Goal: Information Seeking & Learning: Learn about a topic

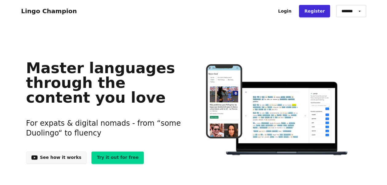
click at [108, 158] on link "Try it out for free" at bounding box center [117, 158] width 52 height 12
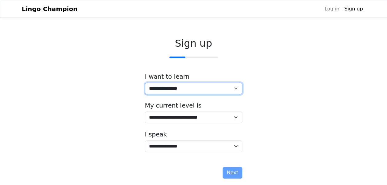
click at [233, 87] on select "**********" at bounding box center [193, 89] width 97 height 12
select select "**"
click at [145, 83] on select "**********" at bounding box center [193, 89] width 97 height 12
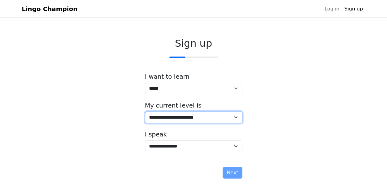
click at [237, 118] on select "**********" at bounding box center [193, 118] width 97 height 12
select select "*"
click at [145, 112] on select "**********" at bounding box center [193, 118] width 97 height 12
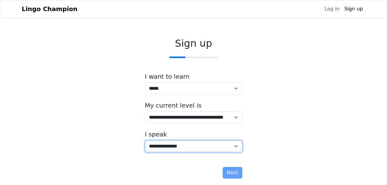
click at [236, 147] on select "**********" at bounding box center [193, 147] width 97 height 12
select select "**"
click at [145, 141] on select "**********" at bounding box center [193, 147] width 97 height 12
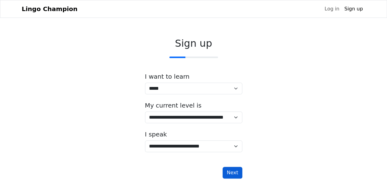
click at [228, 172] on button "Next" at bounding box center [232, 173] width 19 height 12
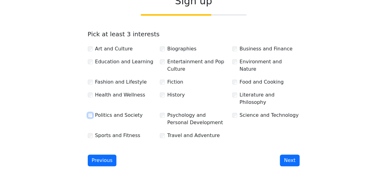
scroll to position [45, 0]
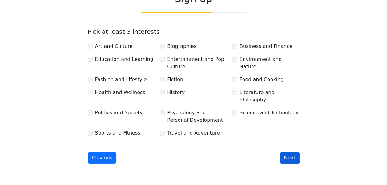
click at [289, 152] on button "Next" at bounding box center [289, 158] width 19 height 12
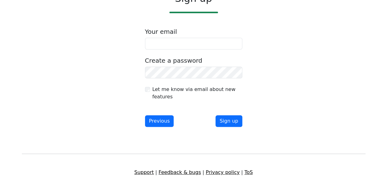
scroll to position [15, 0]
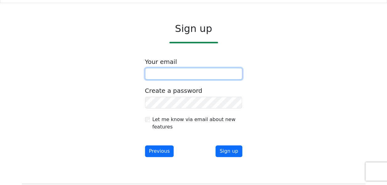
click at [181, 75] on input "email" at bounding box center [193, 74] width 97 height 12
type input "**********"
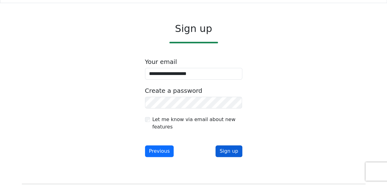
click at [226, 150] on button "Sign up" at bounding box center [229, 152] width 26 height 12
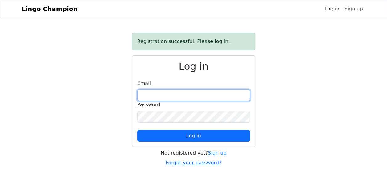
click at [152, 91] on input "email" at bounding box center [193, 96] width 113 height 12
type input "**********"
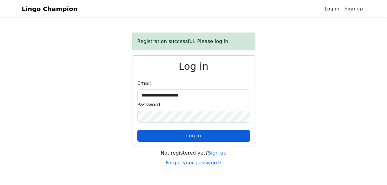
click at [184, 135] on button "Log in" at bounding box center [193, 136] width 113 height 12
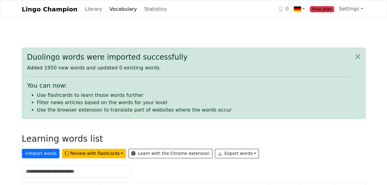
click at [101, 96] on li "Use flashcards to learn those words further" at bounding box center [193, 95] width 313 height 7
click at [95, 155] on button "Review with flashcards" at bounding box center [94, 154] width 64 height 10
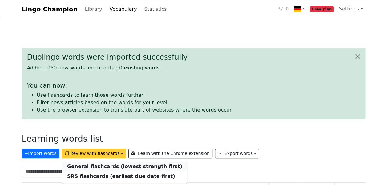
click at [96, 166] on strong "General flashcards (lowest strength first)" at bounding box center [124, 167] width 115 height 6
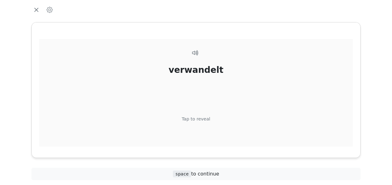
click at [203, 70] on div "verwandelt" at bounding box center [195, 70] width 55 height 13
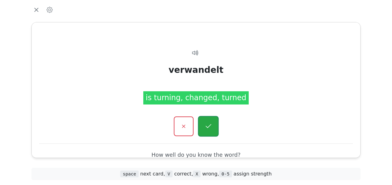
click at [205, 129] on icon "button" at bounding box center [208, 127] width 8 height 8
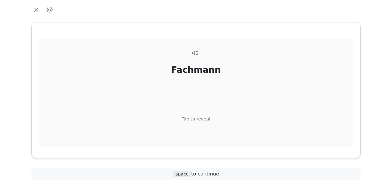
click at [204, 118] on div "Tap to reveal" at bounding box center [196, 119] width 29 height 7
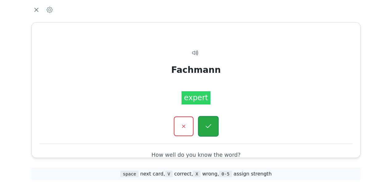
click at [206, 126] on icon "button" at bounding box center [208, 127] width 8 height 8
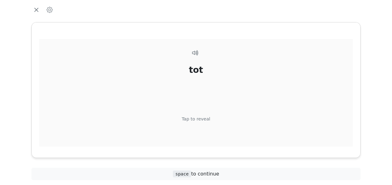
click at [206, 119] on div "Tap to reveal" at bounding box center [196, 119] width 29 height 7
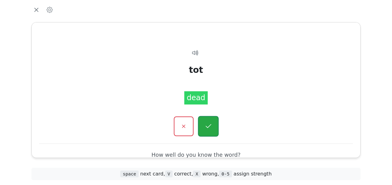
click at [211, 124] on icon "button" at bounding box center [208, 126] width 6 height 4
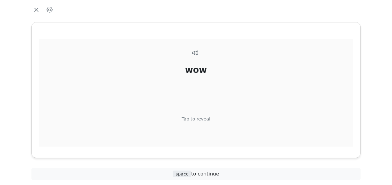
click at [207, 118] on div "Tap to reveal" at bounding box center [196, 119] width 29 height 7
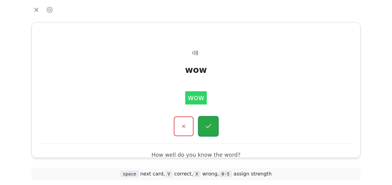
click at [209, 126] on icon "button" at bounding box center [208, 126] width 6 height 4
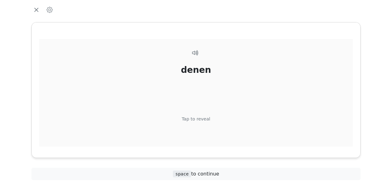
click at [207, 119] on div "Tap to reveal" at bounding box center [196, 119] width 29 height 7
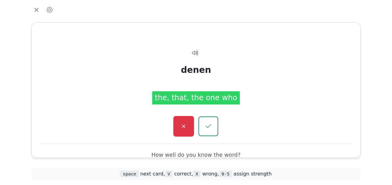
click at [187, 124] on icon "button" at bounding box center [184, 127] width 8 height 8
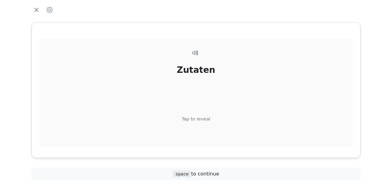
click at [201, 120] on div "Tap to reveal" at bounding box center [196, 119] width 29 height 7
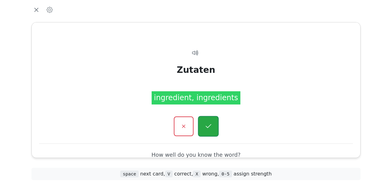
click at [206, 124] on icon "button" at bounding box center [208, 127] width 8 height 8
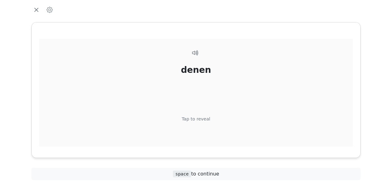
click at [208, 119] on div "denen Tap to reveal" at bounding box center [195, 104] width 313 height 130
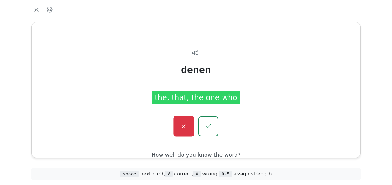
click at [183, 126] on icon "button" at bounding box center [183, 126] width 3 height 3
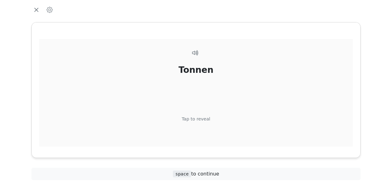
click at [202, 119] on div "Tap to reveal" at bounding box center [196, 119] width 29 height 7
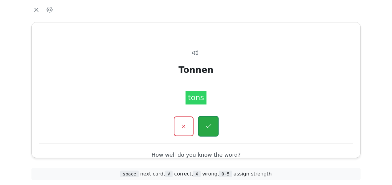
click at [206, 124] on icon "button" at bounding box center [208, 127] width 8 height 8
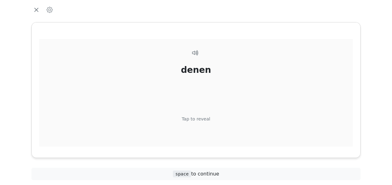
click at [200, 120] on div "Tap to reveal" at bounding box center [196, 119] width 29 height 7
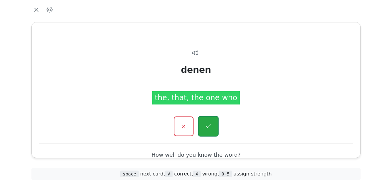
click at [208, 126] on icon "button" at bounding box center [208, 127] width 8 height 8
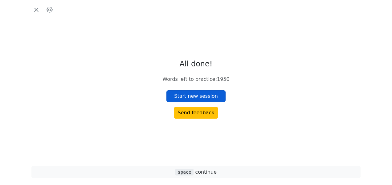
click at [206, 97] on button "Start new session" at bounding box center [195, 97] width 59 height 12
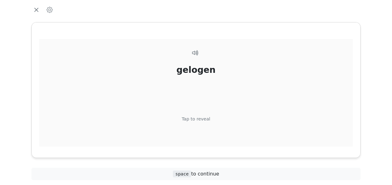
click at [200, 116] on div "Tap to reveal" at bounding box center [196, 119] width 29 height 7
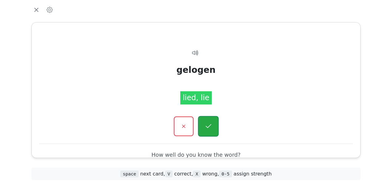
click at [207, 124] on icon "button" at bounding box center [208, 127] width 8 height 8
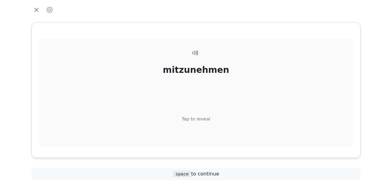
click at [205, 116] on div "Tap to reveal" at bounding box center [196, 119] width 29 height 7
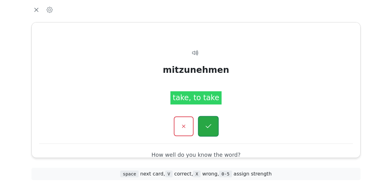
click at [209, 122] on button "button" at bounding box center [208, 126] width 21 height 21
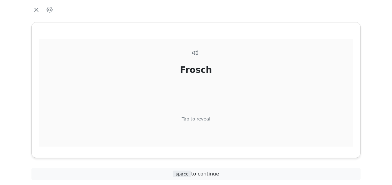
click at [205, 121] on div "Tap to reveal" at bounding box center [196, 119] width 29 height 7
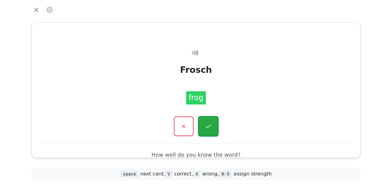
click at [204, 127] on icon "button" at bounding box center [208, 127] width 8 height 8
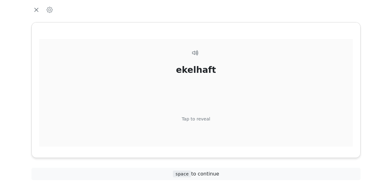
click at [204, 118] on div "Tap to reveal" at bounding box center [196, 119] width 29 height 7
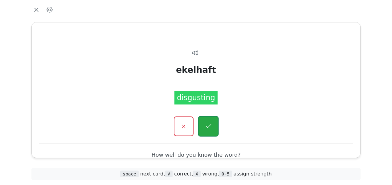
click at [206, 127] on icon "button" at bounding box center [208, 127] width 8 height 8
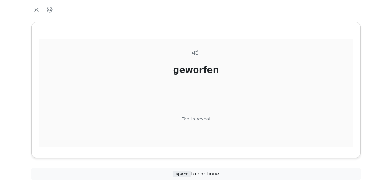
click at [206, 119] on div "Tap to reveal" at bounding box center [196, 119] width 29 height 7
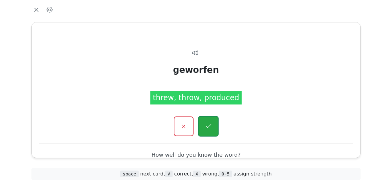
click at [209, 128] on icon "button" at bounding box center [208, 127] width 8 height 8
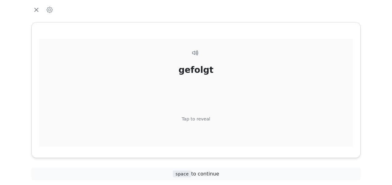
click at [204, 119] on div "Tap to reveal" at bounding box center [196, 119] width 29 height 7
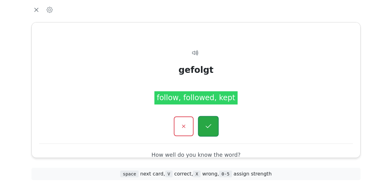
click at [208, 126] on icon "button" at bounding box center [208, 127] width 8 height 8
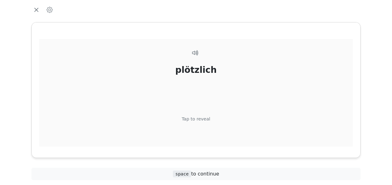
click at [208, 119] on div "Tap to reveal" at bounding box center [196, 119] width 29 height 7
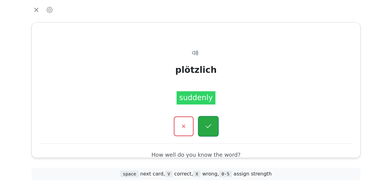
click at [209, 124] on icon "button" at bounding box center [208, 127] width 8 height 8
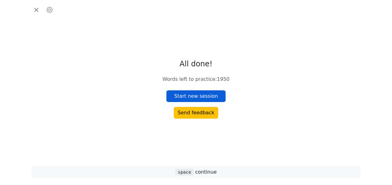
click at [209, 95] on button "Start new session" at bounding box center [195, 97] width 59 height 12
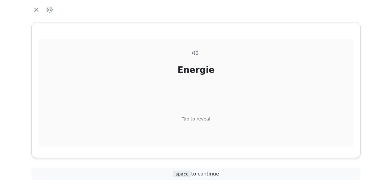
click at [198, 117] on div "Tap to reveal" at bounding box center [196, 119] width 29 height 7
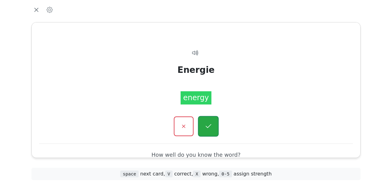
click at [205, 121] on button "button" at bounding box center [208, 126] width 21 height 21
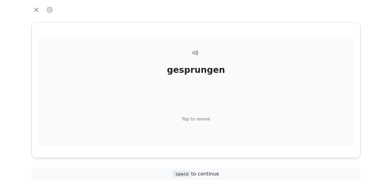
click at [204, 119] on div "Tap to reveal" at bounding box center [196, 119] width 29 height 7
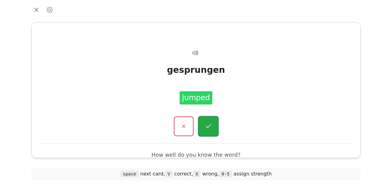
click at [208, 124] on icon "button" at bounding box center [208, 127] width 8 height 8
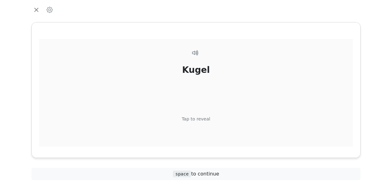
click at [203, 118] on div "Tap to reveal" at bounding box center [196, 119] width 29 height 7
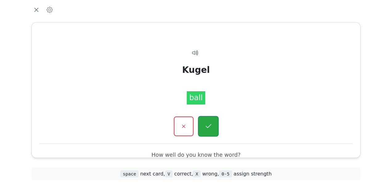
click at [208, 124] on icon "button" at bounding box center [208, 127] width 8 height 8
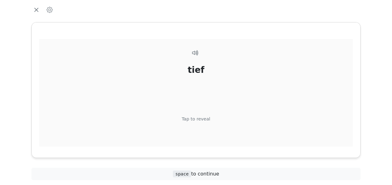
click at [205, 119] on div "Tap to reveal" at bounding box center [196, 119] width 29 height 7
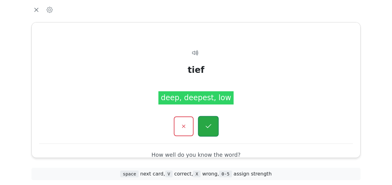
click at [210, 126] on icon "button" at bounding box center [208, 127] width 8 height 8
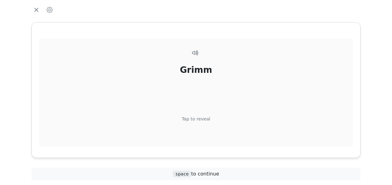
click at [205, 118] on div "Tap to reveal" at bounding box center [196, 119] width 29 height 7
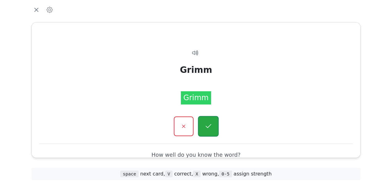
click at [209, 126] on icon "button" at bounding box center [208, 126] width 6 height 4
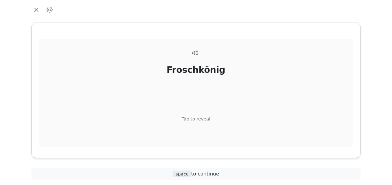
click at [204, 118] on div "Tap to reveal" at bounding box center [196, 119] width 29 height 7
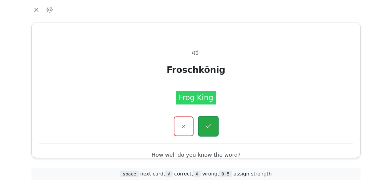
click at [208, 123] on icon "button" at bounding box center [208, 127] width 8 height 8
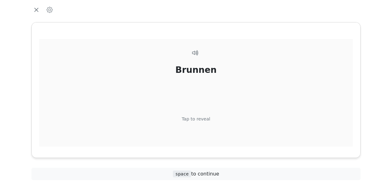
click at [204, 119] on div "Tap to reveal" at bounding box center [196, 119] width 29 height 7
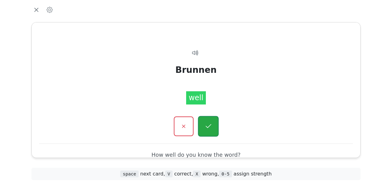
click at [207, 123] on icon "button" at bounding box center [208, 127] width 8 height 8
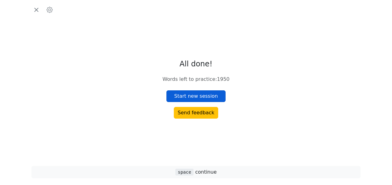
click at [207, 96] on button "Start new session" at bounding box center [195, 97] width 59 height 12
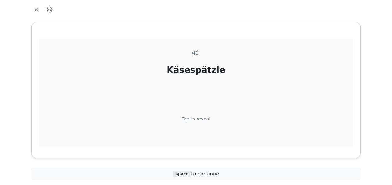
click at [204, 121] on div "Tap to reveal" at bounding box center [196, 119] width 29 height 7
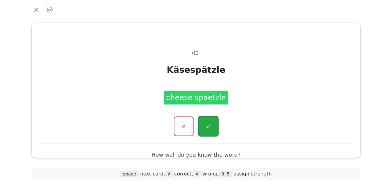
click at [207, 121] on button "button" at bounding box center [208, 126] width 21 height 21
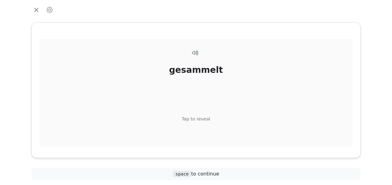
click at [206, 121] on div "Tap to reveal" at bounding box center [196, 119] width 29 height 7
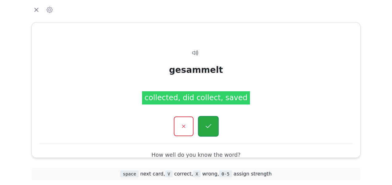
click at [212, 127] on icon "button" at bounding box center [208, 127] width 8 height 8
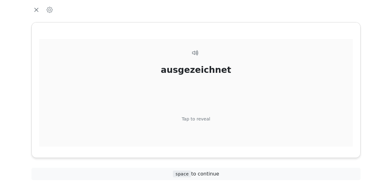
click at [207, 119] on div "Tap to reveal" at bounding box center [196, 119] width 29 height 7
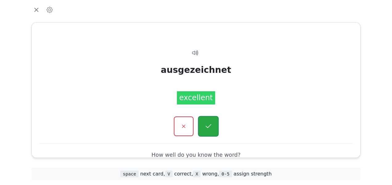
click at [208, 121] on button "button" at bounding box center [208, 126] width 21 height 21
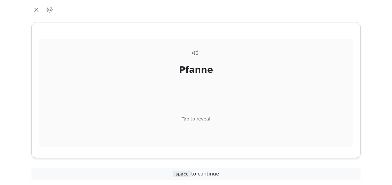
click at [205, 118] on div "Tap to reveal" at bounding box center [196, 119] width 29 height 7
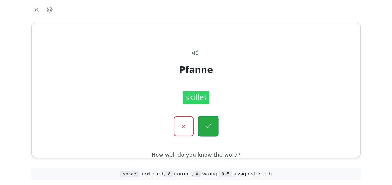
click at [207, 125] on icon "button" at bounding box center [208, 127] width 8 height 8
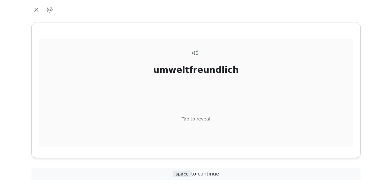
click at [205, 118] on div "Tap to reveal" at bounding box center [196, 119] width 29 height 7
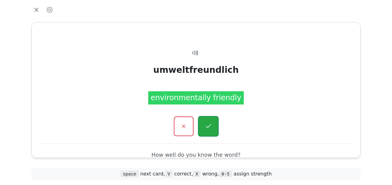
click at [207, 121] on button "button" at bounding box center [208, 126] width 21 height 21
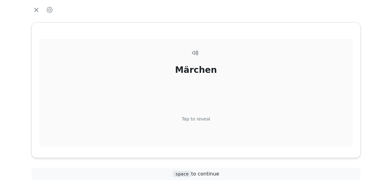
click at [207, 119] on div "Tap to reveal" at bounding box center [196, 119] width 29 height 7
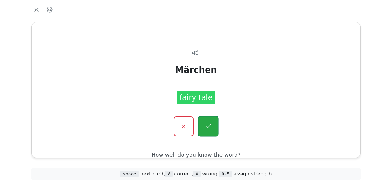
click at [207, 119] on button "button" at bounding box center [208, 126] width 21 height 21
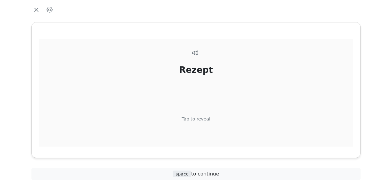
click at [206, 118] on div "Tap to reveal" at bounding box center [196, 119] width 29 height 7
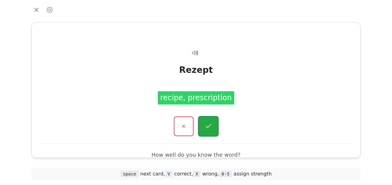
click at [209, 123] on icon "button" at bounding box center [208, 127] width 8 height 8
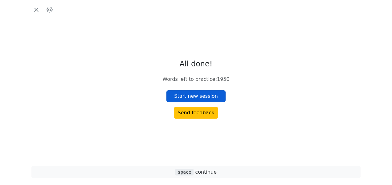
click at [206, 95] on button "Start new session" at bounding box center [195, 97] width 59 height 12
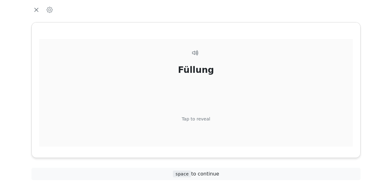
click at [192, 116] on div "Tap to reveal" at bounding box center [196, 119] width 29 height 7
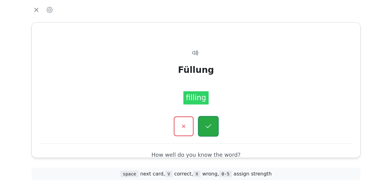
click at [206, 118] on button "button" at bounding box center [208, 126] width 21 height 21
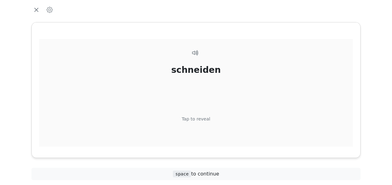
click at [204, 118] on div "Tap to reveal" at bounding box center [196, 119] width 29 height 7
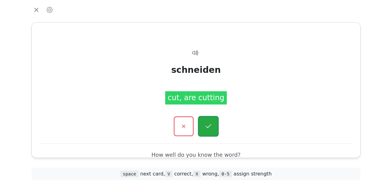
click at [207, 121] on button "button" at bounding box center [208, 126] width 21 height 21
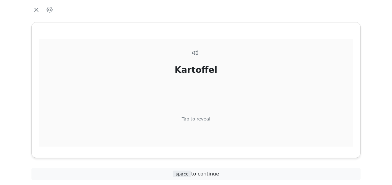
click at [205, 119] on div "Tap to reveal" at bounding box center [196, 119] width 29 height 7
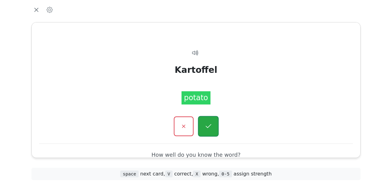
click at [210, 124] on icon "button" at bounding box center [208, 127] width 8 height 8
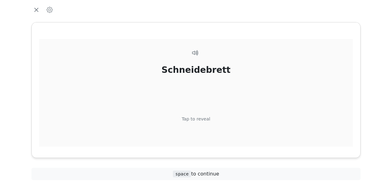
click at [204, 119] on div "Tap to reveal" at bounding box center [196, 119] width 29 height 7
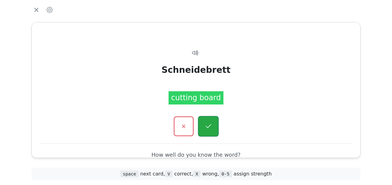
click at [209, 123] on icon "button" at bounding box center [208, 127] width 8 height 8
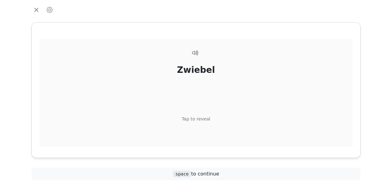
click at [206, 117] on div "Tap to reveal" at bounding box center [196, 119] width 29 height 7
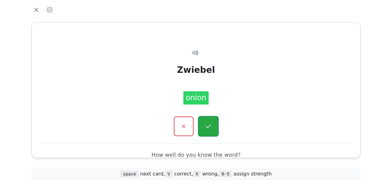
click at [209, 124] on icon "button" at bounding box center [208, 127] width 8 height 8
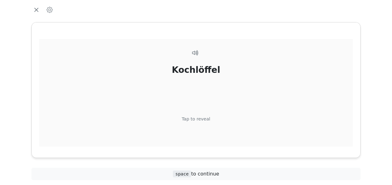
click at [202, 118] on div "Tap to reveal" at bounding box center [196, 119] width 29 height 7
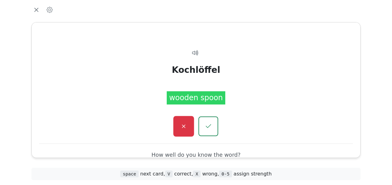
click at [186, 125] on icon "button" at bounding box center [184, 127] width 8 height 8
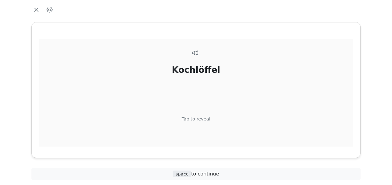
click at [207, 118] on div "Tap to reveal" at bounding box center [196, 119] width 29 height 7
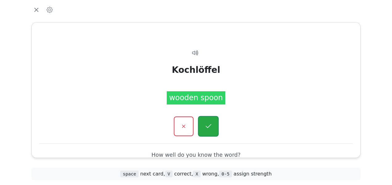
click at [208, 126] on icon "button" at bounding box center [208, 127] width 8 height 8
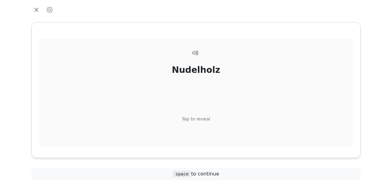
click at [203, 116] on div "Tap to reveal" at bounding box center [196, 119] width 29 height 7
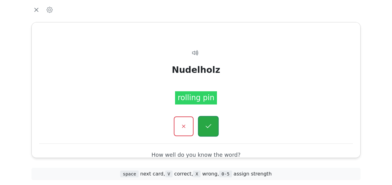
click at [207, 128] on icon "button" at bounding box center [208, 127] width 8 height 8
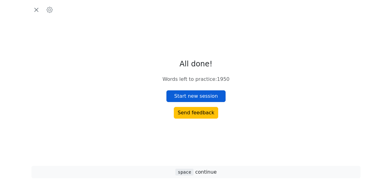
click at [211, 93] on button "Start new session" at bounding box center [195, 97] width 59 height 12
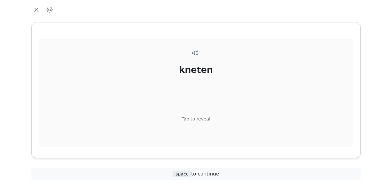
click at [206, 117] on div "Tap to reveal" at bounding box center [196, 119] width 29 height 7
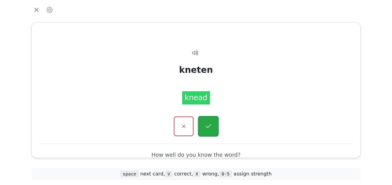
click at [211, 123] on icon "button" at bounding box center [208, 127] width 8 height 8
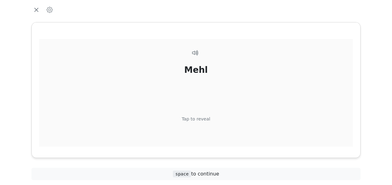
click at [204, 119] on div "Tap to reveal" at bounding box center [196, 119] width 29 height 7
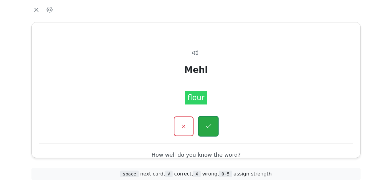
click at [208, 124] on icon "button" at bounding box center [208, 127] width 8 height 8
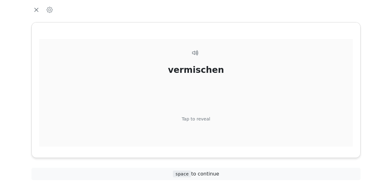
click at [205, 118] on div "Tap to reveal" at bounding box center [196, 119] width 29 height 7
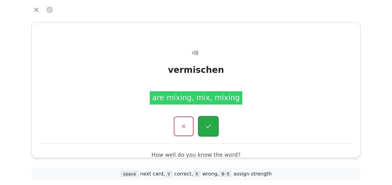
click at [210, 123] on icon "button" at bounding box center [208, 127] width 8 height 8
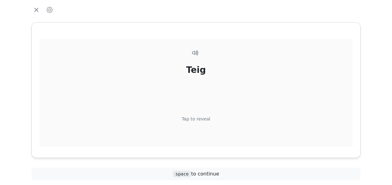
click at [204, 116] on div "Tap to reveal" at bounding box center [196, 119] width 29 height 7
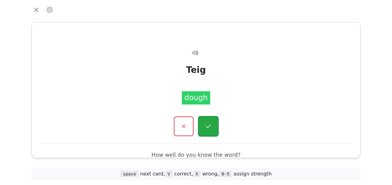
click at [209, 124] on icon "button" at bounding box center [208, 127] width 8 height 8
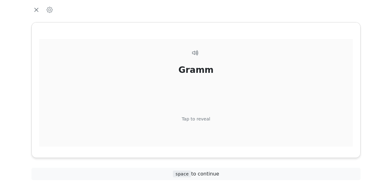
click at [207, 116] on div "Tap to reveal" at bounding box center [196, 119] width 29 height 7
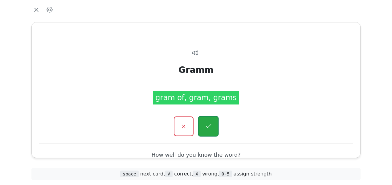
click at [208, 120] on button "button" at bounding box center [208, 126] width 21 height 21
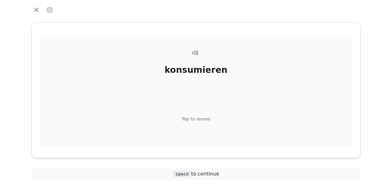
click at [208, 117] on div "konsumieren Tap to reveal" at bounding box center [195, 104] width 313 height 130
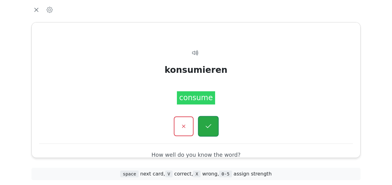
click at [212, 123] on icon "button" at bounding box center [208, 127] width 8 height 8
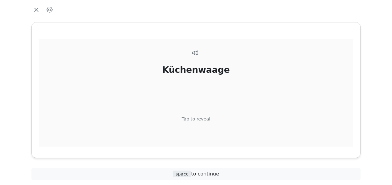
click at [205, 115] on div "Küchenwaage Tap to reveal" at bounding box center [195, 104] width 313 height 130
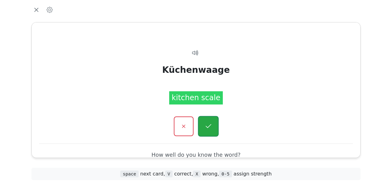
click at [208, 123] on icon "button" at bounding box center [208, 127] width 8 height 8
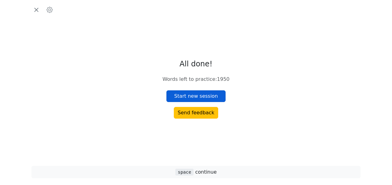
click at [208, 97] on button "Start new session" at bounding box center [195, 97] width 59 height 12
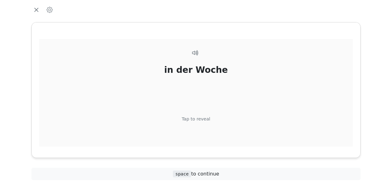
click at [206, 118] on div "Tap to reveal" at bounding box center [196, 119] width 29 height 7
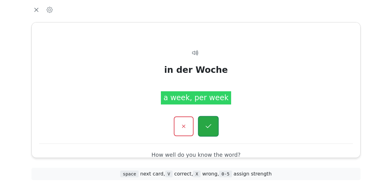
click at [209, 125] on icon "button" at bounding box center [208, 127] width 8 height 8
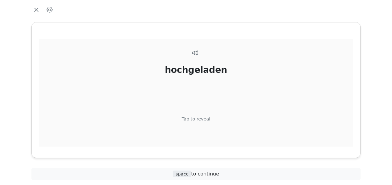
click at [205, 116] on div "Tap to reveal" at bounding box center [196, 119] width 29 height 7
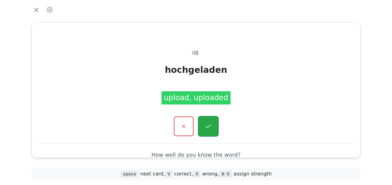
click at [207, 120] on button "button" at bounding box center [208, 126] width 21 height 21
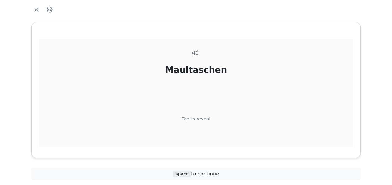
click at [204, 116] on div "Tap to reveal" at bounding box center [196, 119] width 29 height 7
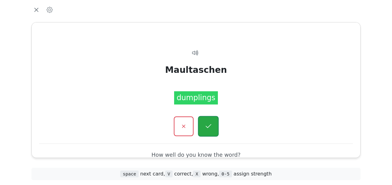
click at [206, 121] on button "button" at bounding box center [208, 126] width 21 height 21
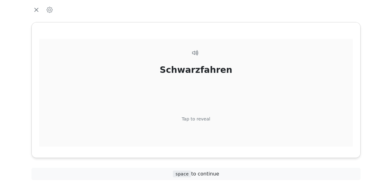
click at [201, 118] on div "Tap to reveal" at bounding box center [196, 119] width 29 height 7
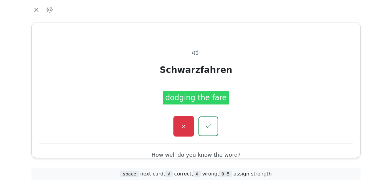
click at [183, 124] on icon "button" at bounding box center [184, 127] width 8 height 8
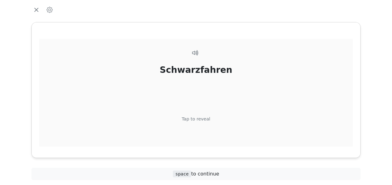
click at [207, 118] on div "Tap to reveal" at bounding box center [196, 119] width 29 height 7
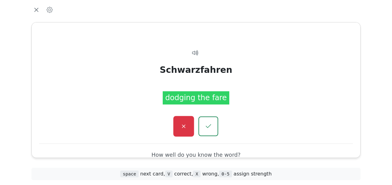
click at [187, 122] on button "button" at bounding box center [183, 126] width 21 height 21
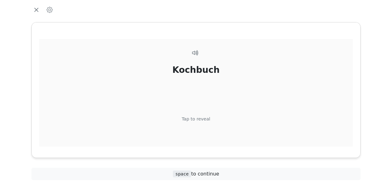
click at [201, 119] on div "Tap to reveal" at bounding box center [196, 119] width 29 height 7
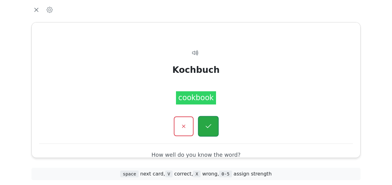
click at [206, 125] on icon "button" at bounding box center [208, 127] width 8 height 8
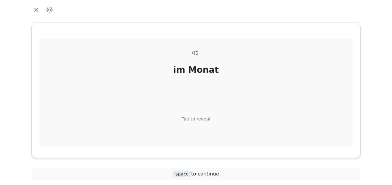
click at [204, 116] on div "Tap to reveal" at bounding box center [196, 119] width 29 height 7
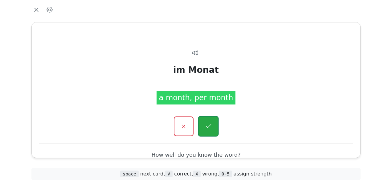
click at [207, 121] on button "button" at bounding box center [208, 126] width 21 height 21
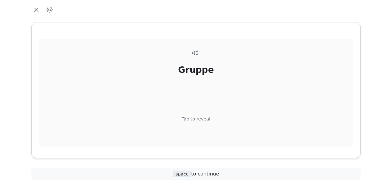
click at [205, 119] on div "Tap to reveal" at bounding box center [196, 119] width 29 height 7
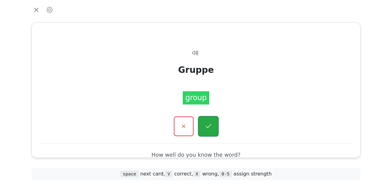
click at [208, 123] on icon "button" at bounding box center [208, 127] width 8 height 8
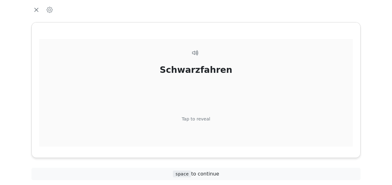
click at [200, 118] on div "Tap to reveal" at bounding box center [196, 119] width 29 height 7
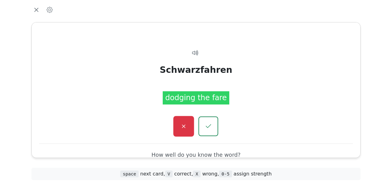
click at [186, 123] on icon "button" at bounding box center [184, 127] width 8 height 8
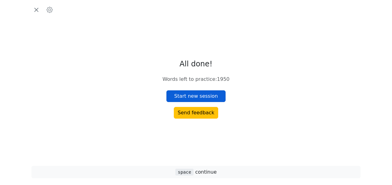
click at [200, 96] on button "Start new session" at bounding box center [195, 97] width 59 height 12
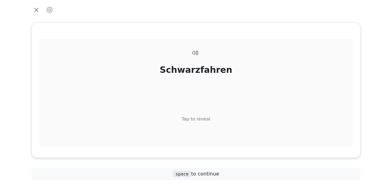
click at [203, 118] on div "Tap to reveal" at bounding box center [196, 119] width 29 height 7
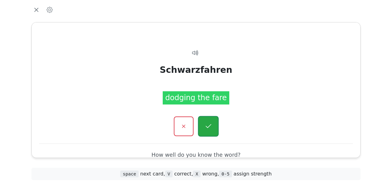
click at [209, 126] on icon "button" at bounding box center [208, 127] width 8 height 8
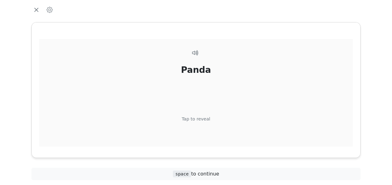
click at [200, 119] on div "Tap to reveal" at bounding box center [196, 119] width 29 height 7
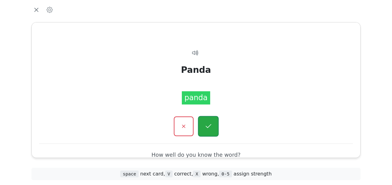
click at [206, 123] on icon "button" at bounding box center [208, 127] width 8 height 8
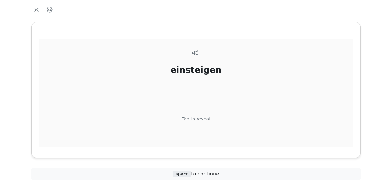
click at [204, 119] on div "Tap to reveal" at bounding box center [196, 119] width 29 height 7
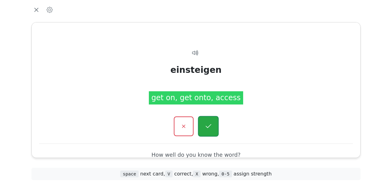
click at [210, 126] on icon "button" at bounding box center [208, 127] width 8 height 8
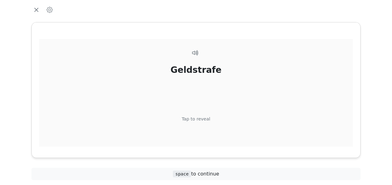
click at [203, 116] on div "Tap to reveal" at bounding box center [196, 119] width 29 height 7
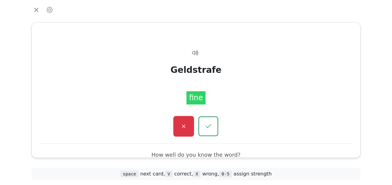
click at [185, 123] on icon "button" at bounding box center [184, 127] width 8 height 8
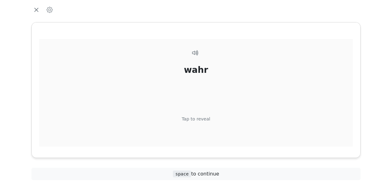
click at [204, 120] on div "Tap to reveal" at bounding box center [196, 119] width 29 height 7
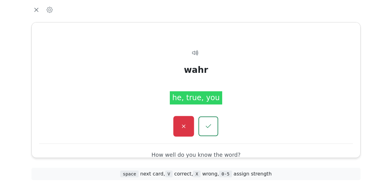
click at [182, 128] on icon "button" at bounding box center [184, 127] width 8 height 8
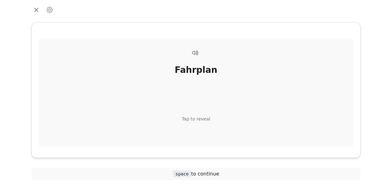
click at [205, 116] on div "Tap to reveal" at bounding box center [196, 119] width 29 height 7
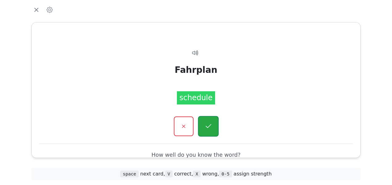
click at [208, 123] on icon "button" at bounding box center [208, 127] width 8 height 8
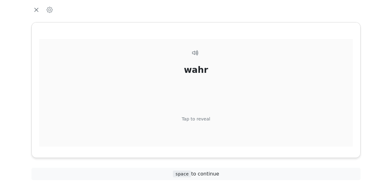
click at [204, 119] on div "Tap to reveal" at bounding box center [196, 119] width 29 height 7
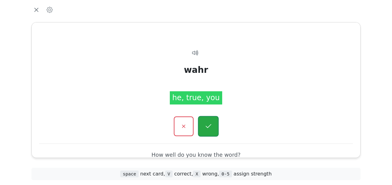
click at [206, 122] on button "button" at bounding box center [208, 126] width 21 height 21
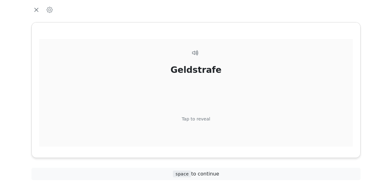
click at [204, 116] on div "Tap to reveal" at bounding box center [196, 119] width 29 height 7
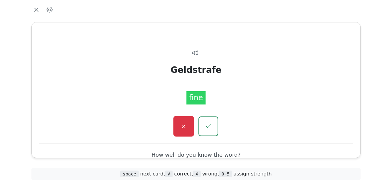
click at [185, 122] on button "button" at bounding box center [183, 126] width 21 height 21
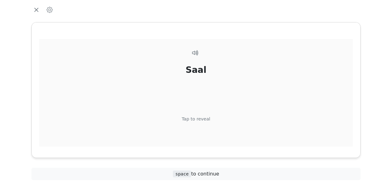
click at [207, 116] on div "Tap to reveal" at bounding box center [196, 119] width 29 height 7
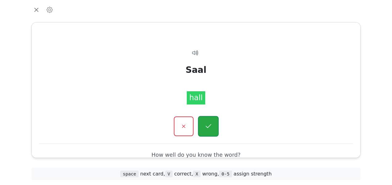
click at [210, 122] on button "button" at bounding box center [208, 126] width 21 height 21
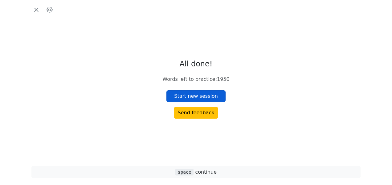
click at [213, 96] on button "Start new session" at bounding box center [195, 97] width 59 height 12
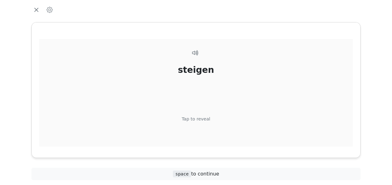
click at [203, 116] on div "Tap to reveal" at bounding box center [196, 119] width 29 height 7
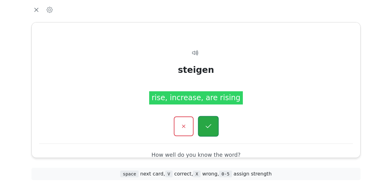
click at [212, 121] on button "button" at bounding box center [208, 126] width 21 height 21
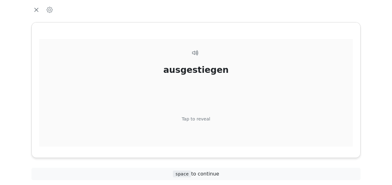
click at [204, 117] on div "Tap to reveal" at bounding box center [196, 119] width 29 height 7
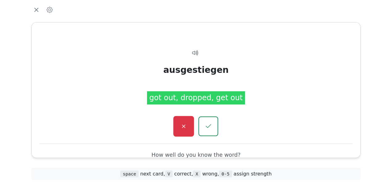
click at [176, 127] on button "button" at bounding box center [183, 126] width 21 height 21
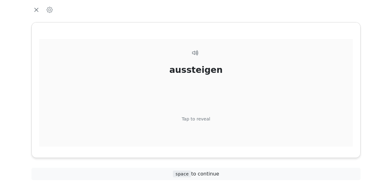
click at [201, 121] on div "Tap to reveal" at bounding box center [196, 119] width 29 height 7
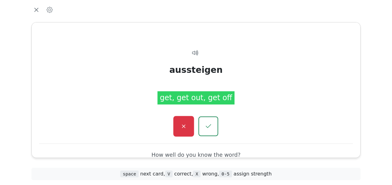
click at [190, 121] on button "button" at bounding box center [183, 126] width 21 height 21
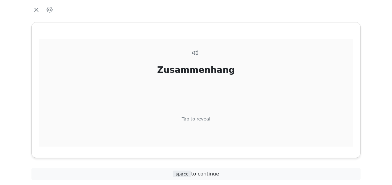
click at [204, 118] on div "Tap to reveal" at bounding box center [196, 119] width 29 height 7
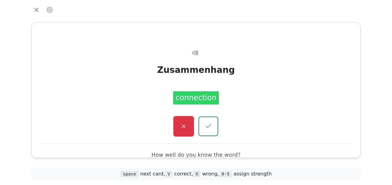
click at [182, 127] on icon "button" at bounding box center [184, 127] width 8 height 8
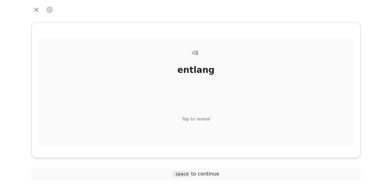
click at [200, 119] on div "Tap to reveal" at bounding box center [196, 119] width 29 height 7
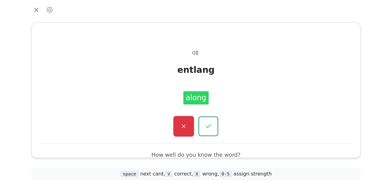
click at [185, 126] on icon "button" at bounding box center [184, 127] width 8 height 8
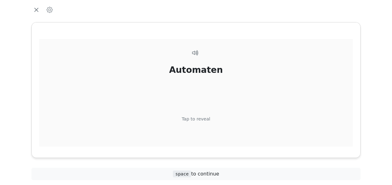
click at [203, 120] on div "Tap to reveal" at bounding box center [196, 119] width 29 height 7
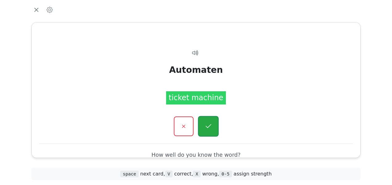
click at [206, 119] on button "button" at bounding box center [208, 126] width 21 height 21
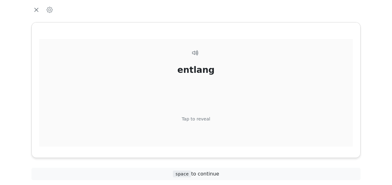
click at [204, 117] on div "Tap to reveal" at bounding box center [196, 119] width 29 height 7
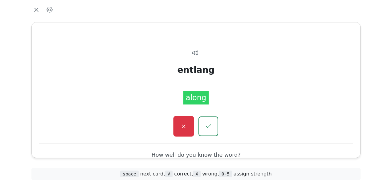
click at [184, 121] on button "button" at bounding box center [183, 126] width 21 height 21
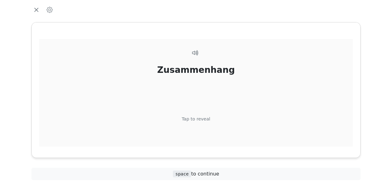
click at [199, 116] on div "Tap to reveal" at bounding box center [196, 119] width 29 height 7
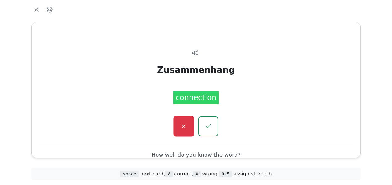
click at [187, 123] on button "button" at bounding box center [183, 126] width 21 height 21
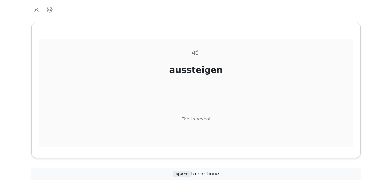
click at [204, 119] on div "Tap to reveal" at bounding box center [196, 119] width 29 height 7
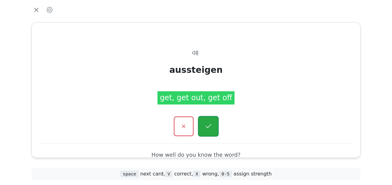
click at [211, 125] on icon "button" at bounding box center [208, 127] width 8 height 8
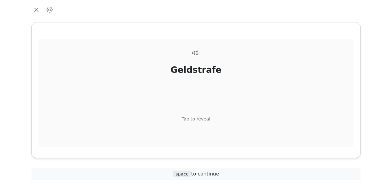
click at [203, 120] on div "Tap to reveal" at bounding box center [196, 119] width 29 height 7
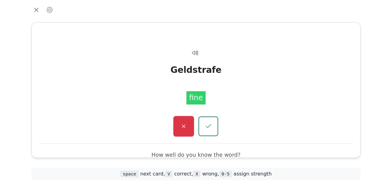
click at [186, 126] on icon "button" at bounding box center [184, 127] width 8 height 8
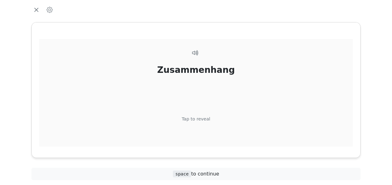
click at [203, 117] on div "Tap to reveal" at bounding box center [196, 119] width 29 height 7
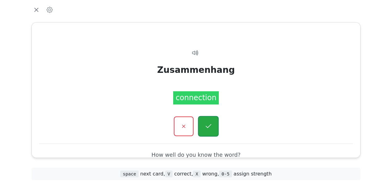
click at [208, 122] on button "button" at bounding box center [208, 126] width 21 height 21
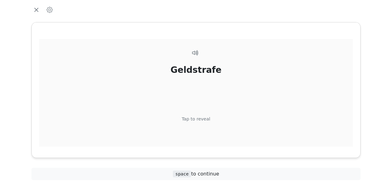
click at [199, 118] on div "Tap to reveal" at bounding box center [196, 119] width 29 height 7
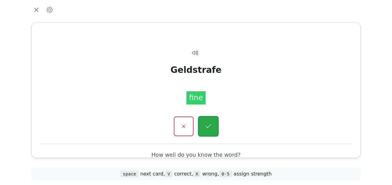
click at [208, 123] on icon "button" at bounding box center [208, 127] width 8 height 8
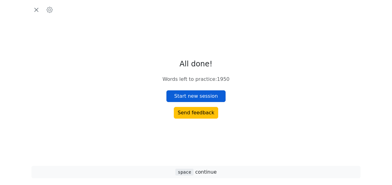
click at [212, 93] on button "Start new session" at bounding box center [195, 97] width 59 height 12
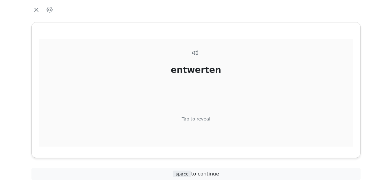
click at [203, 119] on div "Tap to reveal" at bounding box center [196, 119] width 29 height 7
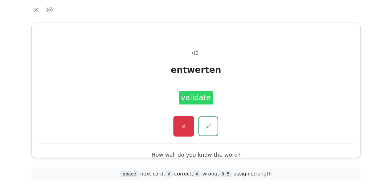
click at [185, 123] on icon "button" at bounding box center [184, 127] width 8 height 8
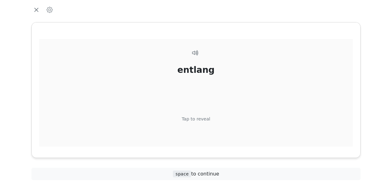
click at [201, 118] on div "Tap to reveal" at bounding box center [196, 119] width 29 height 7
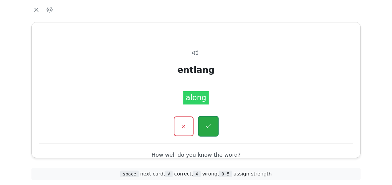
click at [207, 124] on icon "button" at bounding box center [208, 127] width 8 height 8
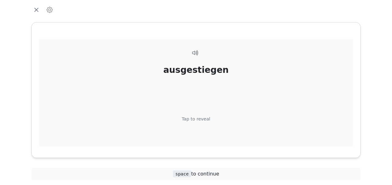
click at [203, 118] on div "Tap to reveal" at bounding box center [196, 119] width 29 height 7
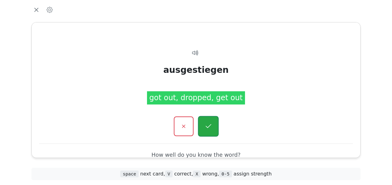
click at [206, 121] on button "button" at bounding box center [208, 126] width 21 height 21
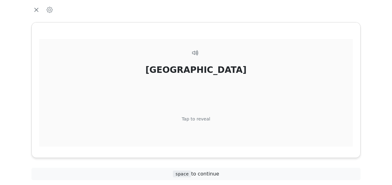
click at [203, 119] on div "Tap to reveal" at bounding box center [196, 119] width 29 height 7
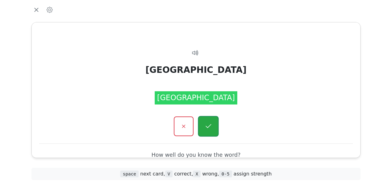
click at [206, 121] on button "button" at bounding box center [208, 126] width 21 height 21
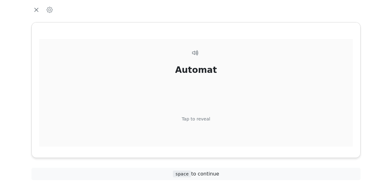
click at [205, 118] on div "Tap to reveal" at bounding box center [196, 119] width 29 height 7
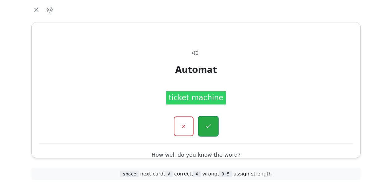
click at [205, 118] on button "button" at bounding box center [208, 126] width 21 height 21
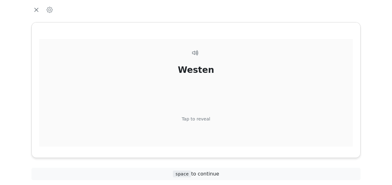
click at [205, 118] on div "Tap to reveal" at bounding box center [196, 119] width 29 height 7
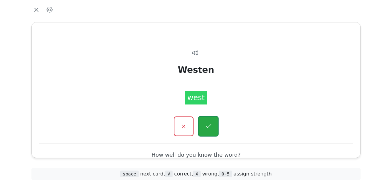
click at [205, 117] on button "button" at bounding box center [208, 126] width 21 height 21
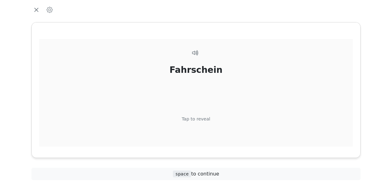
click at [204, 117] on div "Tap to reveal" at bounding box center [196, 119] width 29 height 7
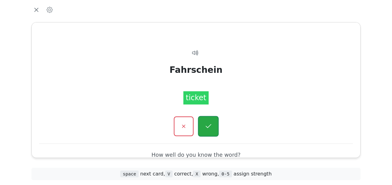
click at [204, 120] on button "button" at bounding box center [208, 126] width 21 height 21
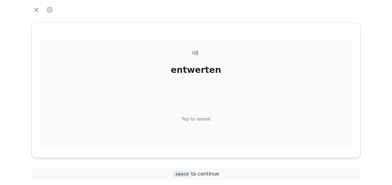
click at [203, 119] on div "Tap to reveal" at bounding box center [196, 119] width 29 height 7
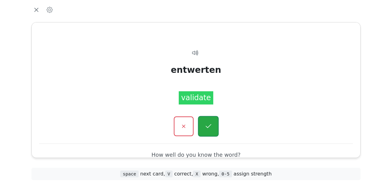
click at [205, 121] on button "button" at bounding box center [208, 126] width 21 height 21
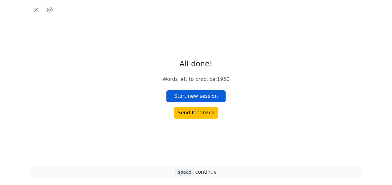
click at [209, 98] on button "Start new session" at bounding box center [195, 97] width 59 height 12
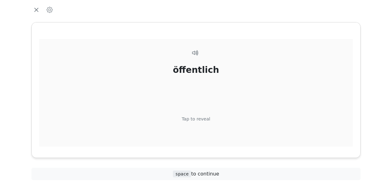
click at [201, 118] on div "Tap to reveal" at bounding box center [196, 119] width 29 height 7
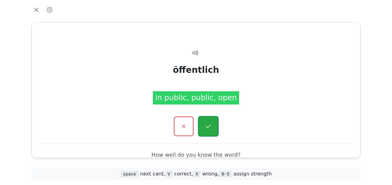
click at [209, 124] on icon "button" at bounding box center [208, 127] width 8 height 8
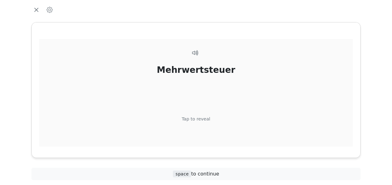
click at [202, 119] on div "Tap to reveal" at bounding box center [196, 119] width 29 height 7
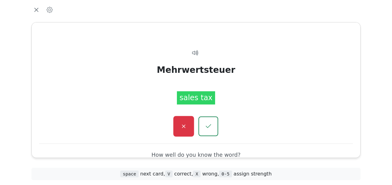
click at [186, 122] on button "button" at bounding box center [183, 126] width 21 height 21
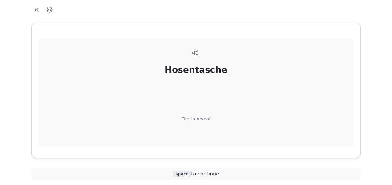
click at [201, 117] on div "Tap to reveal" at bounding box center [196, 119] width 29 height 7
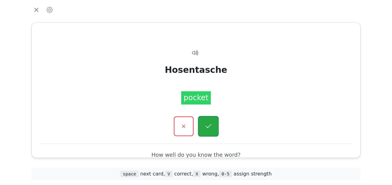
click at [208, 124] on icon "button" at bounding box center [208, 127] width 8 height 8
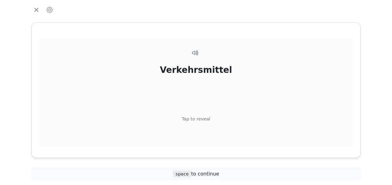
click at [202, 119] on div "Tap to reveal" at bounding box center [196, 119] width 29 height 7
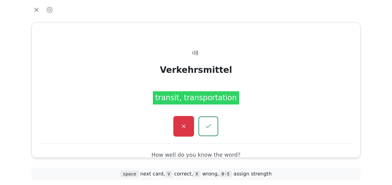
click at [187, 126] on icon "button" at bounding box center [184, 127] width 8 height 8
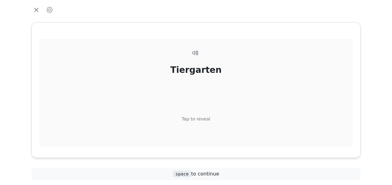
click at [208, 116] on div "Tap to reveal" at bounding box center [196, 119] width 29 height 7
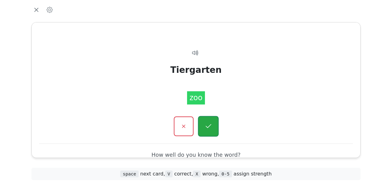
click at [210, 121] on button "button" at bounding box center [208, 126] width 21 height 21
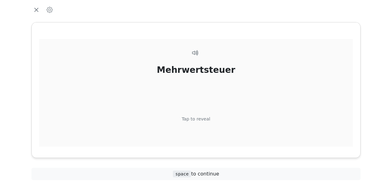
click at [202, 117] on div "Tap to reveal" at bounding box center [196, 119] width 29 height 7
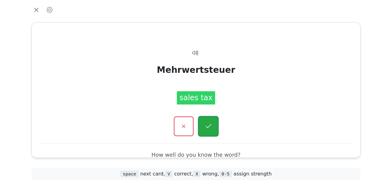
click at [207, 123] on icon "button" at bounding box center [208, 127] width 8 height 8
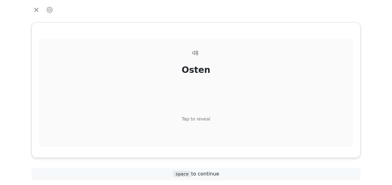
click at [200, 121] on div "Tap to reveal" at bounding box center [196, 119] width 29 height 7
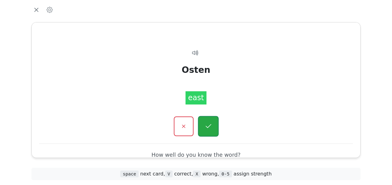
click at [206, 124] on icon "button" at bounding box center [208, 127] width 8 height 8
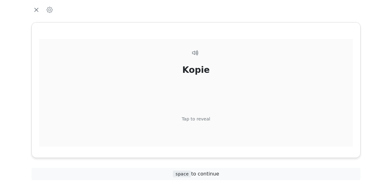
click at [204, 118] on div "Tap to reveal" at bounding box center [196, 119] width 29 height 7
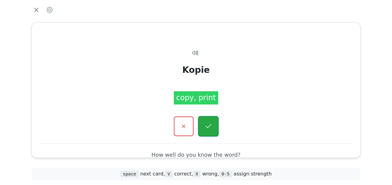
click at [208, 125] on icon "button" at bounding box center [208, 127] width 8 height 8
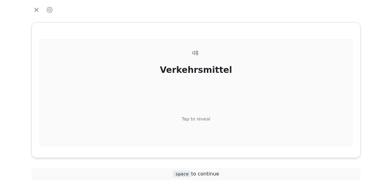
click at [196, 121] on div "Tap to reveal" at bounding box center [196, 119] width 29 height 7
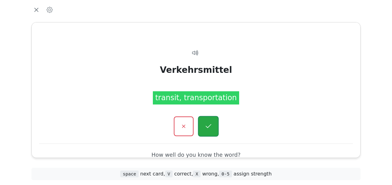
click at [208, 127] on icon "button" at bounding box center [208, 127] width 8 height 8
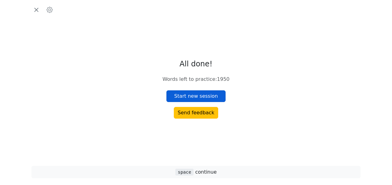
click at [214, 94] on button "Start new session" at bounding box center [195, 97] width 59 height 12
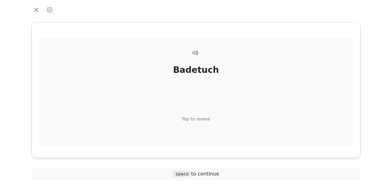
click at [202, 117] on div "Tap to reveal" at bounding box center [196, 119] width 29 height 7
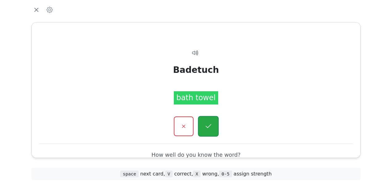
click at [206, 119] on button "button" at bounding box center [208, 126] width 21 height 21
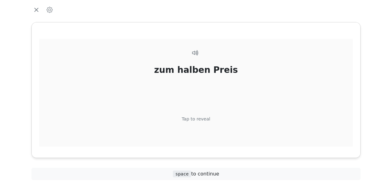
click at [204, 120] on div "Tap to reveal" at bounding box center [196, 119] width 29 height 7
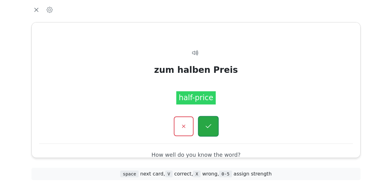
click at [208, 125] on icon "button" at bounding box center [208, 127] width 8 height 8
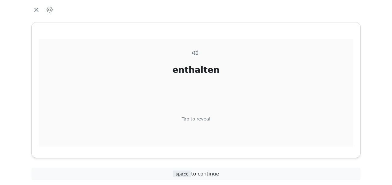
click at [203, 119] on div "Tap to reveal" at bounding box center [196, 119] width 29 height 7
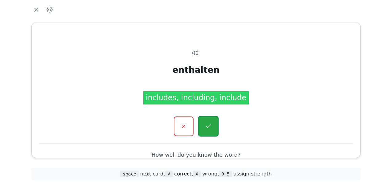
click at [213, 126] on button "button" at bounding box center [208, 126] width 21 height 21
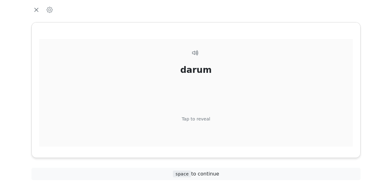
click at [205, 118] on div "Tap to reveal" at bounding box center [196, 119] width 29 height 7
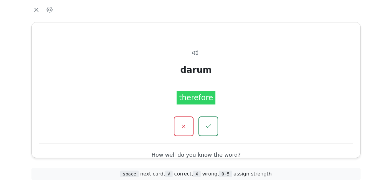
click at [172, 125] on div at bounding box center [195, 127] width 313 height 20
click at [187, 124] on icon "button" at bounding box center [184, 127] width 8 height 8
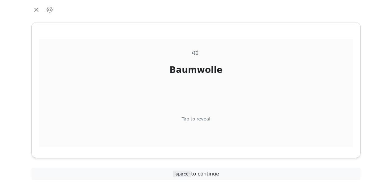
click at [202, 118] on div "Tap to reveal" at bounding box center [196, 119] width 29 height 7
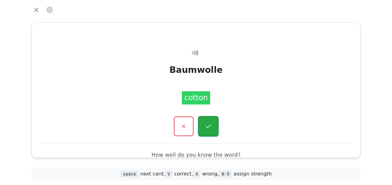
click at [206, 121] on button "button" at bounding box center [208, 126] width 21 height 21
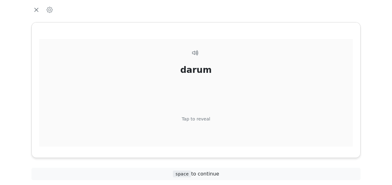
click at [203, 117] on div "Tap to reveal" at bounding box center [196, 119] width 29 height 7
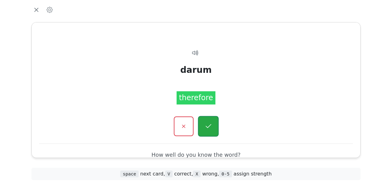
click at [206, 120] on button "button" at bounding box center [208, 126] width 21 height 21
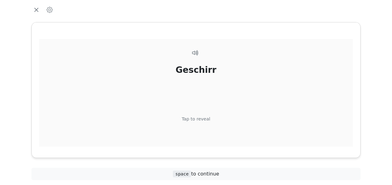
click at [204, 118] on div "Tap to reveal" at bounding box center [196, 119] width 29 height 7
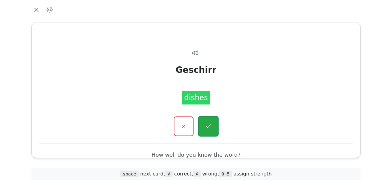
click at [207, 122] on button "button" at bounding box center [208, 126] width 21 height 21
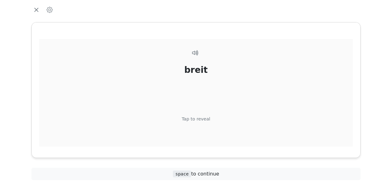
click at [205, 118] on div "Tap to reveal" at bounding box center [196, 119] width 29 height 7
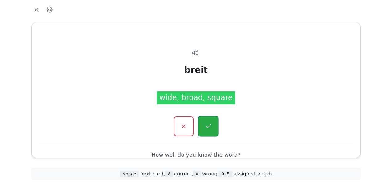
click at [206, 120] on button "button" at bounding box center [208, 126] width 21 height 21
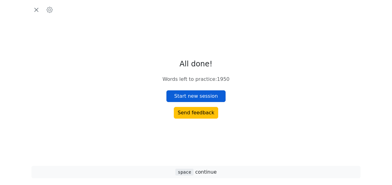
click at [210, 94] on button "Start new session" at bounding box center [195, 97] width 59 height 12
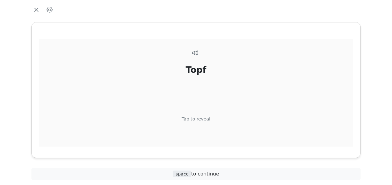
click at [201, 119] on div "Tap to reveal" at bounding box center [196, 119] width 29 height 7
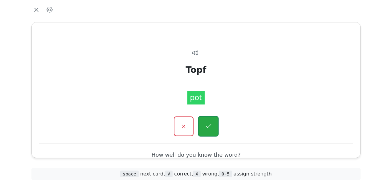
click at [209, 118] on button "button" at bounding box center [208, 126] width 21 height 21
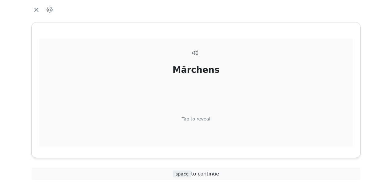
click at [205, 119] on div "Tap to reveal" at bounding box center [196, 119] width 29 height 7
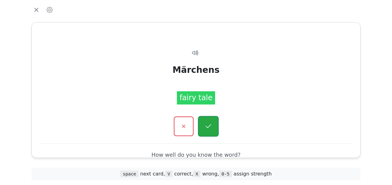
click at [208, 121] on button "button" at bounding box center [208, 126] width 21 height 21
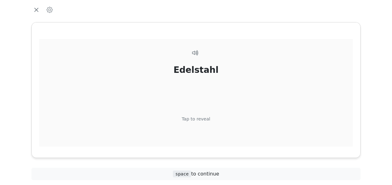
click at [205, 118] on div "Tap to reveal" at bounding box center [196, 119] width 29 height 7
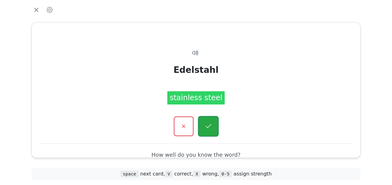
click at [210, 124] on icon "button" at bounding box center [208, 127] width 8 height 8
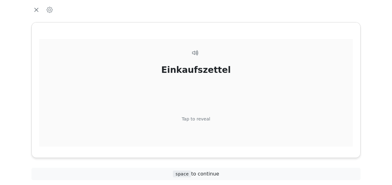
click at [204, 119] on div "Tap to reveal" at bounding box center [196, 119] width 29 height 7
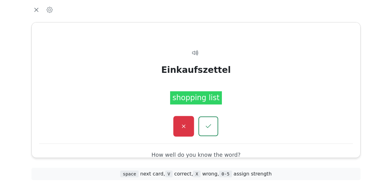
click at [184, 126] on icon "button" at bounding box center [184, 127] width 8 height 8
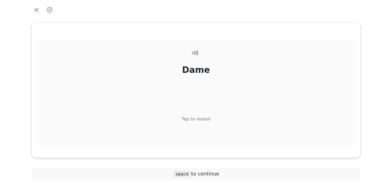
click at [197, 116] on div "Tap to reveal" at bounding box center [196, 119] width 29 height 7
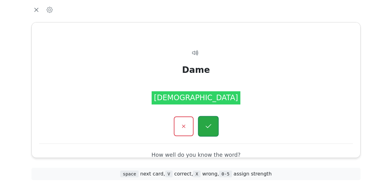
click at [201, 121] on button "button" at bounding box center [208, 126] width 21 height 21
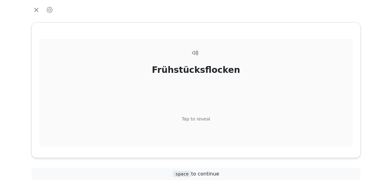
click at [202, 118] on div "Tap to reveal" at bounding box center [196, 119] width 29 height 7
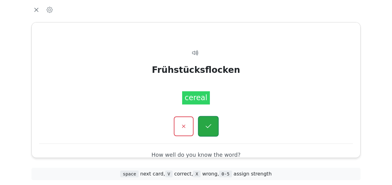
click at [204, 121] on button "button" at bounding box center [208, 126] width 21 height 21
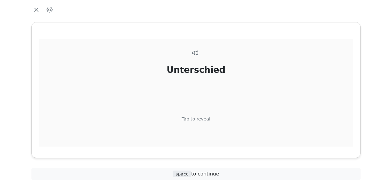
click at [203, 117] on div "Tap to reveal" at bounding box center [196, 119] width 29 height 7
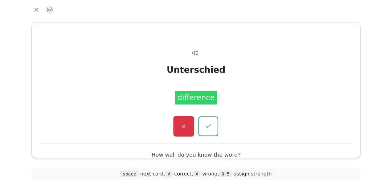
click at [187, 123] on icon "button" at bounding box center [184, 127] width 8 height 8
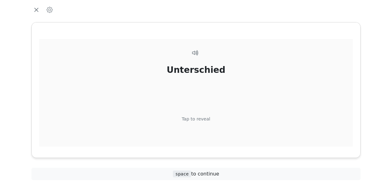
click at [199, 120] on div "Tap to reveal" at bounding box center [196, 119] width 29 height 7
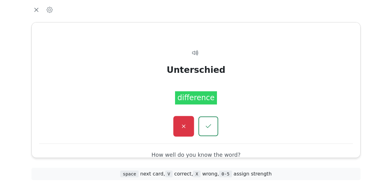
click at [187, 123] on button "button" at bounding box center [183, 126] width 21 height 21
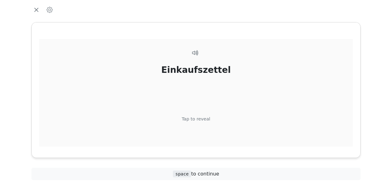
click at [200, 117] on div "Tap to reveal" at bounding box center [196, 119] width 29 height 7
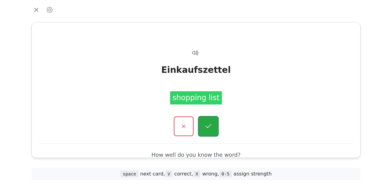
click at [211, 125] on icon "button" at bounding box center [208, 127] width 8 height 8
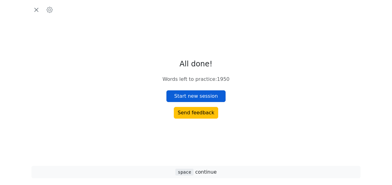
click at [207, 96] on button "Start new session" at bounding box center [195, 97] width 59 height 12
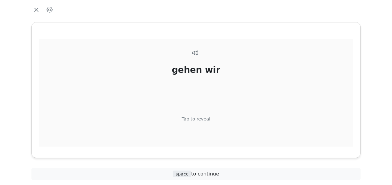
click at [202, 117] on div "Tap to reveal" at bounding box center [196, 119] width 29 height 7
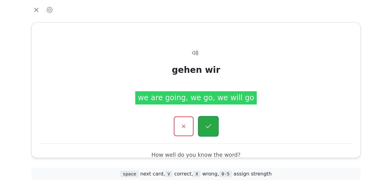
click at [211, 121] on button "button" at bounding box center [208, 126] width 21 height 21
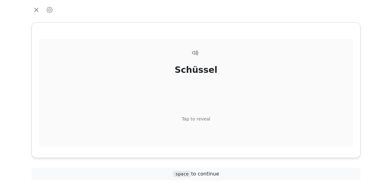
click at [203, 117] on div "Tap to reveal" at bounding box center [196, 119] width 29 height 7
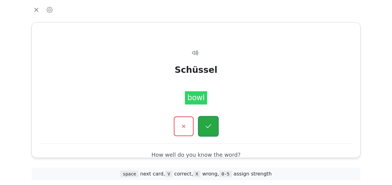
click at [209, 123] on icon "button" at bounding box center [208, 127] width 8 height 8
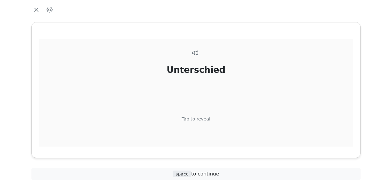
click at [202, 118] on div "Tap to reveal" at bounding box center [196, 119] width 29 height 7
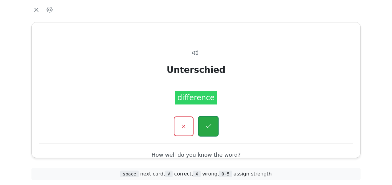
click at [206, 124] on icon "button" at bounding box center [208, 127] width 8 height 8
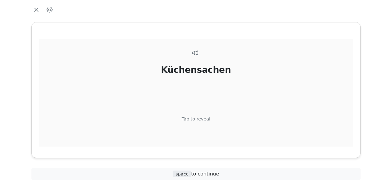
click at [205, 118] on div "Tap to reveal" at bounding box center [196, 119] width 29 height 7
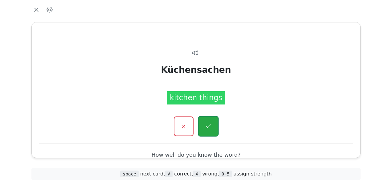
click at [208, 122] on button "button" at bounding box center [208, 126] width 21 height 21
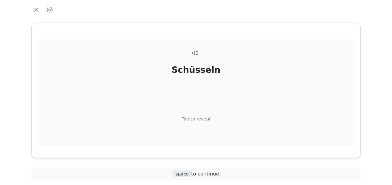
click at [203, 118] on div "Tap to reveal" at bounding box center [196, 119] width 29 height 7
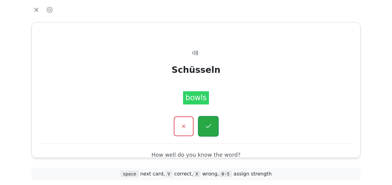
click at [204, 120] on button "button" at bounding box center [208, 126] width 21 height 21
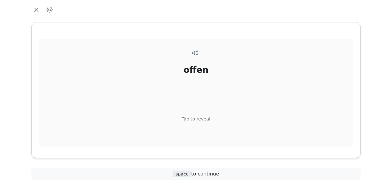
click at [204, 120] on div "Tap to reveal" at bounding box center [196, 119] width 29 height 7
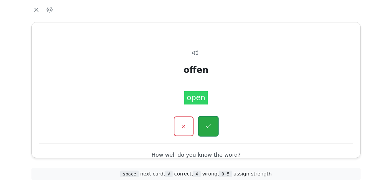
click at [205, 121] on button "button" at bounding box center [208, 126] width 21 height 21
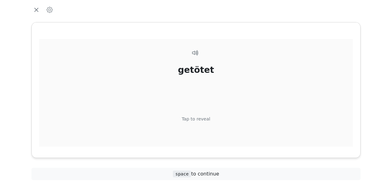
click at [202, 119] on div "Tap to reveal" at bounding box center [196, 119] width 29 height 7
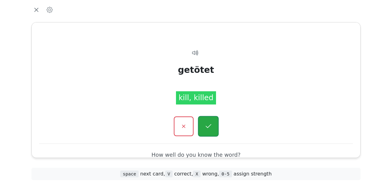
click at [206, 120] on button "button" at bounding box center [208, 126] width 21 height 21
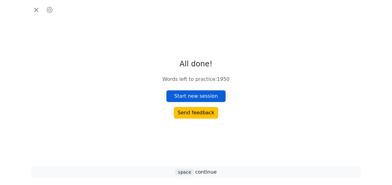
click at [210, 93] on button "Start new session" at bounding box center [195, 97] width 59 height 12
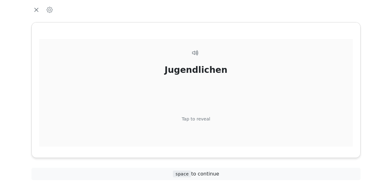
click at [200, 117] on div "Tap to reveal" at bounding box center [196, 119] width 29 height 7
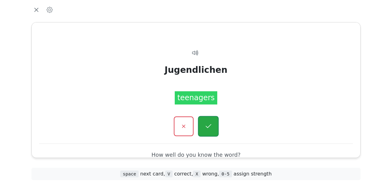
click at [203, 120] on button "button" at bounding box center [208, 126] width 21 height 21
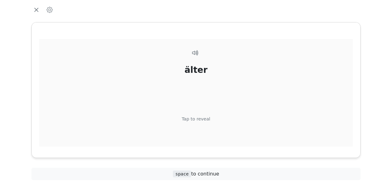
click at [201, 119] on div "Tap to reveal" at bounding box center [196, 119] width 29 height 7
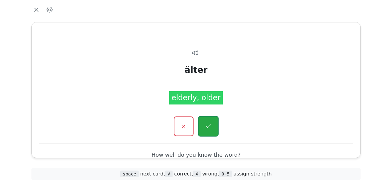
click at [207, 123] on icon "button" at bounding box center [208, 127] width 8 height 8
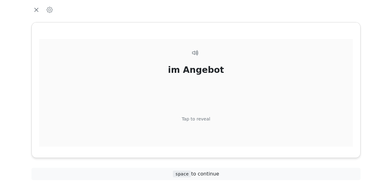
click at [204, 119] on div "Tap to reveal" at bounding box center [196, 119] width 29 height 7
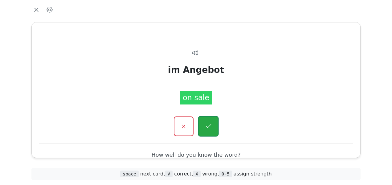
click at [208, 125] on icon "button" at bounding box center [208, 127] width 8 height 8
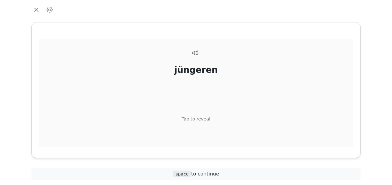
click at [204, 119] on div "Tap to reveal" at bounding box center [196, 119] width 29 height 7
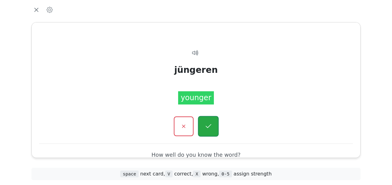
click at [206, 121] on button "button" at bounding box center [208, 126] width 21 height 21
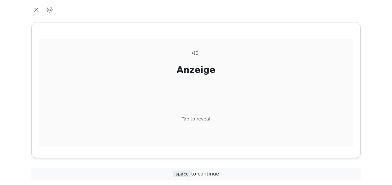
click at [205, 120] on div "Tap to reveal" at bounding box center [196, 119] width 29 height 7
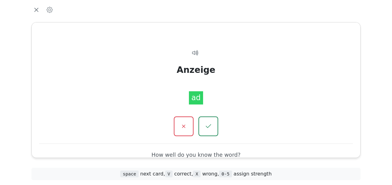
click at [205, 120] on button "button" at bounding box center [208, 127] width 20 height 20
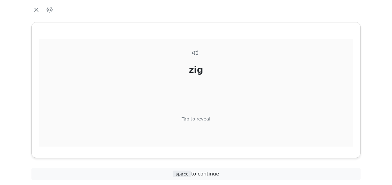
click at [206, 118] on div "Tap to reveal" at bounding box center [196, 119] width 29 height 7
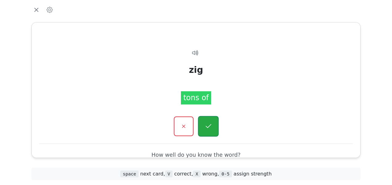
click at [210, 122] on button "button" at bounding box center [208, 126] width 21 height 21
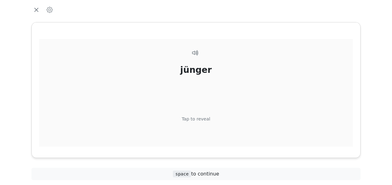
click at [208, 118] on div "Tap to reveal" at bounding box center [196, 119] width 29 height 7
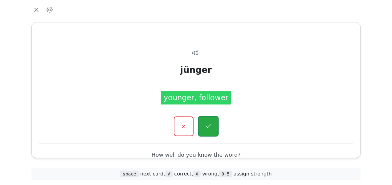
click at [208, 121] on button "button" at bounding box center [208, 126] width 21 height 21
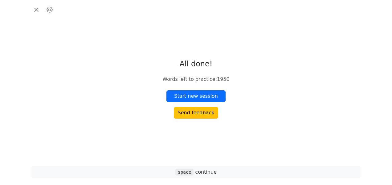
click at [202, 91] on button "Start new session" at bounding box center [195, 97] width 59 height 12
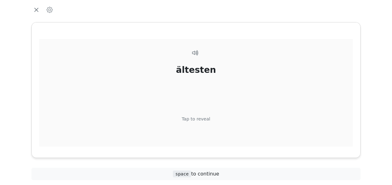
click at [206, 116] on div "Tap to reveal" at bounding box center [196, 119] width 29 height 7
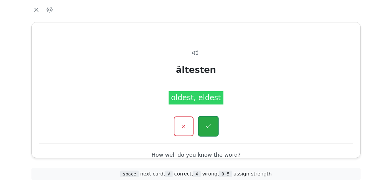
click at [212, 120] on button "button" at bounding box center [208, 126] width 21 height 21
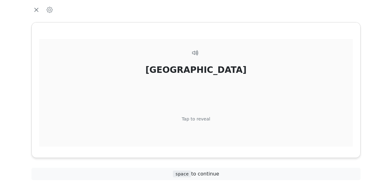
click at [206, 118] on div "Tap to reveal" at bounding box center [196, 119] width 29 height 7
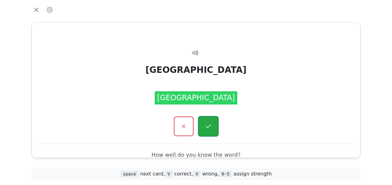
click at [211, 125] on icon "button" at bounding box center [208, 127] width 8 height 8
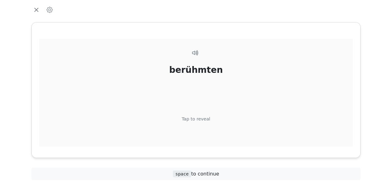
click at [201, 119] on div "Tap to reveal" at bounding box center [196, 119] width 29 height 7
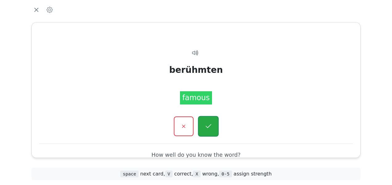
click at [206, 124] on icon "button" at bounding box center [208, 127] width 8 height 8
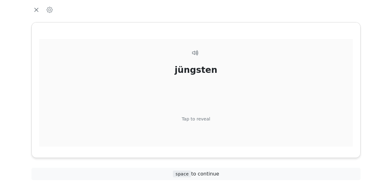
click at [205, 118] on div "Tap to reveal" at bounding box center [196, 119] width 29 height 7
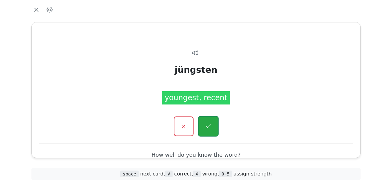
click at [206, 123] on icon "button" at bounding box center [208, 127] width 8 height 8
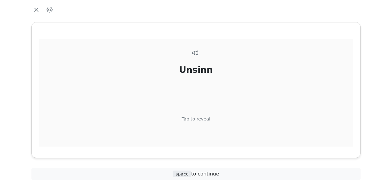
click at [204, 115] on div "Unsinn Tap to reveal" at bounding box center [195, 104] width 313 height 130
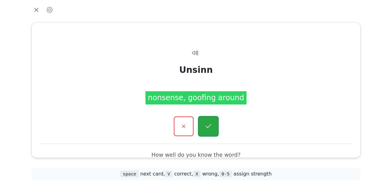
click at [209, 125] on icon "button" at bounding box center [208, 127] width 8 height 8
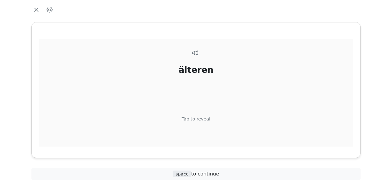
click at [205, 118] on div "Tap to reveal" at bounding box center [196, 119] width 29 height 7
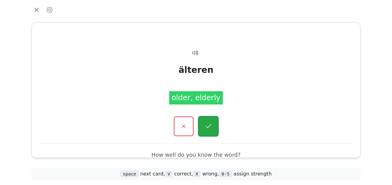
click at [213, 124] on button "button" at bounding box center [208, 126] width 21 height 21
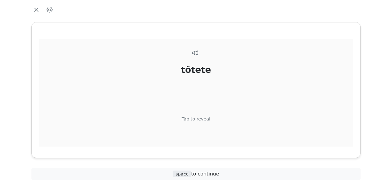
click at [195, 118] on div "Tap to reveal" at bounding box center [196, 119] width 29 height 7
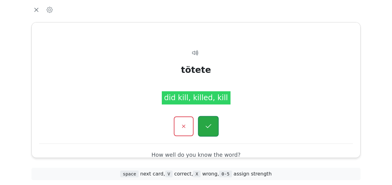
click at [206, 125] on icon "button" at bounding box center [208, 127] width 8 height 8
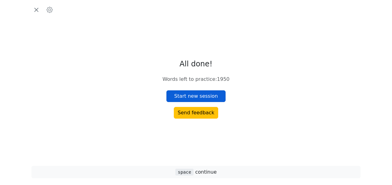
click at [204, 96] on button "Start new session" at bounding box center [195, 97] width 59 height 12
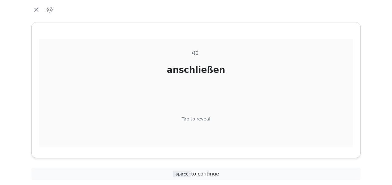
click at [201, 118] on div "Tap to reveal" at bounding box center [196, 119] width 29 height 7
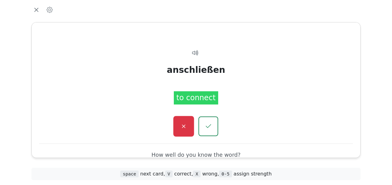
click at [181, 125] on icon "button" at bounding box center [184, 127] width 8 height 8
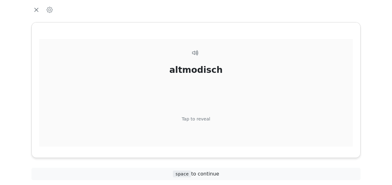
click at [203, 118] on div "Tap to reveal" at bounding box center [196, 119] width 29 height 7
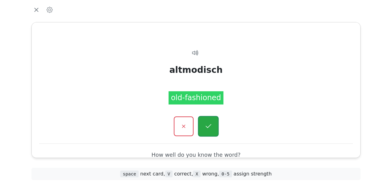
click at [204, 121] on button "button" at bounding box center [208, 126] width 21 height 21
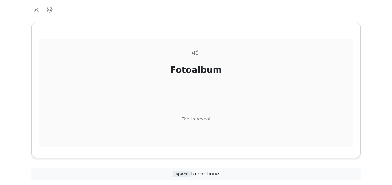
click at [199, 120] on div "Tap to reveal" at bounding box center [196, 119] width 29 height 7
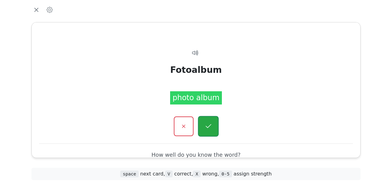
click at [204, 124] on icon "button" at bounding box center [208, 127] width 8 height 8
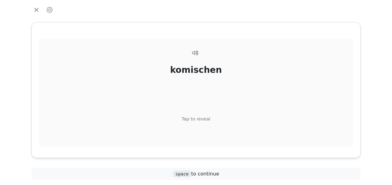
click at [201, 118] on div "Tap to reveal" at bounding box center [196, 119] width 29 height 7
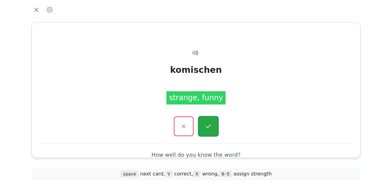
click at [207, 124] on icon "button" at bounding box center [208, 127] width 8 height 8
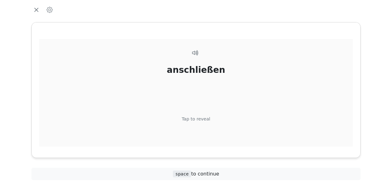
click at [204, 118] on div "Tap to reveal" at bounding box center [196, 119] width 29 height 7
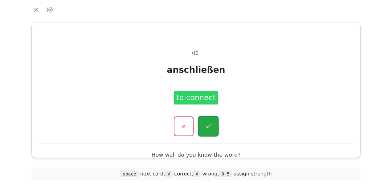
click at [209, 124] on icon "button" at bounding box center [208, 127] width 8 height 8
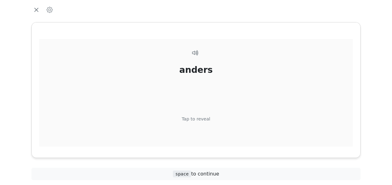
click at [202, 118] on div "Tap to reveal" at bounding box center [196, 119] width 29 height 7
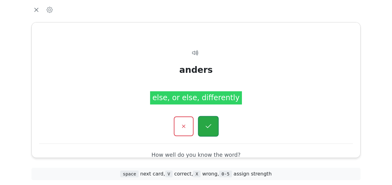
click at [208, 123] on icon "button" at bounding box center [208, 127] width 8 height 8
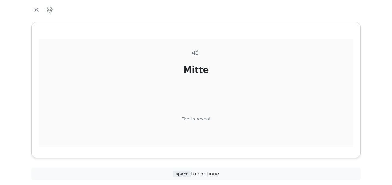
click at [203, 118] on div "Tap to reveal" at bounding box center [196, 119] width 29 height 7
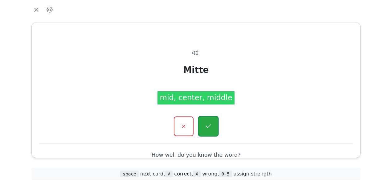
click at [205, 120] on button "button" at bounding box center [208, 126] width 21 height 21
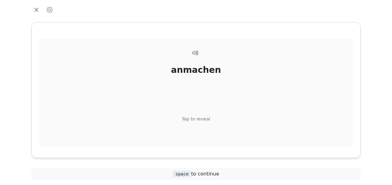
click at [203, 119] on div "Tap to reveal" at bounding box center [196, 119] width 29 height 7
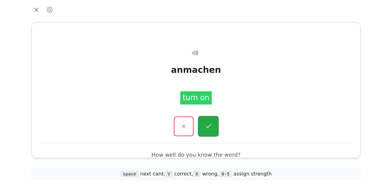
click at [206, 124] on icon "button" at bounding box center [208, 127] width 8 height 8
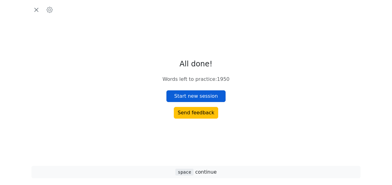
click at [206, 99] on button "Start new session" at bounding box center [195, 97] width 59 height 12
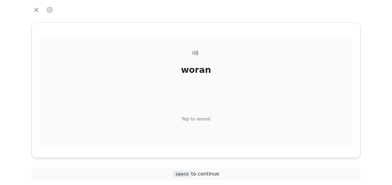
click at [199, 119] on div "Tap to reveal" at bounding box center [196, 119] width 29 height 7
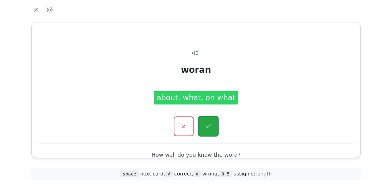
click at [207, 125] on icon "button" at bounding box center [208, 127] width 8 height 8
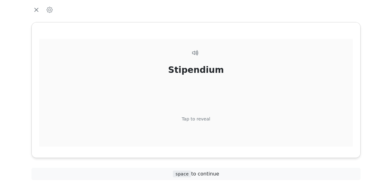
click at [202, 118] on div "Tap to reveal" at bounding box center [196, 119] width 29 height 7
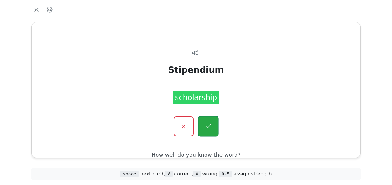
click at [204, 122] on button "button" at bounding box center [208, 126] width 21 height 21
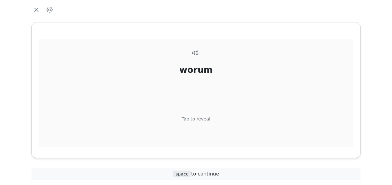
click at [203, 113] on div "worum Tap to reveal" at bounding box center [195, 104] width 313 height 130
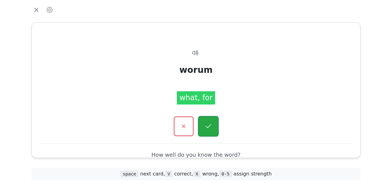
click at [212, 123] on icon "button" at bounding box center [208, 127] width 8 height 8
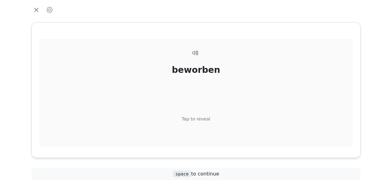
click at [205, 118] on div "Tap to reveal" at bounding box center [196, 119] width 29 height 7
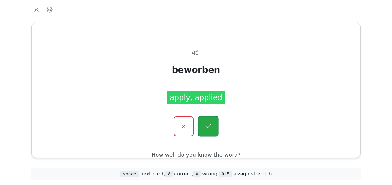
click at [208, 123] on icon "button" at bounding box center [208, 127] width 8 height 8
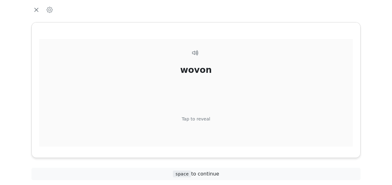
click at [198, 119] on div "Tap to reveal" at bounding box center [196, 119] width 29 height 7
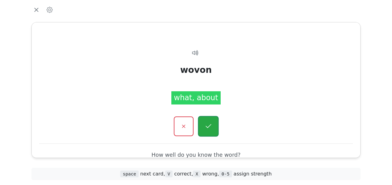
click at [206, 126] on icon "button" at bounding box center [208, 127] width 8 height 8
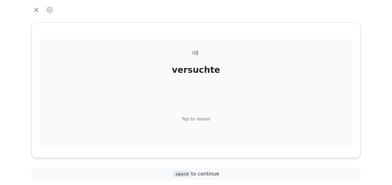
click at [204, 118] on div "Tap to reveal" at bounding box center [196, 119] width 29 height 7
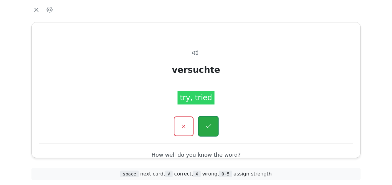
click at [210, 125] on icon "button" at bounding box center [208, 126] width 6 height 4
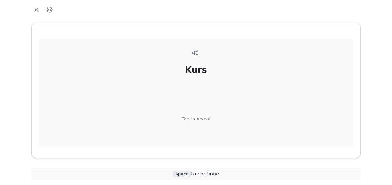
click at [203, 119] on div "Tap to reveal" at bounding box center [196, 119] width 29 height 7
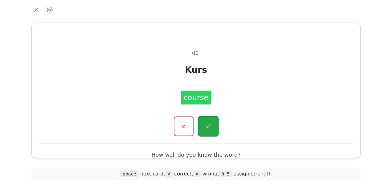
click at [204, 124] on icon "button" at bounding box center [208, 127] width 8 height 8
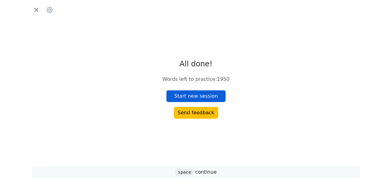
click at [200, 93] on button "Start new session" at bounding box center [195, 97] width 59 height 12
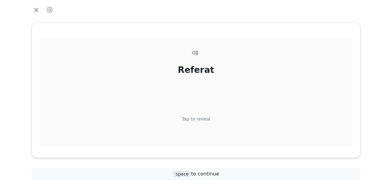
click at [201, 118] on div "Tap to reveal" at bounding box center [196, 119] width 29 height 7
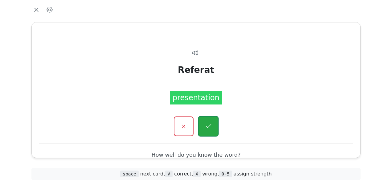
click at [208, 123] on icon "button" at bounding box center [208, 127] width 8 height 8
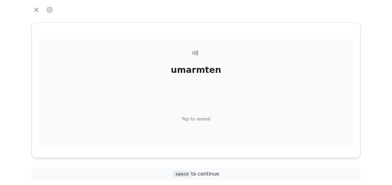
click at [201, 117] on div "Tap to reveal" at bounding box center [196, 119] width 29 height 7
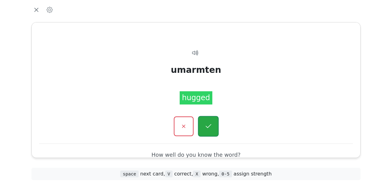
click at [205, 121] on button "button" at bounding box center [208, 126] width 21 height 21
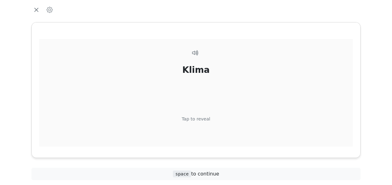
click at [202, 116] on div "Tap to reveal" at bounding box center [196, 119] width 29 height 7
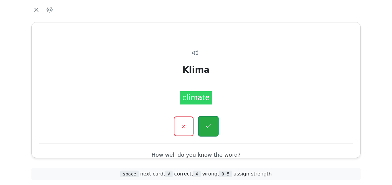
click at [208, 123] on icon "button" at bounding box center [208, 127] width 8 height 8
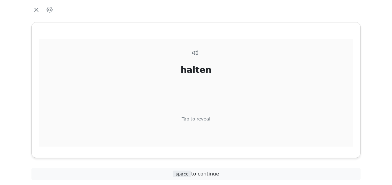
click at [202, 118] on div "Tap to reveal" at bounding box center [196, 119] width 29 height 7
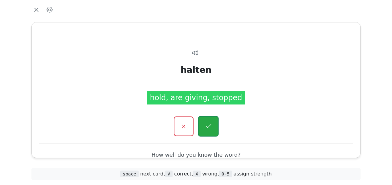
click at [206, 124] on icon "button" at bounding box center [208, 127] width 8 height 8
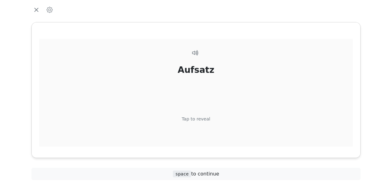
click at [202, 119] on div "Tap to reveal" at bounding box center [196, 119] width 29 height 7
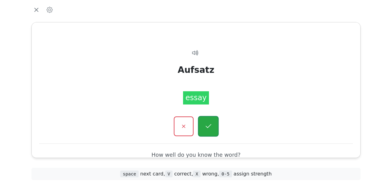
click at [204, 123] on icon "button" at bounding box center [208, 127] width 8 height 8
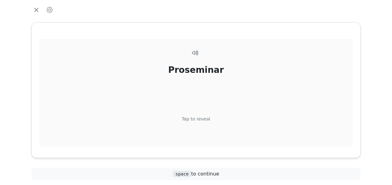
click at [204, 119] on div "Tap to reveal" at bounding box center [196, 119] width 29 height 7
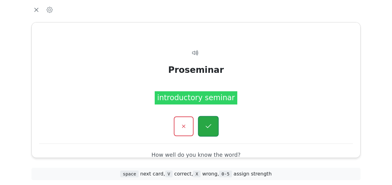
click at [206, 121] on button "button" at bounding box center [208, 126] width 21 height 21
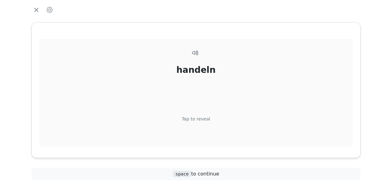
click at [202, 118] on div "Tap to reveal" at bounding box center [196, 119] width 29 height 7
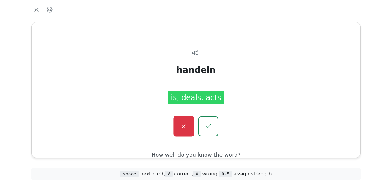
click at [184, 124] on icon "button" at bounding box center [184, 127] width 8 height 8
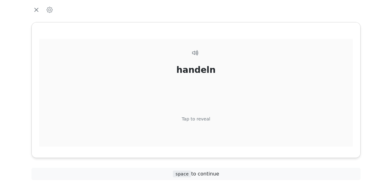
click at [204, 117] on div "Tap to reveal" at bounding box center [196, 119] width 29 height 7
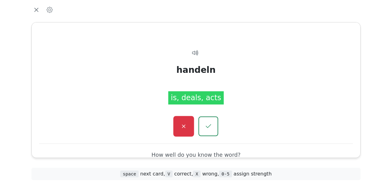
click at [183, 124] on icon "button" at bounding box center [184, 127] width 8 height 8
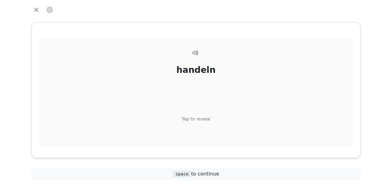
click at [192, 118] on div "Tap to reveal" at bounding box center [196, 119] width 29 height 7
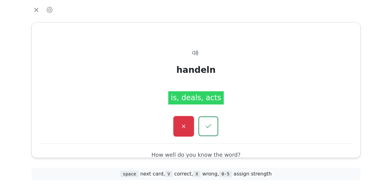
click at [185, 121] on button "button" at bounding box center [183, 126] width 21 height 21
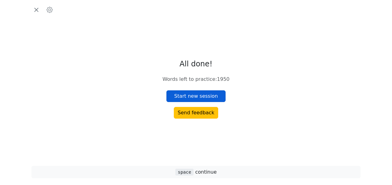
click at [201, 95] on button "Start new session" at bounding box center [195, 97] width 59 height 12
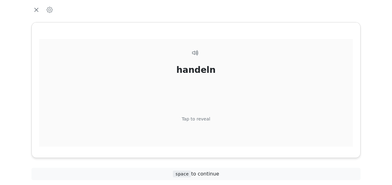
click at [201, 119] on div "Tap to reveal" at bounding box center [196, 119] width 29 height 7
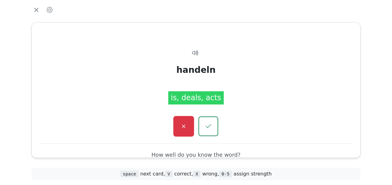
click at [186, 121] on button "button" at bounding box center [183, 126] width 21 height 21
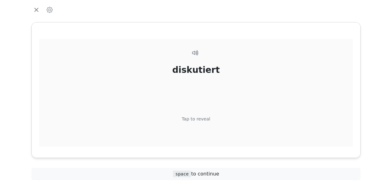
click at [199, 118] on div "Tap to reveal" at bounding box center [196, 119] width 29 height 7
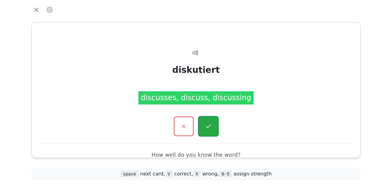
click at [208, 123] on icon "button" at bounding box center [208, 127] width 8 height 8
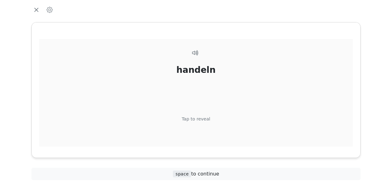
click at [198, 119] on div "Tap to reveal" at bounding box center [196, 119] width 29 height 7
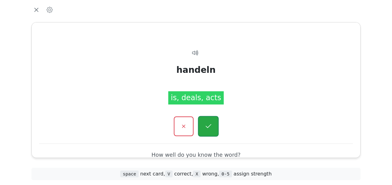
click at [208, 121] on button "button" at bounding box center [208, 126] width 21 height 21
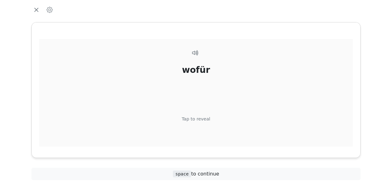
click at [201, 117] on div "Tap to reveal" at bounding box center [196, 119] width 29 height 7
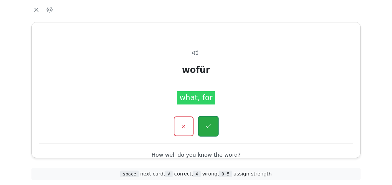
click at [211, 124] on icon "button" at bounding box center [208, 126] width 6 height 4
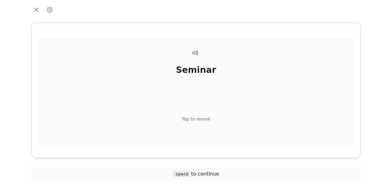
click at [203, 117] on div "Tap to reveal" at bounding box center [196, 119] width 29 height 7
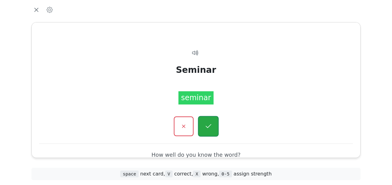
click at [211, 125] on icon "button" at bounding box center [208, 127] width 8 height 8
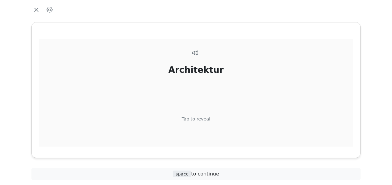
click at [202, 117] on div "Tap to reveal" at bounding box center [196, 119] width 29 height 7
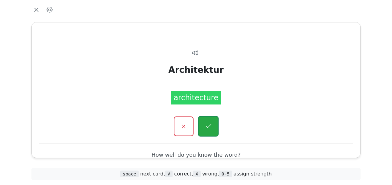
click at [210, 124] on icon "button" at bounding box center [208, 127] width 8 height 8
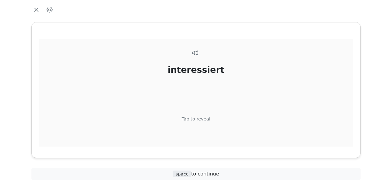
click at [206, 117] on div "Tap to reveal" at bounding box center [196, 119] width 29 height 7
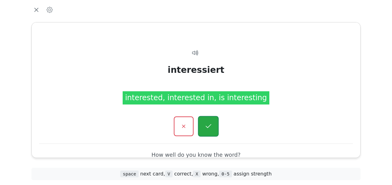
click at [208, 123] on icon "button" at bounding box center [208, 127] width 8 height 8
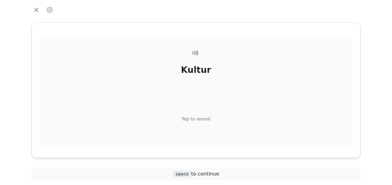
click at [201, 117] on div "Tap to reveal" at bounding box center [196, 119] width 29 height 7
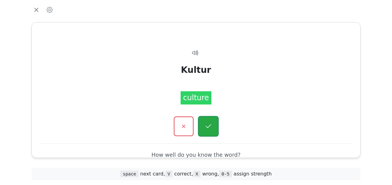
click at [207, 126] on icon "button" at bounding box center [208, 127] width 8 height 8
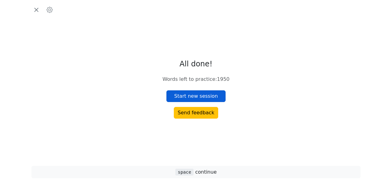
click at [207, 97] on button "Start new session" at bounding box center [195, 97] width 59 height 12
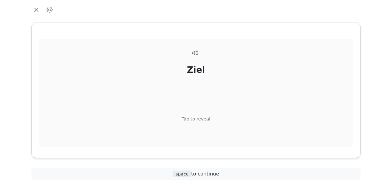
click at [204, 117] on div "Tap to reveal" at bounding box center [196, 119] width 29 height 7
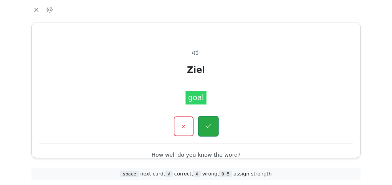
click at [206, 118] on button "button" at bounding box center [208, 126] width 21 height 21
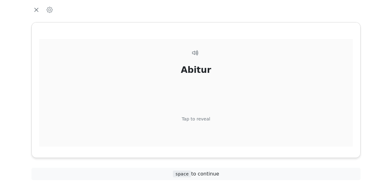
click at [205, 118] on div "Tap to reveal" at bounding box center [196, 119] width 29 height 7
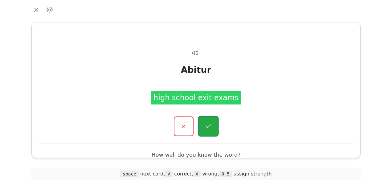
click at [211, 125] on icon "button" at bounding box center [208, 127] width 8 height 8
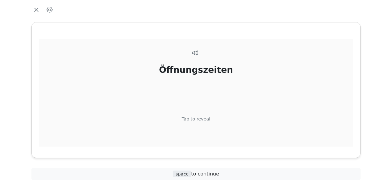
click at [203, 119] on div "Tap to reveal" at bounding box center [196, 119] width 29 height 7
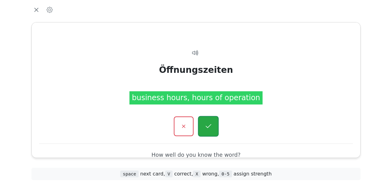
click at [207, 122] on button "button" at bounding box center [208, 126] width 21 height 21
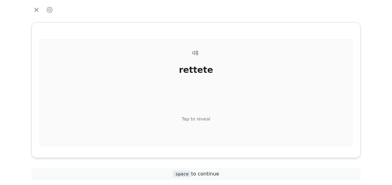
click at [203, 119] on div "Tap to reveal" at bounding box center [196, 119] width 29 height 7
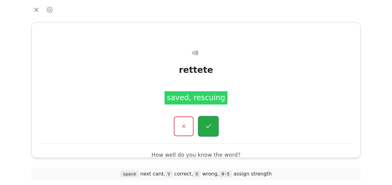
click at [207, 121] on button "button" at bounding box center [208, 126] width 21 height 21
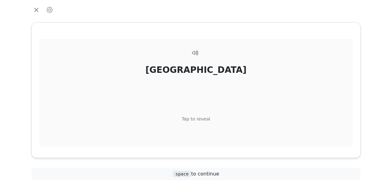
click at [204, 117] on div "Tap to reveal" at bounding box center [196, 119] width 29 height 7
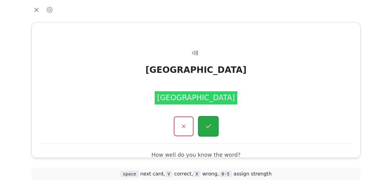
click at [206, 119] on button "button" at bounding box center [208, 126] width 21 height 21
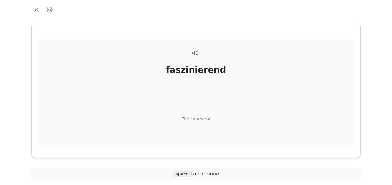
click at [206, 119] on div "Tap to reveal" at bounding box center [196, 119] width 29 height 7
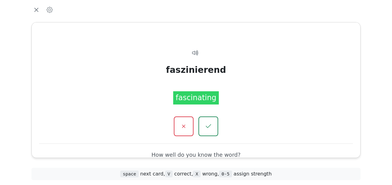
click at [206, 119] on button "button" at bounding box center [208, 127] width 20 height 20
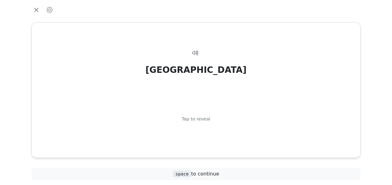
click at [206, 119] on div "Tap to reveal" at bounding box center [196, 119] width 29 height 7
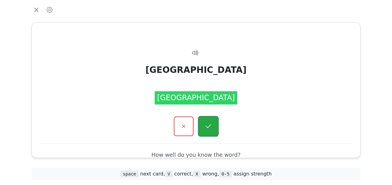
click at [206, 120] on button "button" at bounding box center [208, 126] width 21 height 21
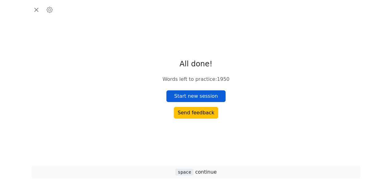
click at [212, 95] on button "Start new session" at bounding box center [195, 97] width 59 height 12
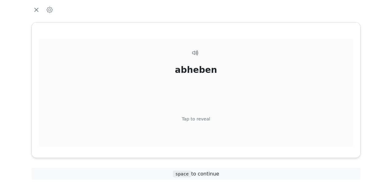
click at [204, 119] on div "Tap to reveal" at bounding box center [196, 119] width 29 height 7
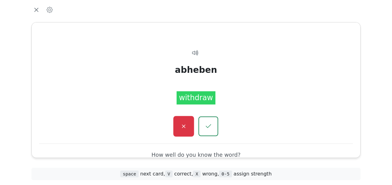
click at [186, 127] on icon "button" at bounding box center [184, 127] width 8 height 8
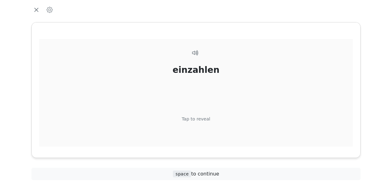
click at [198, 119] on div "Tap to reveal" at bounding box center [196, 119] width 29 height 7
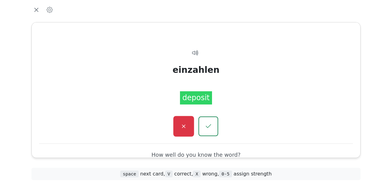
click at [183, 126] on icon "button" at bounding box center [184, 127] width 8 height 8
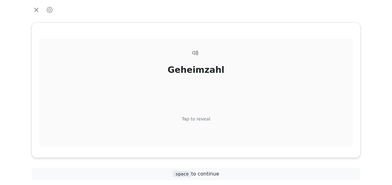
click at [197, 118] on div "Tap to reveal" at bounding box center [196, 119] width 29 height 7
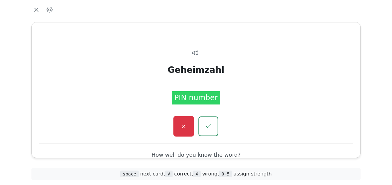
click at [187, 122] on button "button" at bounding box center [183, 126] width 21 height 21
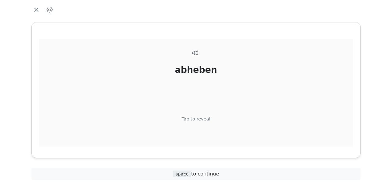
click at [201, 117] on div "Tap to reveal" at bounding box center [196, 119] width 29 height 7
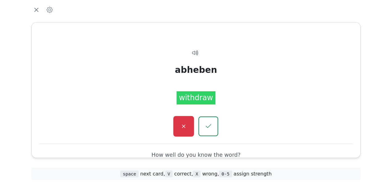
click at [185, 123] on icon "button" at bounding box center [184, 127] width 8 height 8
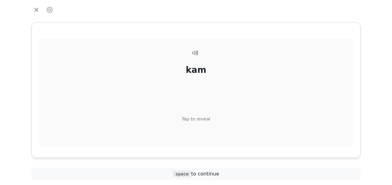
click at [195, 119] on div "Tap to reveal" at bounding box center [196, 119] width 29 height 7
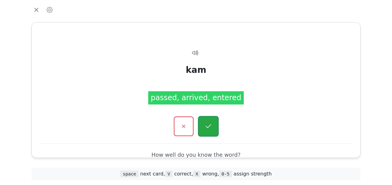
click at [206, 123] on icon "button" at bounding box center [208, 127] width 8 height 8
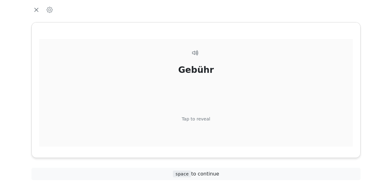
click at [197, 119] on div "Tap to reveal" at bounding box center [196, 119] width 29 height 7
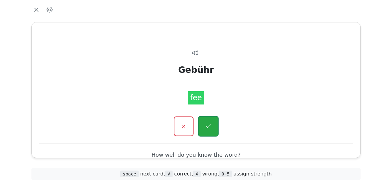
click at [204, 123] on icon "button" at bounding box center [208, 127] width 8 height 8
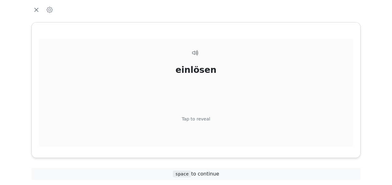
click at [202, 118] on div "Tap to reveal" at bounding box center [196, 119] width 29 height 7
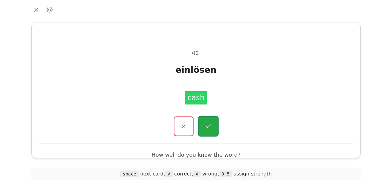
click at [209, 122] on button "button" at bounding box center [208, 126] width 21 height 21
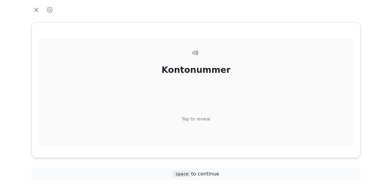
click at [198, 121] on div "Tap to reveal" at bounding box center [196, 119] width 29 height 7
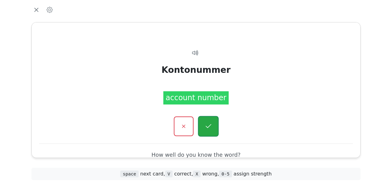
click at [206, 119] on button "button" at bounding box center [208, 126] width 21 height 21
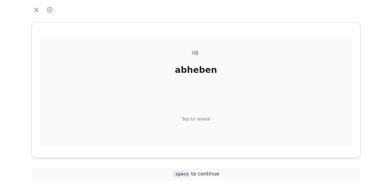
click at [202, 119] on div "Tap to reveal" at bounding box center [196, 119] width 29 height 7
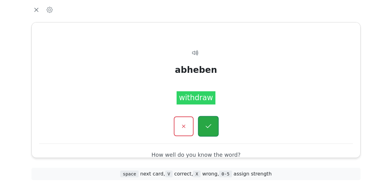
click at [205, 122] on button "button" at bounding box center [208, 126] width 21 height 21
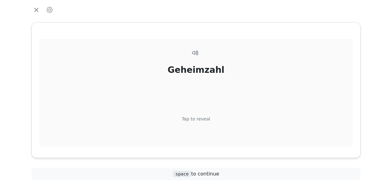
click at [203, 117] on div "Tap to reveal" at bounding box center [196, 119] width 29 height 7
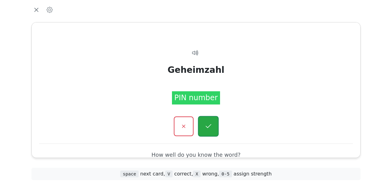
click at [206, 119] on button "button" at bounding box center [208, 126] width 21 height 21
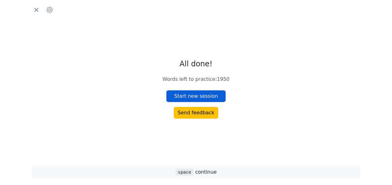
click at [207, 96] on button "Start new session" at bounding box center [195, 97] width 59 height 12
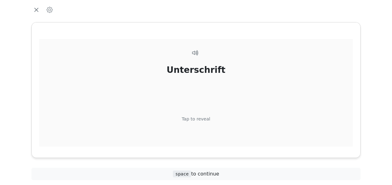
click at [202, 117] on div "Tap to reveal" at bounding box center [196, 119] width 29 height 7
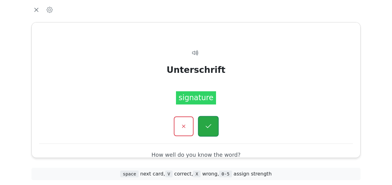
click at [208, 119] on button "button" at bounding box center [208, 126] width 21 height 21
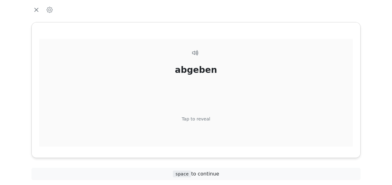
click at [206, 119] on div "Tap to reveal" at bounding box center [196, 119] width 29 height 7
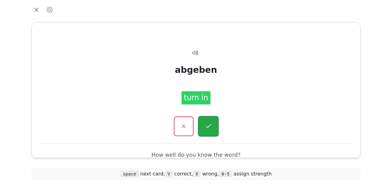
click at [209, 123] on icon "button" at bounding box center [208, 127] width 8 height 8
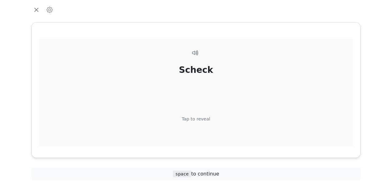
click at [204, 119] on div "Tap to reveal" at bounding box center [196, 119] width 29 height 7
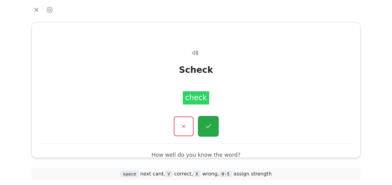
click at [206, 123] on icon "button" at bounding box center [208, 127] width 8 height 8
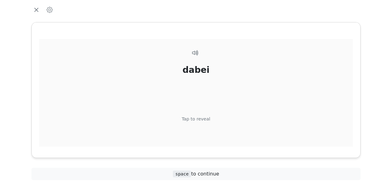
click at [205, 118] on div "Tap to reveal" at bounding box center [196, 119] width 29 height 7
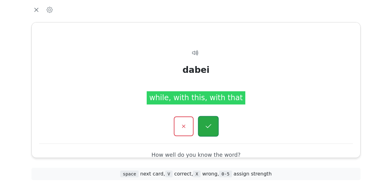
click at [209, 125] on icon "button" at bounding box center [208, 127] width 8 height 8
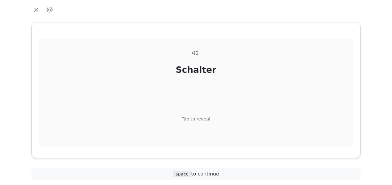
click at [202, 117] on div "Tap to reveal" at bounding box center [196, 119] width 29 height 7
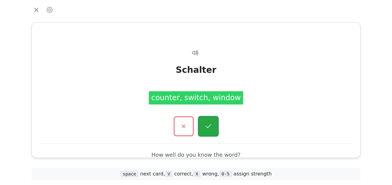
click at [208, 123] on icon "button" at bounding box center [208, 127] width 8 height 8
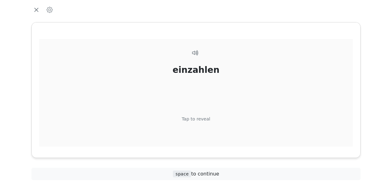
click at [205, 118] on div "Tap to reveal" at bounding box center [196, 119] width 29 height 7
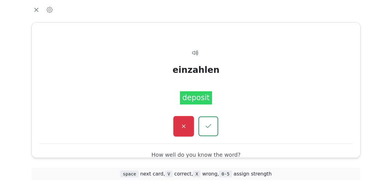
click at [186, 125] on icon "button" at bounding box center [184, 127] width 8 height 8
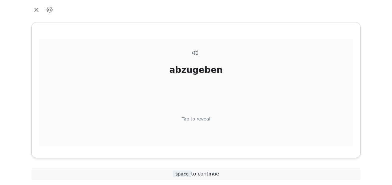
click at [198, 118] on div "Tap to reveal" at bounding box center [196, 119] width 29 height 7
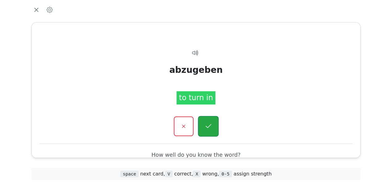
click at [204, 120] on button "button" at bounding box center [208, 126] width 21 height 21
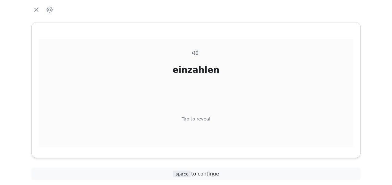
click at [200, 118] on div "Tap to reveal" at bounding box center [196, 119] width 29 height 7
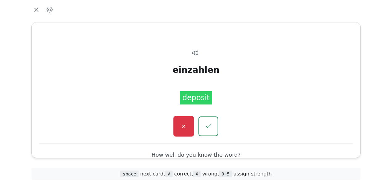
click at [189, 121] on button "button" at bounding box center [183, 126] width 21 height 21
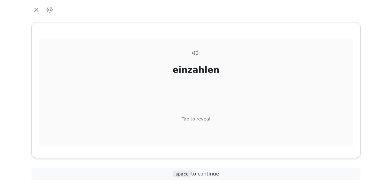
click at [202, 119] on div "Tap to reveal" at bounding box center [196, 119] width 29 height 7
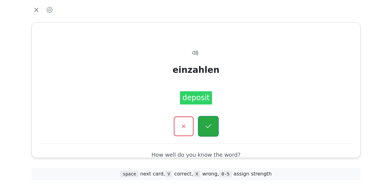
click at [203, 122] on button "button" at bounding box center [208, 126] width 21 height 21
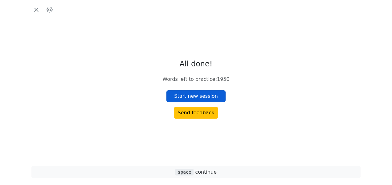
click at [205, 96] on button "Start new session" at bounding box center [195, 97] width 59 height 12
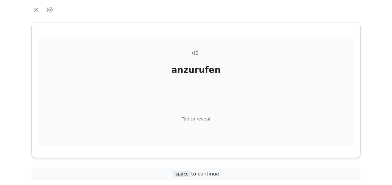
click at [206, 118] on div "Tap to reveal" at bounding box center [196, 119] width 29 height 7
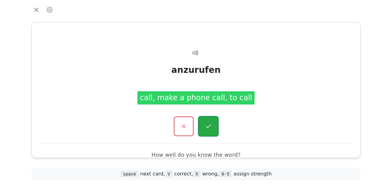
click at [209, 123] on icon "button" at bounding box center [208, 127] width 8 height 8
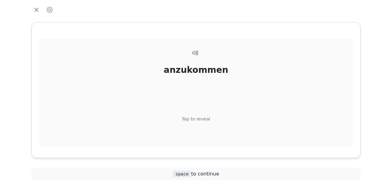
click at [204, 116] on div "Tap to reveal" at bounding box center [196, 119] width 29 height 7
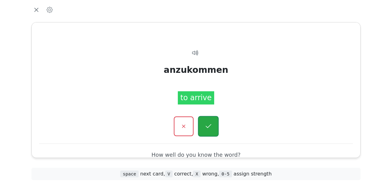
click at [208, 120] on button "button" at bounding box center [208, 126] width 21 height 21
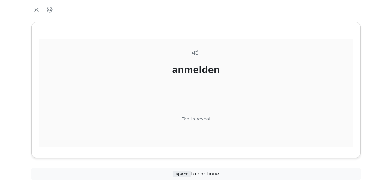
click at [205, 119] on div "Tap to reveal" at bounding box center [196, 119] width 29 height 7
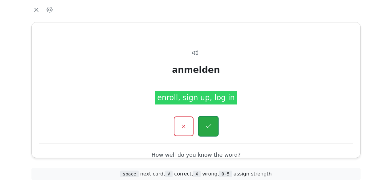
click at [208, 122] on button "button" at bounding box center [208, 126] width 21 height 21
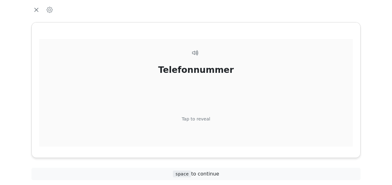
click at [205, 116] on div "Tap to reveal" at bounding box center [196, 119] width 29 height 7
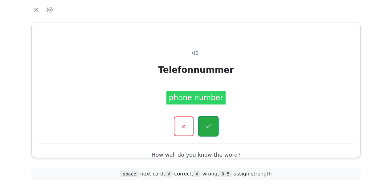
click at [207, 120] on button "button" at bounding box center [208, 126] width 21 height 21
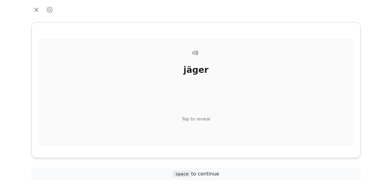
click at [204, 118] on div "Tap to reveal" at bounding box center [196, 119] width 29 height 7
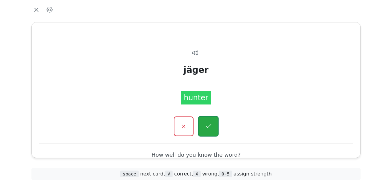
click at [205, 119] on button "button" at bounding box center [208, 126] width 21 height 21
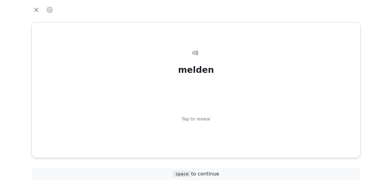
click at [205, 119] on div "Tap to reveal" at bounding box center [196, 119] width 29 height 7
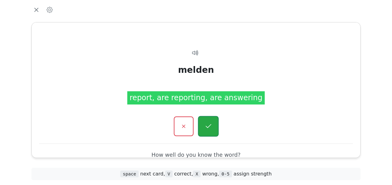
click at [208, 122] on button "button" at bounding box center [208, 126] width 21 height 21
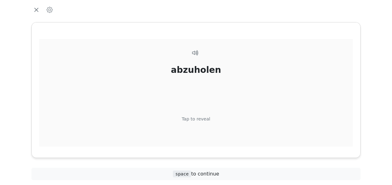
click at [204, 117] on div "Tap to reveal" at bounding box center [196, 119] width 29 height 7
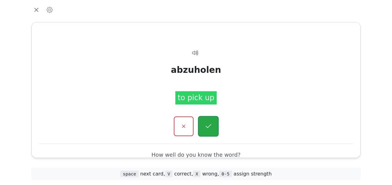
click at [206, 119] on button "button" at bounding box center [208, 126] width 21 height 21
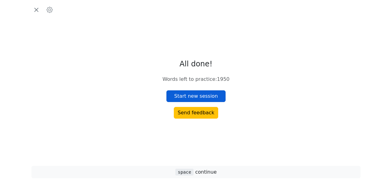
click at [208, 96] on button "Start new session" at bounding box center [195, 97] width 59 height 12
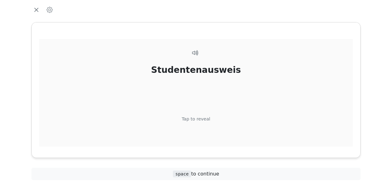
click at [199, 119] on div "Tap to reveal" at bounding box center [196, 119] width 29 height 7
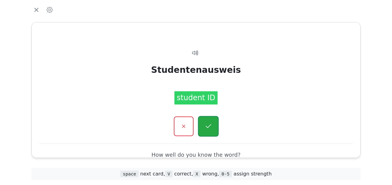
click at [209, 122] on button "button" at bounding box center [208, 126] width 21 height 21
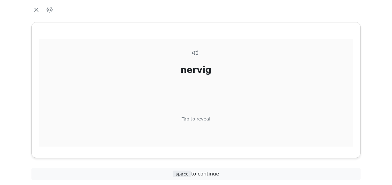
click at [203, 120] on div "Tap to reveal" at bounding box center [196, 119] width 29 height 7
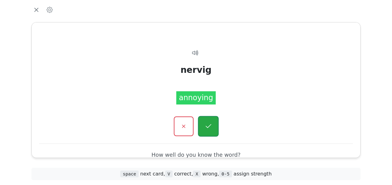
click at [207, 124] on icon "button" at bounding box center [208, 127] width 8 height 8
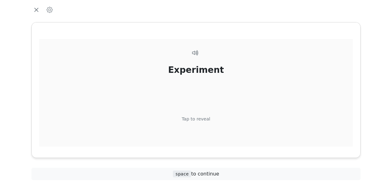
click at [203, 119] on div "Tap to reveal" at bounding box center [196, 119] width 29 height 7
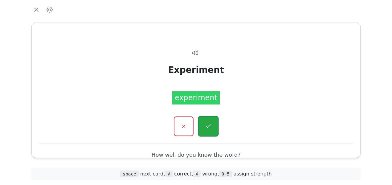
click at [209, 126] on icon "button" at bounding box center [208, 126] width 6 height 4
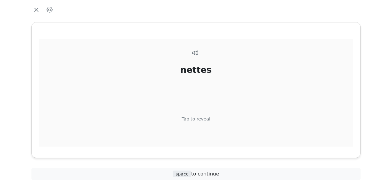
click at [204, 119] on div "Tap to reveal" at bounding box center [196, 119] width 29 height 7
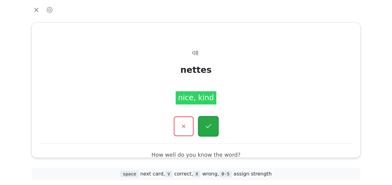
click at [206, 121] on button "button" at bounding box center [208, 126] width 21 height 21
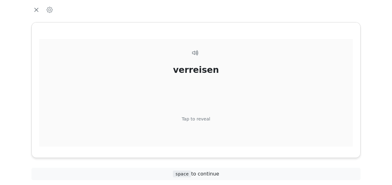
click at [203, 118] on div "Tap to reveal" at bounding box center [196, 119] width 29 height 7
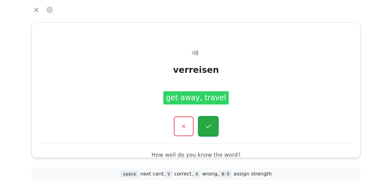
click at [207, 123] on icon "button" at bounding box center [208, 127] width 8 height 8
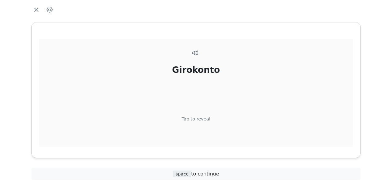
click at [206, 118] on div "Tap to reveal" at bounding box center [196, 119] width 29 height 7
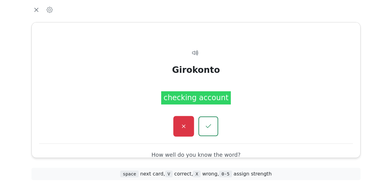
click at [180, 123] on icon "button" at bounding box center [184, 127] width 8 height 8
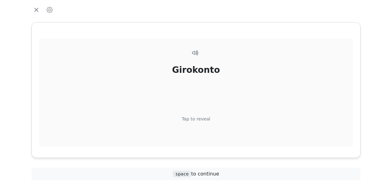
click at [196, 119] on div "Tap to reveal" at bounding box center [196, 119] width 29 height 7
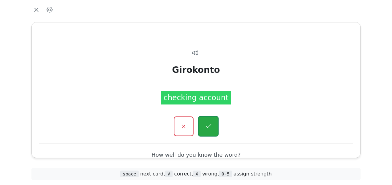
click at [205, 123] on icon "button" at bounding box center [208, 127] width 8 height 8
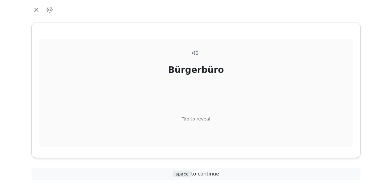
click at [204, 119] on div "Tap to reveal" at bounding box center [196, 119] width 29 height 7
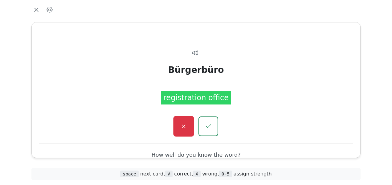
click at [185, 126] on icon "button" at bounding box center [184, 127] width 8 height 8
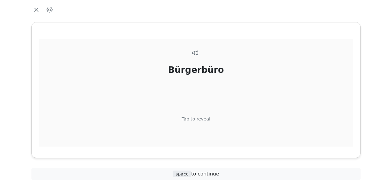
click at [204, 119] on div "Tap to reveal" at bounding box center [196, 119] width 29 height 7
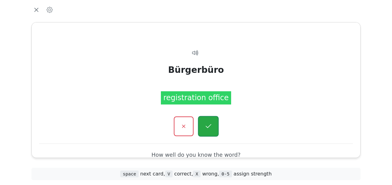
click at [205, 122] on button "button" at bounding box center [208, 126] width 21 height 21
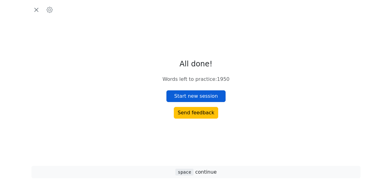
click at [207, 96] on button "Start new session" at bounding box center [195, 97] width 59 height 12
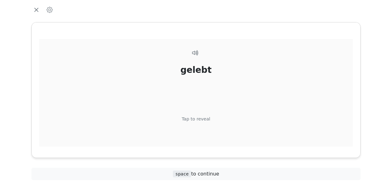
click at [204, 119] on div "Tap to reveal" at bounding box center [196, 119] width 29 height 7
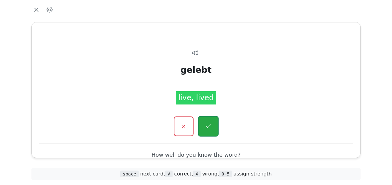
click at [208, 123] on icon "button" at bounding box center [208, 127] width 8 height 8
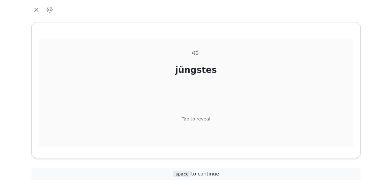
click at [203, 119] on div "Tap to reveal" at bounding box center [196, 119] width 29 height 7
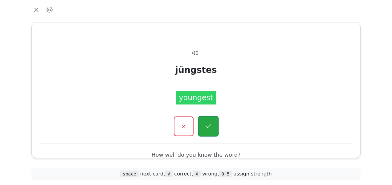
click at [204, 120] on button "button" at bounding box center [208, 126] width 21 height 21
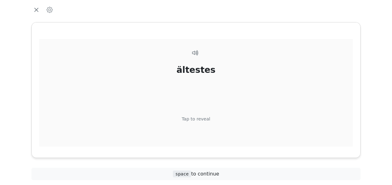
click at [203, 119] on div "Tap to reveal" at bounding box center [196, 119] width 29 height 7
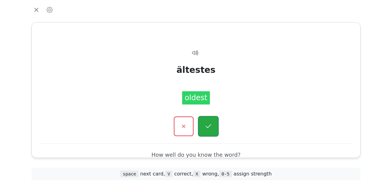
click at [204, 120] on button "button" at bounding box center [208, 126] width 21 height 21
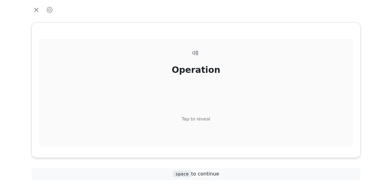
click at [204, 118] on div "Tap to reveal" at bounding box center [196, 119] width 29 height 7
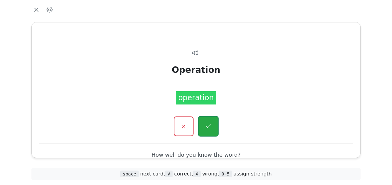
click at [206, 121] on button "button" at bounding box center [208, 126] width 21 height 21
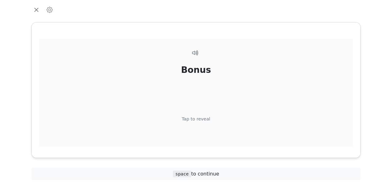
click at [208, 121] on div "Tap to reveal" at bounding box center [196, 119] width 29 height 7
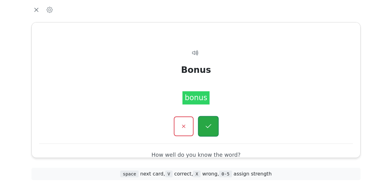
click at [209, 123] on icon "button" at bounding box center [208, 127] width 8 height 8
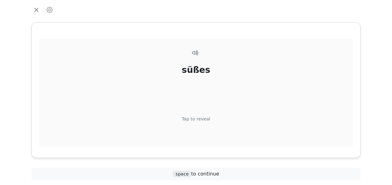
click at [207, 118] on div "Tap to reveal" at bounding box center [196, 119] width 29 height 7
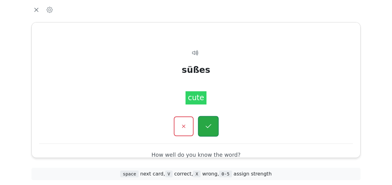
click at [208, 125] on icon "button" at bounding box center [208, 127] width 8 height 8
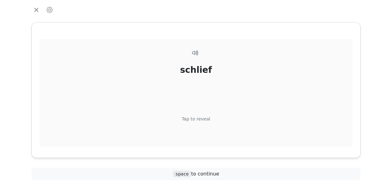
click at [204, 120] on div "Tap to reveal" at bounding box center [196, 119] width 29 height 7
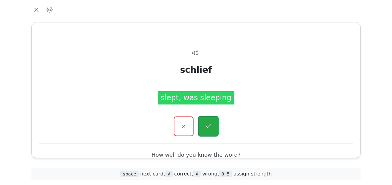
click at [205, 123] on icon "button" at bounding box center [208, 127] width 8 height 8
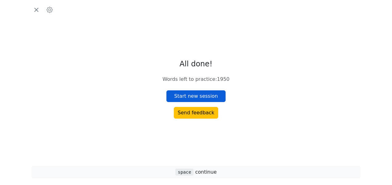
click at [197, 97] on button "Start new session" at bounding box center [195, 97] width 59 height 12
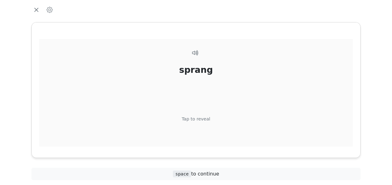
click at [203, 117] on div "Tap to reveal" at bounding box center [196, 119] width 29 height 7
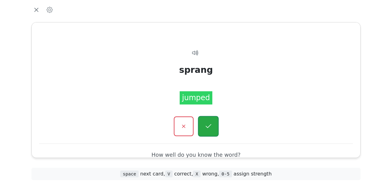
click at [205, 120] on button "button" at bounding box center [208, 126] width 21 height 21
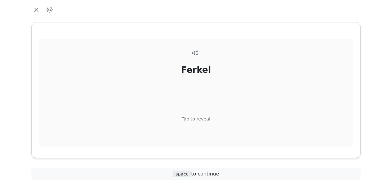
click at [200, 118] on div "Tap to reveal" at bounding box center [196, 119] width 29 height 7
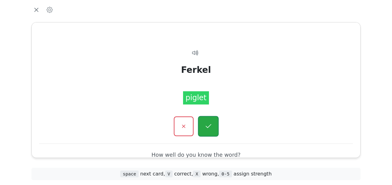
click at [203, 122] on button "button" at bounding box center [208, 126] width 21 height 21
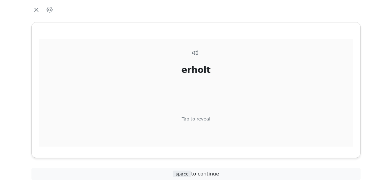
click at [202, 119] on div "Tap to reveal" at bounding box center [196, 119] width 29 height 7
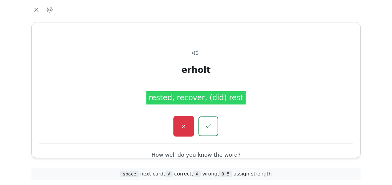
click at [189, 123] on button "button" at bounding box center [183, 126] width 21 height 21
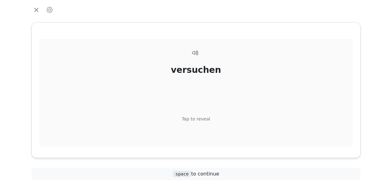
click at [201, 118] on div "Tap to reveal" at bounding box center [196, 119] width 29 height 7
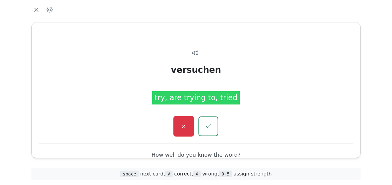
click at [183, 121] on button "button" at bounding box center [183, 126] width 21 height 21
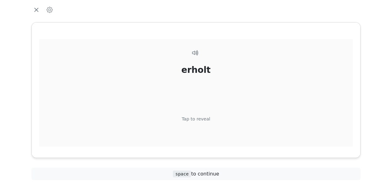
click at [198, 119] on div "Tap to reveal" at bounding box center [196, 119] width 29 height 7
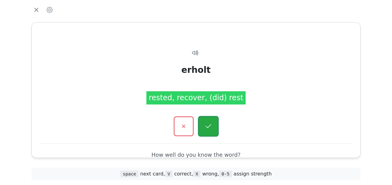
click at [207, 125] on icon "button" at bounding box center [208, 127] width 8 height 8
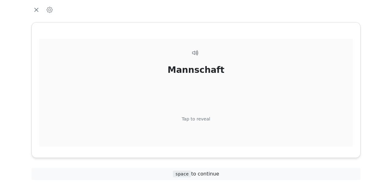
click at [198, 118] on div "Tap to reveal" at bounding box center [196, 119] width 29 height 7
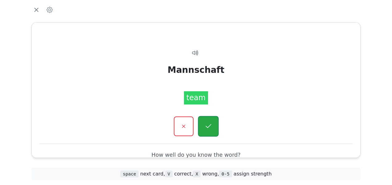
click at [205, 123] on icon "button" at bounding box center [208, 127] width 8 height 8
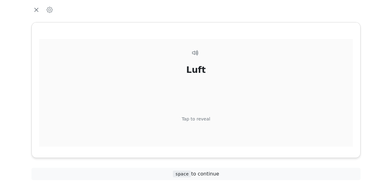
click at [200, 118] on div "Tap to reveal" at bounding box center [196, 119] width 29 height 7
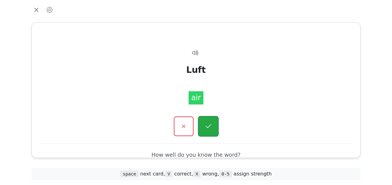
click at [204, 121] on button "button" at bounding box center [208, 126] width 21 height 21
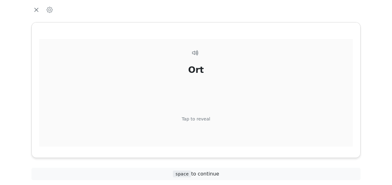
click at [204, 117] on div "Tap to reveal" at bounding box center [196, 119] width 29 height 7
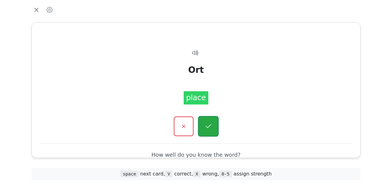
click at [205, 121] on button "button" at bounding box center [208, 126] width 21 height 21
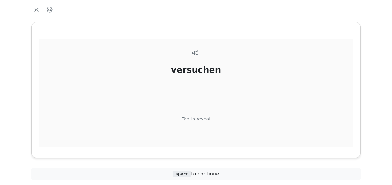
click at [201, 115] on div "versuchen Tap to reveal" at bounding box center [195, 104] width 313 height 130
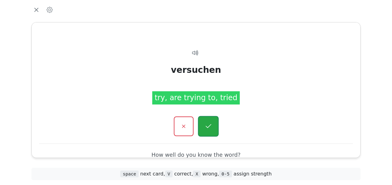
click at [209, 124] on icon "button" at bounding box center [208, 127] width 8 height 8
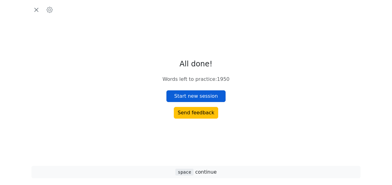
click at [203, 94] on button "Start new session" at bounding box center [195, 97] width 59 height 12
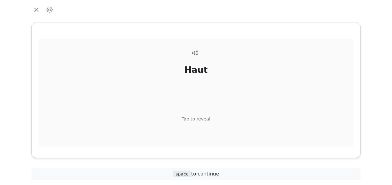
click at [203, 117] on div "Tap to reveal" at bounding box center [196, 119] width 29 height 7
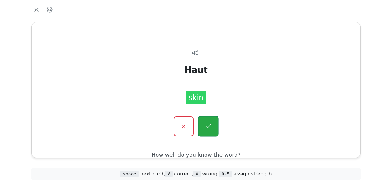
click at [206, 119] on button "button" at bounding box center [208, 126] width 21 height 21
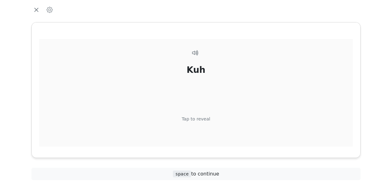
click at [203, 115] on div "Kuh Tap to reveal" at bounding box center [195, 104] width 313 height 130
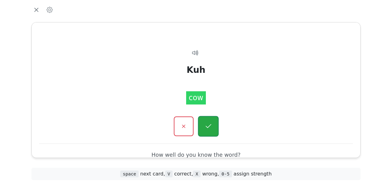
click at [208, 119] on button "button" at bounding box center [208, 126] width 21 height 21
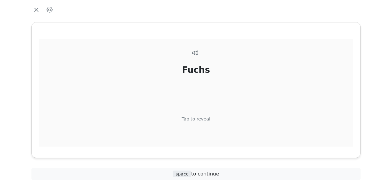
click at [204, 118] on div "Tap to reveal" at bounding box center [196, 119] width 29 height 7
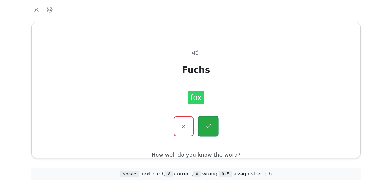
click at [207, 122] on button "button" at bounding box center [208, 126] width 21 height 21
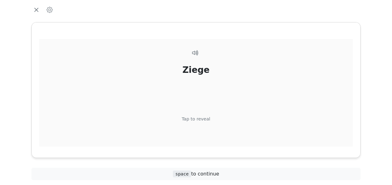
click at [201, 116] on div "Tap to reveal" at bounding box center [196, 119] width 29 height 7
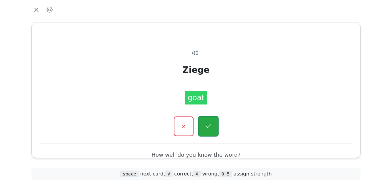
click at [205, 122] on button "button" at bounding box center [208, 126] width 21 height 21
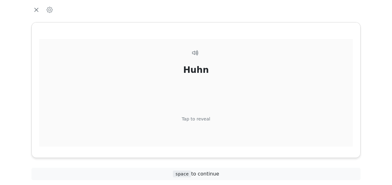
click at [203, 119] on div "Tap to reveal" at bounding box center [196, 119] width 29 height 7
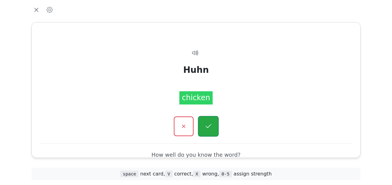
click at [205, 123] on icon "button" at bounding box center [208, 127] width 8 height 8
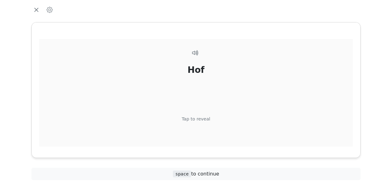
click at [202, 118] on div "Tap to reveal" at bounding box center [196, 119] width 29 height 7
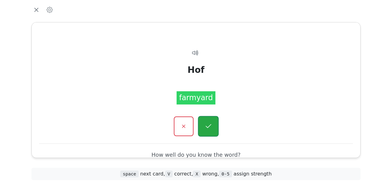
click at [204, 124] on icon "button" at bounding box center [208, 127] width 8 height 8
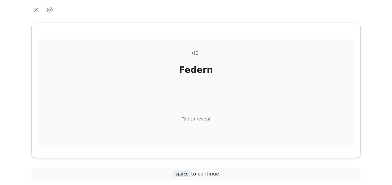
click at [204, 119] on div "Tap to reveal" at bounding box center [196, 119] width 29 height 7
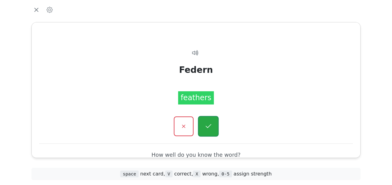
click at [207, 125] on icon "button" at bounding box center [208, 127] width 8 height 8
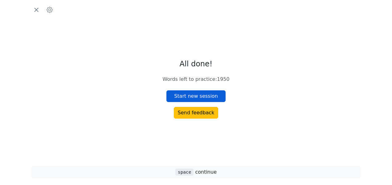
click at [211, 96] on button "Start new session" at bounding box center [195, 97] width 59 height 12
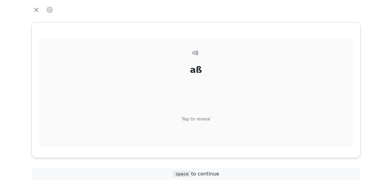
click at [196, 119] on div "Tap to reveal" at bounding box center [196, 119] width 29 height 7
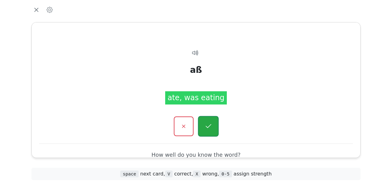
click at [206, 124] on icon "button" at bounding box center [208, 127] width 8 height 8
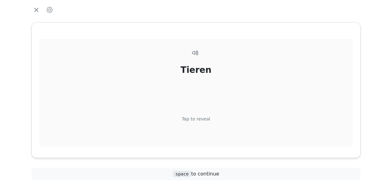
click at [201, 117] on div "Tap to reveal" at bounding box center [196, 119] width 29 height 7
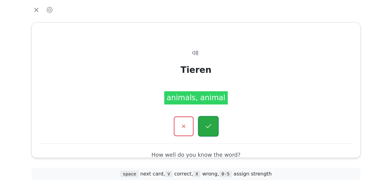
click at [205, 122] on button "button" at bounding box center [208, 126] width 21 height 21
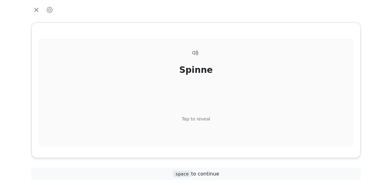
click at [203, 117] on div "Tap to reveal" at bounding box center [196, 119] width 29 height 7
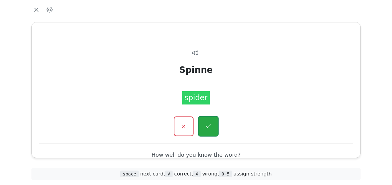
click at [204, 123] on button "button" at bounding box center [208, 126] width 21 height 21
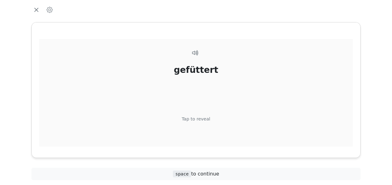
click at [203, 117] on div "Tap to reveal" at bounding box center [196, 119] width 29 height 7
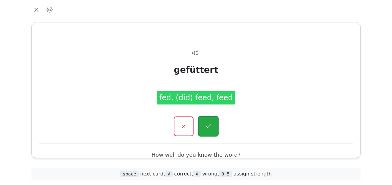
click at [207, 120] on button "button" at bounding box center [208, 126] width 21 height 21
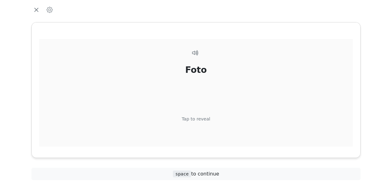
click at [205, 118] on div "Tap to reveal" at bounding box center [196, 119] width 29 height 7
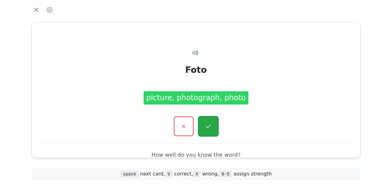
click at [205, 124] on icon "button" at bounding box center [208, 127] width 8 height 8
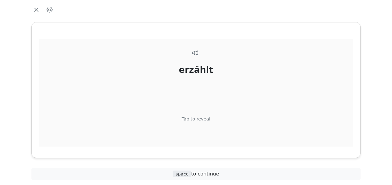
click at [204, 118] on div "Tap to reveal" at bounding box center [196, 119] width 29 height 7
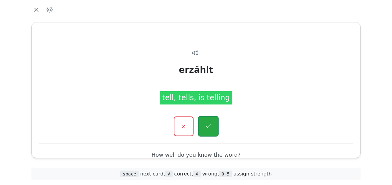
click at [208, 119] on button "button" at bounding box center [208, 126] width 21 height 21
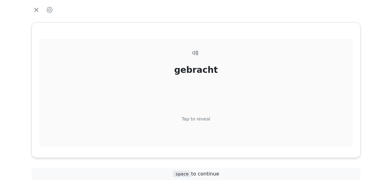
click at [203, 118] on div "Tap to reveal" at bounding box center [196, 119] width 29 height 7
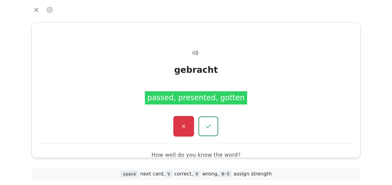
click at [183, 129] on icon "button" at bounding box center [184, 127] width 8 height 8
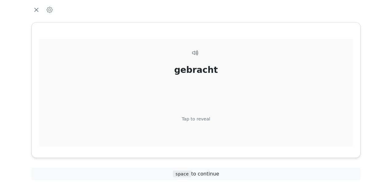
click at [200, 119] on div "Tap to reveal" at bounding box center [196, 119] width 29 height 7
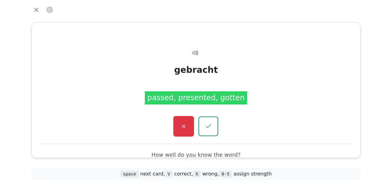
click at [179, 123] on button "button" at bounding box center [183, 126] width 21 height 21
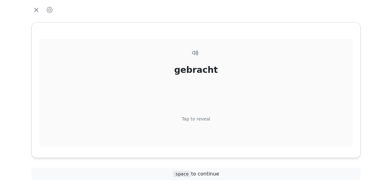
click at [202, 122] on div "Tap to reveal" at bounding box center [196, 119] width 29 height 7
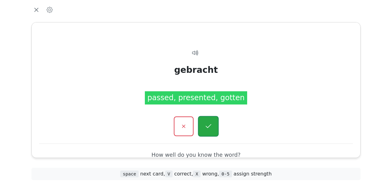
click at [205, 124] on icon "button" at bounding box center [208, 127] width 8 height 8
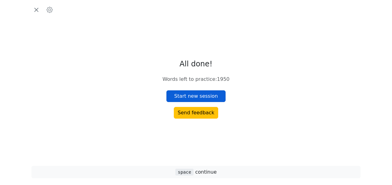
click at [207, 94] on button "Start new session" at bounding box center [195, 97] width 59 height 12
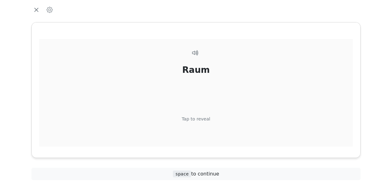
click at [192, 119] on div "Tap to reveal" at bounding box center [196, 119] width 29 height 7
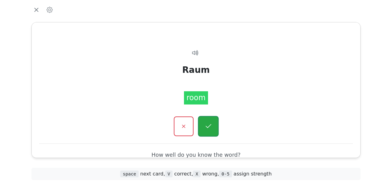
click at [204, 124] on button "button" at bounding box center [208, 126] width 21 height 21
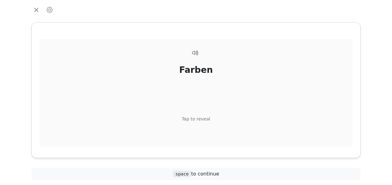
click at [202, 115] on div "Farben Tap to reveal" at bounding box center [195, 104] width 313 height 130
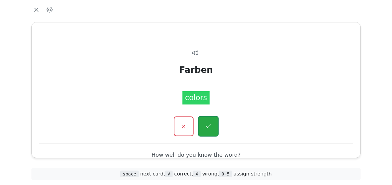
click at [208, 123] on icon "button" at bounding box center [208, 127] width 8 height 8
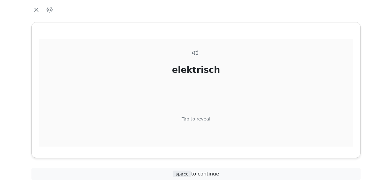
click at [203, 118] on div "Tap to reveal" at bounding box center [196, 119] width 29 height 7
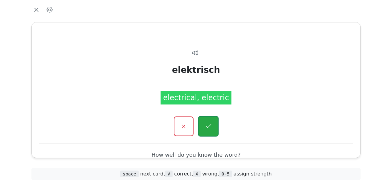
click at [204, 122] on button "button" at bounding box center [208, 126] width 21 height 21
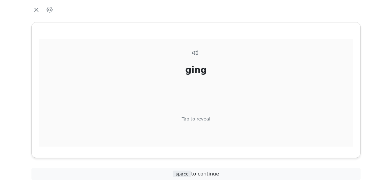
click at [204, 118] on div "Tap to reveal" at bounding box center [196, 119] width 29 height 7
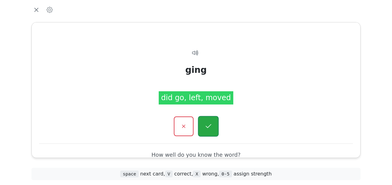
click at [209, 124] on icon "button" at bounding box center [208, 127] width 8 height 8
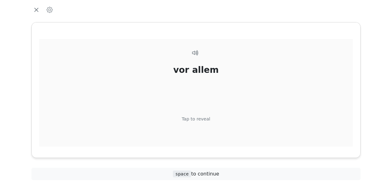
click at [200, 120] on div "Tap to reveal" at bounding box center [196, 119] width 29 height 7
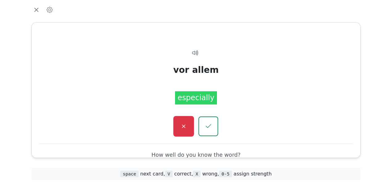
click at [188, 123] on button "button" at bounding box center [183, 126] width 21 height 21
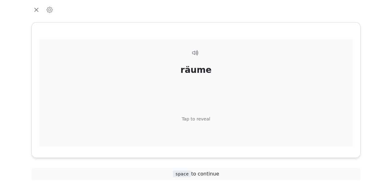
click at [201, 118] on div "Tap to reveal" at bounding box center [196, 119] width 29 height 7
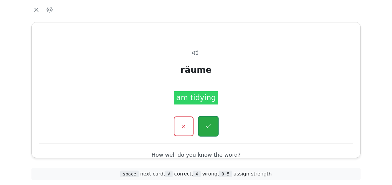
click at [207, 125] on icon "button" at bounding box center [208, 127] width 8 height 8
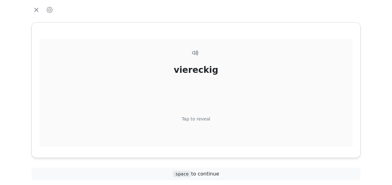
click at [198, 117] on div "Tap to reveal" at bounding box center [196, 119] width 29 height 7
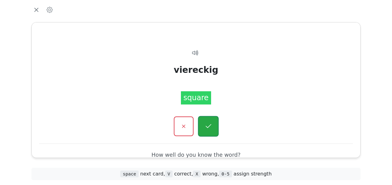
click at [206, 121] on button "button" at bounding box center [208, 126] width 21 height 21
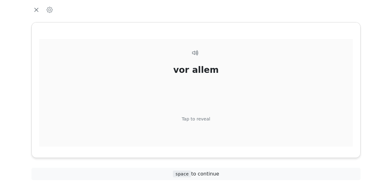
click at [202, 118] on div "Tap to reveal" at bounding box center [196, 119] width 29 height 7
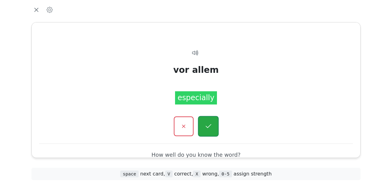
click at [205, 121] on button "button" at bounding box center [208, 126] width 21 height 21
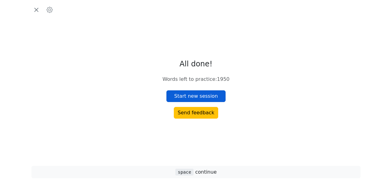
click at [206, 94] on button "Start new session" at bounding box center [195, 97] width 59 height 12
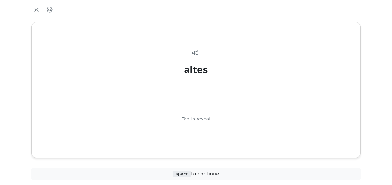
click at [201, 117] on div "Tap to reveal" at bounding box center [196, 119] width 29 height 7
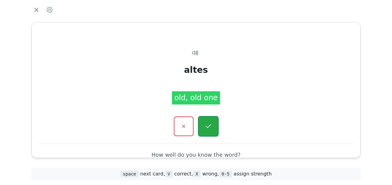
click at [206, 122] on button "button" at bounding box center [208, 126] width 21 height 21
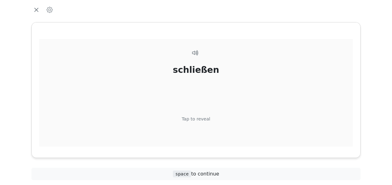
click at [204, 117] on div "Tap to reveal" at bounding box center [196, 119] width 29 height 7
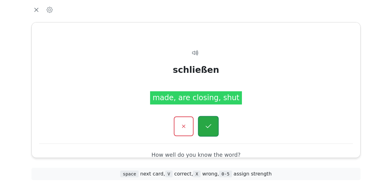
click at [209, 122] on button "button" at bounding box center [208, 126] width 21 height 21
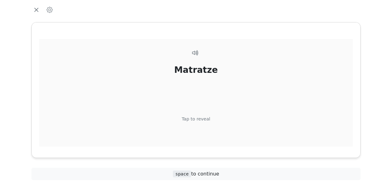
click at [204, 117] on div "Tap to reveal" at bounding box center [196, 119] width 29 height 7
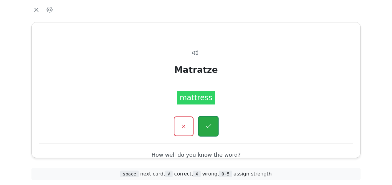
click at [207, 125] on icon "button" at bounding box center [208, 127] width 8 height 8
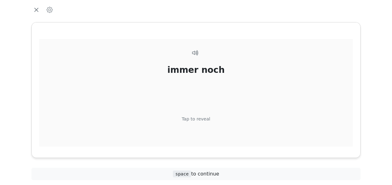
click at [206, 119] on div "Tap to reveal" at bounding box center [196, 119] width 29 height 7
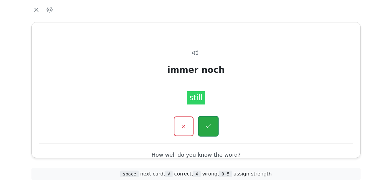
click at [208, 123] on icon "button" at bounding box center [208, 127] width 8 height 8
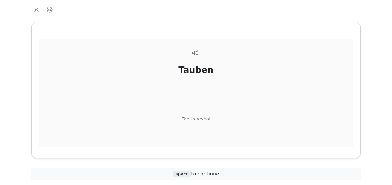
click at [202, 118] on div "Tap to reveal" at bounding box center [196, 119] width 29 height 7
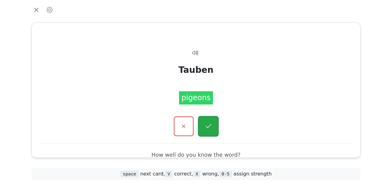
click at [211, 127] on icon "button" at bounding box center [208, 127] width 8 height 8
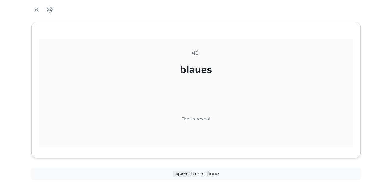
click at [203, 117] on div "Tap to reveal" at bounding box center [196, 119] width 29 height 7
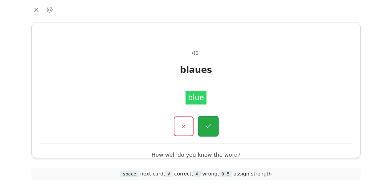
click at [208, 123] on icon "button" at bounding box center [208, 127] width 8 height 8
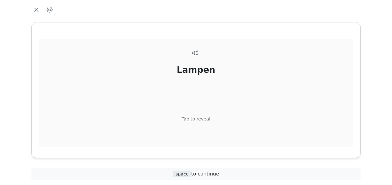
click at [204, 117] on div "Tap to reveal" at bounding box center [196, 119] width 29 height 7
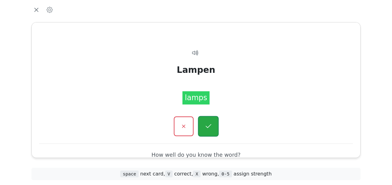
click at [208, 120] on button "button" at bounding box center [208, 126] width 21 height 21
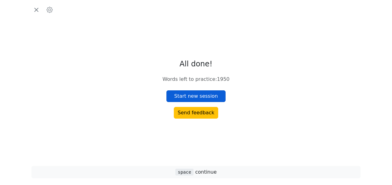
click at [208, 95] on button "Start new session" at bounding box center [195, 97] width 59 height 12
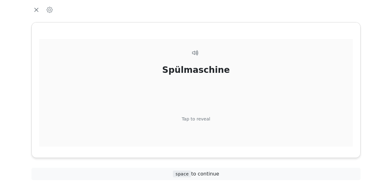
click at [200, 119] on div "Tap to reveal" at bounding box center [196, 119] width 29 height 7
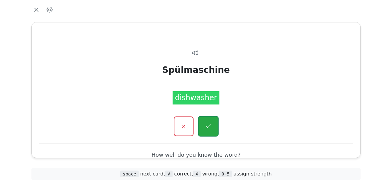
click at [206, 124] on icon "button" at bounding box center [208, 127] width 8 height 8
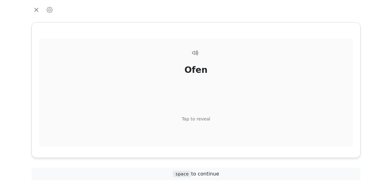
click at [204, 118] on div "Tap to reveal" at bounding box center [196, 119] width 29 height 7
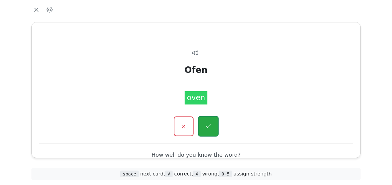
click at [206, 119] on button "button" at bounding box center [208, 126] width 21 height 21
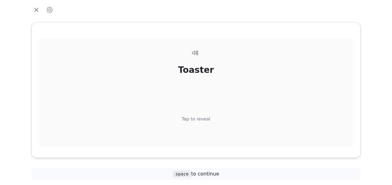
click at [203, 117] on div "Tap to reveal" at bounding box center [196, 119] width 29 height 7
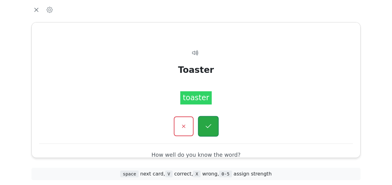
click at [206, 120] on button "button" at bounding box center [208, 126] width 21 height 21
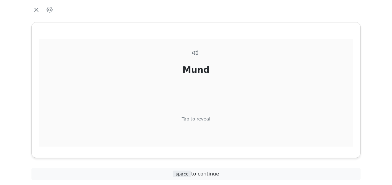
click at [203, 117] on div "Tap to reveal" at bounding box center [196, 119] width 29 height 7
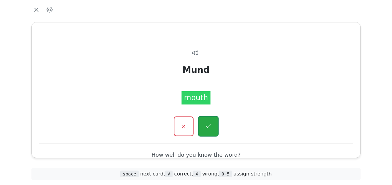
click at [204, 120] on button "button" at bounding box center [208, 126] width 21 height 21
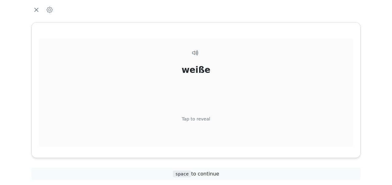
click at [204, 117] on div "Tap to reveal" at bounding box center [196, 119] width 29 height 7
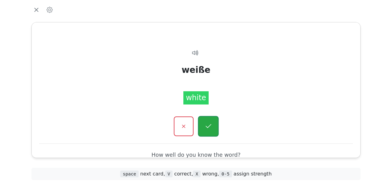
click at [206, 123] on icon "button" at bounding box center [208, 127] width 8 height 8
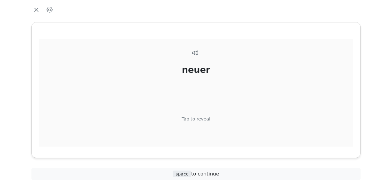
click at [205, 118] on div "Tap to reveal" at bounding box center [196, 119] width 29 height 7
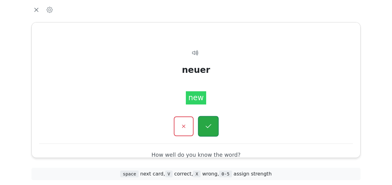
click at [208, 121] on button "button" at bounding box center [208, 126] width 21 height 21
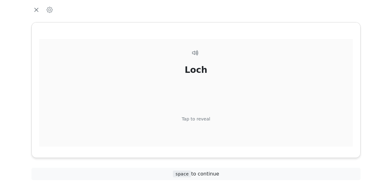
click at [203, 116] on div "Tap to reveal" at bounding box center [196, 119] width 29 height 7
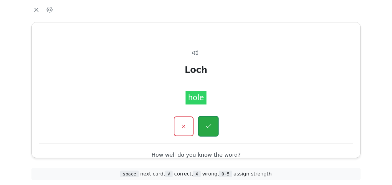
click at [205, 119] on button "button" at bounding box center [208, 126] width 21 height 21
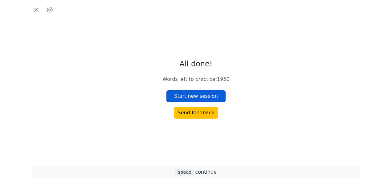
click at [204, 94] on button "Start new session" at bounding box center [195, 97] width 59 height 12
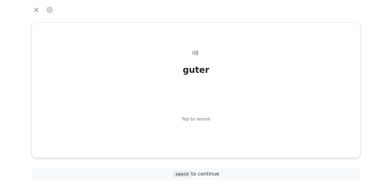
click at [198, 73] on div "guter" at bounding box center [196, 70] width 26 height 13
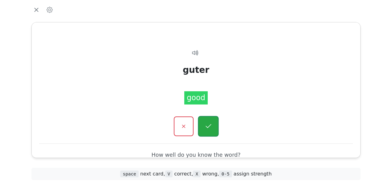
click at [205, 121] on button "button" at bounding box center [208, 126] width 21 height 21
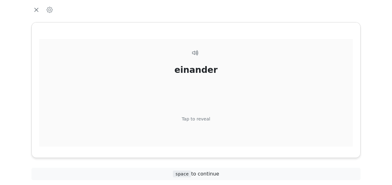
click at [208, 118] on div "einander Tap to reveal" at bounding box center [195, 104] width 313 height 130
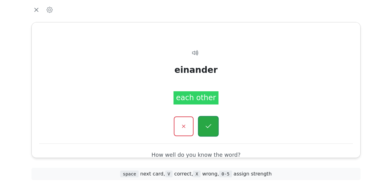
click at [211, 123] on icon "button" at bounding box center [208, 127] width 8 height 8
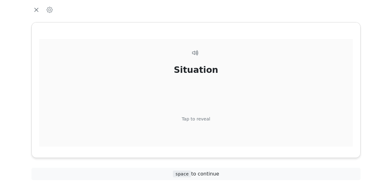
click at [201, 118] on div "Tap to reveal" at bounding box center [196, 119] width 29 height 7
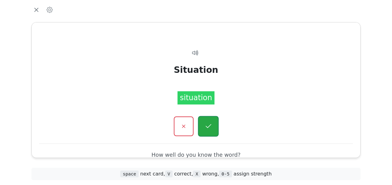
click at [208, 124] on icon "button" at bounding box center [208, 127] width 8 height 8
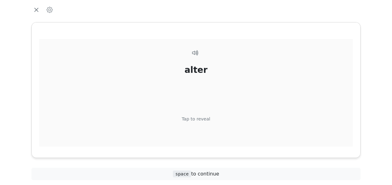
click at [204, 118] on div "Tap to reveal" at bounding box center [196, 119] width 29 height 7
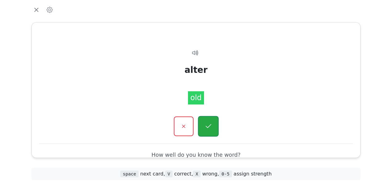
click at [210, 123] on icon "button" at bounding box center [208, 127] width 8 height 8
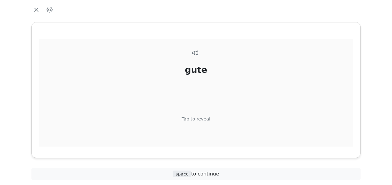
click at [204, 117] on div "Tap to reveal" at bounding box center [196, 119] width 29 height 7
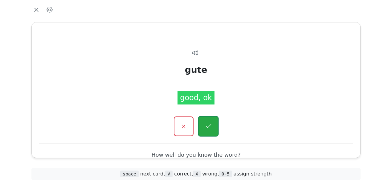
click at [208, 125] on icon "button" at bounding box center [208, 127] width 8 height 8
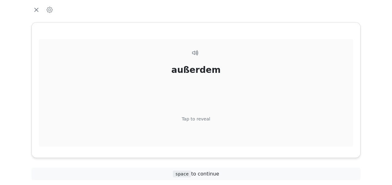
click at [202, 118] on div "Tap to reveal" at bounding box center [196, 119] width 29 height 7
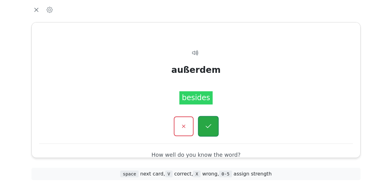
click at [204, 120] on button "button" at bounding box center [208, 126] width 21 height 21
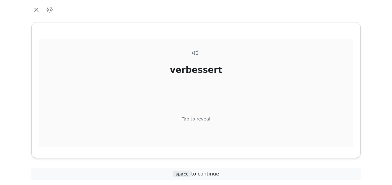
click at [204, 119] on div "Tap to reveal" at bounding box center [196, 119] width 29 height 7
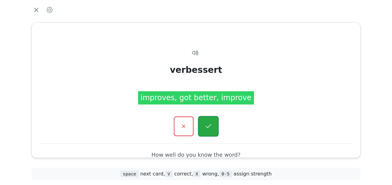
click at [206, 120] on button "button" at bounding box center [208, 126] width 21 height 21
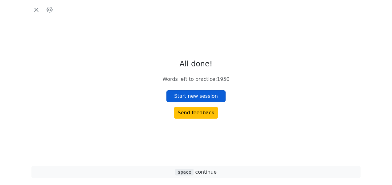
click at [198, 96] on button "Start new session" at bounding box center [195, 97] width 59 height 12
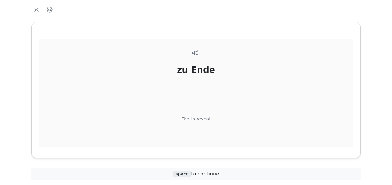
click at [201, 119] on div "Tap to reveal" at bounding box center [196, 119] width 29 height 7
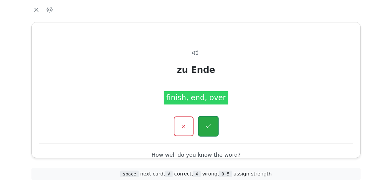
click at [208, 123] on icon "button" at bounding box center [208, 127] width 8 height 8
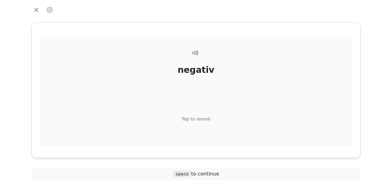
click at [202, 117] on div "Tap to reveal" at bounding box center [196, 119] width 29 height 7
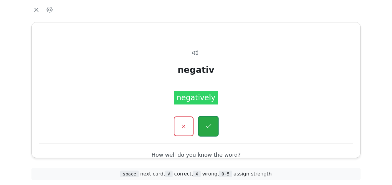
click at [208, 123] on icon "button" at bounding box center [208, 127] width 8 height 8
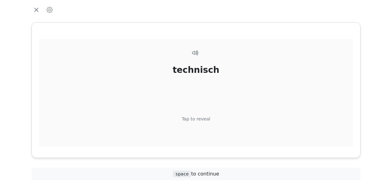
click at [201, 117] on div "Tap to reveal" at bounding box center [196, 119] width 29 height 7
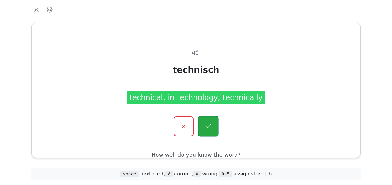
click at [209, 124] on icon "button" at bounding box center [208, 127] width 8 height 8
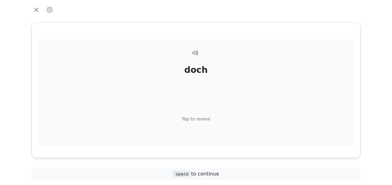
click at [200, 116] on div "Tap to reveal" at bounding box center [196, 119] width 29 height 7
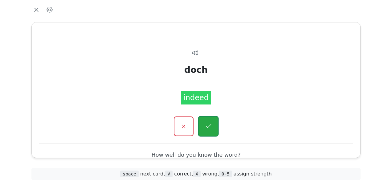
click at [206, 123] on icon "button" at bounding box center [208, 127] width 8 height 8
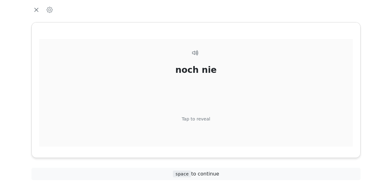
click at [203, 118] on div "Tap to reveal" at bounding box center [196, 119] width 29 height 7
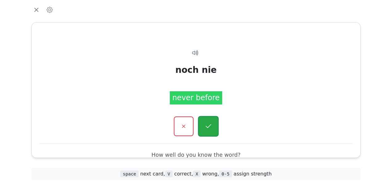
click at [212, 127] on button "button" at bounding box center [208, 126] width 21 height 21
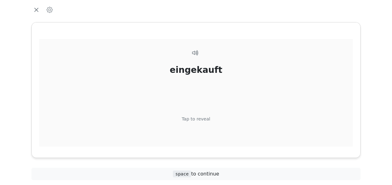
click at [196, 117] on div "Tap to reveal" at bounding box center [196, 119] width 29 height 7
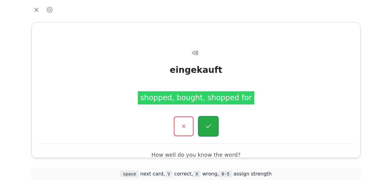
click at [206, 122] on button "button" at bounding box center [208, 126] width 21 height 21
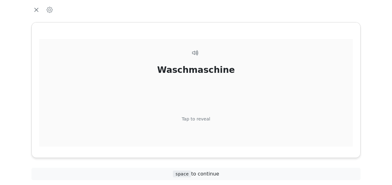
click at [200, 118] on div "Tap to reveal" at bounding box center [196, 119] width 29 height 7
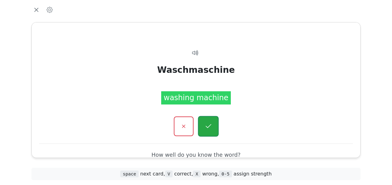
click at [206, 125] on icon "button" at bounding box center [208, 127] width 8 height 8
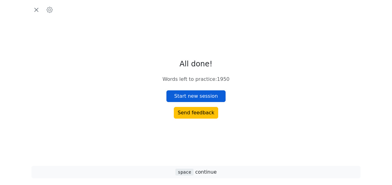
click at [200, 94] on button "Start new session" at bounding box center [195, 97] width 59 height 12
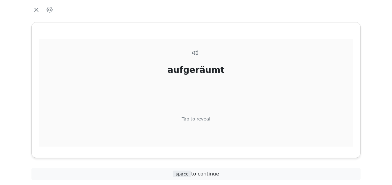
click at [201, 118] on div "Tap to reveal" at bounding box center [196, 119] width 29 height 7
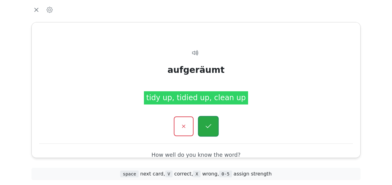
click at [212, 126] on button "button" at bounding box center [208, 126] width 21 height 21
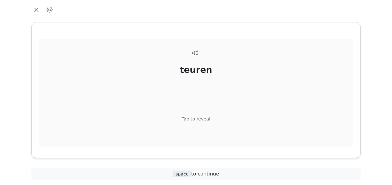
click at [202, 116] on div "Tap to reveal" at bounding box center [196, 119] width 29 height 7
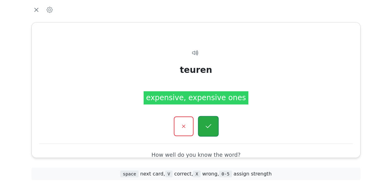
click at [208, 121] on button "button" at bounding box center [208, 126] width 21 height 21
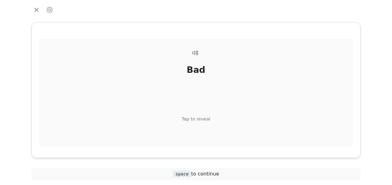
click at [203, 119] on div "Tap to reveal" at bounding box center [196, 119] width 29 height 7
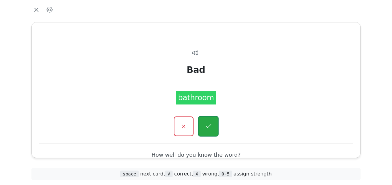
click at [203, 119] on button "button" at bounding box center [208, 126] width 21 height 21
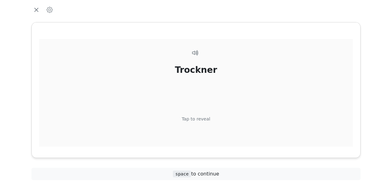
click at [203, 120] on div "Tap to reveal" at bounding box center [196, 119] width 29 height 7
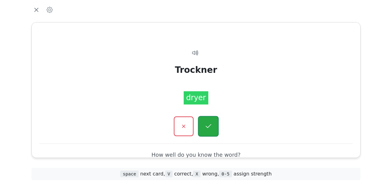
click at [204, 123] on button "button" at bounding box center [208, 126] width 21 height 21
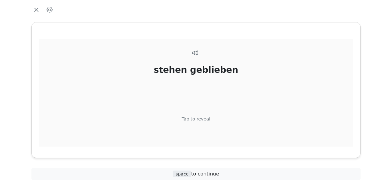
click at [206, 118] on div "Tap to reveal" at bounding box center [196, 119] width 29 height 7
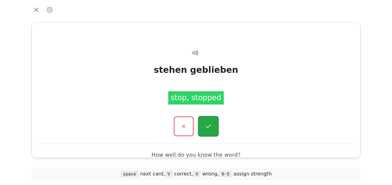
click at [209, 122] on button "button" at bounding box center [208, 126] width 21 height 21
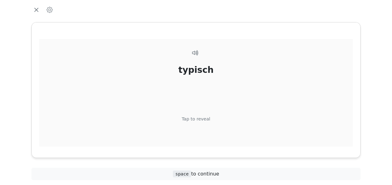
click at [204, 119] on div "Tap to reveal" at bounding box center [196, 119] width 29 height 7
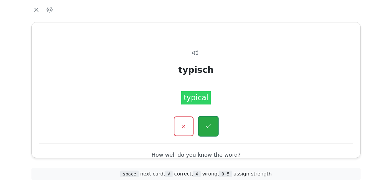
click at [206, 123] on icon "button" at bounding box center [208, 127] width 8 height 8
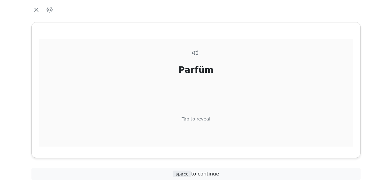
click at [207, 116] on div "Tap to reveal" at bounding box center [196, 119] width 29 height 7
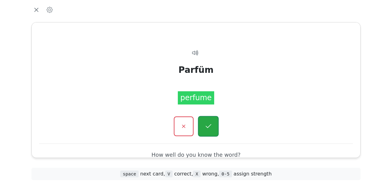
click at [207, 123] on icon "button" at bounding box center [208, 127] width 8 height 8
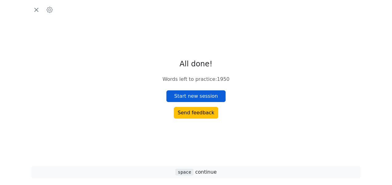
click at [205, 98] on button "Start new session" at bounding box center [195, 97] width 59 height 12
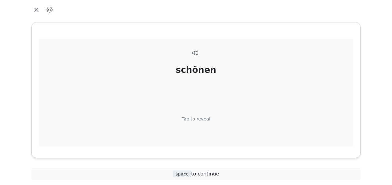
click at [202, 118] on div "Tap to reveal" at bounding box center [196, 119] width 29 height 7
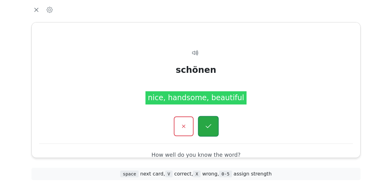
click at [210, 124] on icon "button" at bounding box center [208, 127] width 8 height 8
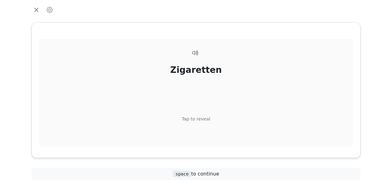
click at [203, 118] on div "Tap to reveal" at bounding box center [196, 119] width 29 height 7
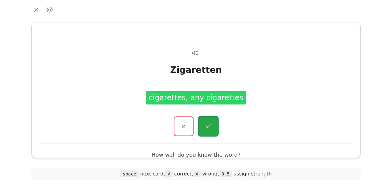
click at [205, 123] on icon "button" at bounding box center [208, 127] width 8 height 8
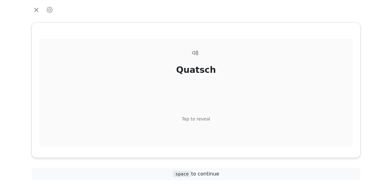
click at [206, 118] on div "Tap to reveal" at bounding box center [196, 119] width 29 height 7
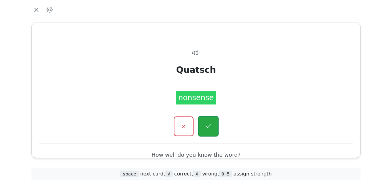
click at [205, 120] on button "button" at bounding box center [208, 126] width 21 height 21
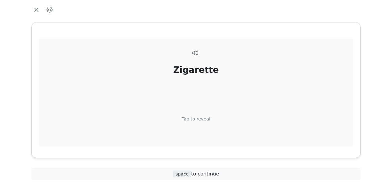
click at [201, 119] on div "Tap to reveal" at bounding box center [196, 119] width 29 height 7
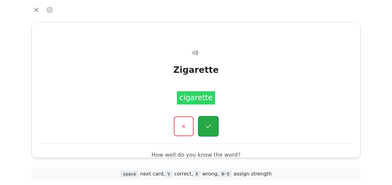
click at [204, 125] on icon "button" at bounding box center [208, 127] width 8 height 8
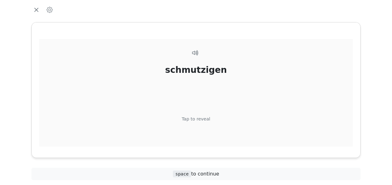
click at [203, 118] on div "Tap to reveal" at bounding box center [196, 119] width 29 height 7
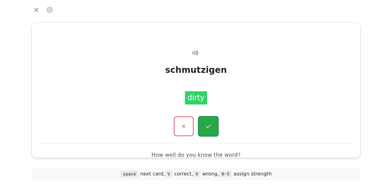
click at [206, 122] on button "button" at bounding box center [208, 126] width 21 height 21
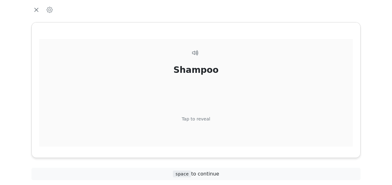
click at [203, 120] on div "Tap to reveal" at bounding box center [196, 119] width 29 height 7
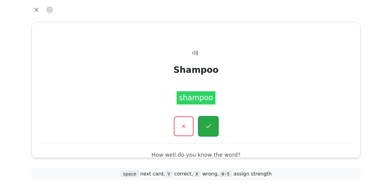
click at [203, 123] on button "button" at bounding box center [208, 126] width 21 height 21
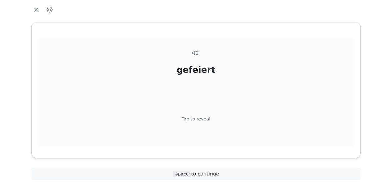
click at [205, 119] on div "Tap to reveal" at bounding box center [196, 119] width 29 height 7
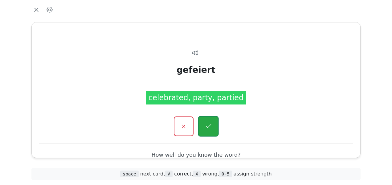
click at [206, 119] on button "button" at bounding box center [208, 126] width 21 height 21
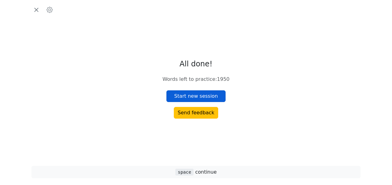
click at [204, 96] on button "Start new session" at bounding box center [195, 97] width 59 height 12
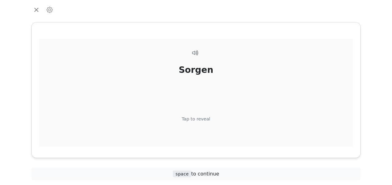
click at [202, 117] on div "Tap to reveal" at bounding box center [196, 119] width 29 height 7
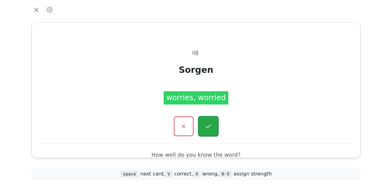
click at [209, 123] on icon "button" at bounding box center [208, 127] width 8 height 8
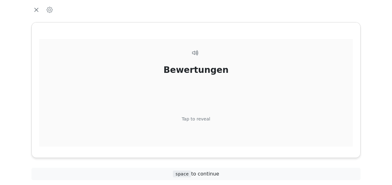
click at [204, 117] on div "Tap to reveal" at bounding box center [196, 119] width 29 height 7
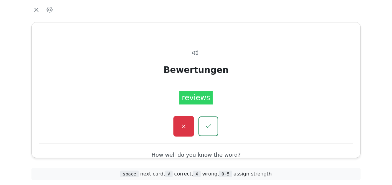
click at [181, 126] on icon "button" at bounding box center [184, 127] width 8 height 8
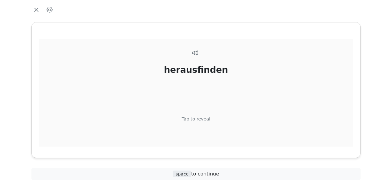
click at [202, 117] on div "Tap to reveal" at bounding box center [196, 119] width 29 height 7
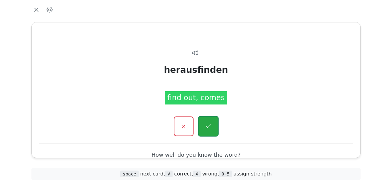
click at [208, 122] on button "button" at bounding box center [208, 126] width 21 height 21
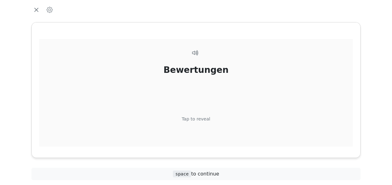
click at [201, 116] on div "Tap to reveal" at bounding box center [196, 119] width 29 height 7
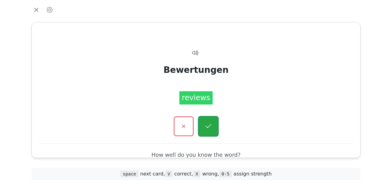
click at [205, 119] on button "button" at bounding box center [208, 126] width 21 height 21
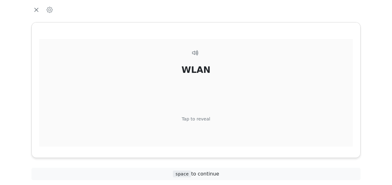
click at [201, 119] on div "Tap to reveal" at bounding box center [196, 119] width 29 height 7
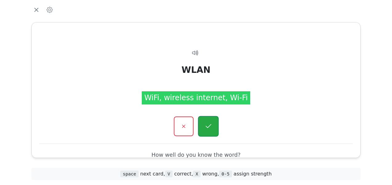
click at [207, 119] on button "button" at bounding box center [208, 126] width 21 height 21
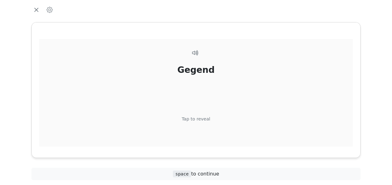
click at [200, 117] on div "Tap to reveal" at bounding box center [196, 119] width 29 height 7
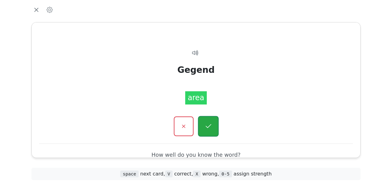
click at [204, 121] on button "button" at bounding box center [208, 126] width 21 height 21
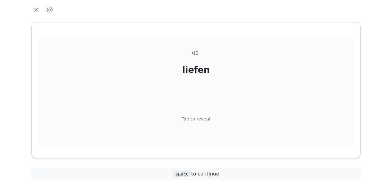
click at [204, 119] on div "Tap to reveal" at bounding box center [196, 119] width 29 height 7
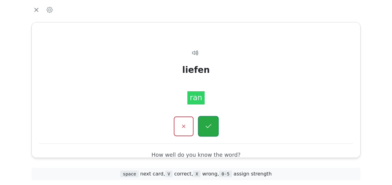
click at [206, 122] on button "button" at bounding box center [208, 126] width 21 height 21
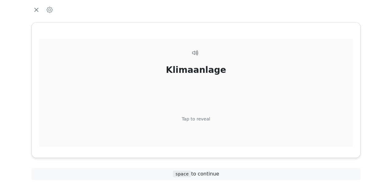
click at [206, 119] on div "Tap to reveal" at bounding box center [196, 119] width 29 height 7
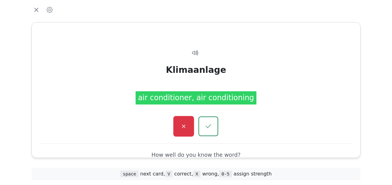
click at [192, 124] on button "button" at bounding box center [183, 126] width 21 height 21
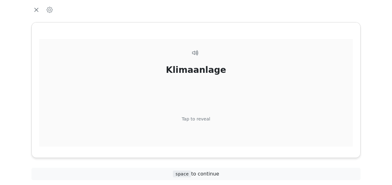
click at [205, 119] on div "Tap to reveal" at bounding box center [196, 119] width 29 height 7
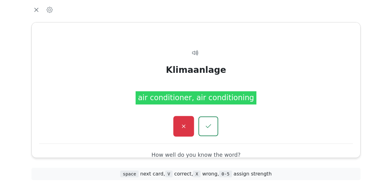
click at [189, 123] on button "button" at bounding box center [183, 126] width 21 height 21
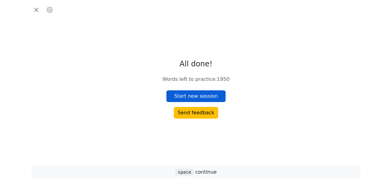
click at [212, 96] on button "Start new session" at bounding box center [195, 97] width 59 height 12
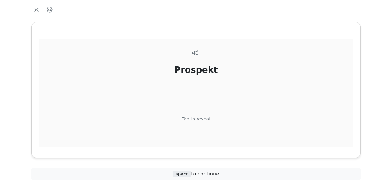
click at [199, 73] on div "Prospekt" at bounding box center [195, 70] width 43 height 13
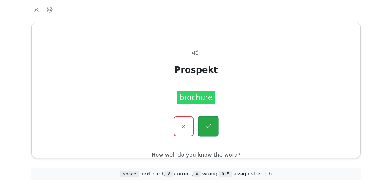
click at [205, 124] on icon "button" at bounding box center [208, 127] width 8 height 8
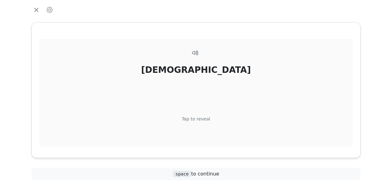
click at [201, 118] on div "Tap to reveal" at bounding box center [196, 119] width 29 height 7
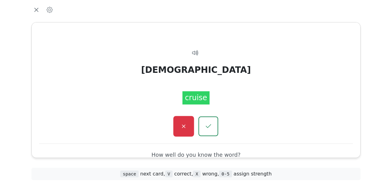
click at [185, 124] on icon "button" at bounding box center [184, 127] width 8 height 8
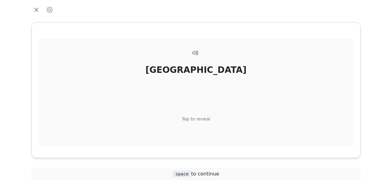
click at [198, 118] on div "Tap to reveal" at bounding box center [196, 119] width 29 height 7
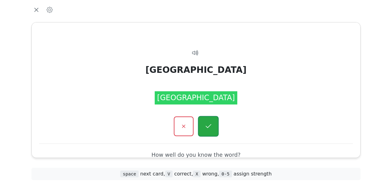
click at [205, 124] on icon "button" at bounding box center [208, 127] width 8 height 8
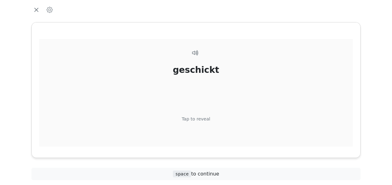
click at [199, 120] on div "Tap to reveal" at bounding box center [196, 119] width 29 height 7
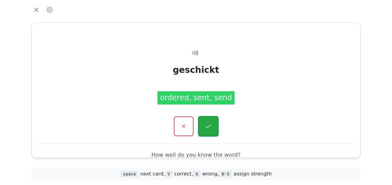
click at [209, 123] on icon "button" at bounding box center [208, 127] width 8 height 8
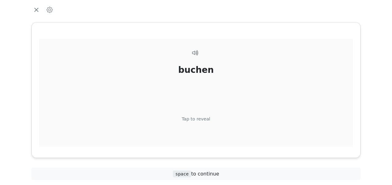
click at [200, 119] on div "Tap to reveal" at bounding box center [196, 119] width 29 height 7
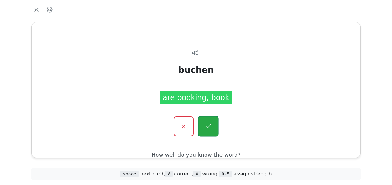
click at [206, 123] on icon "button" at bounding box center [208, 127] width 8 height 8
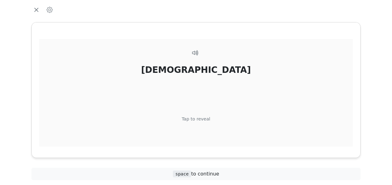
click at [205, 118] on div "Tap to reveal" at bounding box center [196, 119] width 29 height 7
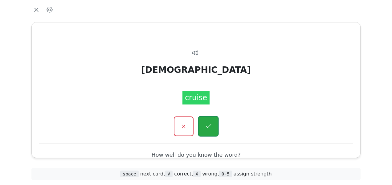
click at [205, 124] on icon "button" at bounding box center [208, 127] width 8 height 8
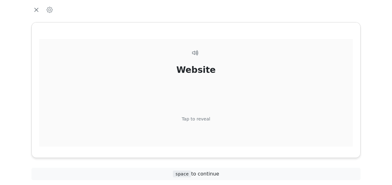
click at [203, 116] on div "Tap to reveal" at bounding box center [196, 119] width 29 height 7
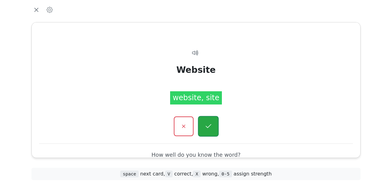
click at [207, 123] on icon "button" at bounding box center [208, 127] width 8 height 8
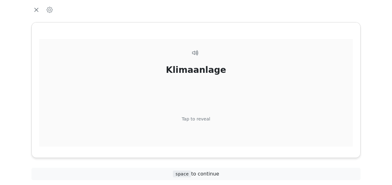
click at [205, 119] on div "Tap to reveal" at bounding box center [196, 119] width 29 height 7
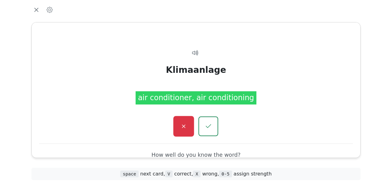
click at [188, 121] on button "button" at bounding box center [183, 126] width 21 height 21
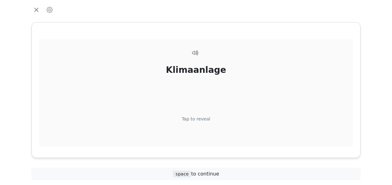
click at [202, 116] on div "Tap to reveal" at bounding box center [196, 119] width 29 height 7
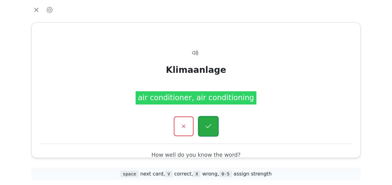
click at [206, 120] on button "button" at bounding box center [208, 126] width 21 height 21
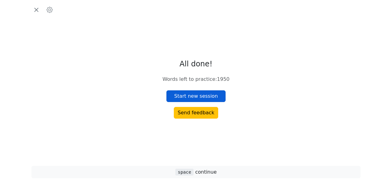
click at [200, 97] on button "Start new session" at bounding box center [195, 97] width 59 height 12
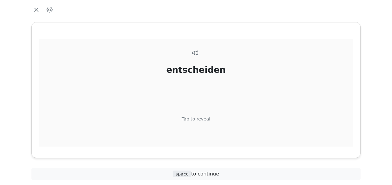
click at [196, 118] on div "Tap to reveal" at bounding box center [196, 119] width 29 height 7
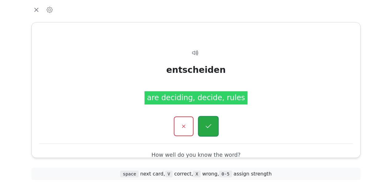
click at [202, 123] on button "button" at bounding box center [208, 126] width 21 height 21
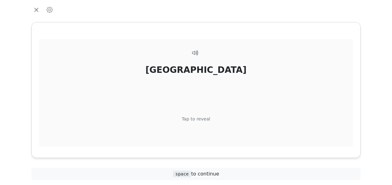
click at [199, 119] on div "Tap to reveal" at bounding box center [196, 119] width 29 height 7
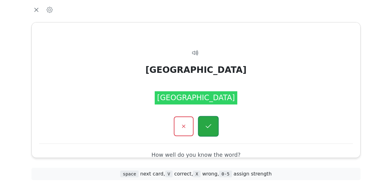
click at [203, 118] on button "button" at bounding box center [208, 126] width 21 height 21
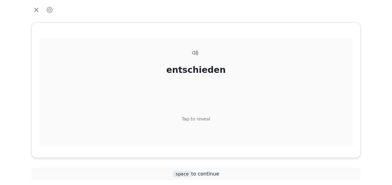
click at [200, 118] on div "Tap to reveal" at bounding box center [196, 119] width 29 height 7
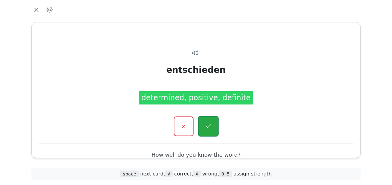
click at [212, 123] on button "button" at bounding box center [208, 126] width 21 height 21
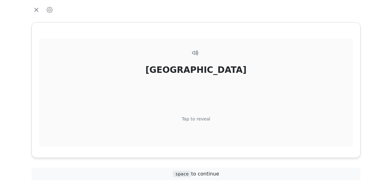
click at [200, 117] on div "Tap to reveal" at bounding box center [196, 119] width 29 height 7
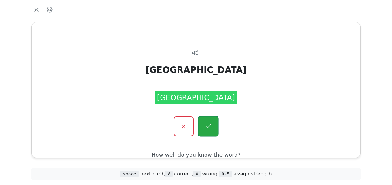
click at [204, 122] on button "button" at bounding box center [208, 126] width 21 height 21
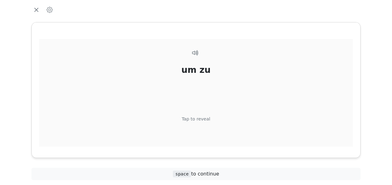
click at [203, 120] on div "Tap to reveal" at bounding box center [196, 119] width 29 height 7
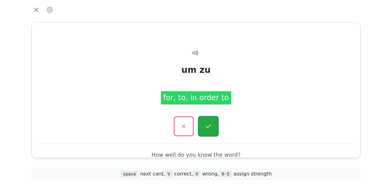
click at [212, 123] on button "button" at bounding box center [208, 126] width 21 height 21
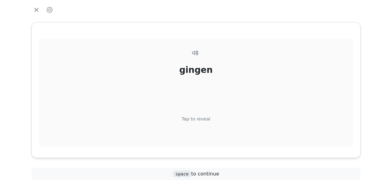
click at [206, 119] on div "Tap to reveal" at bounding box center [196, 119] width 29 height 7
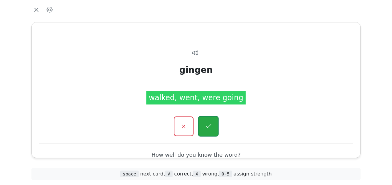
click at [206, 119] on button "button" at bounding box center [208, 126] width 21 height 21
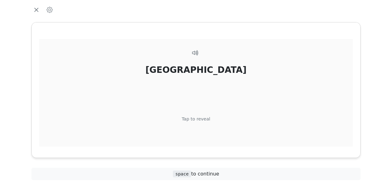
click at [204, 119] on div "Tap to reveal" at bounding box center [196, 119] width 29 height 7
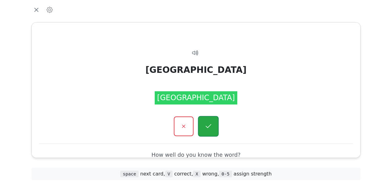
click at [206, 124] on icon "button" at bounding box center [208, 127] width 8 height 8
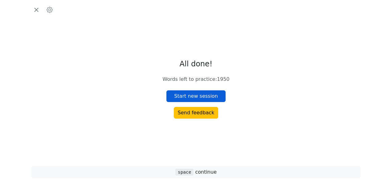
click at [201, 97] on button "Start new session" at bounding box center [195, 97] width 59 height 12
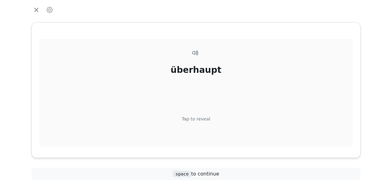
click at [191, 119] on div "Tap to reveal" at bounding box center [196, 119] width 29 height 7
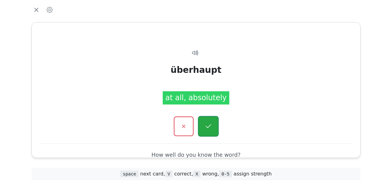
click at [206, 123] on icon "button" at bounding box center [208, 127] width 8 height 8
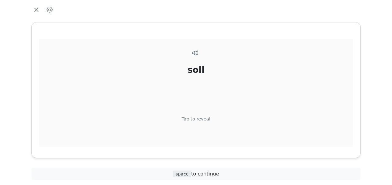
click at [201, 120] on div "Tap to reveal" at bounding box center [196, 119] width 29 height 7
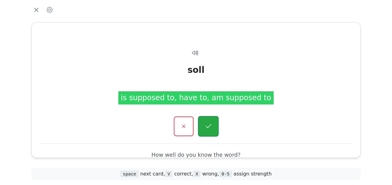
click at [201, 124] on button "button" at bounding box center [208, 126] width 21 height 21
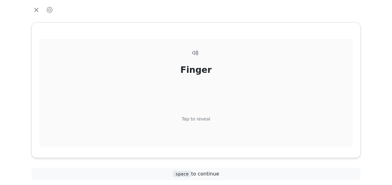
click at [200, 118] on div "Tap to reveal" at bounding box center [196, 119] width 29 height 7
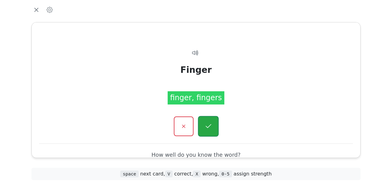
click at [205, 121] on button "button" at bounding box center [208, 126] width 21 height 21
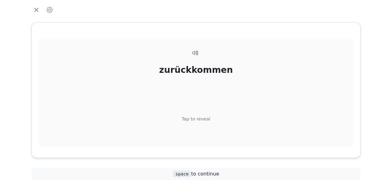
click at [202, 118] on div "Tap to reveal" at bounding box center [196, 119] width 29 height 7
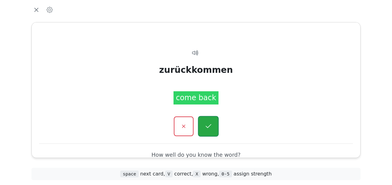
click at [203, 124] on button "button" at bounding box center [208, 126] width 21 height 21
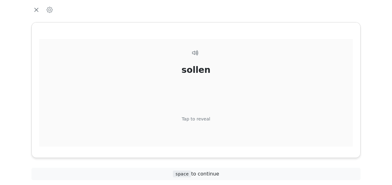
click at [201, 116] on div "Tap to reveal" at bounding box center [196, 119] width 29 height 7
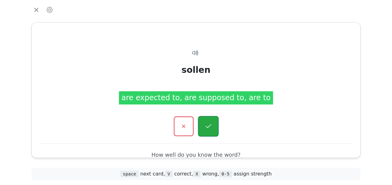
click at [209, 124] on icon "button" at bounding box center [208, 127] width 8 height 8
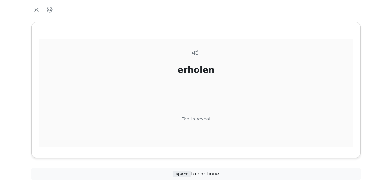
click at [202, 118] on div "Tap to reveal" at bounding box center [196, 119] width 29 height 7
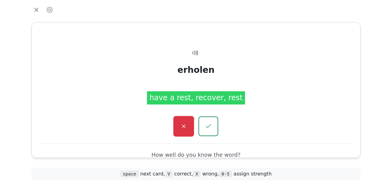
click at [187, 130] on button "button" at bounding box center [183, 126] width 21 height 21
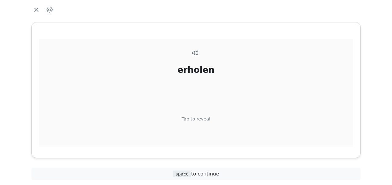
click at [200, 121] on div "Tap to reveal" at bounding box center [196, 119] width 29 height 7
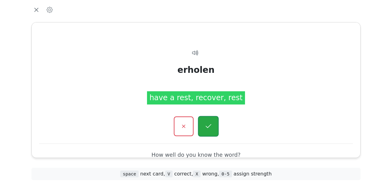
click at [204, 124] on icon "button" at bounding box center [208, 127] width 8 height 8
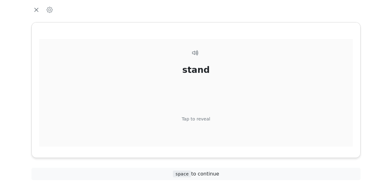
click at [196, 119] on div "Tap to reveal" at bounding box center [196, 119] width 29 height 7
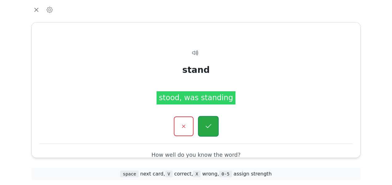
click at [202, 122] on button "button" at bounding box center [208, 126] width 21 height 21
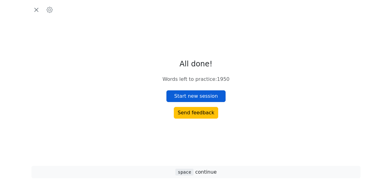
click at [197, 95] on button "Start new session" at bounding box center [195, 97] width 59 height 12
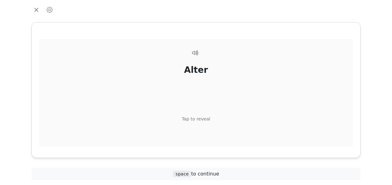
click at [198, 118] on div "Tap to reveal" at bounding box center [196, 119] width 29 height 7
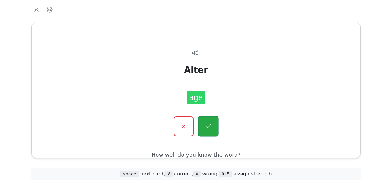
click at [203, 120] on button "button" at bounding box center [208, 126] width 21 height 21
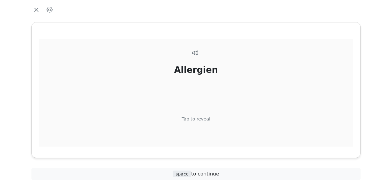
click at [201, 119] on div "Tap to reveal" at bounding box center [196, 119] width 29 height 7
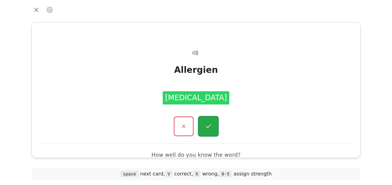
click at [204, 122] on button "button" at bounding box center [208, 126] width 21 height 21
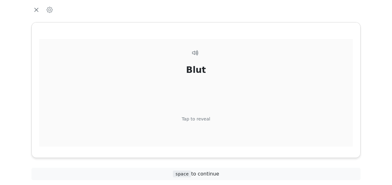
click at [200, 119] on div "Tap to reveal" at bounding box center [196, 119] width 29 height 7
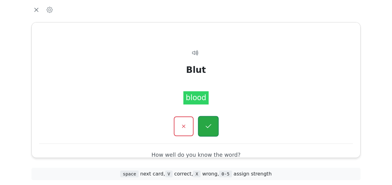
click at [205, 123] on icon "button" at bounding box center [208, 127] width 8 height 8
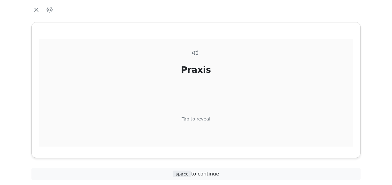
click at [201, 118] on div "Tap to reveal" at bounding box center [196, 119] width 29 height 7
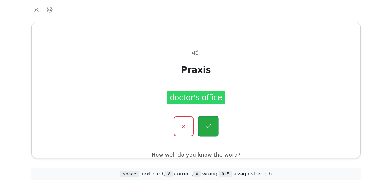
click at [207, 122] on button "button" at bounding box center [208, 126] width 21 height 21
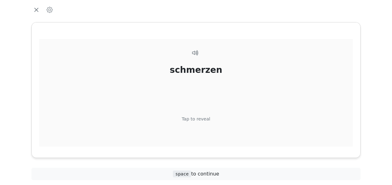
click at [201, 118] on div "Tap to reveal" at bounding box center [196, 119] width 29 height 7
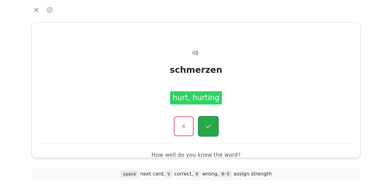
click at [208, 121] on button "button" at bounding box center [208, 126] width 21 height 21
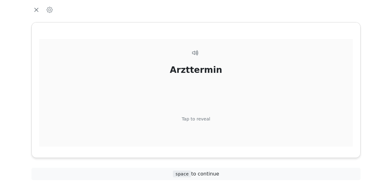
click at [201, 120] on div "Tap to reveal" at bounding box center [196, 119] width 29 height 7
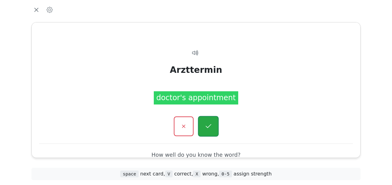
click at [204, 122] on button "button" at bounding box center [208, 126] width 21 height 21
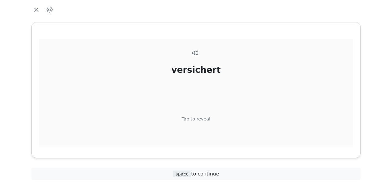
click at [200, 119] on div "Tap to reveal" at bounding box center [196, 119] width 29 height 7
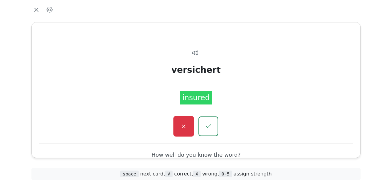
click at [180, 125] on icon "button" at bounding box center [184, 127] width 8 height 8
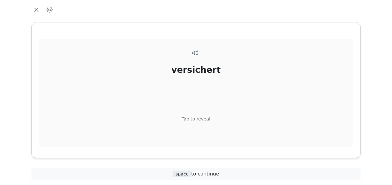
click at [199, 119] on div "Tap to reveal" at bounding box center [196, 119] width 29 height 7
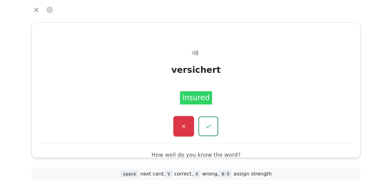
click at [184, 123] on icon "button" at bounding box center [184, 127] width 8 height 8
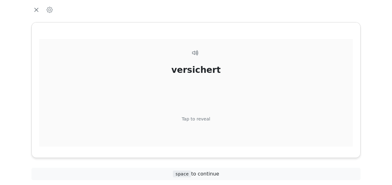
click at [200, 117] on div "Tap to reveal" at bounding box center [196, 119] width 29 height 7
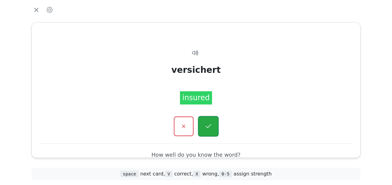
click at [203, 121] on button "button" at bounding box center [208, 126] width 21 height 21
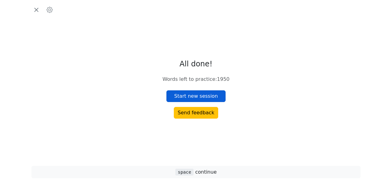
click at [203, 95] on button "Start new session" at bounding box center [195, 97] width 59 height 12
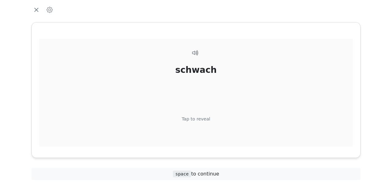
click at [199, 119] on div "Tap to reveal" at bounding box center [196, 119] width 29 height 7
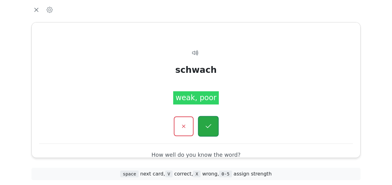
click at [204, 121] on button "button" at bounding box center [208, 126] width 21 height 21
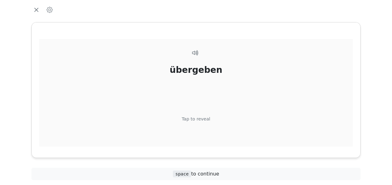
click at [201, 120] on div "Tap to reveal" at bounding box center [196, 119] width 29 height 7
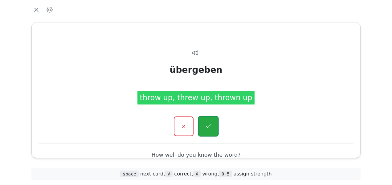
click at [210, 124] on icon "button" at bounding box center [208, 127] width 8 height 8
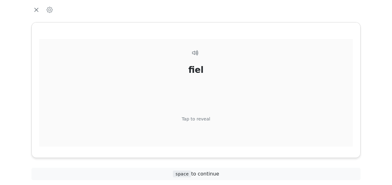
click at [202, 118] on div "Tap to reveal" at bounding box center [196, 119] width 29 height 7
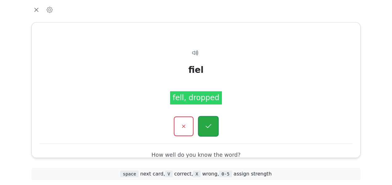
click at [206, 121] on button "button" at bounding box center [208, 126] width 21 height 21
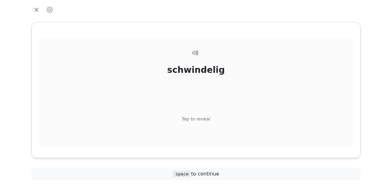
click at [203, 119] on div "Tap to reveal" at bounding box center [196, 119] width 29 height 7
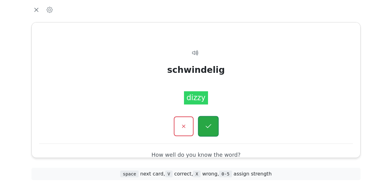
click at [204, 119] on button "button" at bounding box center [208, 126] width 21 height 21
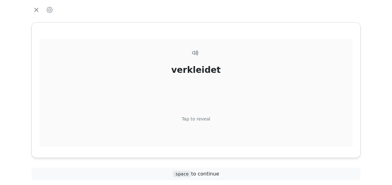
click at [206, 120] on div "Tap to reveal" at bounding box center [196, 119] width 29 height 7
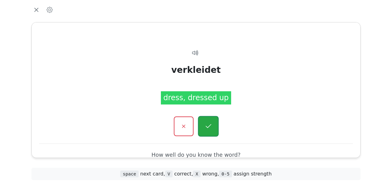
click at [208, 121] on button "button" at bounding box center [208, 126] width 21 height 21
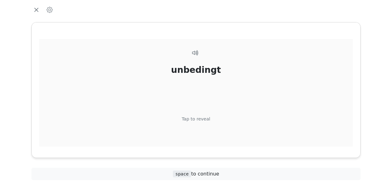
click at [203, 118] on div "Tap to reveal" at bounding box center [196, 119] width 29 height 7
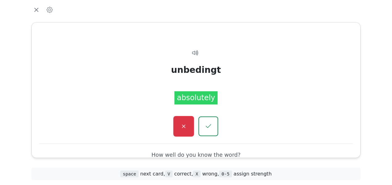
click at [182, 126] on icon "button" at bounding box center [184, 127] width 8 height 8
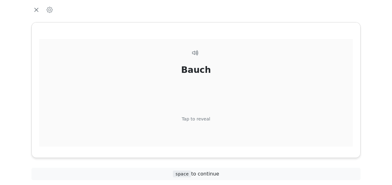
click at [198, 119] on div "Tap to reveal" at bounding box center [196, 119] width 29 height 7
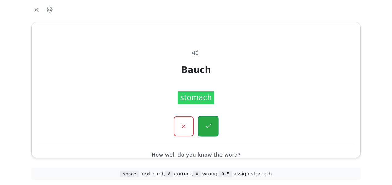
click at [205, 124] on icon "button" at bounding box center [208, 127] width 8 height 8
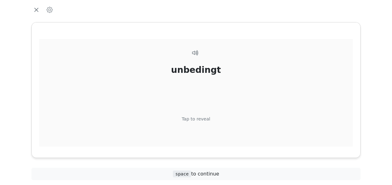
click at [201, 117] on div "Tap to reveal" at bounding box center [196, 119] width 29 height 7
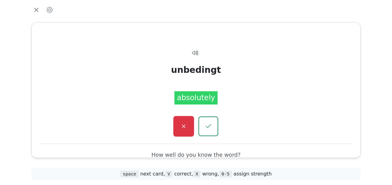
click at [187, 122] on button "button" at bounding box center [183, 126] width 21 height 21
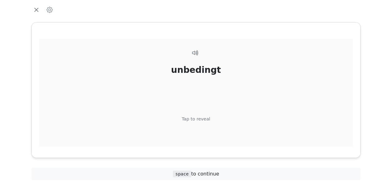
click at [202, 118] on div "Tap to reveal" at bounding box center [196, 119] width 29 height 7
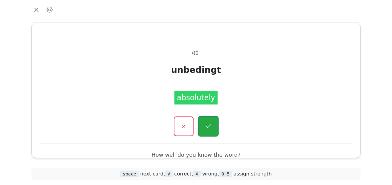
click at [204, 121] on button "button" at bounding box center [208, 126] width 21 height 21
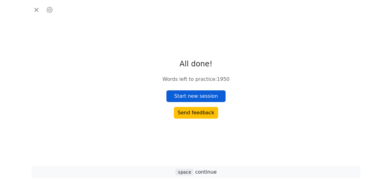
click at [203, 95] on button "Start new session" at bounding box center [195, 97] width 59 height 12
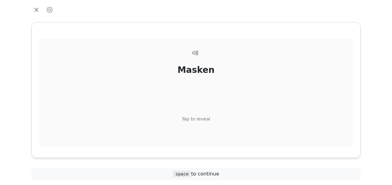
click at [202, 77] on div "Masken Tap to reveal" at bounding box center [195, 104] width 313 height 130
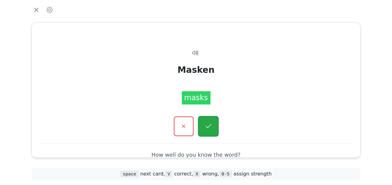
click at [208, 126] on icon "button" at bounding box center [208, 127] width 8 height 8
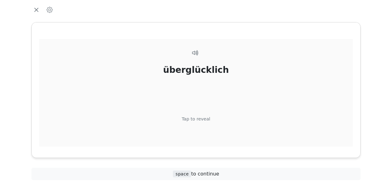
click at [208, 76] on div "überglücklich" at bounding box center [196, 70] width 66 height 13
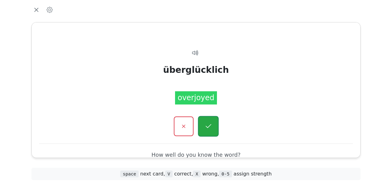
click at [211, 124] on icon "button" at bounding box center [208, 127] width 8 height 8
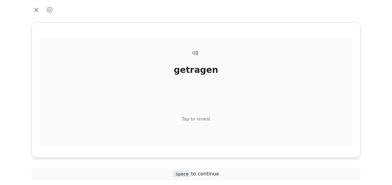
click at [208, 74] on div "getragen" at bounding box center [196, 70] width 44 height 13
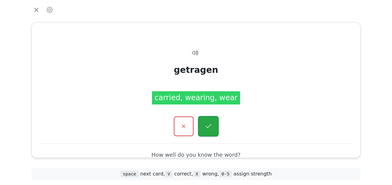
click at [213, 124] on button "button" at bounding box center [208, 126] width 21 height 21
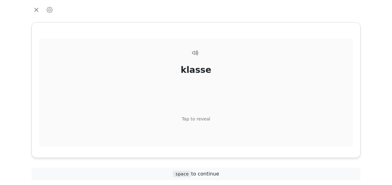
click at [205, 117] on div "Tap to reveal" at bounding box center [196, 119] width 29 height 7
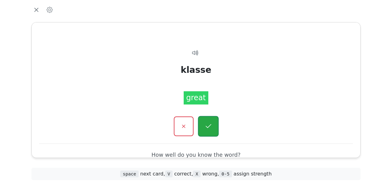
click at [211, 126] on icon "button" at bounding box center [208, 127] width 8 height 8
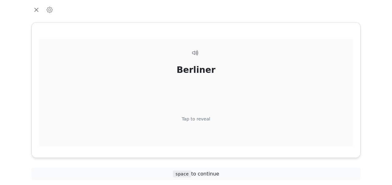
click at [206, 116] on div "Tap to reveal" at bounding box center [196, 119] width 29 height 7
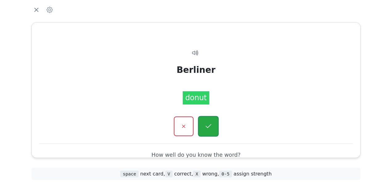
click at [214, 119] on button "button" at bounding box center [208, 126] width 21 height 21
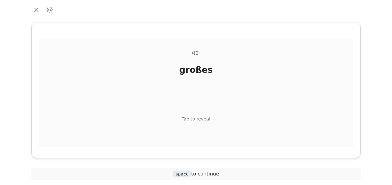
click at [201, 118] on div "Tap to reveal" at bounding box center [196, 119] width 29 height 7
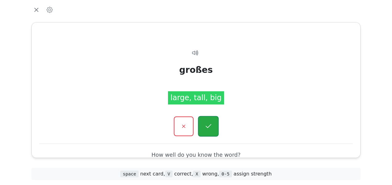
click at [209, 127] on icon "button" at bounding box center [208, 127] width 8 height 8
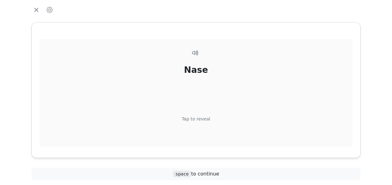
click at [205, 116] on div "Tap to reveal" at bounding box center [196, 119] width 29 height 7
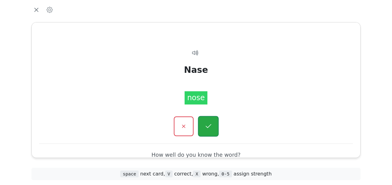
click at [208, 124] on icon "button" at bounding box center [208, 127] width 8 height 8
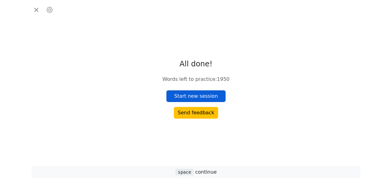
click at [204, 95] on button "Start new session" at bounding box center [195, 97] width 59 height 12
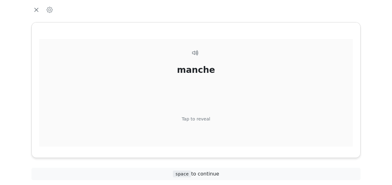
click at [203, 118] on div "Tap to reveal" at bounding box center [196, 119] width 29 height 7
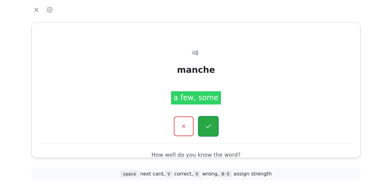
click at [206, 123] on icon "button" at bounding box center [208, 127] width 8 height 8
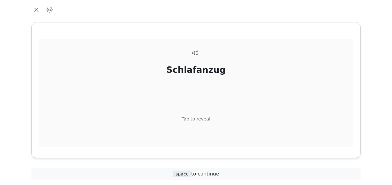
click at [203, 119] on div "Tap to reveal" at bounding box center [196, 119] width 29 height 7
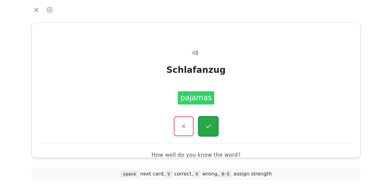
click at [205, 121] on button "button" at bounding box center [208, 126] width 21 height 21
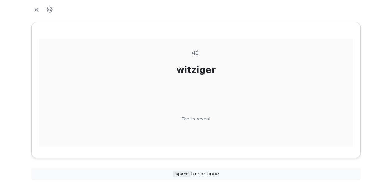
click at [203, 119] on div "Tap to reveal" at bounding box center [196, 119] width 29 height 7
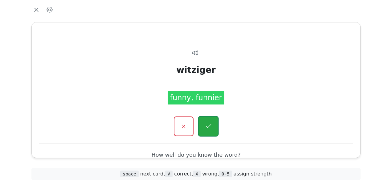
click at [205, 121] on button "button" at bounding box center [208, 126] width 21 height 21
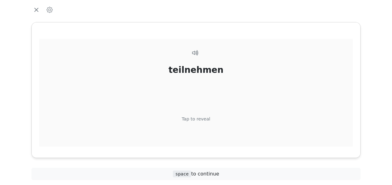
click at [204, 119] on div "Tap to reveal" at bounding box center [196, 119] width 29 height 7
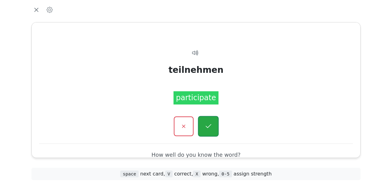
click at [207, 124] on icon "button" at bounding box center [208, 127] width 8 height 8
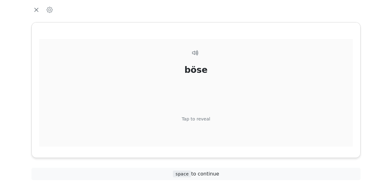
click at [201, 118] on div "Tap to reveal" at bounding box center [196, 119] width 29 height 7
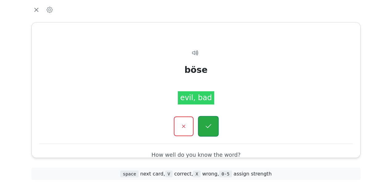
click at [208, 125] on icon "button" at bounding box center [208, 127] width 8 height 8
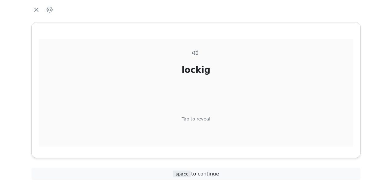
click at [206, 120] on div "Tap to reveal" at bounding box center [196, 119] width 29 height 7
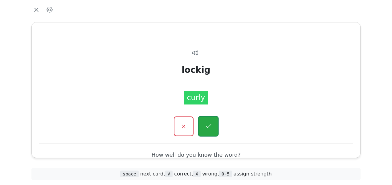
click at [209, 127] on icon "button" at bounding box center [208, 127] width 8 height 8
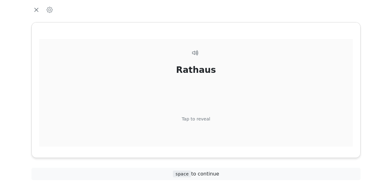
click at [204, 118] on div "Tap to reveal" at bounding box center [196, 119] width 29 height 7
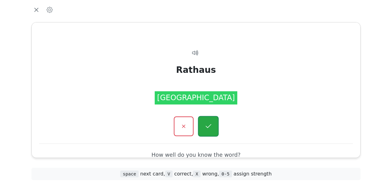
click at [206, 122] on button "button" at bounding box center [208, 126] width 21 height 21
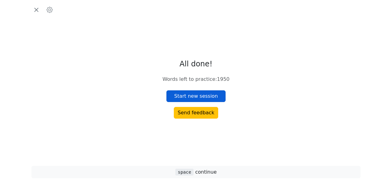
click at [204, 98] on button "Start new session" at bounding box center [195, 97] width 59 height 12
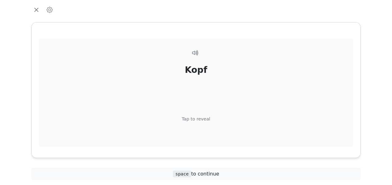
click at [199, 119] on div "Tap to reveal" at bounding box center [196, 119] width 29 height 7
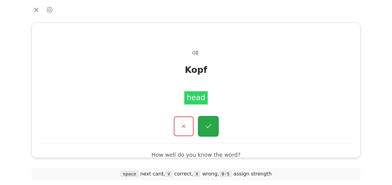
click at [204, 121] on button "button" at bounding box center [208, 126] width 21 height 21
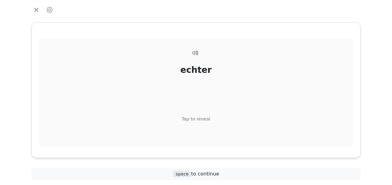
click at [202, 118] on div "Tap to reveal" at bounding box center [196, 119] width 29 height 7
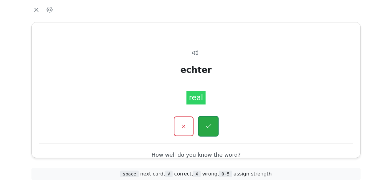
click at [207, 124] on icon "button" at bounding box center [208, 127] width 8 height 8
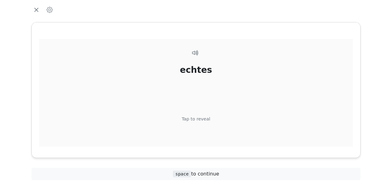
click at [203, 116] on div "Tap to reveal" at bounding box center [196, 119] width 29 height 7
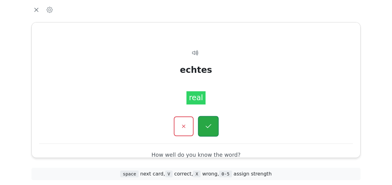
click at [207, 122] on button "button" at bounding box center [208, 126] width 21 height 21
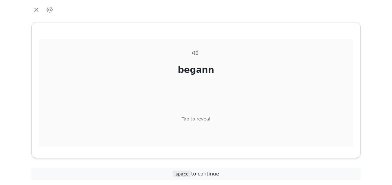
click at [203, 119] on div "Tap to reveal" at bounding box center [196, 119] width 29 height 7
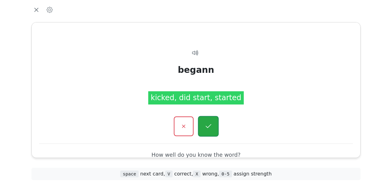
click at [210, 127] on icon "button" at bounding box center [208, 127] width 8 height 8
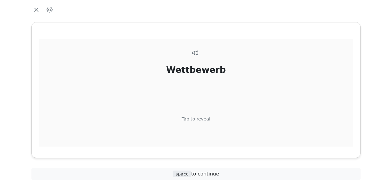
click at [204, 118] on div "Tap to reveal" at bounding box center [196, 119] width 29 height 7
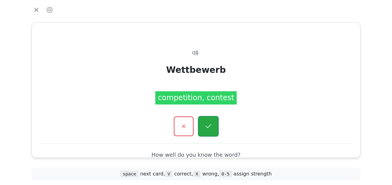
click at [206, 122] on button "button" at bounding box center [208, 126] width 21 height 21
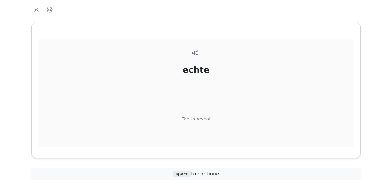
click at [201, 118] on div "Tap to reveal" at bounding box center [196, 119] width 29 height 7
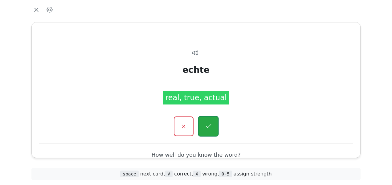
click at [204, 124] on icon "button" at bounding box center [208, 127] width 8 height 8
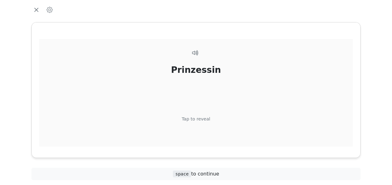
click at [203, 118] on div "Tap to reveal" at bounding box center [196, 119] width 29 height 7
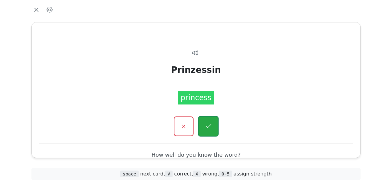
click at [205, 125] on icon "button" at bounding box center [208, 127] width 8 height 8
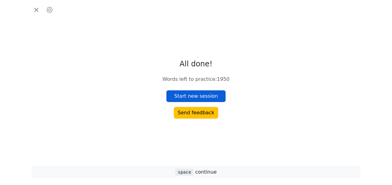
click at [209, 95] on button "Start new session" at bounding box center [195, 97] width 59 height 12
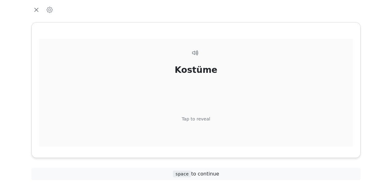
click at [200, 119] on div "Tap to reveal" at bounding box center [196, 119] width 29 height 7
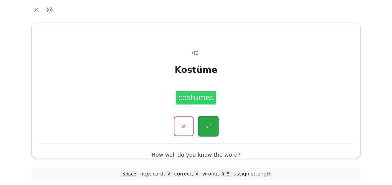
click at [209, 119] on button "button" at bounding box center [208, 126] width 21 height 21
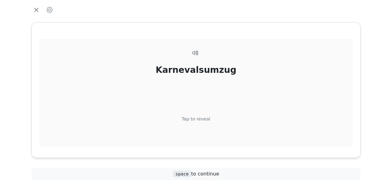
click at [207, 116] on div "Tap to reveal" at bounding box center [196, 119] width 29 height 7
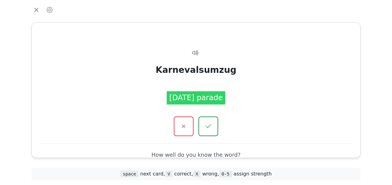
click at [207, 116] on div "Karnevalsumzug Tap to reveal Karnevalsumzug Carnival parade How well do you kno…" at bounding box center [196, 89] width 328 height 135
click at [209, 120] on button "button" at bounding box center [208, 126] width 21 height 21
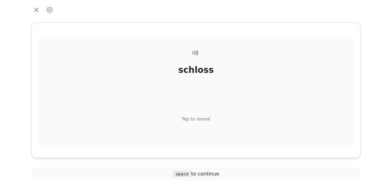
click at [205, 118] on div "Tap to reveal" at bounding box center [196, 119] width 29 height 7
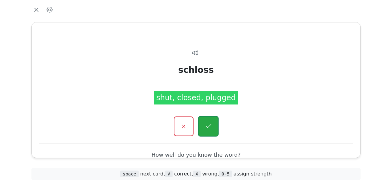
click at [205, 123] on icon "button" at bounding box center [208, 127] width 8 height 8
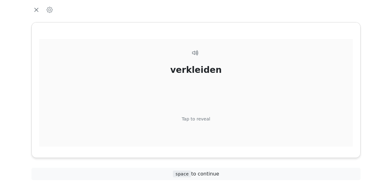
click at [204, 119] on div "Tap to reveal" at bounding box center [196, 119] width 29 height 7
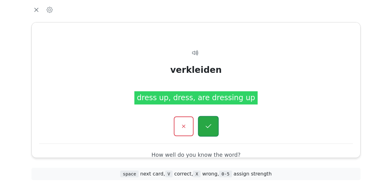
click at [206, 123] on icon "button" at bounding box center [208, 127] width 8 height 8
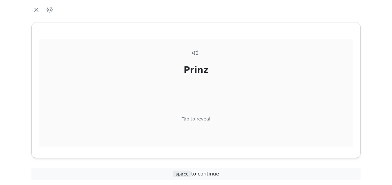
click at [203, 121] on div "Tap to reveal" at bounding box center [196, 119] width 29 height 7
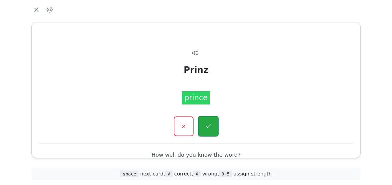
click at [204, 123] on icon "button" at bounding box center [208, 127] width 8 height 8
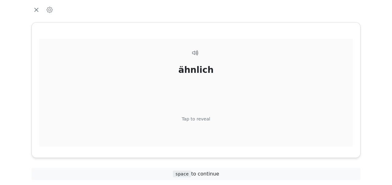
click at [205, 117] on div "Tap to reveal" at bounding box center [196, 119] width 29 height 7
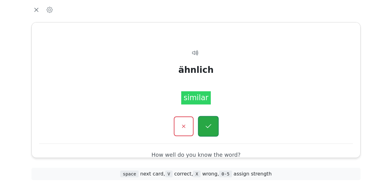
click at [205, 118] on button "button" at bounding box center [208, 126] width 21 height 21
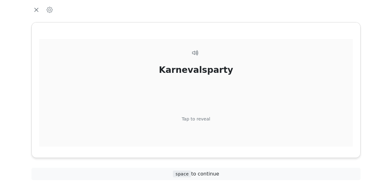
click at [206, 119] on div "Tap to reveal" at bounding box center [196, 119] width 29 height 7
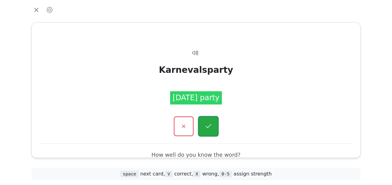
click at [207, 123] on icon "button" at bounding box center [208, 127] width 8 height 8
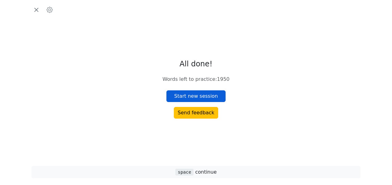
click at [208, 98] on button "Start new session" at bounding box center [195, 97] width 59 height 12
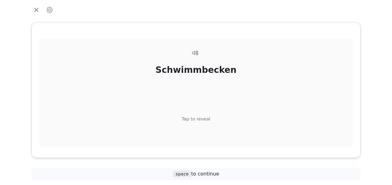
click at [201, 118] on div "Tap to reveal" at bounding box center [196, 119] width 29 height 7
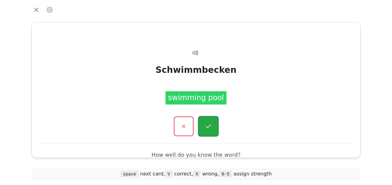
click at [206, 124] on icon "button" at bounding box center [208, 127] width 8 height 8
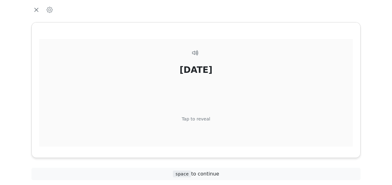
click at [205, 119] on div "Tap to reveal" at bounding box center [196, 119] width 29 height 7
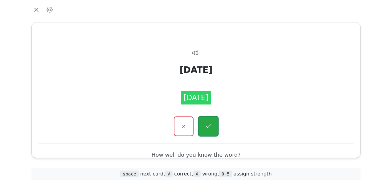
click at [205, 120] on button "button" at bounding box center [208, 126] width 21 height 21
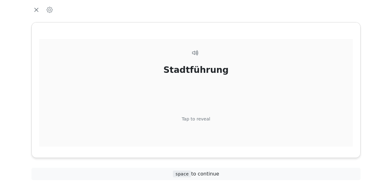
click at [203, 117] on div "Tap to reveal" at bounding box center [196, 119] width 29 height 7
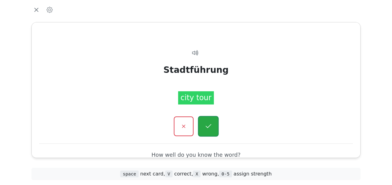
click at [208, 126] on icon "button" at bounding box center [208, 126] width 6 height 4
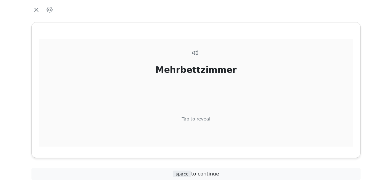
click at [201, 116] on div "Tap to reveal" at bounding box center [196, 119] width 29 height 7
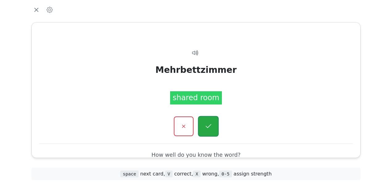
click at [208, 126] on icon "button" at bounding box center [208, 127] width 8 height 8
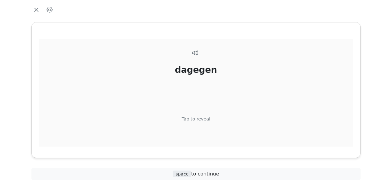
click at [203, 119] on div "Tap to reveal" at bounding box center [196, 119] width 29 height 7
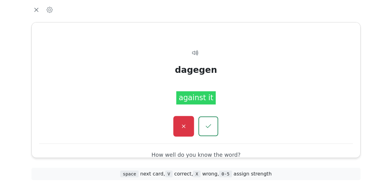
click at [187, 126] on icon "button" at bounding box center [184, 127] width 8 height 8
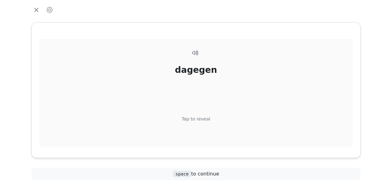
click at [202, 120] on div "Tap to reveal" at bounding box center [196, 119] width 29 height 7
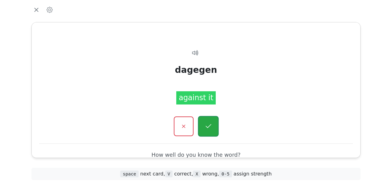
click at [205, 124] on icon "button" at bounding box center [208, 127] width 8 height 8
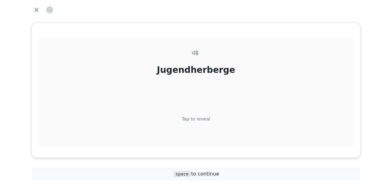
click at [203, 117] on div "Tap to reveal" at bounding box center [196, 119] width 29 height 7
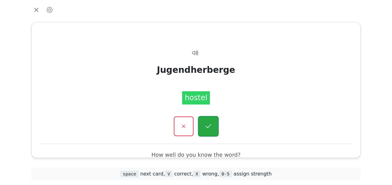
click at [206, 124] on icon "button" at bounding box center [208, 127] width 8 height 8
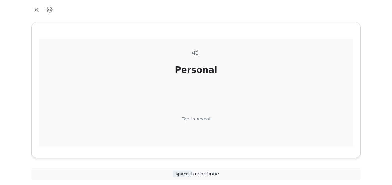
click at [204, 118] on div "Tap to reveal" at bounding box center [196, 119] width 29 height 7
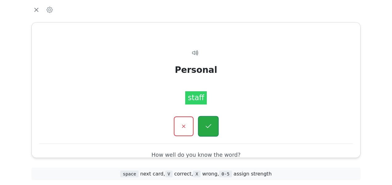
click at [207, 123] on icon "button" at bounding box center [208, 127] width 8 height 8
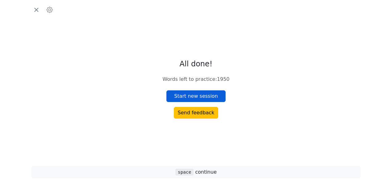
click at [198, 96] on button "Start new session" at bounding box center [195, 97] width 59 height 12
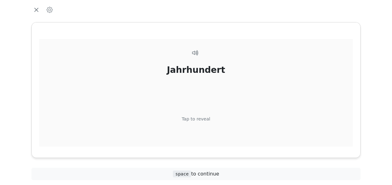
click at [204, 116] on div "Tap to reveal" at bounding box center [196, 119] width 29 height 7
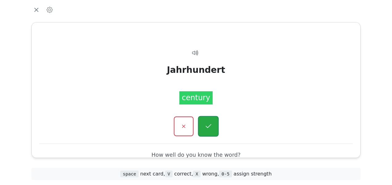
click at [206, 124] on icon "button" at bounding box center [208, 127] width 8 height 8
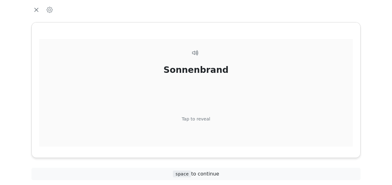
click at [203, 118] on div "Tap to reveal" at bounding box center [196, 119] width 29 height 7
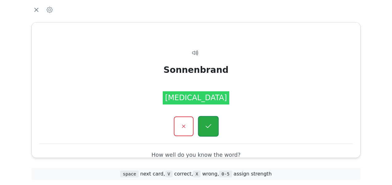
click at [208, 124] on icon "button" at bounding box center [208, 127] width 8 height 8
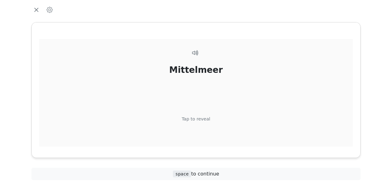
click at [202, 119] on div "Tap to reveal" at bounding box center [196, 119] width 29 height 7
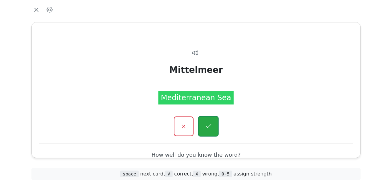
click at [204, 122] on button "button" at bounding box center [208, 126] width 21 height 21
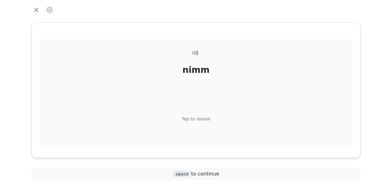
click at [201, 118] on div "Tap to reveal" at bounding box center [196, 119] width 29 height 7
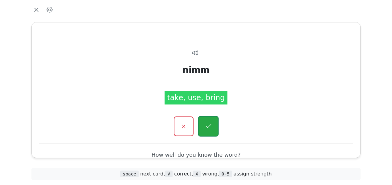
click at [212, 124] on icon "button" at bounding box center [208, 127] width 8 height 8
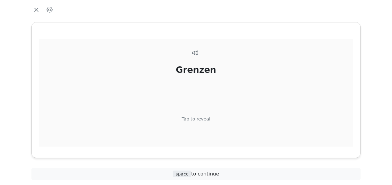
click at [196, 118] on div "Tap to reveal" at bounding box center [196, 119] width 29 height 7
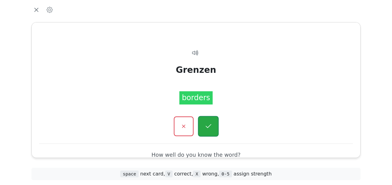
click at [202, 127] on button "button" at bounding box center [208, 126] width 21 height 21
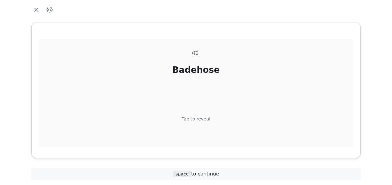
click at [200, 118] on div "Tap to reveal" at bounding box center [196, 119] width 29 height 7
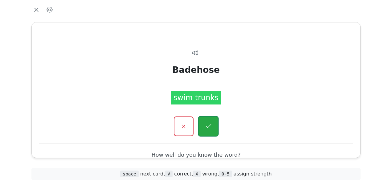
click at [208, 127] on icon "button" at bounding box center [208, 127] width 8 height 8
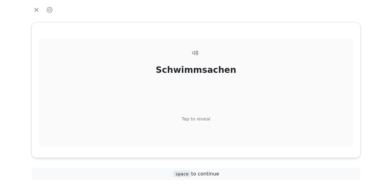
click at [201, 118] on div "Tap to reveal" at bounding box center [196, 119] width 29 height 7
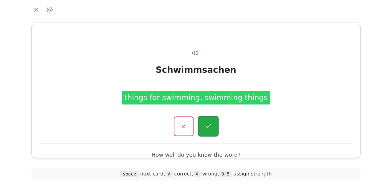
click at [209, 125] on icon "button" at bounding box center [208, 127] width 8 height 8
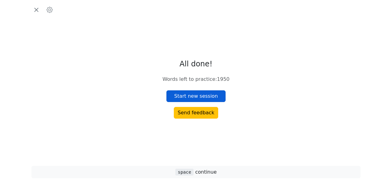
click at [200, 95] on button "Start new session" at bounding box center [195, 97] width 59 height 12
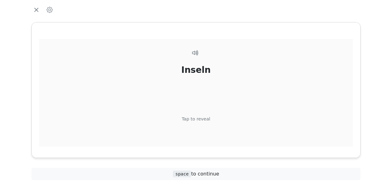
click at [186, 117] on div "Tap to reveal" at bounding box center [196, 119] width 29 height 7
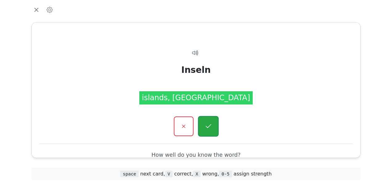
click at [204, 120] on button "button" at bounding box center [208, 126] width 21 height 21
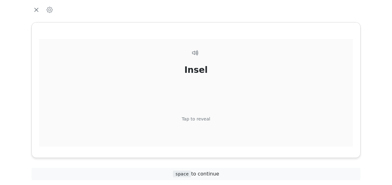
click at [200, 120] on div "Tap to reveal" at bounding box center [196, 119] width 29 height 7
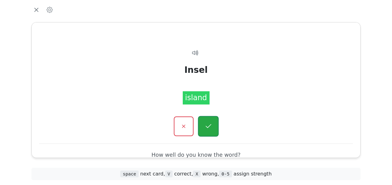
click at [204, 127] on icon "button" at bounding box center [208, 127] width 8 height 8
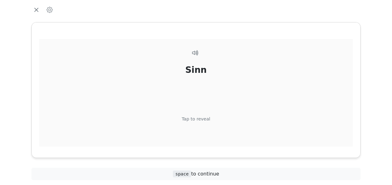
click at [204, 116] on div "Tap to reveal" at bounding box center [196, 119] width 29 height 7
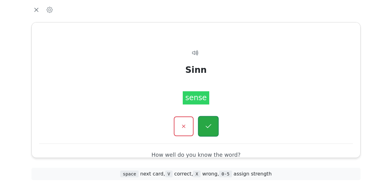
click at [204, 123] on icon "button" at bounding box center [208, 127] width 8 height 8
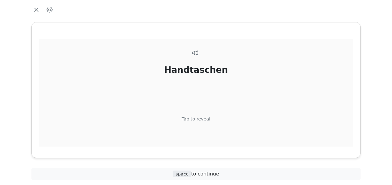
click at [199, 121] on div "Tap to reveal" at bounding box center [196, 119] width 29 height 7
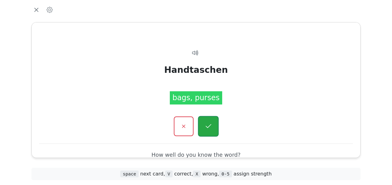
click at [208, 127] on icon "button" at bounding box center [208, 127] width 8 height 8
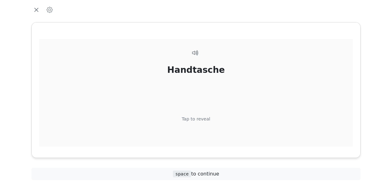
click at [200, 117] on div "Tap to reveal" at bounding box center [196, 119] width 29 height 7
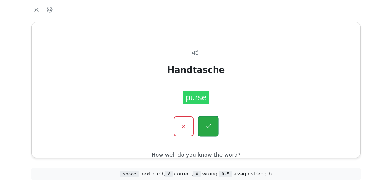
click at [206, 126] on icon "button" at bounding box center [208, 126] width 6 height 4
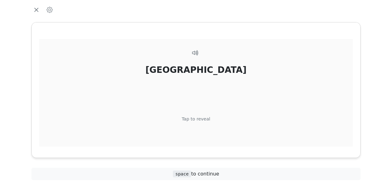
click at [203, 121] on div "Tap to reveal" at bounding box center [196, 119] width 29 height 7
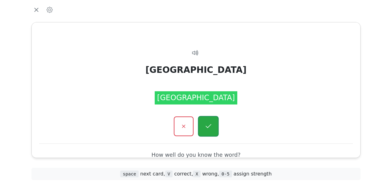
click at [204, 126] on icon "button" at bounding box center [208, 127] width 8 height 8
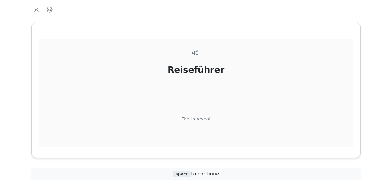
click at [201, 120] on div "Tap to reveal" at bounding box center [196, 119] width 29 height 7
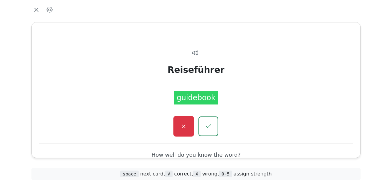
click at [190, 126] on button "button" at bounding box center [183, 126] width 21 height 21
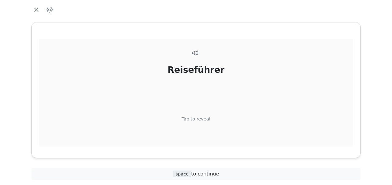
click at [200, 119] on div "Tap to reveal" at bounding box center [196, 119] width 29 height 7
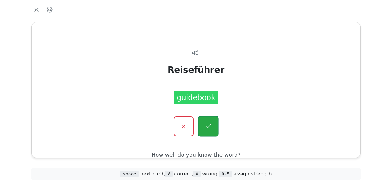
click at [204, 124] on button "button" at bounding box center [208, 126] width 21 height 21
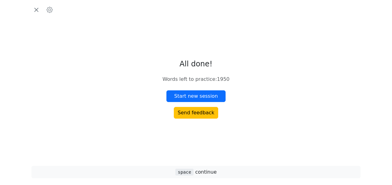
click at [200, 89] on div "All done! Words left to practice : 1950 Start new session Send feedback" at bounding box center [195, 89] width 67 height 59
click at [200, 94] on button "Start new session" at bounding box center [195, 97] width 59 height 12
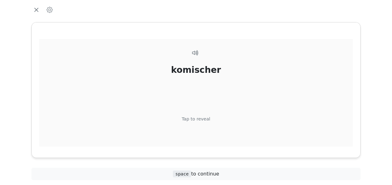
click at [199, 120] on div "Tap to reveal" at bounding box center [196, 119] width 29 height 7
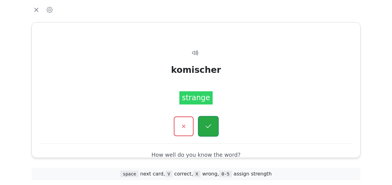
click at [204, 121] on button "button" at bounding box center [208, 126] width 21 height 21
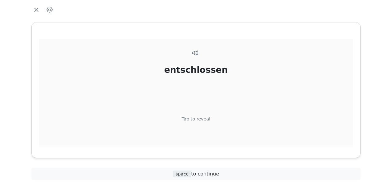
click at [202, 119] on div "Tap to reveal" at bounding box center [196, 119] width 29 height 7
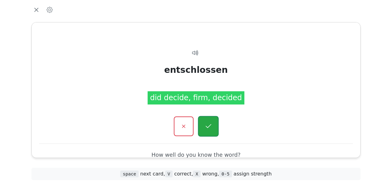
click at [204, 125] on icon "button" at bounding box center [208, 127] width 8 height 8
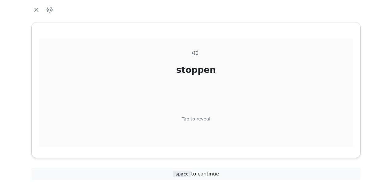
click at [201, 118] on div "Tap to reveal" at bounding box center [196, 119] width 29 height 7
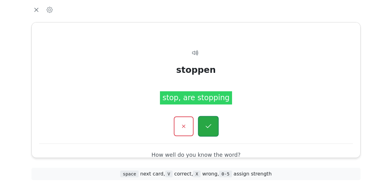
click at [203, 121] on button "button" at bounding box center [208, 126] width 21 height 21
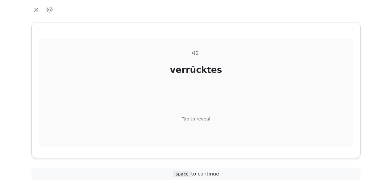
click at [203, 117] on div "Tap to reveal" at bounding box center [196, 119] width 29 height 7
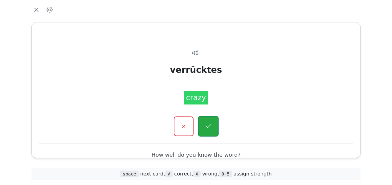
click at [206, 125] on icon "button" at bounding box center [208, 127] width 8 height 8
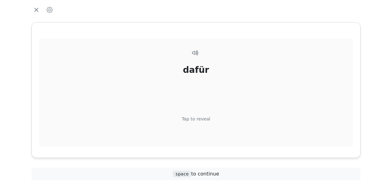
click at [204, 119] on div "Tap to reveal" at bounding box center [196, 119] width 29 height 7
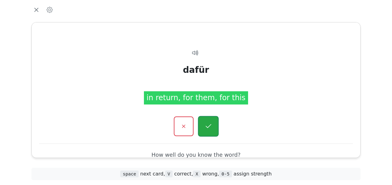
click at [207, 126] on icon "button" at bounding box center [208, 127] width 8 height 8
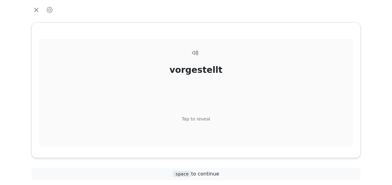
click at [205, 117] on div "Tap to reveal" at bounding box center [196, 119] width 29 height 7
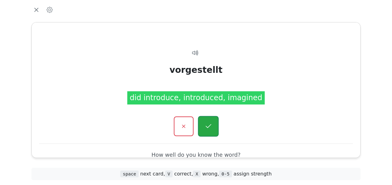
click at [209, 126] on icon "button" at bounding box center [208, 126] width 6 height 4
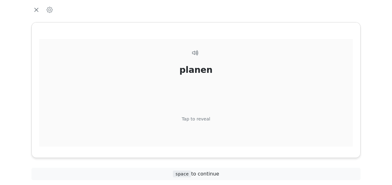
click at [206, 120] on div "Tap to reveal" at bounding box center [196, 119] width 29 height 7
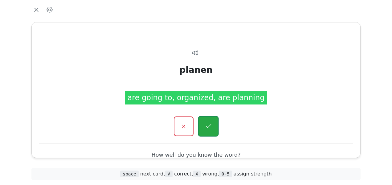
click at [206, 124] on icon "button" at bounding box center [208, 127] width 8 height 8
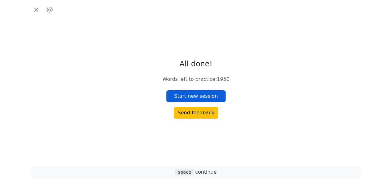
click at [207, 98] on button "Start new session" at bounding box center [195, 97] width 59 height 12
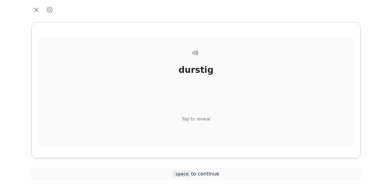
click at [202, 117] on div "Tap to reveal" at bounding box center [196, 119] width 29 height 7
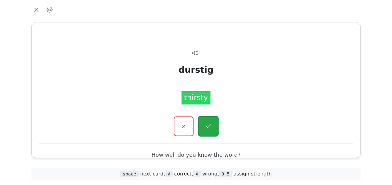
click at [203, 122] on button "button" at bounding box center [208, 126] width 21 height 21
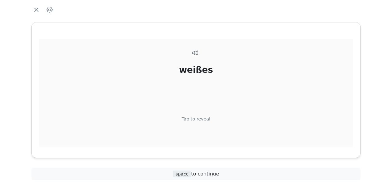
click at [204, 117] on div "Tap to reveal" at bounding box center [196, 119] width 29 height 7
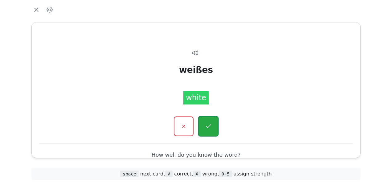
click at [204, 123] on icon "button" at bounding box center [208, 127] width 8 height 8
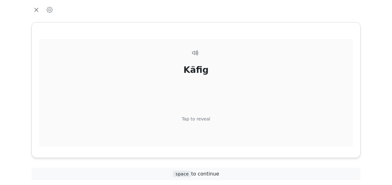
click at [202, 116] on div "Tap to reveal" at bounding box center [196, 119] width 29 height 7
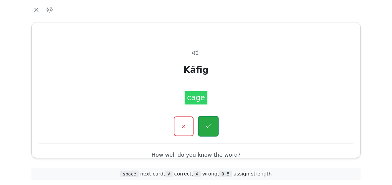
click at [204, 121] on button "button" at bounding box center [208, 126] width 21 height 21
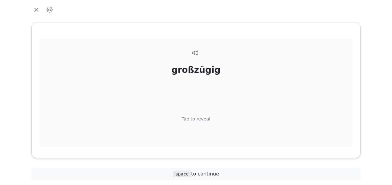
click at [200, 120] on div "Tap to reveal" at bounding box center [196, 119] width 29 height 7
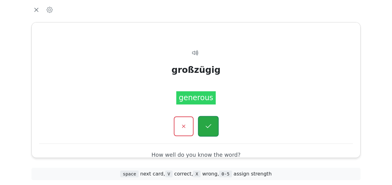
click at [206, 126] on icon "button" at bounding box center [208, 127] width 8 height 8
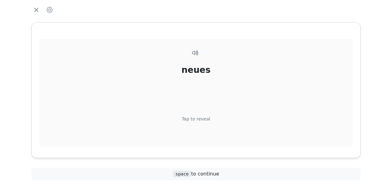
click at [201, 117] on div "Tap to reveal" at bounding box center [196, 119] width 29 height 7
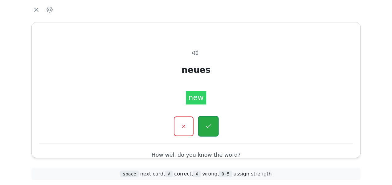
click at [204, 122] on button "button" at bounding box center [208, 126] width 21 height 21
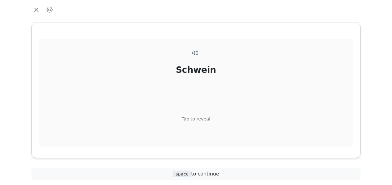
click at [205, 117] on div "Tap to reveal" at bounding box center [196, 119] width 29 height 7
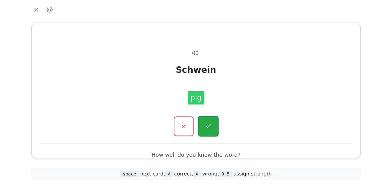
click at [206, 124] on icon "button" at bounding box center [208, 127] width 8 height 8
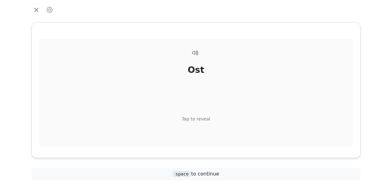
click at [203, 119] on div "Tap to reveal" at bounding box center [196, 119] width 29 height 7
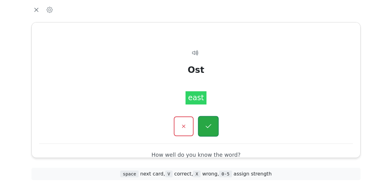
click at [210, 128] on icon "button" at bounding box center [208, 127] width 8 height 8
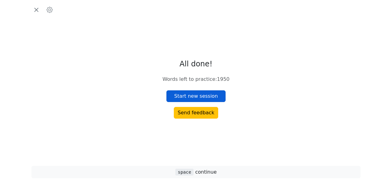
click at [203, 95] on button "Start new session" at bounding box center [195, 97] width 59 height 12
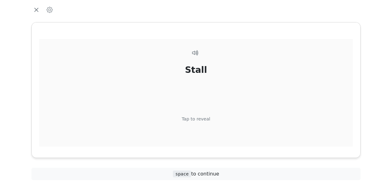
click at [203, 115] on div "Stall Tap to reveal" at bounding box center [195, 104] width 313 height 130
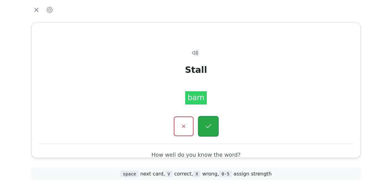
click at [203, 123] on button "button" at bounding box center [208, 126] width 21 height 21
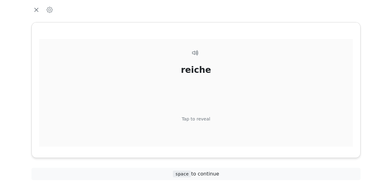
click at [203, 118] on div "Tap to reveal" at bounding box center [196, 119] width 29 height 7
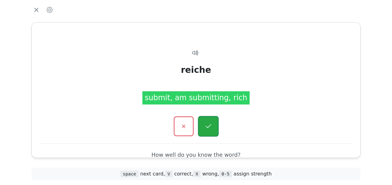
click at [206, 125] on icon "button" at bounding box center [208, 127] width 8 height 8
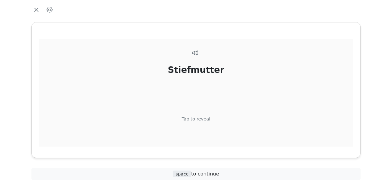
click at [201, 119] on div "Tap to reveal" at bounding box center [196, 119] width 29 height 7
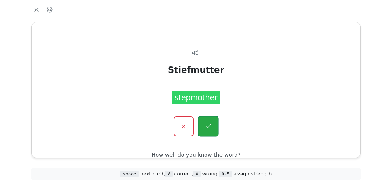
click at [205, 121] on button "button" at bounding box center [208, 126] width 21 height 21
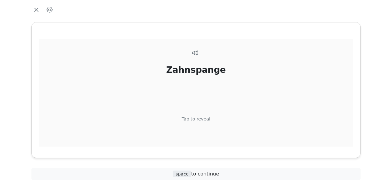
click at [204, 118] on div "Tap to reveal" at bounding box center [196, 119] width 29 height 7
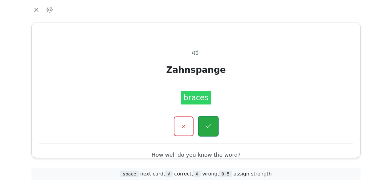
click at [204, 124] on icon "button" at bounding box center [208, 127] width 8 height 8
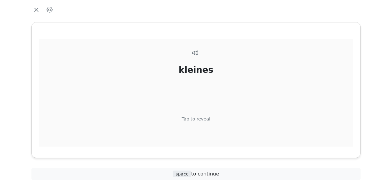
click at [204, 115] on div "kleines Tap to reveal" at bounding box center [195, 104] width 313 height 130
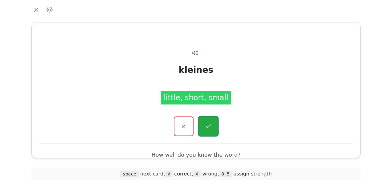
click at [210, 127] on icon "button" at bounding box center [208, 127] width 8 height 8
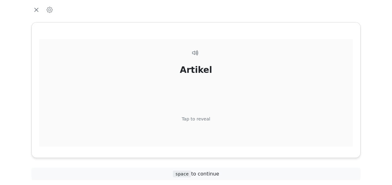
click at [206, 119] on div "Tap to reveal" at bounding box center [196, 119] width 29 height 7
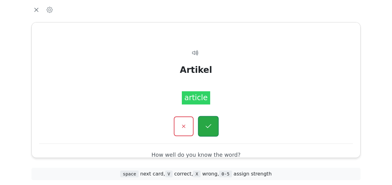
click at [208, 126] on icon "button" at bounding box center [208, 127] width 8 height 8
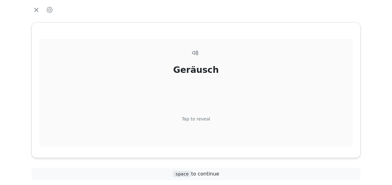
click at [204, 116] on div "Tap to reveal" at bounding box center [196, 119] width 29 height 7
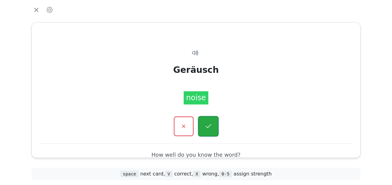
click at [204, 123] on button "button" at bounding box center [208, 126] width 21 height 21
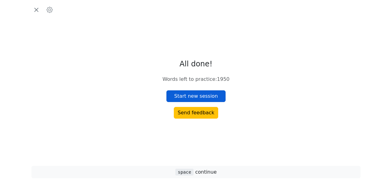
click at [201, 98] on button "Start new session" at bounding box center [195, 97] width 59 height 12
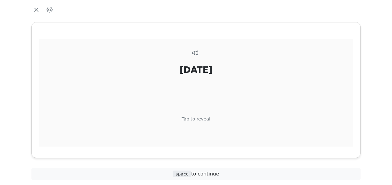
click at [202, 117] on div "Tap to reveal" at bounding box center [196, 119] width 29 height 7
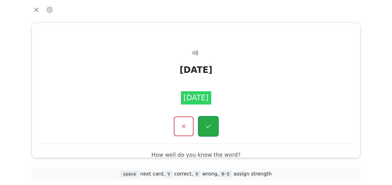
click at [209, 125] on icon "button" at bounding box center [208, 127] width 8 height 8
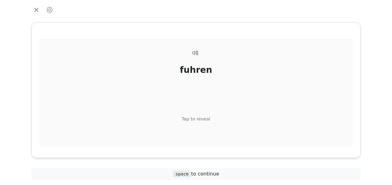
click at [205, 119] on div "Tap to reveal" at bounding box center [196, 119] width 29 height 7
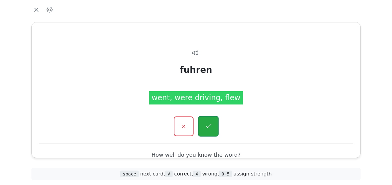
click at [208, 127] on icon "button" at bounding box center [208, 127] width 8 height 8
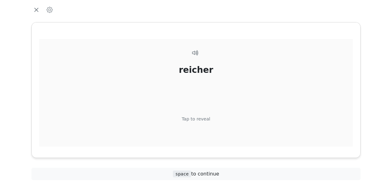
click at [207, 120] on div "Tap to reveal" at bounding box center [196, 119] width 29 height 7
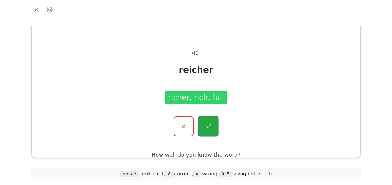
click at [212, 131] on button "button" at bounding box center [208, 126] width 21 height 21
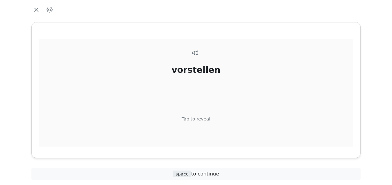
click at [206, 119] on div "Tap to reveal" at bounding box center [196, 119] width 29 height 7
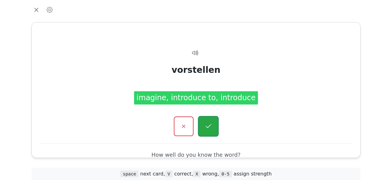
click at [206, 123] on icon "button" at bounding box center [208, 127] width 8 height 8
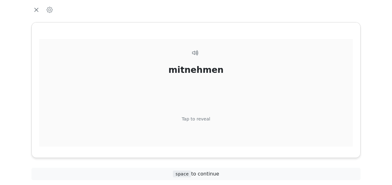
click at [204, 121] on div "Tap to reveal" at bounding box center [196, 119] width 29 height 7
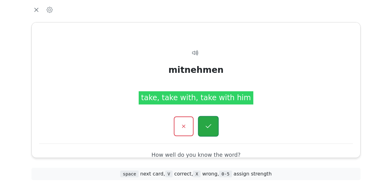
click at [207, 127] on icon "button" at bounding box center [208, 127] width 8 height 8
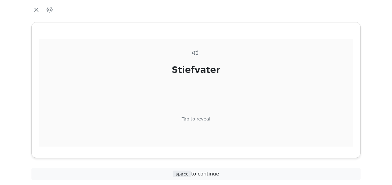
click at [205, 119] on div "Tap to reveal" at bounding box center [196, 119] width 29 height 7
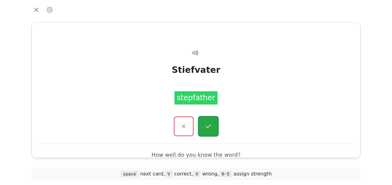
click at [208, 126] on icon "button" at bounding box center [208, 127] width 8 height 8
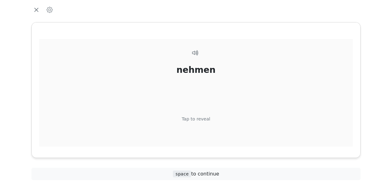
click at [206, 116] on div "Tap to reveal" at bounding box center [196, 119] width 29 height 7
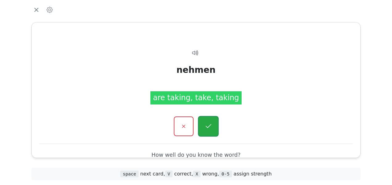
click at [206, 124] on icon "button" at bounding box center [208, 127] width 8 height 8
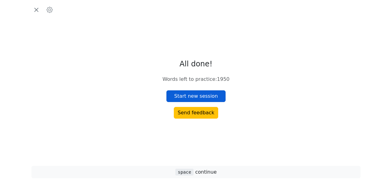
click at [204, 91] on button "Start new session" at bounding box center [195, 97] width 59 height 12
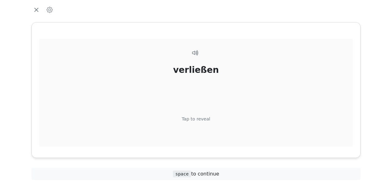
click at [194, 121] on div "Tap to reveal" at bounding box center [196, 119] width 29 height 7
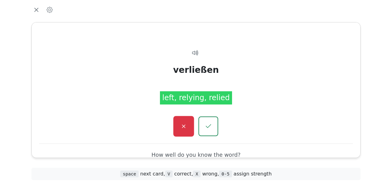
click at [186, 127] on icon "button" at bounding box center [184, 127] width 8 height 8
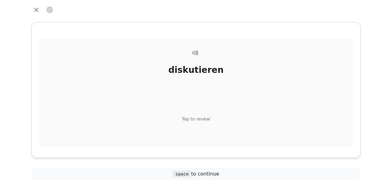
click at [195, 120] on div "Tap to reveal" at bounding box center [196, 119] width 29 height 7
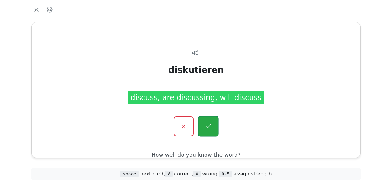
click at [206, 128] on icon "button" at bounding box center [208, 127] width 8 height 8
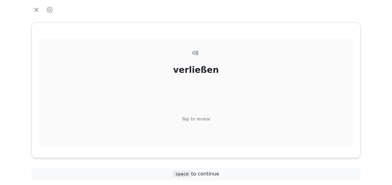
click at [198, 118] on div "Tap to reveal" at bounding box center [196, 119] width 29 height 7
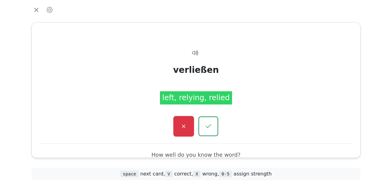
click at [188, 126] on button "button" at bounding box center [183, 126] width 21 height 21
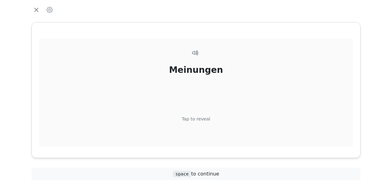
click at [200, 117] on div "Tap to reveal" at bounding box center [196, 119] width 29 height 7
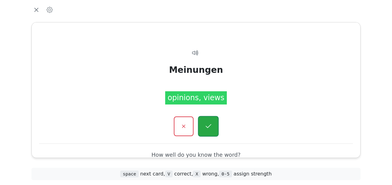
click at [205, 128] on icon "button" at bounding box center [208, 127] width 8 height 8
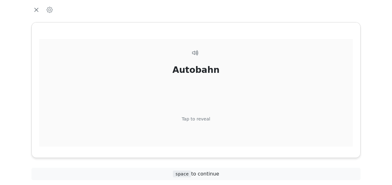
click at [202, 117] on div "Tap to reveal" at bounding box center [196, 119] width 29 height 7
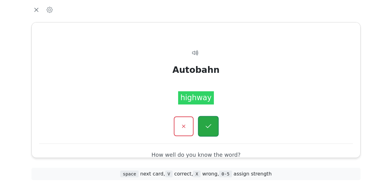
click at [205, 125] on icon "button" at bounding box center [208, 127] width 8 height 8
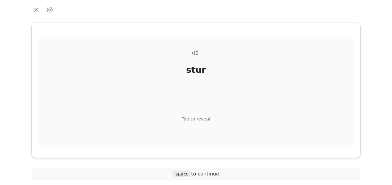
click at [202, 120] on div "Tap to reveal" at bounding box center [196, 119] width 29 height 7
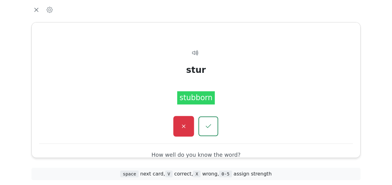
click at [187, 127] on icon "button" at bounding box center [184, 127] width 8 height 8
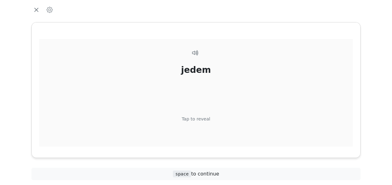
click at [201, 120] on div "Tap to reveal" at bounding box center [196, 119] width 29 height 7
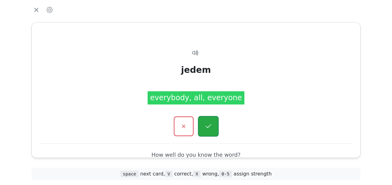
click at [206, 124] on icon "button" at bounding box center [208, 127] width 8 height 8
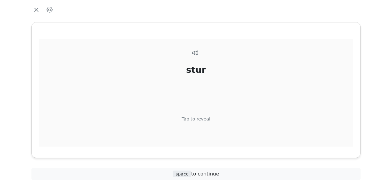
click at [201, 118] on div "Tap to reveal" at bounding box center [196, 119] width 29 height 7
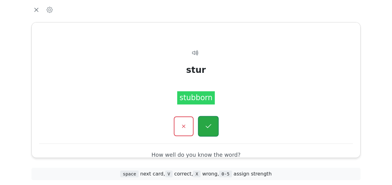
click at [205, 122] on button "button" at bounding box center [208, 126] width 21 height 21
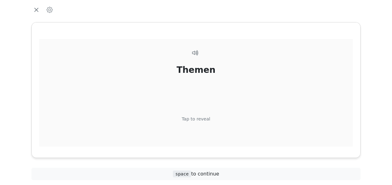
click at [203, 117] on div "Tap to reveal" at bounding box center [196, 119] width 29 height 7
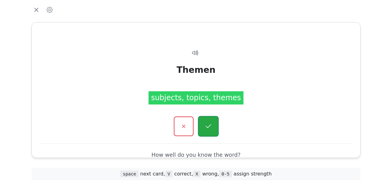
click at [206, 126] on icon "button" at bounding box center [208, 127] width 8 height 8
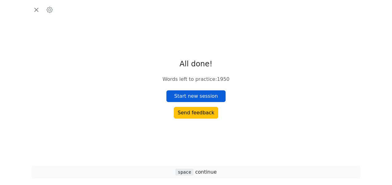
click at [200, 96] on button "Start new session" at bounding box center [195, 97] width 59 height 12
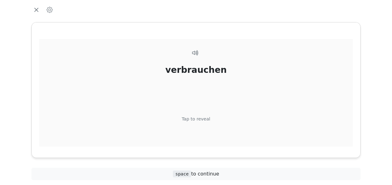
click at [201, 120] on div "Tap to reveal" at bounding box center [196, 119] width 29 height 7
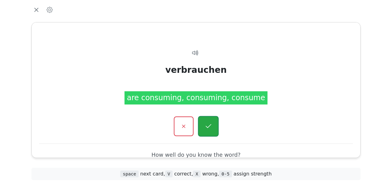
click at [208, 126] on icon "button" at bounding box center [208, 127] width 8 height 8
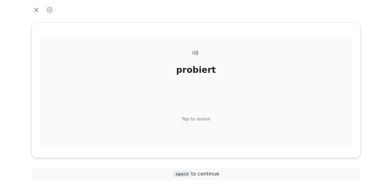
click at [199, 118] on div "Tap to reveal" at bounding box center [196, 119] width 29 height 7
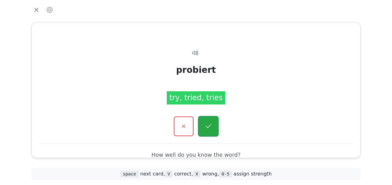
click at [207, 125] on icon "button" at bounding box center [208, 127] width 8 height 8
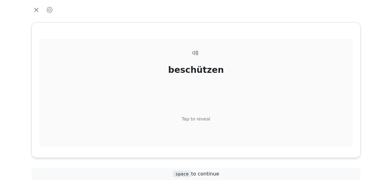
click at [201, 120] on div "Tap to reveal" at bounding box center [196, 119] width 29 height 7
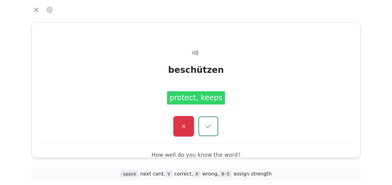
click at [190, 122] on button "button" at bounding box center [183, 126] width 21 height 21
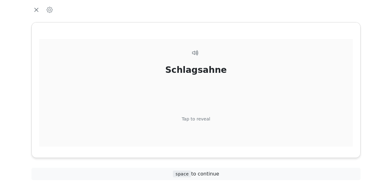
click at [199, 118] on div "Tap to reveal" at bounding box center [196, 119] width 29 height 7
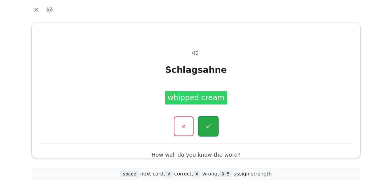
click at [203, 123] on button "button" at bounding box center [208, 126] width 21 height 21
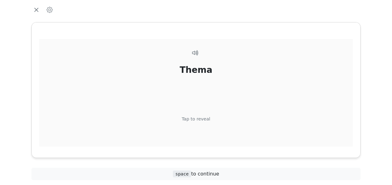
click at [200, 119] on div "Tap to reveal" at bounding box center [196, 119] width 29 height 7
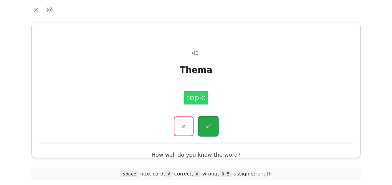
click at [204, 123] on button "button" at bounding box center [208, 126] width 21 height 21
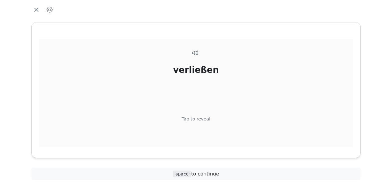
click at [201, 118] on div "Tap to reveal" at bounding box center [196, 119] width 29 height 7
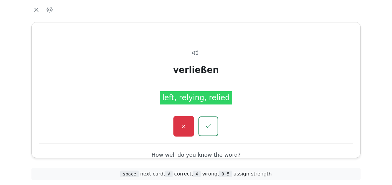
click at [188, 127] on button "button" at bounding box center [183, 126] width 21 height 21
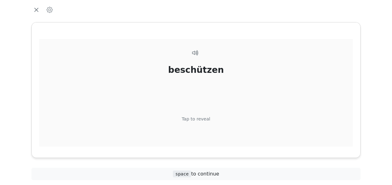
click at [198, 119] on div "Tap to reveal" at bounding box center [196, 119] width 29 height 7
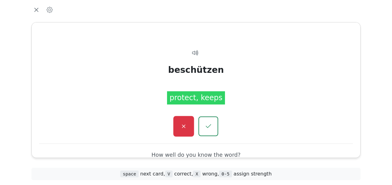
click at [183, 122] on button "button" at bounding box center [183, 126] width 21 height 21
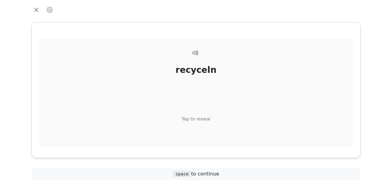
click at [199, 118] on div "Tap to reveal" at bounding box center [196, 119] width 29 height 7
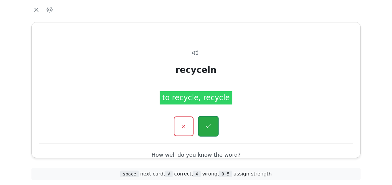
click at [204, 124] on icon "button" at bounding box center [208, 127] width 8 height 8
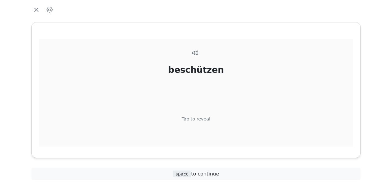
click at [199, 118] on div "Tap to reveal" at bounding box center [196, 119] width 29 height 7
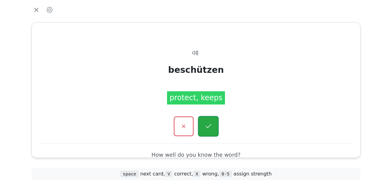
click at [204, 124] on icon "button" at bounding box center [208, 127] width 8 height 8
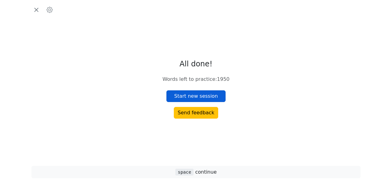
click at [204, 93] on button "Start new session" at bounding box center [195, 97] width 59 height 12
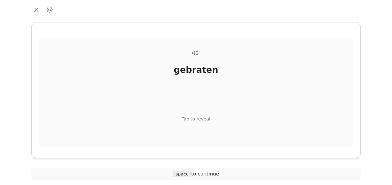
click at [199, 120] on div "Tap to reveal" at bounding box center [196, 119] width 29 height 7
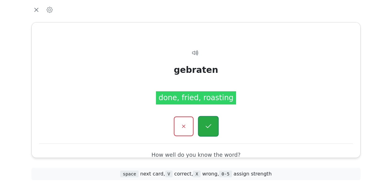
click at [208, 122] on button "button" at bounding box center [208, 126] width 21 height 21
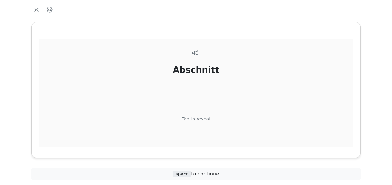
click at [203, 116] on div "Tap to reveal" at bounding box center [196, 119] width 29 height 7
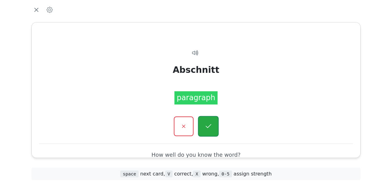
click at [206, 124] on icon "button" at bounding box center [208, 127] width 8 height 8
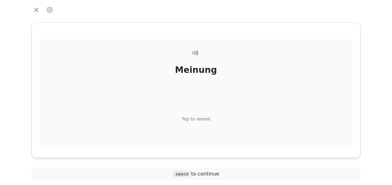
click at [203, 118] on div "Tap to reveal" at bounding box center [196, 119] width 29 height 7
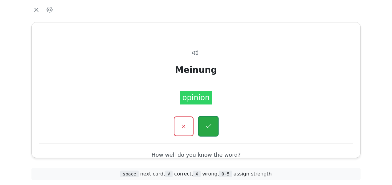
click at [208, 123] on icon "button" at bounding box center [208, 127] width 8 height 8
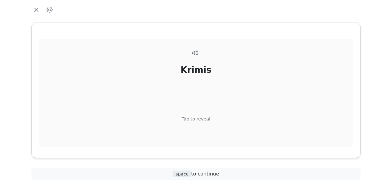
click at [202, 117] on div "Tap to reveal" at bounding box center [196, 119] width 29 height 7
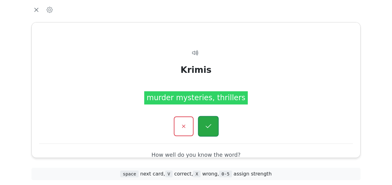
click at [205, 123] on icon "button" at bounding box center [208, 127] width 8 height 8
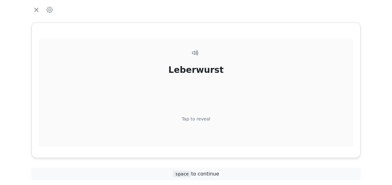
click at [205, 117] on div "Tap to reveal" at bounding box center [196, 119] width 29 height 7
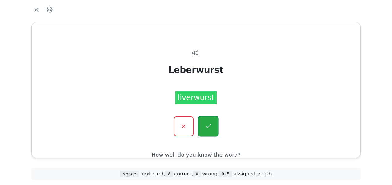
click at [207, 123] on icon "button" at bounding box center [208, 127] width 8 height 8
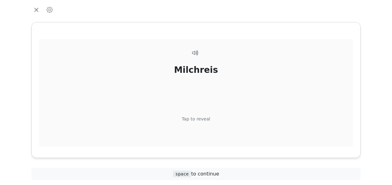
click at [202, 117] on div "Tap to reveal" at bounding box center [196, 119] width 29 height 7
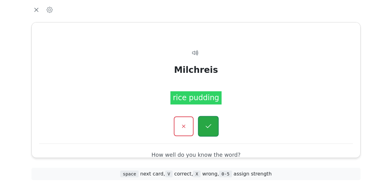
click at [207, 125] on icon "button" at bounding box center [208, 127] width 8 height 8
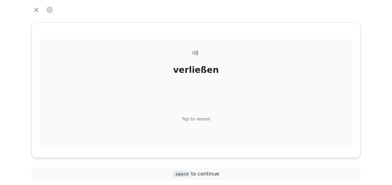
click at [203, 118] on div "Tap to reveal" at bounding box center [196, 119] width 29 height 7
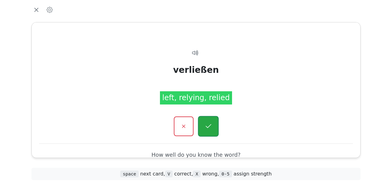
click at [208, 123] on icon "button" at bounding box center [208, 127] width 8 height 8
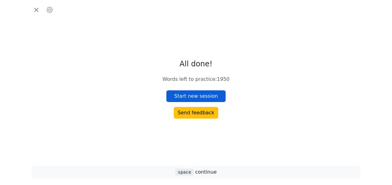
click at [202, 98] on button "Start new session" at bounding box center [195, 97] width 59 height 12
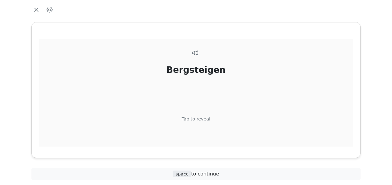
click at [198, 120] on div "Tap to reveal" at bounding box center [196, 119] width 29 height 7
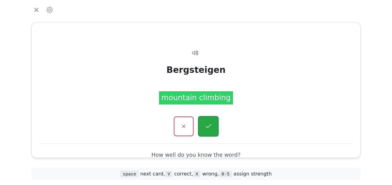
click at [211, 122] on button "button" at bounding box center [208, 126] width 21 height 21
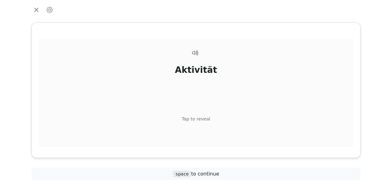
click at [200, 119] on div "Tap to reveal" at bounding box center [196, 119] width 29 height 7
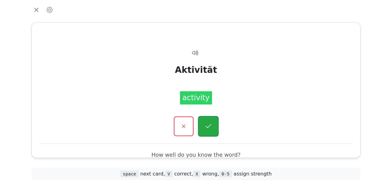
click at [203, 124] on button "button" at bounding box center [208, 126] width 21 height 21
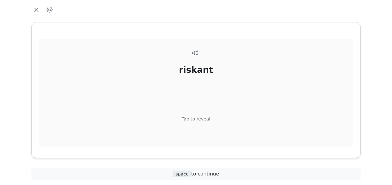
click at [204, 118] on div "Tap to reveal" at bounding box center [196, 119] width 29 height 7
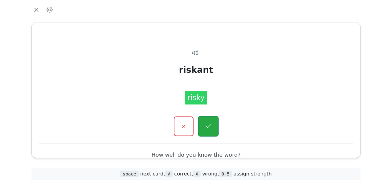
click at [204, 123] on button "button" at bounding box center [208, 126] width 21 height 21
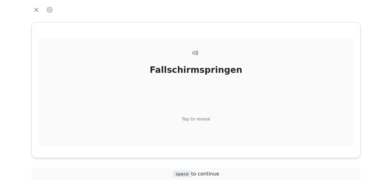
click at [205, 118] on div "Tap to reveal" at bounding box center [196, 119] width 29 height 7
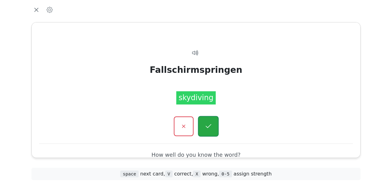
click at [208, 127] on icon "button" at bounding box center [208, 127] width 8 height 8
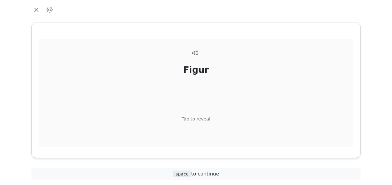
click at [204, 118] on div "Tap to reveal" at bounding box center [196, 119] width 29 height 7
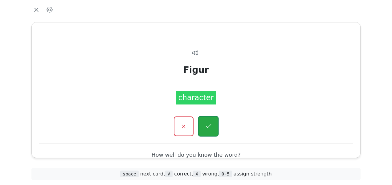
click at [204, 126] on icon "button" at bounding box center [208, 127] width 8 height 8
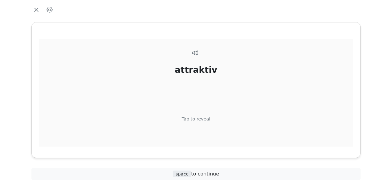
click at [205, 117] on div "Tap to reveal" at bounding box center [196, 119] width 29 height 7
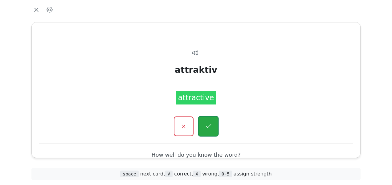
click at [205, 124] on icon "button" at bounding box center [208, 127] width 8 height 8
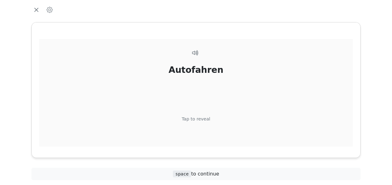
click at [204, 119] on div "Tap to reveal" at bounding box center [196, 119] width 29 height 7
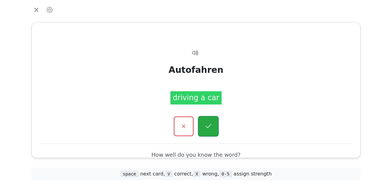
click at [205, 123] on icon "button" at bounding box center [208, 127] width 8 height 8
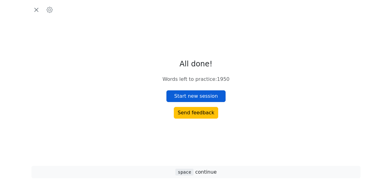
click at [204, 99] on button "Start new session" at bounding box center [195, 97] width 59 height 12
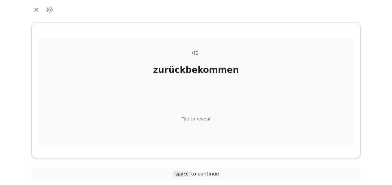
click at [204, 117] on div "Tap to reveal" at bounding box center [196, 119] width 29 height 7
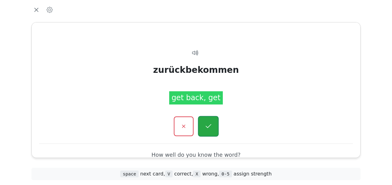
click at [209, 123] on icon "button" at bounding box center [208, 127] width 8 height 8
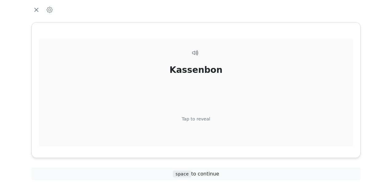
click at [203, 117] on div "Tap to reveal" at bounding box center [196, 119] width 29 height 7
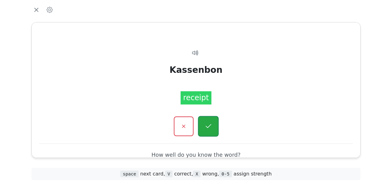
click at [206, 123] on icon "button" at bounding box center [208, 127] width 8 height 8
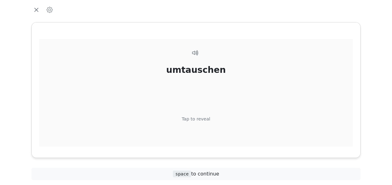
click at [202, 118] on div "Tap to reveal" at bounding box center [196, 119] width 29 height 7
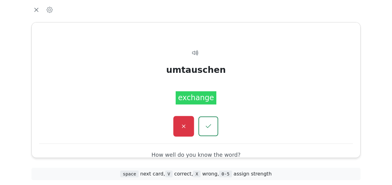
click at [188, 128] on button "button" at bounding box center [183, 126] width 21 height 21
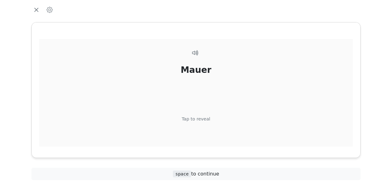
click at [197, 120] on div "Tap to reveal" at bounding box center [196, 119] width 29 height 7
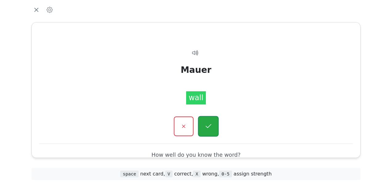
click at [201, 122] on button "button" at bounding box center [208, 126] width 21 height 21
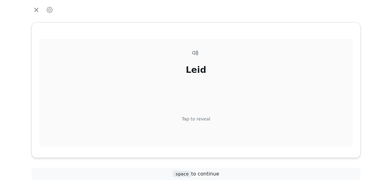
click at [199, 118] on div "Tap to reveal" at bounding box center [196, 119] width 29 height 7
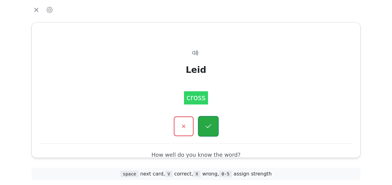
click at [205, 123] on icon "button" at bounding box center [208, 127] width 8 height 8
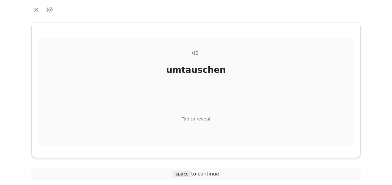
click at [202, 120] on div "Tap to reveal" at bounding box center [196, 119] width 29 height 7
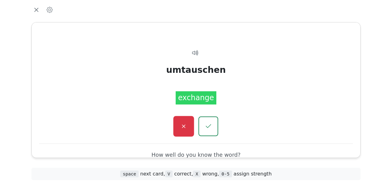
click at [193, 123] on button "button" at bounding box center [183, 126] width 21 height 21
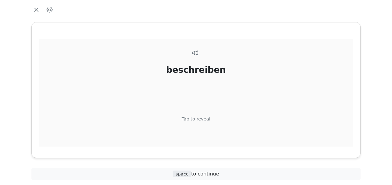
click at [201, 118] on div "Tap to reveal" at bounding box center [196, 119] width 29 height 7
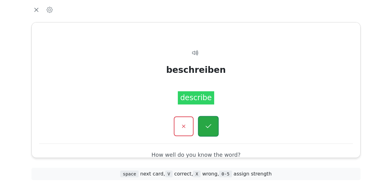
click at [204, 126] on icon "button" at bounding box center [208, 127] width 8 height 8
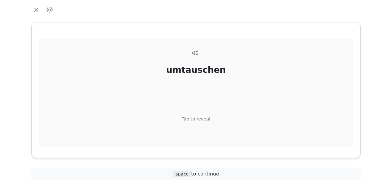
click at [201, 119] on div "Tap to reveal" at bounding box center [196, 119] width 29 height 7
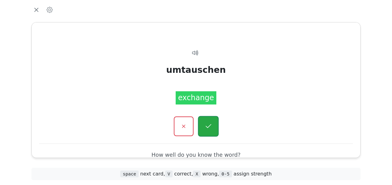
click at [206, 126] on icon "button" at bounding box center [208, 126] width 6 height 4
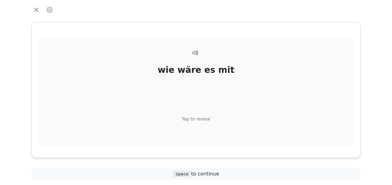
click at [201, 119] on div "Tap to reveal" at bounding box center [196, 119] width 29 height 7
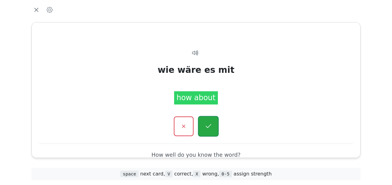
click at [209, 129] on icon "button" at bounding box center [208, 127] width 8 height 8
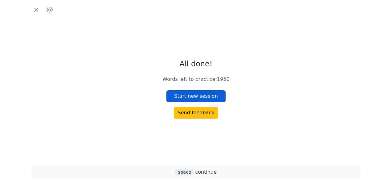
click at [205, 94] on button "Start new session" at bounding box center [195, 97] width 59 height 12
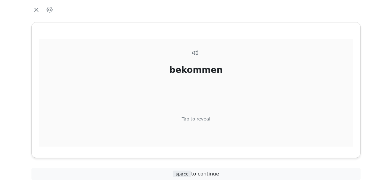
click at [197, 118] on div "Tap to reveal" at bounding box center [196, 119] width 29 height 7
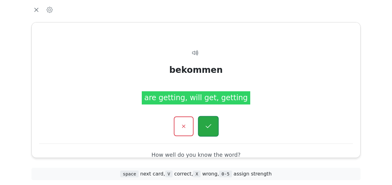
click at [206, 123] on icon "button" at bounding box center [208, 127] width 8 height 8
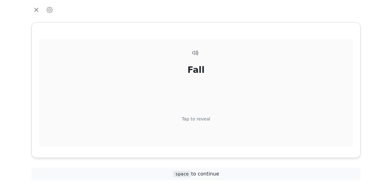
click at [202, 120] on div "Tap to reveal" at bounding box center [196, 119] width 29 height 7
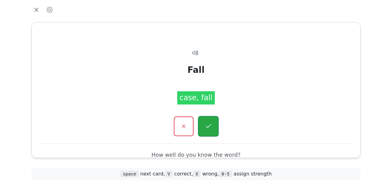
click at [206, 126] on icon "button" at bounding box center [208, 127] width 8 height 8
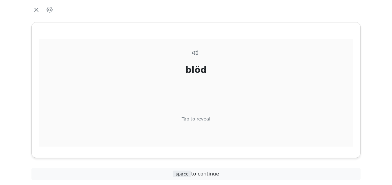
click at [204, 120] on div "Tap to reveal" at bounding box center [196, 119] width 29 height 7
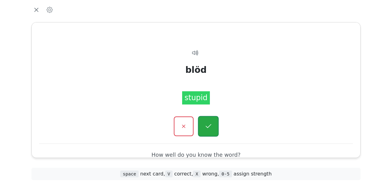
click at [204, 122] on button "button" at bounding box center [208, 126] width 21 height 21
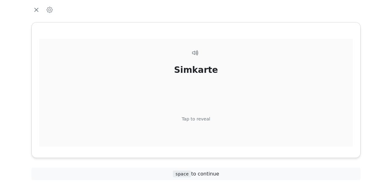
click at [197, 119] on div "Tap to reveal" at bounding box center [196, 119] width 29 height 7
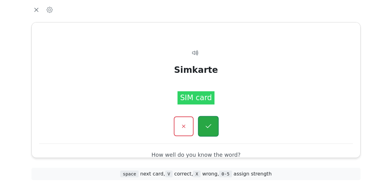
click at [204, 125] on button "button" at bounding box center [208, 126] width 21 height 21
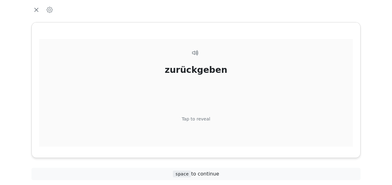
click at [203, 118] on div "Tap to reveal" at bounding box center [196, 119] width 29 height 7
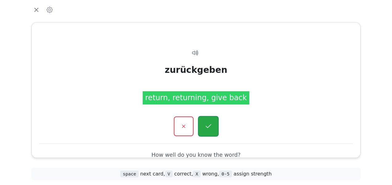
click at [209, 128] on icon "button" at bounding box center [208, 127] width 8 height 8
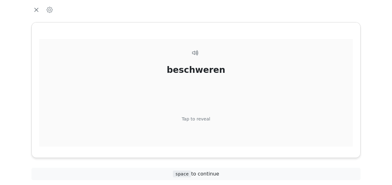
click at [201, 120] on div "Tap to reveal" at bounding box center [196, 119] width 29 height 7
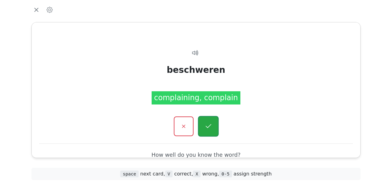
click at [205, 125] on icon "button" at bounding box center [208, 127] width 8 height 8
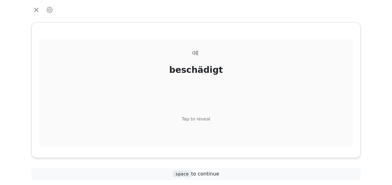
click at [204, 118] on div "Tap to reveal" at bounding box center [196, 119] width 29 height 7
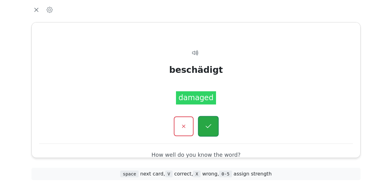
click at [205, 123] on icon "button" at bounding box center [208, 127] width 8 height 8
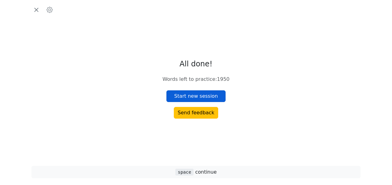
click at [206, 99] on button "Start new session" at bounding box center [195, 97] width 59 height 12
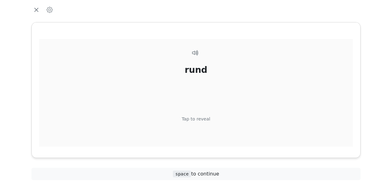
click at [186, 117] on div "Tap to reveal" at bounding box center [196, 119] width 29 height 7
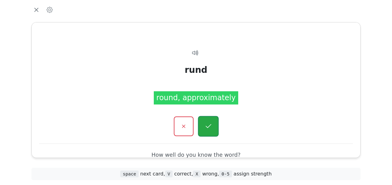
click at [204, 124] on icon "button" at bounding box center [208, 127] width 8 height 8
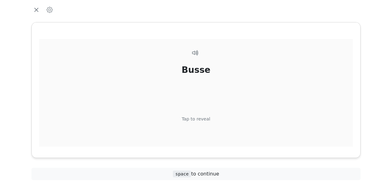
click at [203, 118] on div "Tap to reveal" at bounding box center [196, 119] width 29 height 7
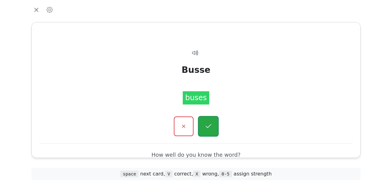
click at [204, 127] on icon "button" at bounding box center [208, 127] width 8 height 8
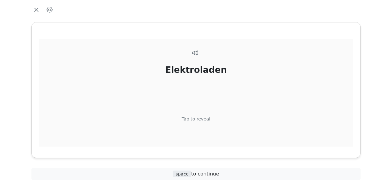
click at [201, 119] on div "Tap to reveal" at bounding box center [196, 119] width 29 height 7
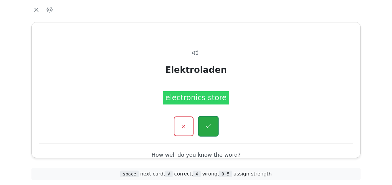
click at [208, 128] on icon "button" at bounding box center [208, 127] width 8 height 8
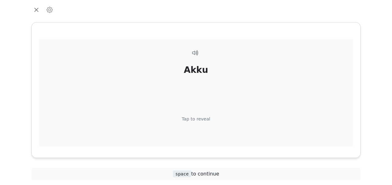
click at [202, 118] on div "Tap to reveal" at bounding box center [196, 119] width 29 height 7
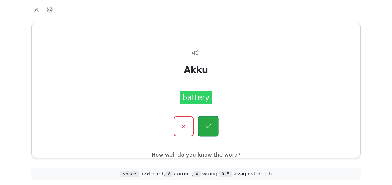
click at [205, 126] on icon "button" at bounding box center [208, 127] width 8 height 8
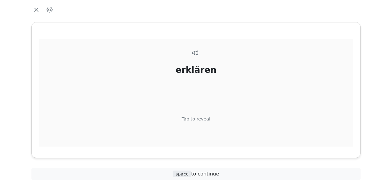
click at [201, 116] on div "Tap to reveal" at bounding box center [196, 119] width 29 height 7
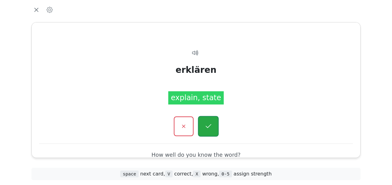
click at [204, 125] on icon "button" at bounding box center [208, 127] width 8 height 8
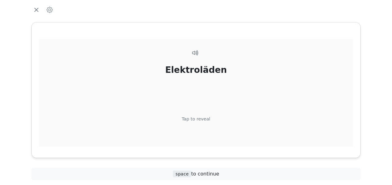
click at [201, 120] on div "Tap to reveal" at bounding box center [196, 119] width 29 height 7
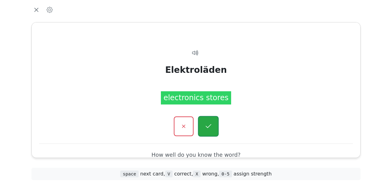
click at [205, 125] on icon "button" at bounding box center [208, 127] width 8 height 8
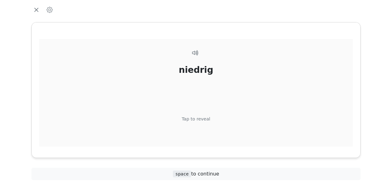
click at [204, 118] on div "Tap to reveal" at bounding box center [196, 119] width 29 height 7
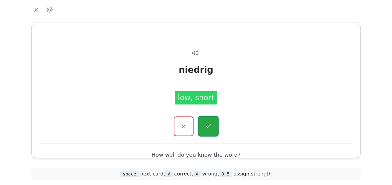
click at [206, 123] on icon "button" at bounding box center [208, 127] width 8 height 8
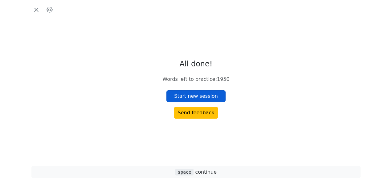
click at [204, 98] on button "Start new session" at bounding box center [195, 97] width 59 height 12
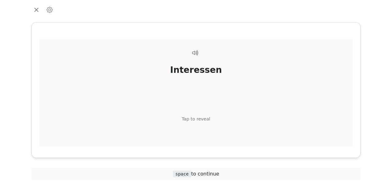
click at [203, 119] on div "Tap to reveal" at bounding box center [196, 119] width 29 height 7
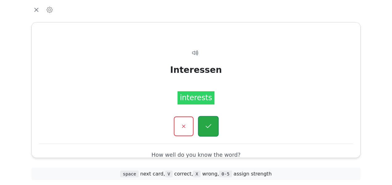
click at [208, 130] on button "button" at bounding box center [208, 126] width 21 height 21
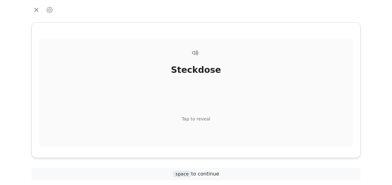
click at [203, 119] on div "Tap to reveal" at bounding box center [196, 119] width 29 height 7
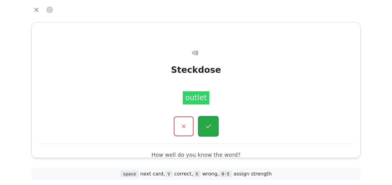
click at [206, 123] on icon "button" at bounding box center [208, 127] width 8 height 8
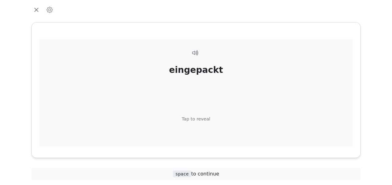
click at [204, 118] on div "Tap to reveal" at bounding box center [196, 119] width 29 height 7
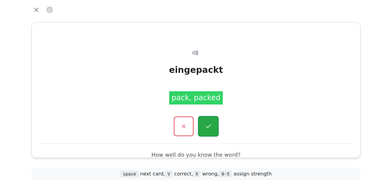
click at [207, 124] on icon "button" at bounding box center [208, 127] width 8 height 8
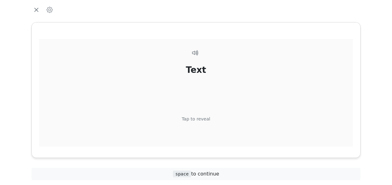
click at [202, 118] on div "Tap to reveal" at bounding box center [196, 119] width 29 height 7
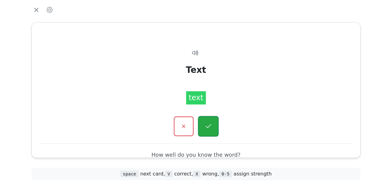
click at [206, 124] on icon "button" at bounding box center [208, 127] width 8 height 8
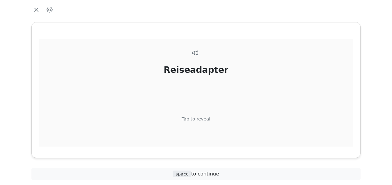
click at [204, 118] on div "Tap to reveal" at bounding box center [196, 119] width 29 height 7
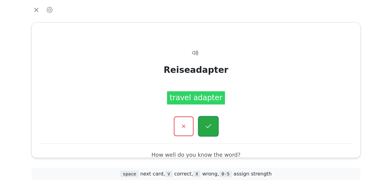
click at [207, 123] on icon "button" at bounding box center [208, 127] width 8 height 8
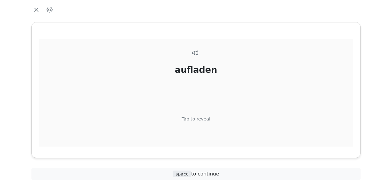
click at [202, 119] on div "Tap to reveal" at bounding box center [196, 119] width 29 height 7
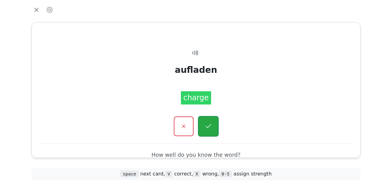
click at [207, 127] on icon "button" at bounding box center [208, 127] width 8 height 8
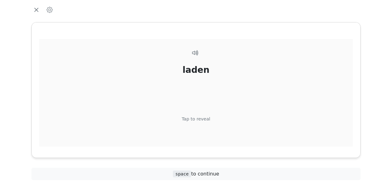
click at [203, 118] on div "Tap to reveal" at bounding box center [196, 119] width 29 height 7
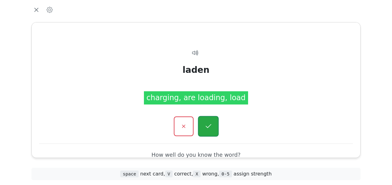
click at [208, 126] on icon "button" at bounding box center [208, 127] width 8 height 8
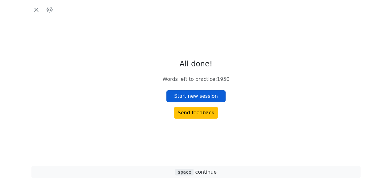
click at [207, 100] on button "Start new session" at bounding box center [195, 97] width 59 height 12
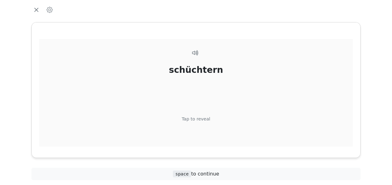
click at [197, 121] on div "Tap to reveal" at bounding box center [196, 119] width 29 height 7
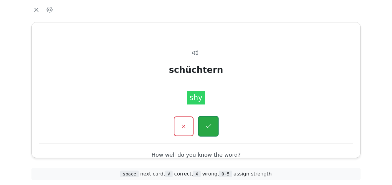
click at [201, 123] on button "button" at bounding box center [208, 126] width 21 height 21
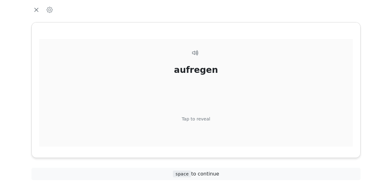
click at [203, 118] on div "Tap to reveal" at bounding box center [196, 119] width 29 height 7
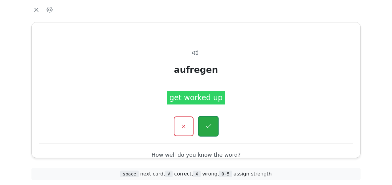
click at [210, 125] on icon "button" at bounding box center [208, 126] width 6 height 4
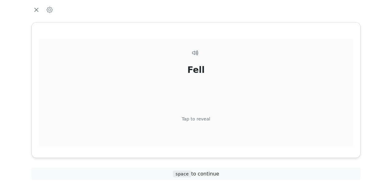
click at [205, 116] on div "Tap to reveal" at bounding box center [196, 119] width 29 height 7
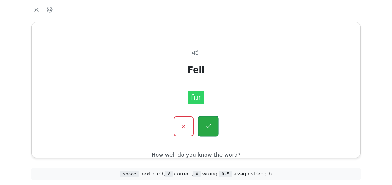
click at [205, 121] on button "button" at bounding box center [208, 126] width 21 height 21
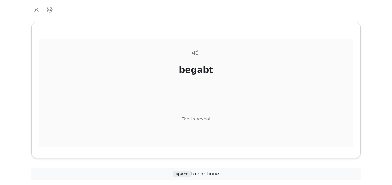
click at [205, 118] on div "Tap to reveal" at bounding box center [196, 119] width 29 height 7
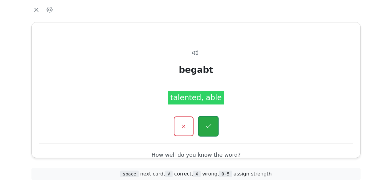
click at [207, 123] on icon "button" at bounding box center [208, 127] width 8 height 8
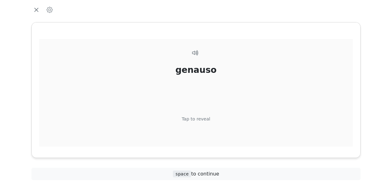
click at [204, 121] on div "Tap to reveal" at bounding box center [196, 119] width 29 height 7
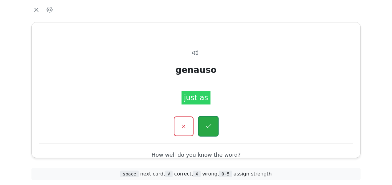
click at [208, 127] on icon "button" at bounding box center [208, 126] width 6 height 4
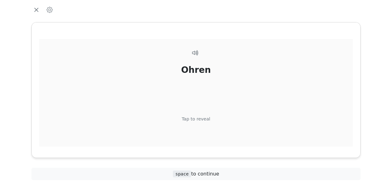
click at [202, 115] on div "Ohren Tap to reveal" at bounding box center [195, 104] width 313 height 130
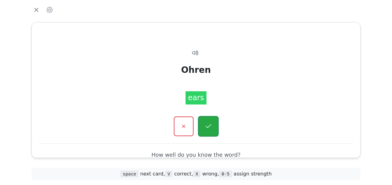
click at [210, 129] on icon "button" at bounding box center [208, 127] width 8 height 8
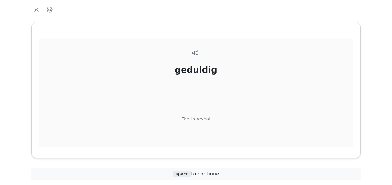
click at [202, 119] on div "Tap to reveal" at bounding box center [196, 119] width 29 height 7
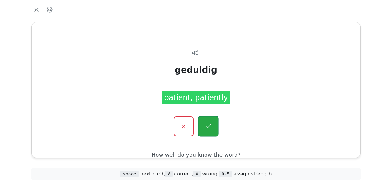
click at [206, 123] on icon "button" at bounding box center [208, 127] width 8 height 8
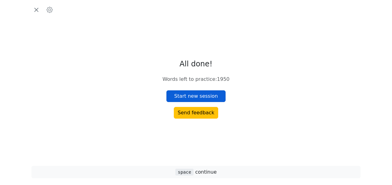
click at [196, 93] on button "Start new session" at bounding box center [195, 97] width 59 height 12
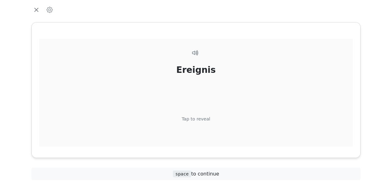
click at [203, 120] on div "Tap to reveal" at bounding box center [196, 119] width 29 height 7
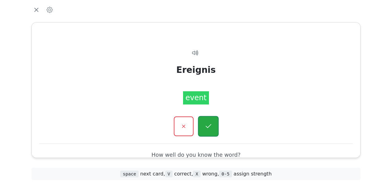
click at [207, 123] on icon "button" at bounding box center [208, 127] width 8 height 8
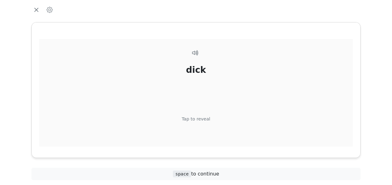
click at [204, 118] on div "Tap to reveal" at bounding box center [196, 119] width 29 height 7
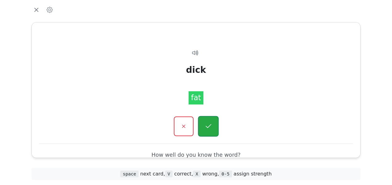
click at [207, 123] on icon "button" at bounding box center [208, 127] width 8 height 8
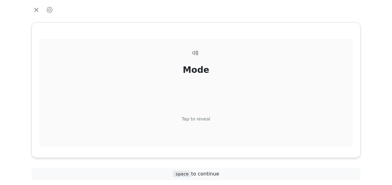
click at [208, 118] on div "Mode Tap to reveal" at bounding box center [195, 104] width 313 height 130
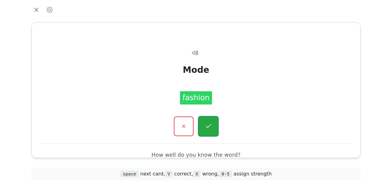
click at [210, 123] on icon "button" at bounding box center [208, 127] width 8 height 8
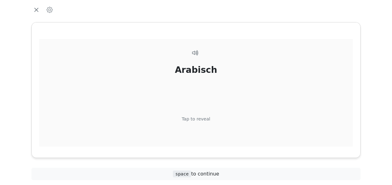
click at [206, 118] on div "Tap to reveal" at bounding box center [196, 119] width 29 height 7
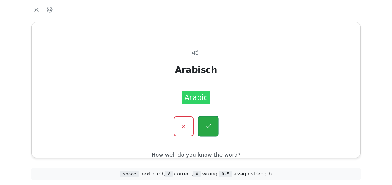
click at [210, 123] on icon "button" at bounding box center [208, 127] width 8 height 8
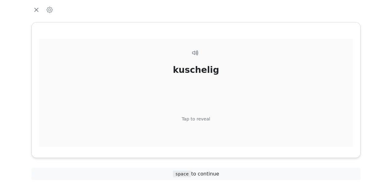
click at [204, 119] on div "Tap to reveal" at bounding box center [196, 119] width 29 height 7
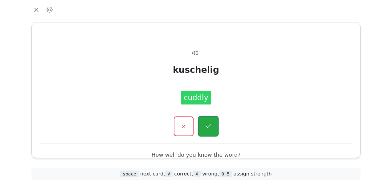
click at [205, 120] on button "button" at bounding box center [208, 126] width 21 height 21
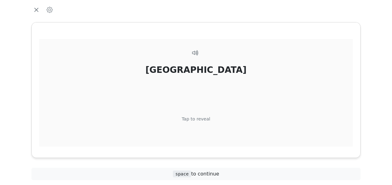
click at [206, 118] on div "Tap to reveal" at bounding box center [196, 119] width 29 height 7
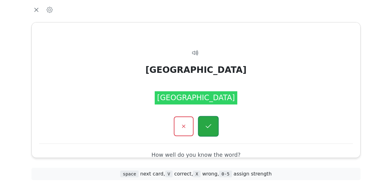
click at [210, 125] on icon "button" at bounding box center [208, 126] width 6 height 4
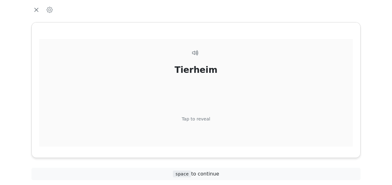
click at [206, 119] on div "Tap to reveal" at bounding box center [196, 119] width 29 height 7
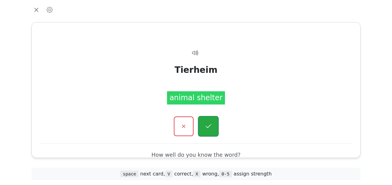
click at [207, 124] on icon "button" at bounding box center [208, 127] width 8 height 8
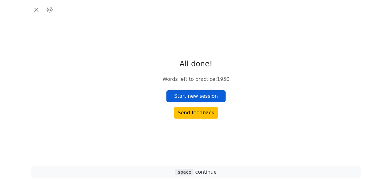
click at [205, 97] on button "Start new session" at bounding box center [195, 97] width 59 height 12
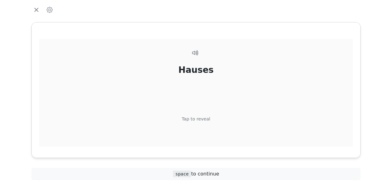
click at [201, 121] on div "Tap to reveal" at bounding box center [196, 119] width 29 height 7
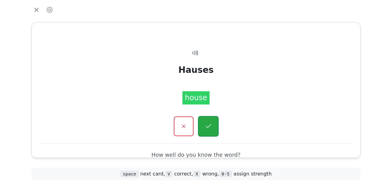
click at [208, 126] on icon "button" at bounding box center [208, 127] width 8 height 8
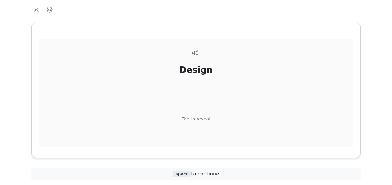
click at [206, 120] on div "Tap to reveal" at bounding box center [196, 119] width 29 height 7
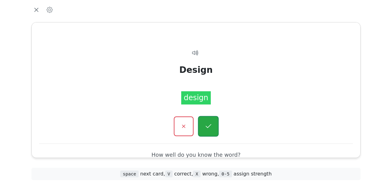
click at [208, 124] on icon "button" at bounding box center [208, 127] width 8 height 8
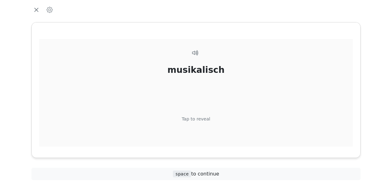
click at [207, 116] on div "Tap to reveal" at bounding box center [196, 119] width 29 height 7
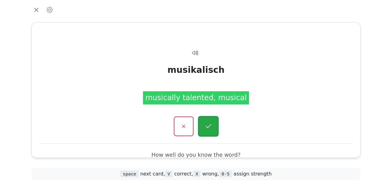
click at [209, 123] on icon "button" at bounding box center [208, 127] width 8 height 8
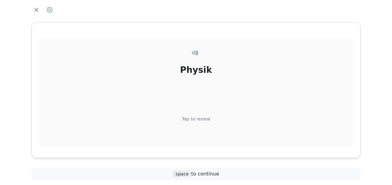
click at [203, 117] on div "Tap to reveal" at bounding box center [196, 119] width 29 height 7
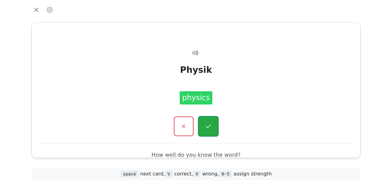
click at [207, 124] on icon "button" at bounding box center [208, 127] width 8 height 8
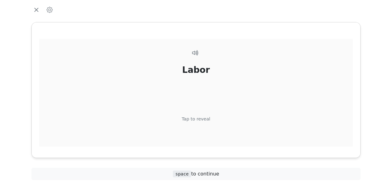
click at [207, 115] on div "Labor Tap to reveal" at bounding box center [195, 104] width 313 height 130
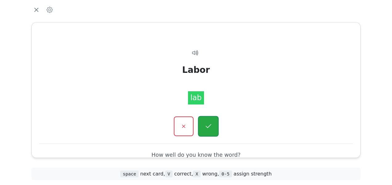
click at [207, 120] on button "button" at bounding box center [208, 126] width 21 height 21
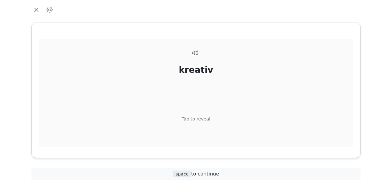
click at [202, 119] on div "Tap to reveal" at bounding box center [196, 119] width 29 height 7
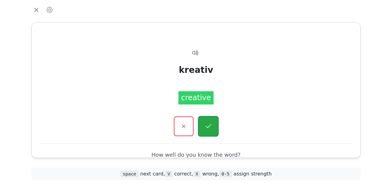
click at [204, 124] on button "button" at bounding box center [208, 126] width 21 height 21
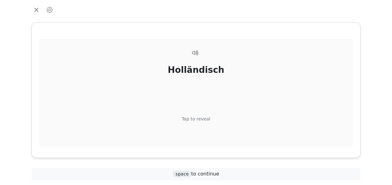
click at [201, 117] on div "Tap to reveal" at bounding box center [196, 119] width 29 height 7
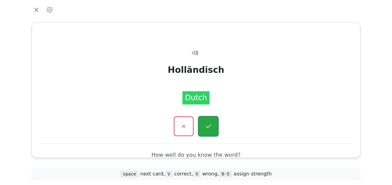
click at [202, 119] on button "button" at bounding box center [208, 126] width 21 height 21
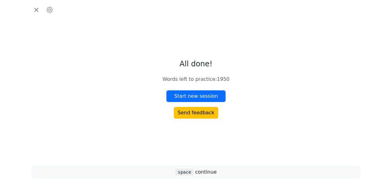
click at [194, 90] on div "All done! Words left to practice : 1950 Start new session Send feedback" at bounding box center [195, 89] width 67 height 59
click at [195, 94] on button "Start new session" at bounding box center [195, 97] width 59 height 12
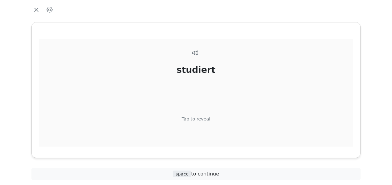
click at [204, 118] on div "Tap to reveal" at bounding box center [196, 119] width 29 height 7
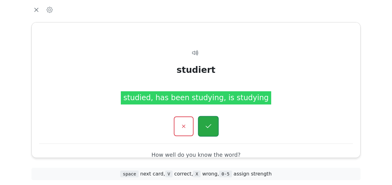
click at [212, 127] on icon "button" at bounding box center [208, 127] width 8 height 8
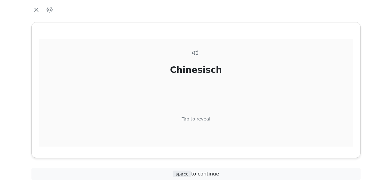
click at [202, 118] on div "Tap to reveal" at bounding box center [196, 119] width 29 height 7
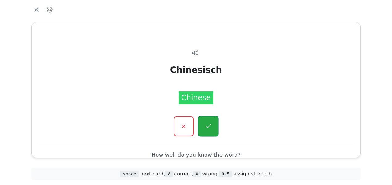
click at [204, 123] on icon "button" at bounding box center [208, 127] width 8 height 8
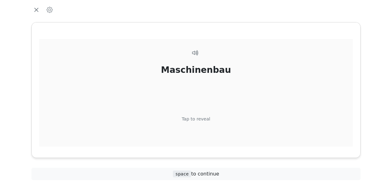
click at [204, 117] on div "Tap to reveal" at bounding box center [196, 119] width 29 height 7
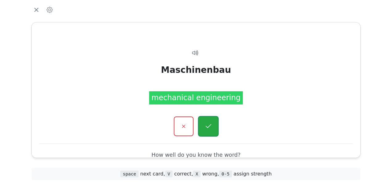
click at [206, 123] on icon "button" at bounding box center [208, 127] width 8 height 8
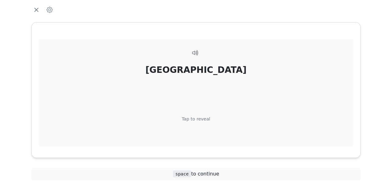
click at [205, 119] on div "Tap to reveal" at bounding box center [196, 119] width 29 height 7
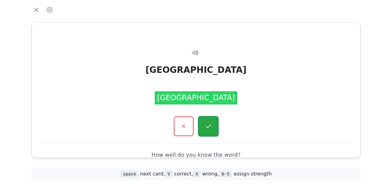
click at [211, 130] on button "button" at bounding box center [208, 126] width 21 height 21
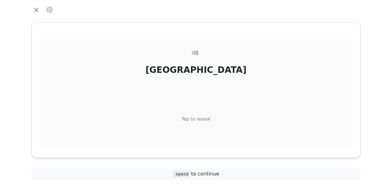
click at [203, 115] on div "China Tap to reveal" at bounding box center [195, 104] width 313 height 130
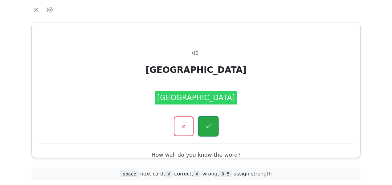
click at [208, 126] on icon "button" at bounding box center [208, 127] width 8 height 8
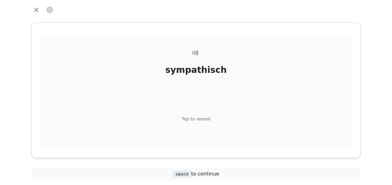
click at [203, 117] on div "Tap to reveal" at bounding box center [196, 119] width 29 height 7
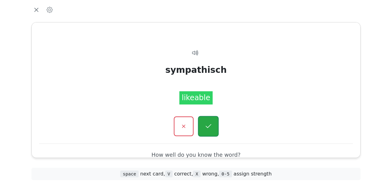
click at [206, 126] on icon "button" at bounding box center [208, 127] width 8 height 8
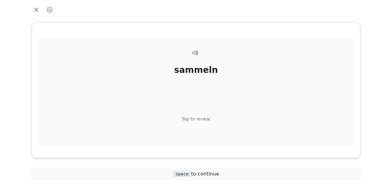
click at [205, 119] on div "Tap to reveal" at bounding box center [196, 119] width 29 height 7
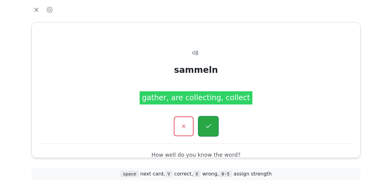
click at [205, 125] on icon "button" at bounding box center [208, 127] width 8 height 8
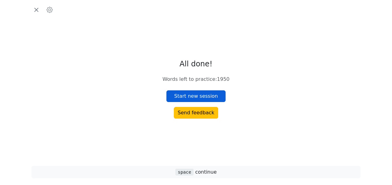
click at [201, 95] on button "Start new session" at bounding box center [195, 97] width 59 height 12
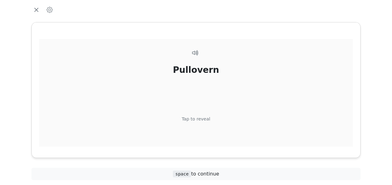
click at [204, 119] on div "Tap to reveal" at bounding box center [196, 119] width 29 height 7
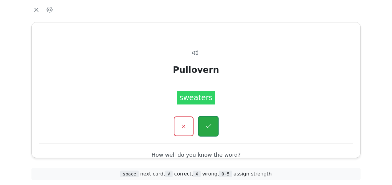
click at [206, 121] on button "button" at bounding box center [208, 126] width 21 height 21
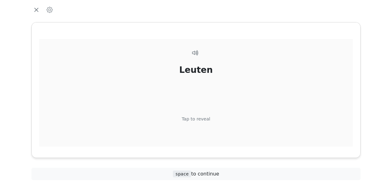
click at [205, 117] on div "Tap to reveal" at bounding box center [196, 119] width 29 height 7
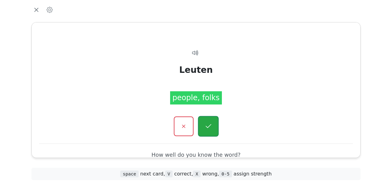
click at [209, 124] on icon "button" at bounding box center [208, 127] width 8 height 8
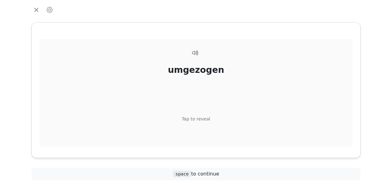
click at [207, 118] on div "Tap to reveal" at bounding box center [196, 119] width 29 height 7
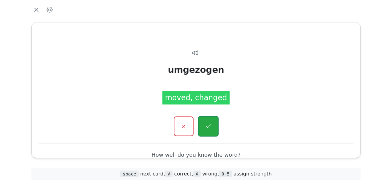
click at [208, 123] on icon "button" at bounding box center [208, 127] width 8 height 8
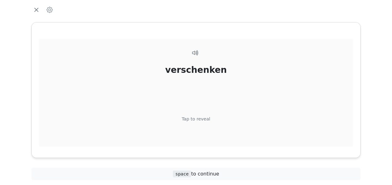
click at [203, 119] on div "Tap to reveal" at bounding box center [196, 119] width 29 height 7
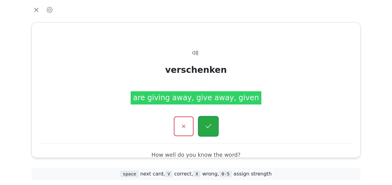
click at [209, 126] on icon "button" at bounding box center [208, 126] width 6 height 4
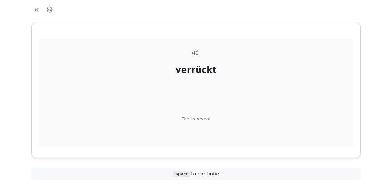
click at [205, 118] on div "Tap to reveal" at bounding box center [196, 119] width 29 height 7
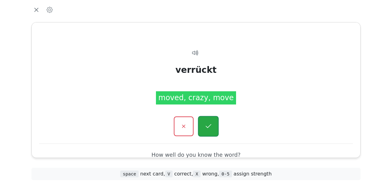
click at [210, 124] on icon "button" at bounding box center [208, 127] width 8 height 8
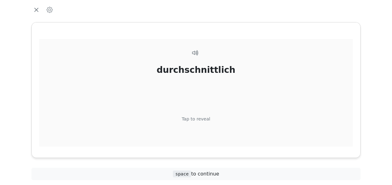
click at [203, 120] on div "Tap to reveal" at bounding box center [196, 119] width 29 height 7
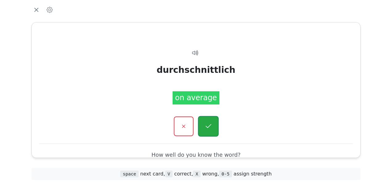
click at [208, 124] on icon "button" at bounding box center [208, 127] width 8 height 8
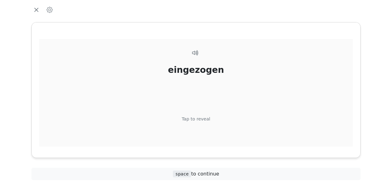
click at [208, 119] on div "Tap to reveal" at bounding box center [196, 119] width 29 height 7
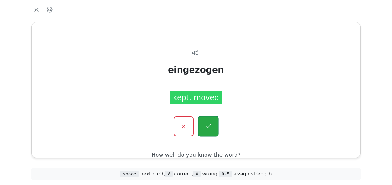
click at [210, 123] on icon "button" at bounding box center [208, 127] width 8 height 8
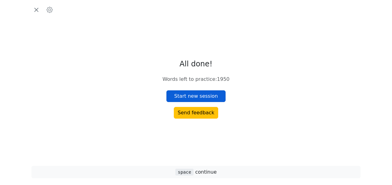
click at [198, 94] on button "Start new session" at bounding box center [195, 97] width 59 height 12
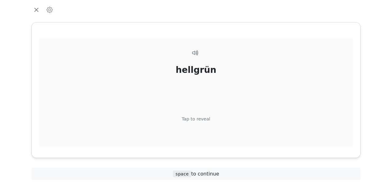
click at [199, 119] on div "Tap to reveal" at bounding box center [196, 119] width 29 height 7
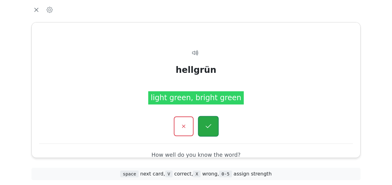
click at [204, 123] on button "button" at bounding box center [208, 126] width 21 height 21
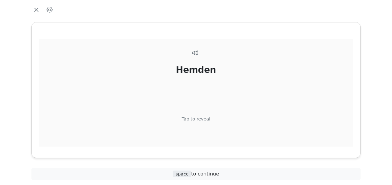
click at [202, 118] on div "Tap to reveal" at bounding box center [196, 119] width 29 height 7
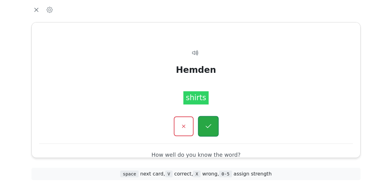
click at [205, 127] on icon "button" at bounding box center [208, 127] width 8 height 8
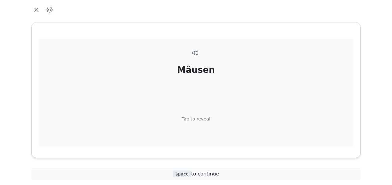
click at [204, 118] on div "Tap to reveal" at bounding box center [196, 119] width 29 height 7
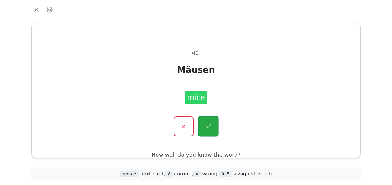
click at [208, 126] on icon "button" at bounding box center [208, 127] width 8 height 8
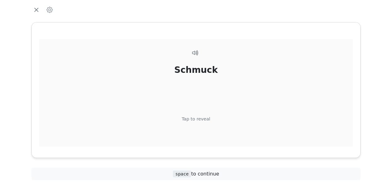
click at [205, 115] on div "Schmuck Tap to reveal" at bounding box center [195, 104] width 313 height 130
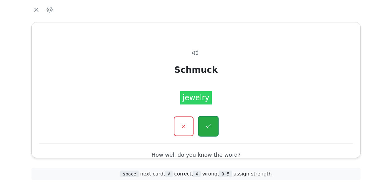
click at [207, 126] on icon "button" at bounding box center [208, 127] width 8 height 8
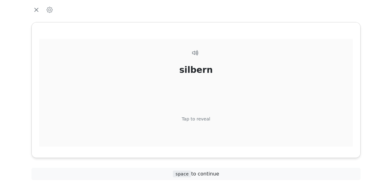
click at [207, 114] on div "silbern Tap to reveal" at bounding box center [195, 104] width 313 height 130
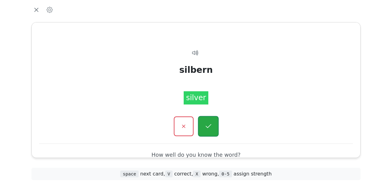
click at [211, 125] on icon "button" at bounding box center [208, 127] width 8 height 8
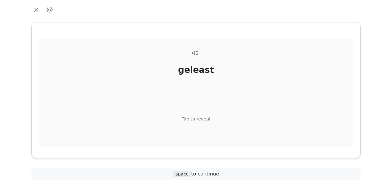
click at [204, 117] on div "Tap to reveal" at bounding box center [196, 119] width 29 height 7
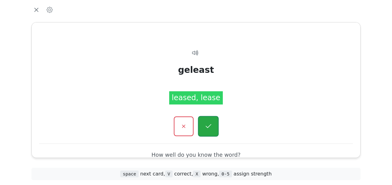
click at [209, 126] on icon "button" at bounding box center [208, 126] width 6 height 4
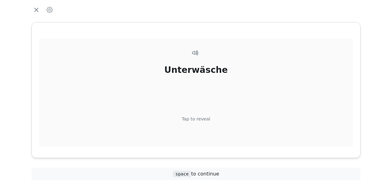
click at [202, 118] on div "Tap to reveal" at bounding box center [196, 119] width 29 height 7
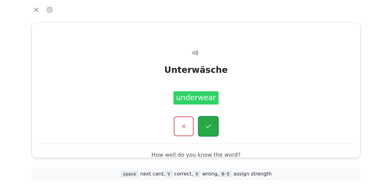
click at [204, 122] on button "button" at bounding box center [208, 126] width 21 height 21
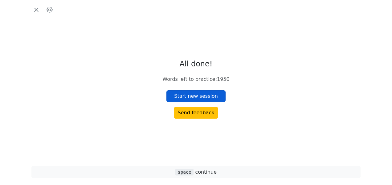
click at [202, 95] on button "Start new session" at bounding box center [195, 97] width 59 height 12
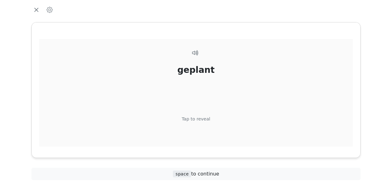
click at [204, 118] on div "Tap to reveal" at bounding box center [196, 119] width 29 height 7
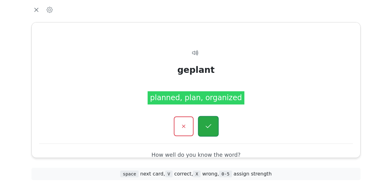
click at [206, 124] on icon "button" at bounding box center [208, 127] width 8 height 8
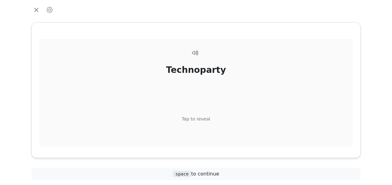
click at [204, 119] on div "Tap to reveal" at bounding box center [196, 119] width 29 height 7
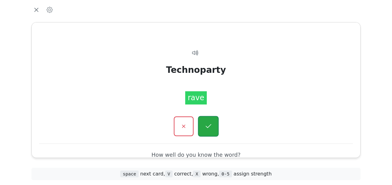
click at [210, 129] on icon "button" at bounding box center [208, 127] width 8 height 8
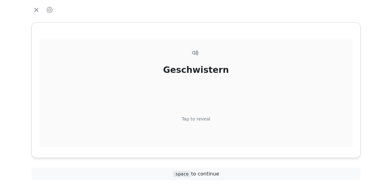
click at [204, 120] on div "Tap to reveal" at bounding box center [196, 119] width 29 height 7
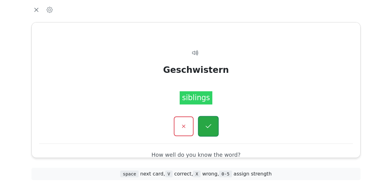
click at [206, 125] on icon "button" at bounding box center [208, 127] width 8 height 8
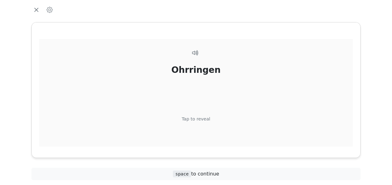
click at [204, 118] on div "Tap to reveal" at bounding box center [196, 119] width 29 height 7
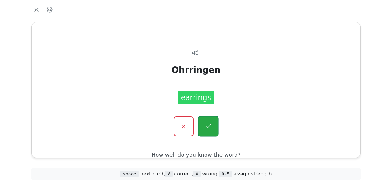
click at [206, 123] on icon "button" at bounding box center [208, 127] width 8 height 8
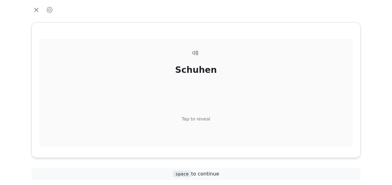
click at [205, 121] on div "Tap to reveal" at bounding box center [196, 119] width 29 height 7
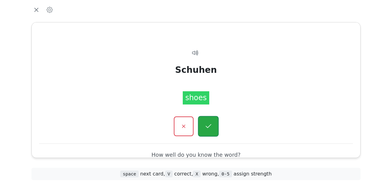
click at [208, 127] on icon "button" at bounding box center [208, 127] width 8 height 8
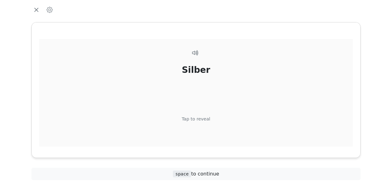
click at [206, 118] on div "Tap to reveal" at bounding box center [196, 119] width 29 height 7
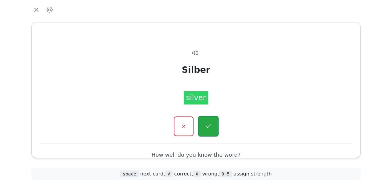
click at [210, 127] on icon "button" at bounding box center [208, 127] width 8 height 8
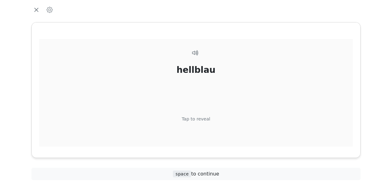
click at [207, 117] on div "Tap to reveal" at bounding box center [196, 119] width 29 height 7
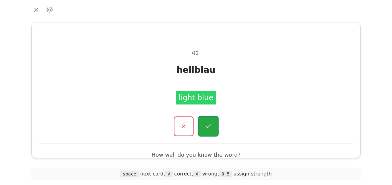
click at [208, 124] on icon "button" at bounding box center [208, 127] width 8 height 8
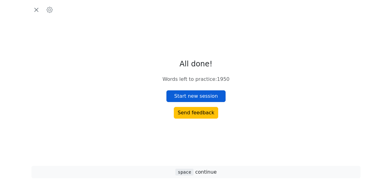
click at [202, 96] on button "Start new session" at bounding box center [195, 97] width 59 height 12
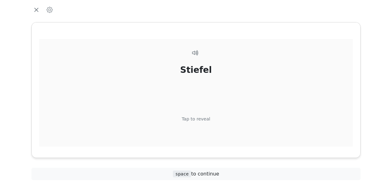
click at [202, 121] on div "Tap to reveal" at bounding box center [196, 119] width 29 height 7
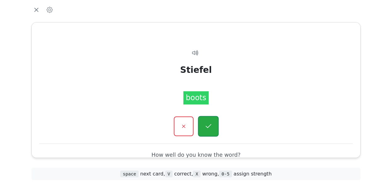
click at [204, 122] on button "button" at bounding box center [208, 126] width 21 height 21
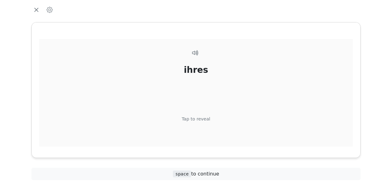
click at [207, 118] on div "Tap to reveal" at bounding box center [196, 119] width 29 height 7
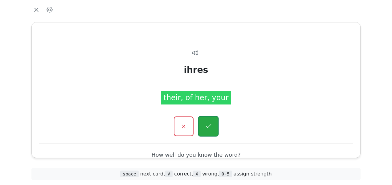
click at [207, 124] on icon "button" at bounding box center [208, 127] width 8 height 8
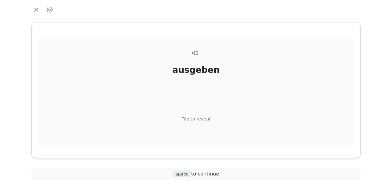
click at [207, 116] on div "Tap to reveal" at bounding box center [196, 119] width 29 height 7
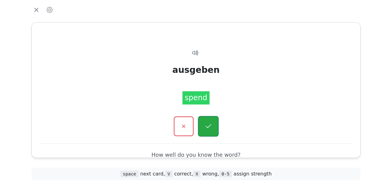
click at [207, 119] on button "button" at bounding box center [208, 126] width 21 height 21
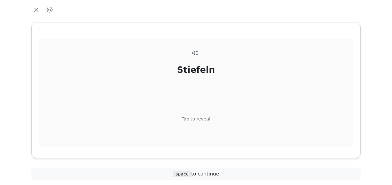
click at [206, 119] on div "Tap to reveal" at bounding box center [196, 119] width 29 height 7
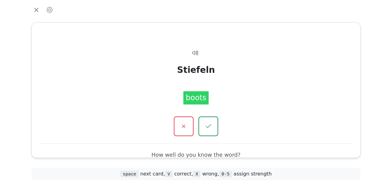
click at [206, 119] on button "button" at bounding box center [208, 127] width 20 height 20
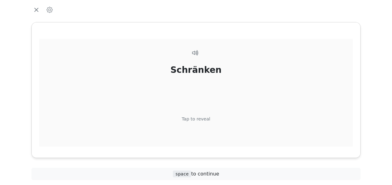
click at [207, 119] on div "Tap to reveal" at bounding box center [196, 119] width 29 height 7
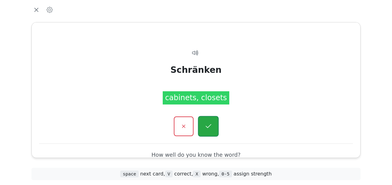
click at [209, 124] on icon "button" at bounding box center [208, 127] width 8 height 8
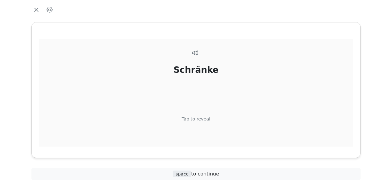
click at [205, 120] on div "Tap to reveal" at bounding box center [196, 119] width 29 height 7
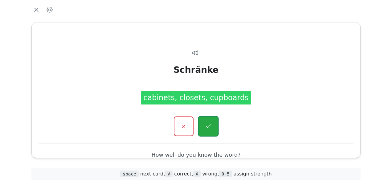
click at [207, 121] on button "button" at bounding box center [208, 126] width 21 height 21
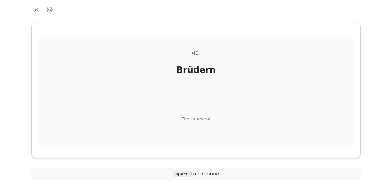
click at [206, 117] on div "Tap to reveal" at bounding box center [196, 119] width 29 height 7
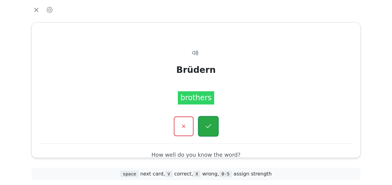
click at [208, 121] on button "button" at bounding box center [208, 126] width 21 height 21
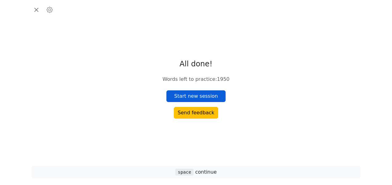
click at [207, 96] on button "Start new session" at bounding box center [195, 97] width 59 height 12
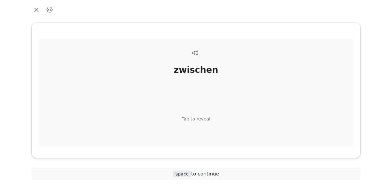
click at [204, 118] on div "Tap to reveal" at bounding box center [196, 119] width 29 height 7
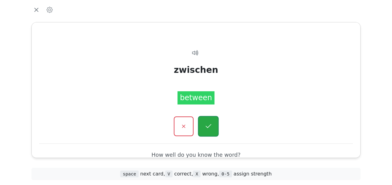
click at [206, 123] on icon "button" at bounding box center [208, 127] width 8 height 8
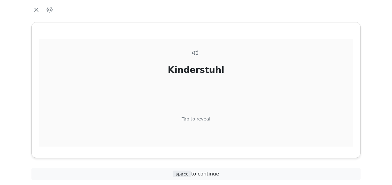
click at [201, 118] on div "Tap to reveal" at bounding box center [196, 119] width 29 height 7
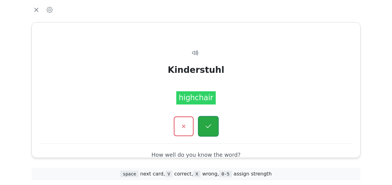
click at [203, 120] on button "button" at bounding box center [208, 126] width 21 height 21
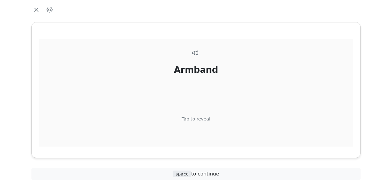
click at [200, 119] on div "Tap to reveal" at bounding box center [196, 119] width 29 height 7
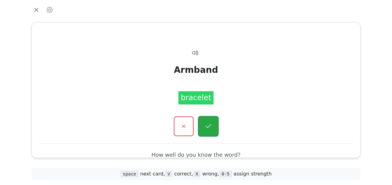
click at [205, 125] on icon "button" at bounding box center [208, 127] width 8 height 8
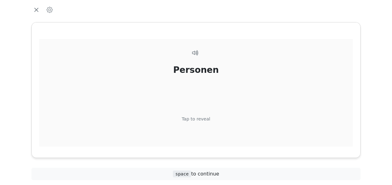
click at [201, 113] on div "Personen Tap to reveal" at bounding box center [195, 104] width 313 height 130
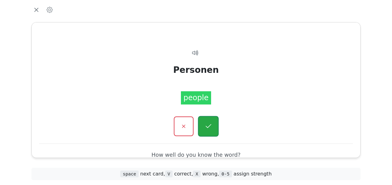
click at [208, 123] on icon "button" at bounding box center [208, 127] width 8 height 8
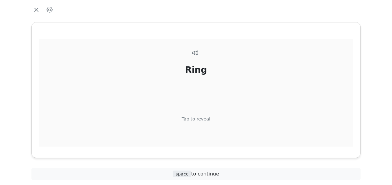
click at [202, 118] on div "Tap to reveal" at bounding box center [196, 119] width 29 height 7
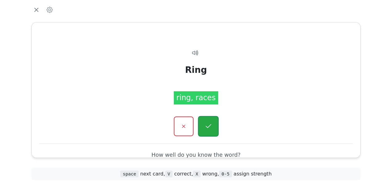
click at [207, 126] on icon "button" at bounding box center [208, 127] width 8 height 8
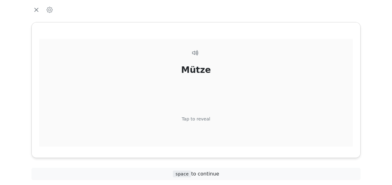
click at [203, 119] on div "Tap to reveal" at bounding box center [196, 119] width 29 height 7
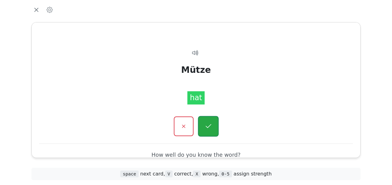
click at [204, 121] on button "button" at bounding box center [208, 126] width 21 height 21
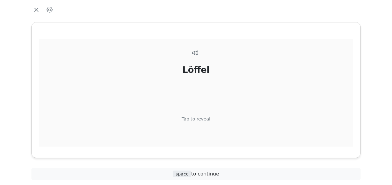
click at [203, 115] on div "Löffel Tap to reveal" at bounding box center [195, 104] width 313 height 130
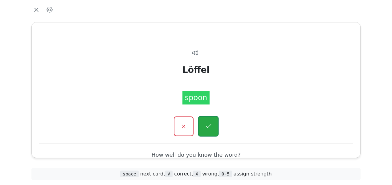
click at [206, 123] on icon "button" at bounding box center [208, 127] width 8 height 8
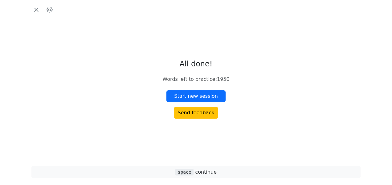
drag, startPoint x: 303, startPoint y: 82, endPoint x: 326, endPoint y: 79, distance: 23.5
click at [304, 82] on div "All done! Words left to practice : 1950 Start new session Send feedback" at bounding box center [195, 89] width 339 height 139
click at [373, 80] on div "All done! Words left to practice : 1950 Start new session Send feedback space c…" at bounding box center [196, 92] width 392 height 185
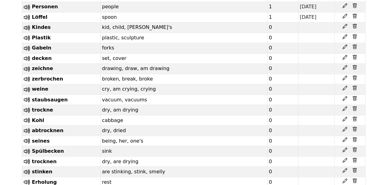
scroll to position [5287, 0]
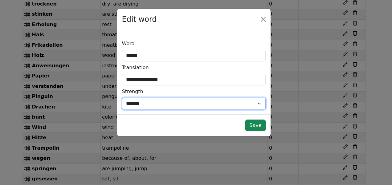
click at [258, 104] on select "*** *** * * * * * *** ******* *" at bounding box center [194, 104] width 144 height 12
click at [257, 104] on select "*** *** * * * * * *** ******* *" at bounding box center [194, 104] width 144 height 12
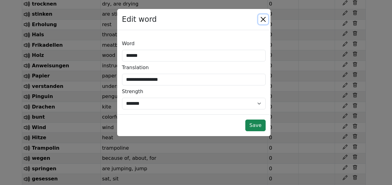
click at [265, 22] on button "Close" at bounding box center [263, 19] width 10 height 10
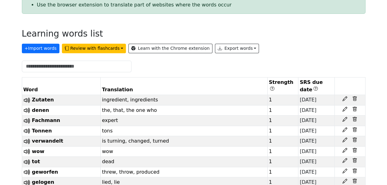
scroll to position [0, 0]
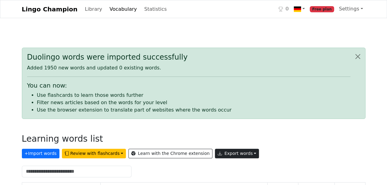
click at [225, 153] on button "Export words" at bounding box center [237, 154] width 44 height 10
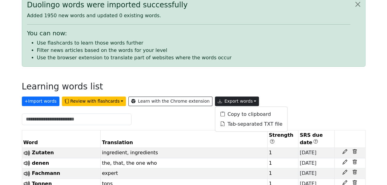
scroll to position [131, 0]
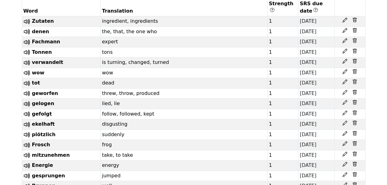
scroll to position [0, 0]
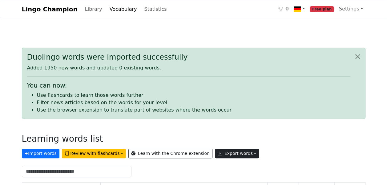
click at [224, 155] on button "Export words" at bounding box center [237, 154] width 44 height 10
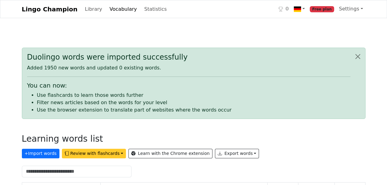
click at [85, 153] on button "Review with flashcards" at bounding box center [94, 154] width 64 height 10
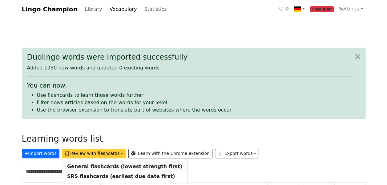
click at [97, 167] on strong "General flashcards (lowest strength first)" at bounding box center [124, 167] width 115 height 6
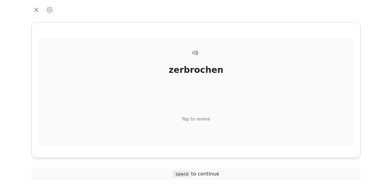
click at [200, 118] on div "Tap to reveal" at bounding box center [196, 119] width 29 height 7
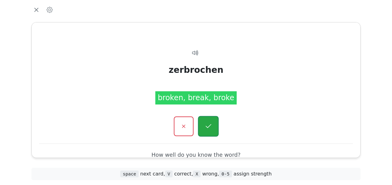
click at [207, 126] on icon "button" at bounding box center [208, 127] width 8 height 8
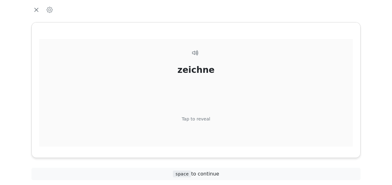
click at [204, 118] on div "Tap to reveal" at bounding box center [196, 119] width 29 height 7
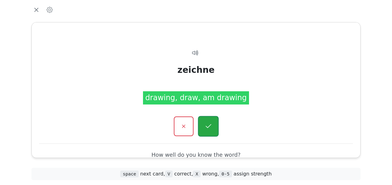
click at [207, 126] on icon "button" at bounding box center [208, 127] width 8 height 8
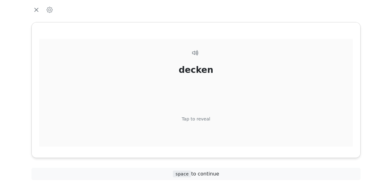
click at [203, 118] on div "Tap to reveal" at bounding box center [196, 119] width 29 height 7
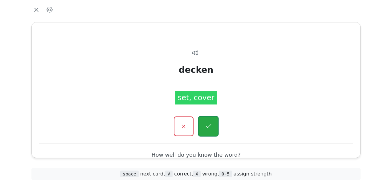
click at [209, 128] on icon "button" at bounding box center [208, 127] width 8 height 8
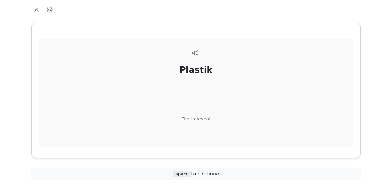
click at [203, 119] on div "Tap to reveal" at bounding box center [196, 119] width 29 height 7
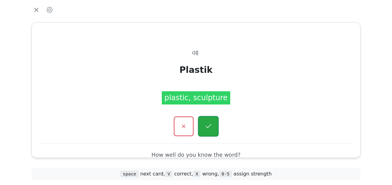
click at [209, 129] on icon "button" at bounding box center [208, 127] width 8 height 8
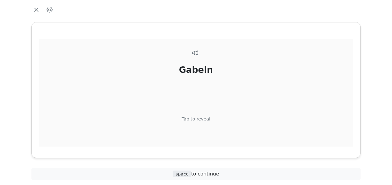
click at [204, 120] on div "Tap to reveal" at bounding box center [196, 119] width 29 height 7
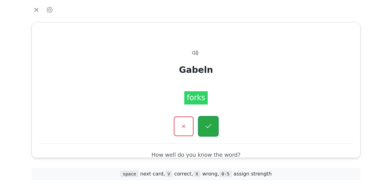
click at [206, 125] on icon "button" at bounding box center [208, 127] width 8 height 8
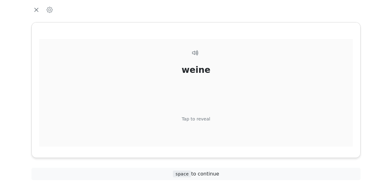
click at [203, 117] on div "Tap to reveal" at bounding box center [196, 119] width 29 height 7
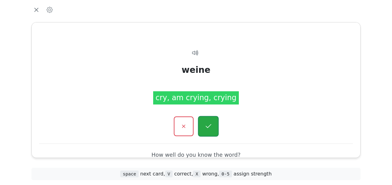
click at [207, 128] on icon "button" at bounding box center [208, 127] width 8 height 8
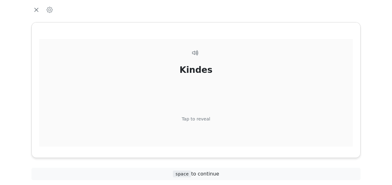
click at [203, 119] on div "Tap to reveal" at bounding box center [196, 119] width 29 height 7
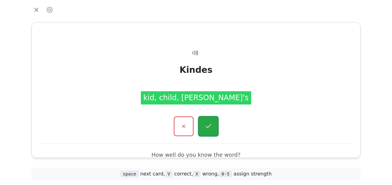
click at [208, 127] on icon "button" at bounding box center [208, 127] width 8 height 8
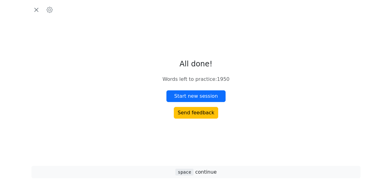
drag, startPoint x: 202, startPoint y: 92, endPoint x: 198, endPoint y: 84, distance: 8.8
click at [198, 83] on div "All done! Words left to practice : 1950 Start new session Send feedback" at bounding box center [195, 89] width 67 height 59
click at [198, 93] on button "Start new session" at bounding box center [195, 97] width 59 height 12
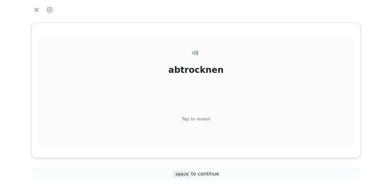
click at [196, 119] on div "Tap to reveal" at bounding box center [196, 119] width 29 height 7
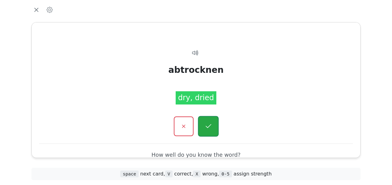
click at [204, 125] on icon "button" at bounding box center [208, 127] width 8 height 8
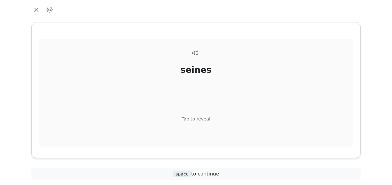
click at [202, 117] on div "Tap to reveal" at bounding box center [196, 119] width 29 height 7
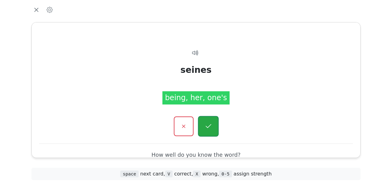
click at [210, 129] on icon "button" at bounding box center [208, 127] width 8 height 8
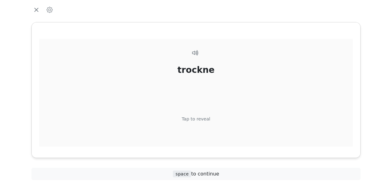
click at [202, 120] on div "Tap to reveal" at bounding box center [196, 119] width 29 height 7
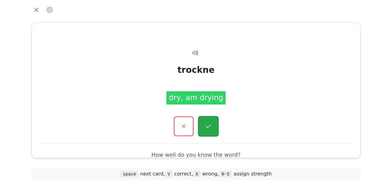
click at [204, 126] on icon "button" at bounding box center [208, 127] width 8 height 8
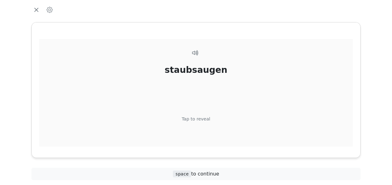
click at [202, 117] on div "Tap to reveal" at bounding box center [196, 119] width 29 height 7
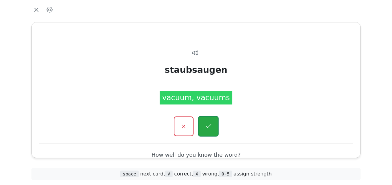
click at [206, 129] on icon "button" at bounding box center [208, 127] width 8 height 8
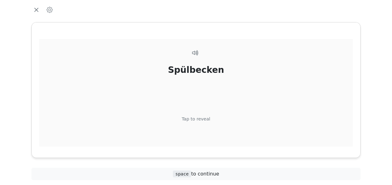
click at [202, 118] on div "Tap to reveal" at bounding box center [196, 119] width 29 height 7
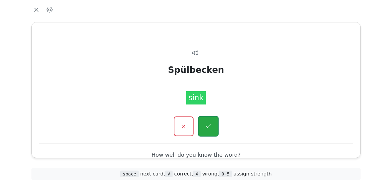
click at [213, 124] on button "button" at bounding box center [208, 126] width 21 height 21
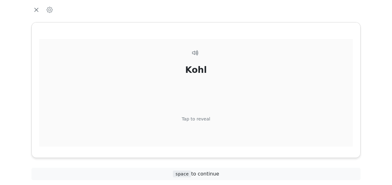
click at [201, 118] on div "Tap to reveal" at bounding box center [196, 119] width 29 height 7
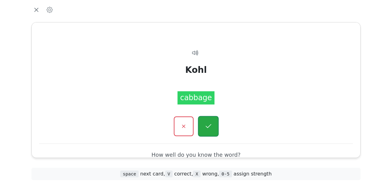
click at [205, 125] on icon "button" at bounding box center [208, 127] width 8 height 8
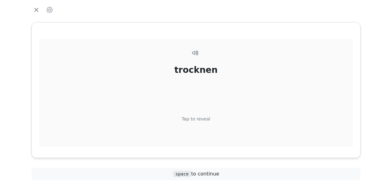
click at [200, 119] on div "Tap to reveal" at bounding box center [196, 119] width 29 height 7
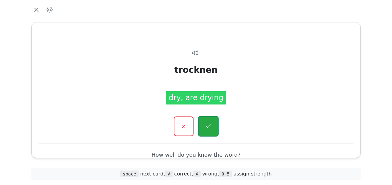
click at [207, 126] on icon "button" at bounding box center [208, 127] width 8 height 8
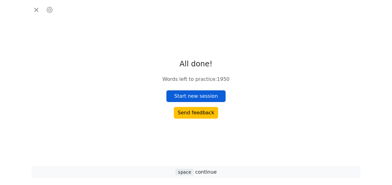
click at [198, 97] on button "Start new session" at bounding box center [195, 97] width 59 height 12
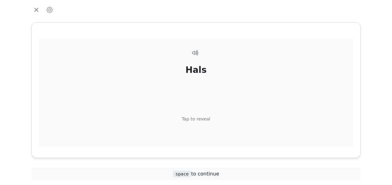
click at [199, 119] on div "Tap to reveal" at bounding box center [196, 119] width 29 height 7
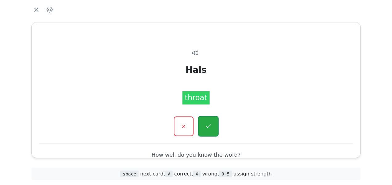
click at [207, 126] on icon "button" at bounding box center [208, 127] width 8 height 8
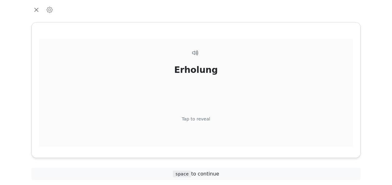
click at [196, 118] on div "Tap to reveal" at bounding box center [196, 119] width 29 height 7
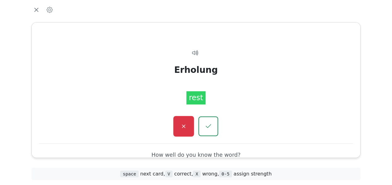
click at [184, 124] on icon "button" at bounding box center [184, 127] width 8 height 8
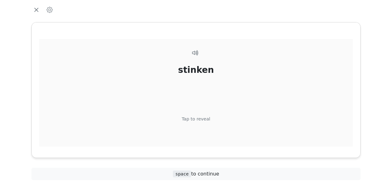
click at [194, 119] on div "Tap to reveal" at bounding box center [196, 119] width 29 height 7
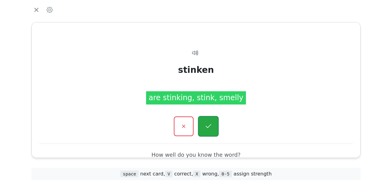
click at [209, 130] on button "button" at bounding box center [208, 126] width 21 height 21
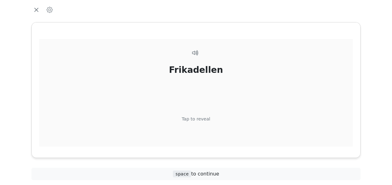
click at [201, 119] on div "Tap to reveal" at bounding box center [196, 119] width 29 height 7
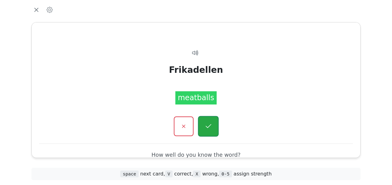
click at [204, 127] on icon "button" at bounding box center [208, 127] width 8 height 8
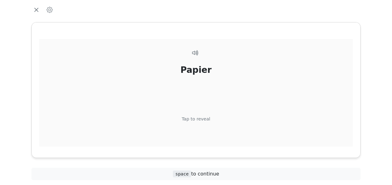
click at [200, 119] on div "Tap to reveal" at bounding box center [196, 119] width 29 height 7
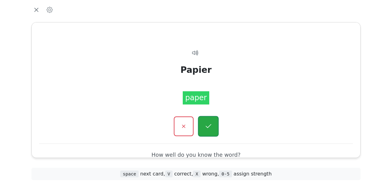
click at [206, 126] on icon "button" at bounding box center [208, 126] width 6 height 4
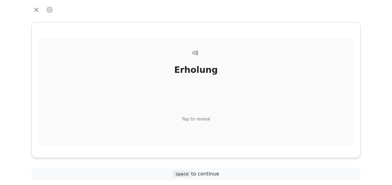
click at [201, 117] on div "Tap to reveal" at bounding box center [196, 119] width 29 height 7
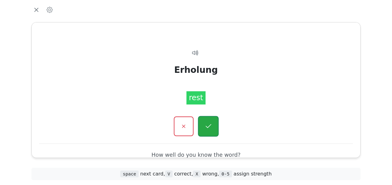
click at [206, 126] on icon "button" at bounding box center [208, 126] width 6 height 4
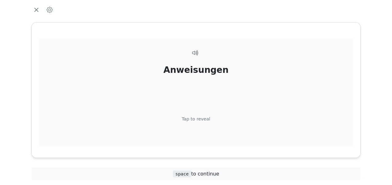
click at [200, 118] on div "Tap to reveal" at bounding box center [196, 119] width 29 height 7
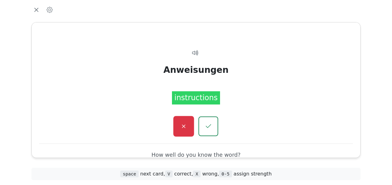
click at [185, 123] on icon "button" at bounding box center [184, 127] width 8 height 8
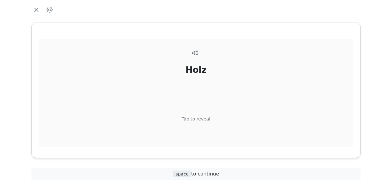
click at [199, 118] on div "Tap to reveal" at bounding box center [196, 119] width 29 height 7
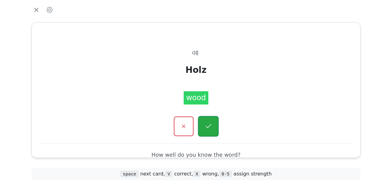
click at [204, 125] on button "button" at bounding box center [208, 126] width 21 height 21
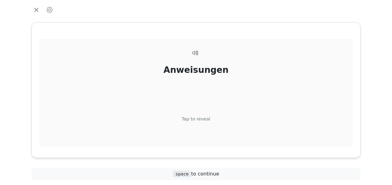
click at [198, 116] on div "Tap to reveal" at bounding box center [196, 119] width 29 height 7
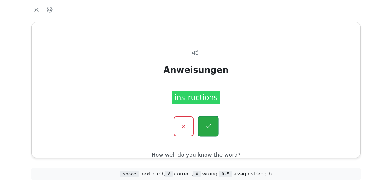
click at [209, 121] on button "button" at bounding box center [208, 126] width 21 height 21
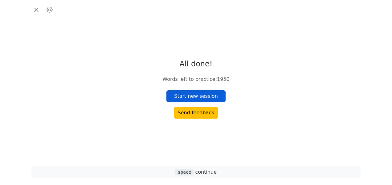
click at [200, 98] on button "Start new session" at bounding box center [195, 97] width 59 height 12
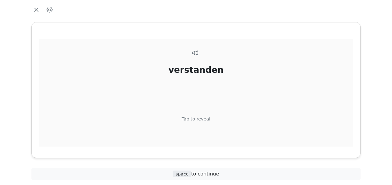
click at [199, 118] on div "Tap to reveal" at bounding box center [196, 119] width 29 height 7
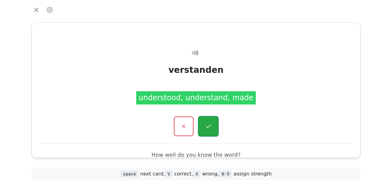
click at [207, 128] on icon "button" at bounding box center [208, 127] width 8 height 8
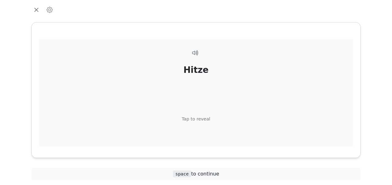
click at [201, 117] on div "Tap to reveal" at bounding box center [196, 119] width 29 height 7
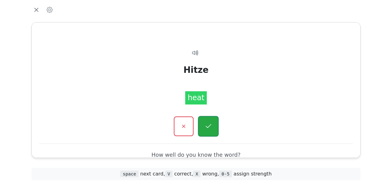
click at [203, 127] on button "button" at bounding box center [208, 126] width 21 height 21
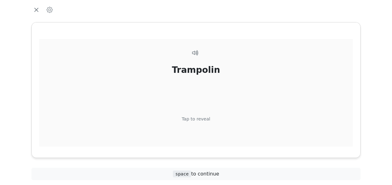
click at [201, 116] on div "Tap to reveal" at bounding box center [196, 119] width 29 height 7
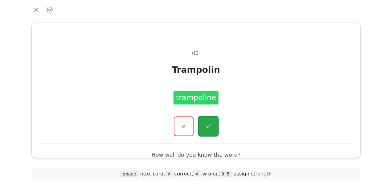
click at [209, 127] on icon "button" at bounding box center [208, 127] width 8 height 8
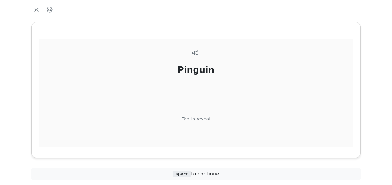
click at [203, 118] on div "Tap to reveal" at bounding box center [196, 119] width 29 height 7
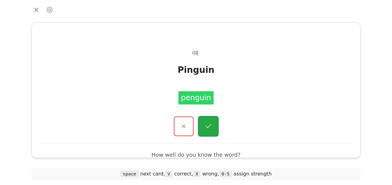
click at [204, 130] on icon "button" at bounding box center [208, 127] width 8 height 8
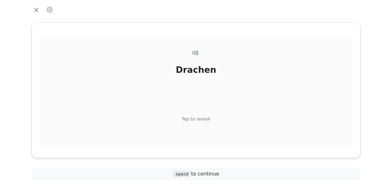
click at [202, 119] on div "Tap to reveal" at bounding box center [196, 119] width 29 height 7
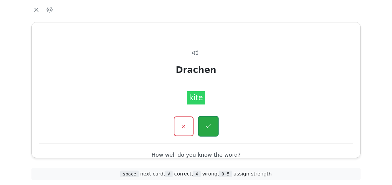
click at [204, 127] on icon "button" at bounding box center [208, 127] width 8 height 8
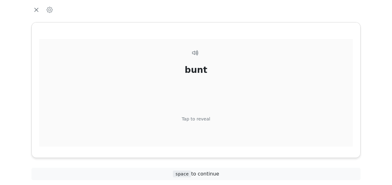
click at [203, 117] on div "Tap to reveal" at bounding box center [196, 119] width 29 height 7
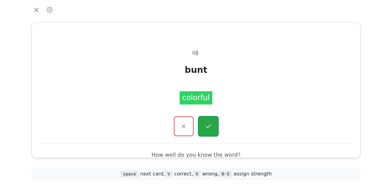
click at [204, 125] on button "button" at bounding box center [208, 126] width 21 height 21
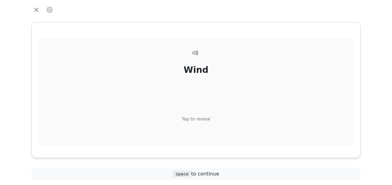
click at [204, 116] on div "Tap to reveal" at bounding box center [196, 119] width 29 height 7
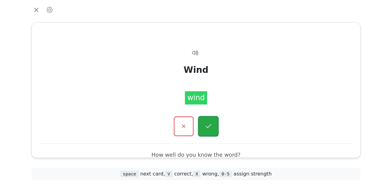
click at [205, 123] on icon "button" at bounding box center [208, 127] width 8 height 8
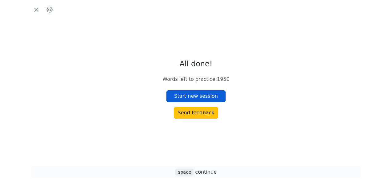
click at [204, 98] on button "Start new session" at bounding box center [195, 97] width 59 height 12
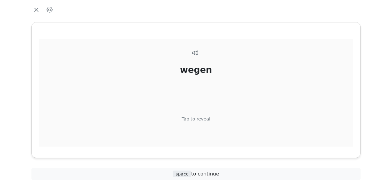
click at [201, 119] on div "Tap to reveal" at bounding box center [196, 119] width 29 height 7
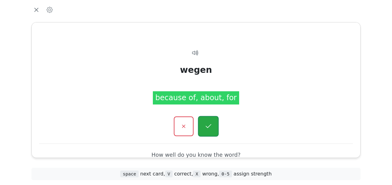
click at [210, 128] on icon "button" at bounding box center [208, 127] width 8 height 8
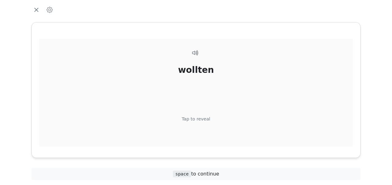
click at [202, 118] on div "Tap to reveal" at bounding box center [196, 119] width 29 height 7
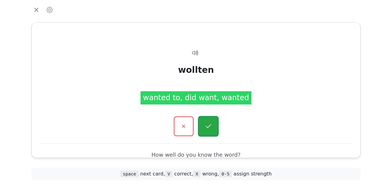
click at [206, 123] on icon "button" at bounding box center [208, 127] width 8 height 8
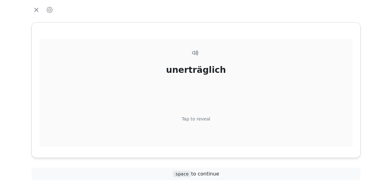
click at [201, 115] on div "unerträglich Tap to reveal" at bounding box center [195, 104] width 313 height 130
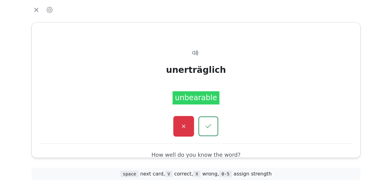
click at [186, 123] on icon "button" at bounding box center [184, 127] width 8 height 8
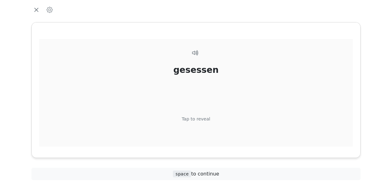
click at [196, 117] on div "Tap to reveal" at bounding box center [196, 119] width 29 height 7
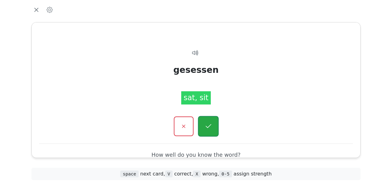
click at [202, 128] on button "button" at bounding box center [208, 126] width 21 height 21
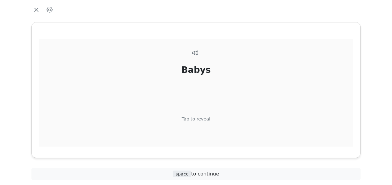
click at [195, 116] on div "Tap to reveal" at bounding box center [196, 119] width 29 height 7
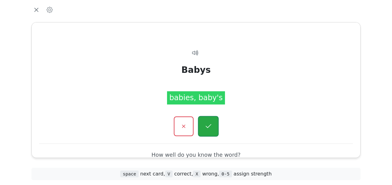
click at [208, 126] on icon "button" at bounding box center [208, 127] width 8 height 8
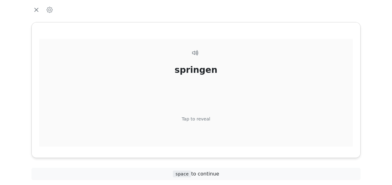
click at [201, 119] on div "Tap to reveal" at bounding box center [196, 119] width 29 height 7
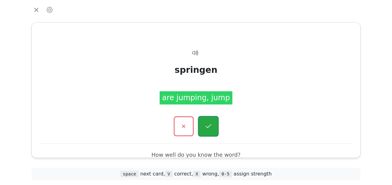
click at [208, 125] on icon "button" at bounding box center [208, 127] width 8 height 8
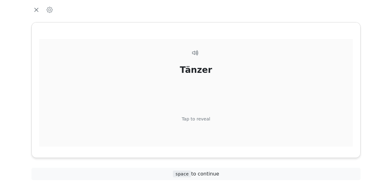
click at [202, 118] on div "Tap to reveal" at bounding box center [196, 119] width 29 height 7
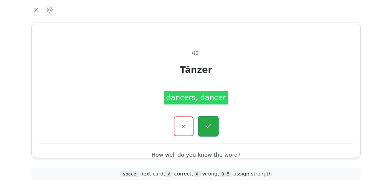
click at [207, 125] on icon "button" at bounding box center [208, 127] width 8 height 8
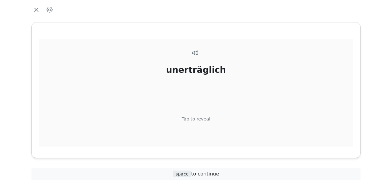
click at [204, 119] on div "Tap to reveal" at bounding box center [196, 119] width 29 height 7
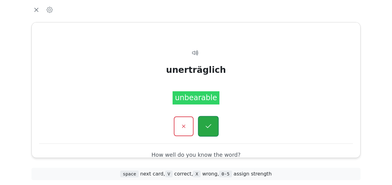
click at [208, 124] on icon "button" at bounding box center [208, 127] width 8 height 8
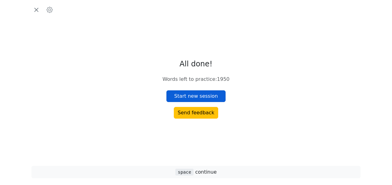
click at [202, 99] on button "Start new session" at bounding box center [195, 97] width 59 height 12
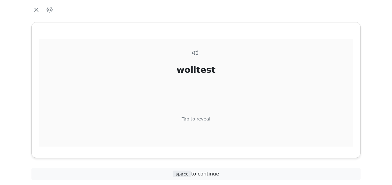
click at [197, 119] on div "Tap to reveal" at bounding box center [196, 119] width 29 height 7
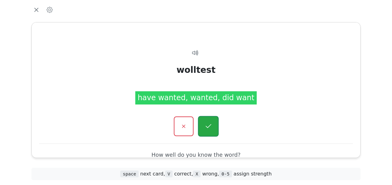
click at [209, 125] on icon "button" at bounding box center [208, 127] width 8 height 8
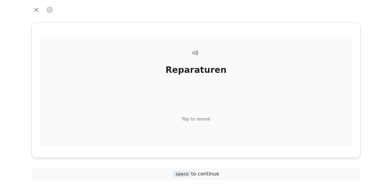
click at [202, 119] on div "Tap to reveal" at bounding box center [196, 119] width 29 height 7
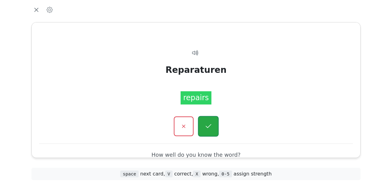
click at [205, 121] on button "button" at bounding box center [208, 126] width 21 height 21
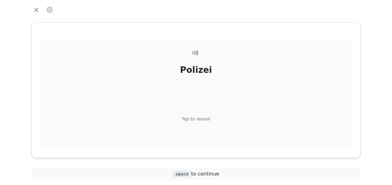
click at [202, 114] on div "Polizei Tap to reveal" at bounding box center [195, 104] width 313 height 130
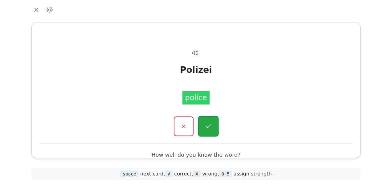
click at [207, 123] on icon "button" at bounding box center [208, 127] width 8 height 8
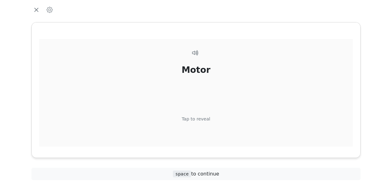
click at [198, 113] on div "Motor Tap to reveal" at bounding box center [195, 104] width 313 height 130
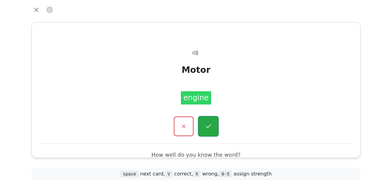
click at [204, 121] on button "button" at bounding box center [208, 126] width 21 height 21
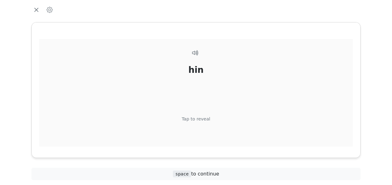
click at [202, 117] on div "Tap to reveal" at bounding box center [196, 119] width 29 height 7
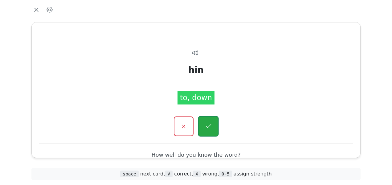
click at [209, 126] on icon "button" at bounding box center [208, 127] width 8 height 8
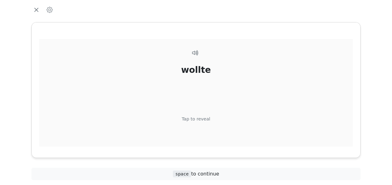
click at [199, 119] on div "Tap to reveal" at bounding box center [196, 119] width 29 height 7
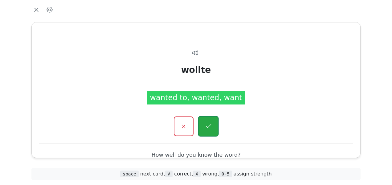
click at [200, 120] on button "button" at bounding box center [208, 126] width 21 height 21
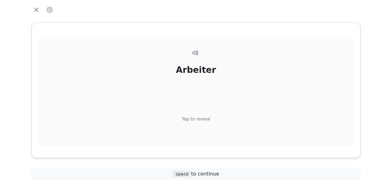
click at [198, 117] on div "Tap to reveal" at bounding box center [196, 119] width 29 height 7
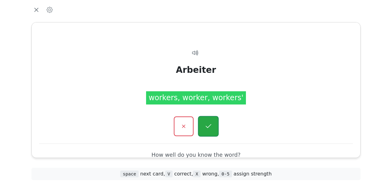
click at [203, 124] on button "button" at bounding box center [208, 126] width 21 height 21
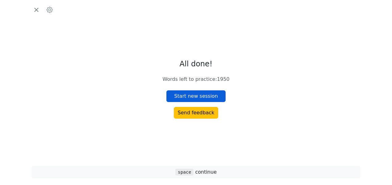
click at [200, 91] on button "Start new session" at bounding box center [195, 97] width 59 height 12
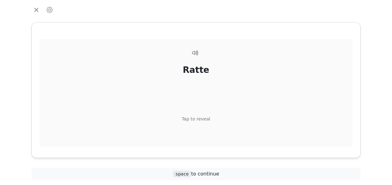
click at [199, 121] on div "Tap to reveal" at bounding box center [196, 119] width 29 height 7
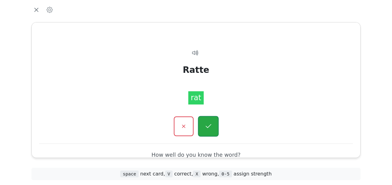
click at [203, 125] on button "button" at bounding box center [208, 126] width 21 height 21
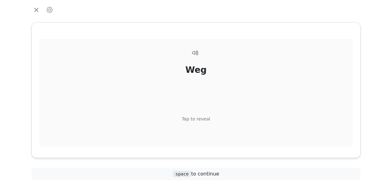
click at [197, 117] on div "Tap to reveal" at bounding box center [196, 119] width 29 height 7
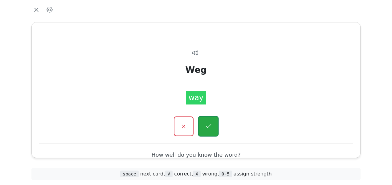
click at [206, 124] on icon "button" at bounding box center [208, 127] width 8 height 8
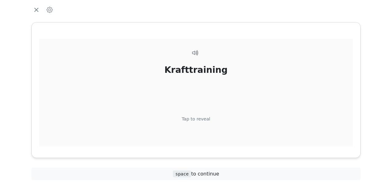
click at [201, 120] on div "Tap to reveal" at bounding box center [196, 119] width 29 height 7
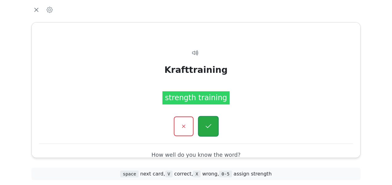
click at [205, 123] on icon "button" at bounding box center [208, 127] width 8 height 8
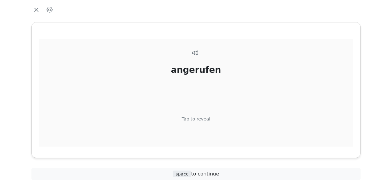
click at [202, 119] on div "Tap to reveal" at bounding box center [196, 119] width 29 height 7
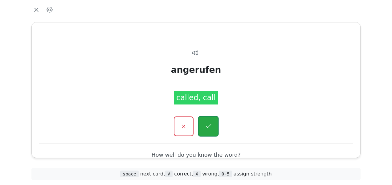
click at [207, 126] on icon "button" at bounding box center [208, 127] width 8 height 8
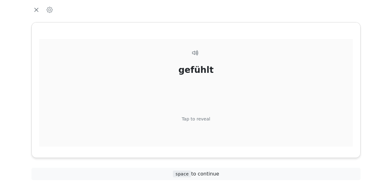
click at [203, 119] on div "Tap to reveal" at bounding box center [196, 119] width 29 height 7
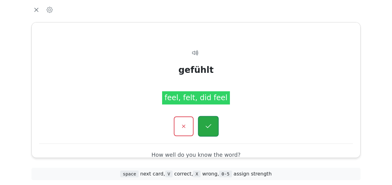
click at [206, 126] on icon "button" at bounding box center [208, 126] width 6 height 4
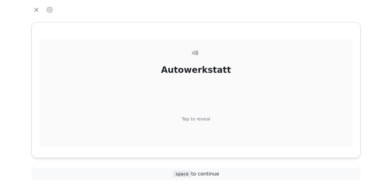
click at [202, 118] on div "Tap to reveal" at bounding box center [196, 119] width 29 height 7
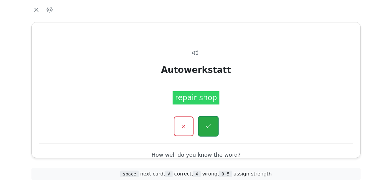
click at [208, 125] on icon "button" at bounding box center [208, 127] width 8 height 8
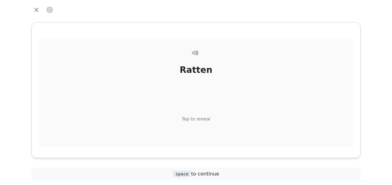
click at [202, 116] on div "Tap to reveal" at bounding box center [196, 119] width 29 height 7
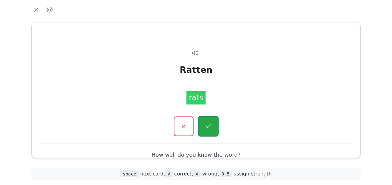
click at [204, 121] on button "button" at bounding box center [208, 126] width 21 height 21
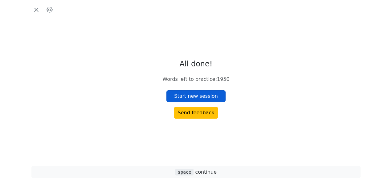
click at [199, 96] on button "Start new session" at bounding box center [195, 97] width 59 height 12
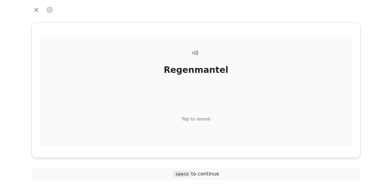
click at [198, 119] on div "Tap to reveal" at bounding box center [196, 119] width 29 height 7
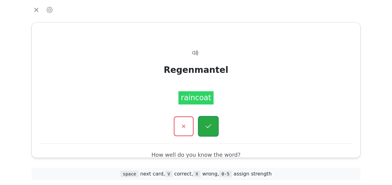
click at [203, 121] on button "button" at bounding box center [208, 126] width 21 height 21
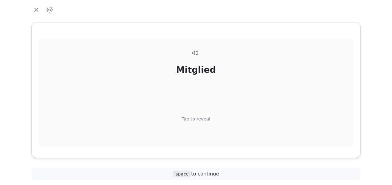
click at [202, 118] on div "Tap to reveal" at bounding box center [196, 119] width 29 height 7
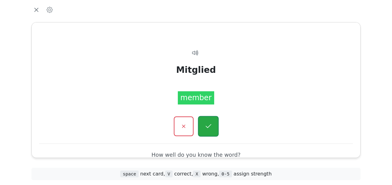
click at [206, 125] on icon "button" at bounding box center [208, 127] width 8 height 8
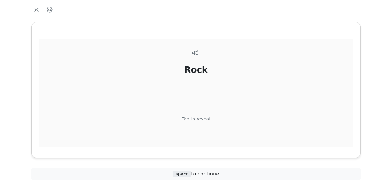
click at [202, 116] on div "Tap to reveal" at bounding box center [196, 119] width 29 height 7
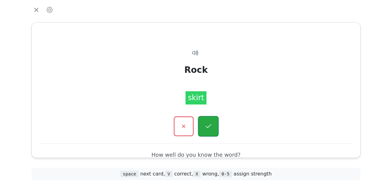
click at [208, 123] on icon "button" at bounding box center [208, 127] width 8 height 8
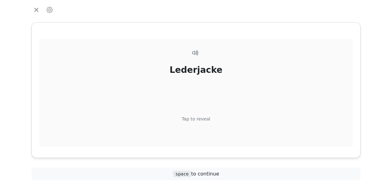
click at [203, 117] on div "Tap to reveal" at bounding box center [196, 119] width 29 height 7
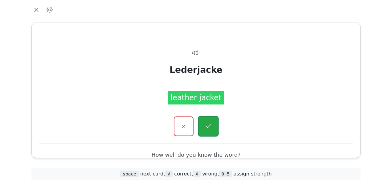
click at [208, 122] on button "button" at bounding box center [208, 126] width 21 height 21
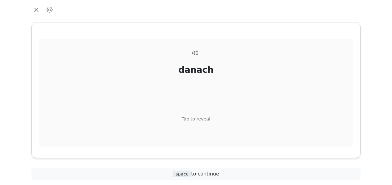
click at [200, 121] on div "Tap to reveal" at bounding box center [196, 119] width 29 height 7
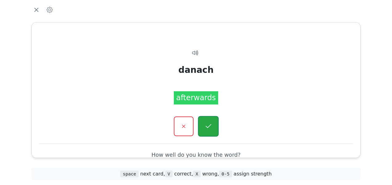
click at [205, 123] on icon "button" at bounding box center [208, 127] width 8 height 8
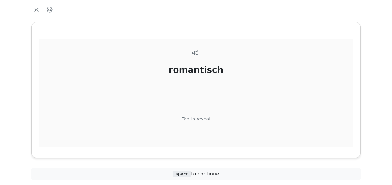
click at [195, 115] on div "romantisch Tap to reveal" at bounding box center [195, 104] width 313 height 130
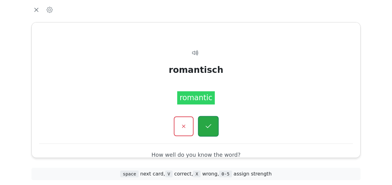
click at [206, 119] on button "button" at bounding box center [208, 126] width 21 height 21
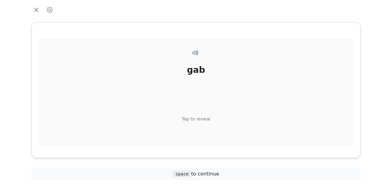
click at [201, 118] on div "Tap to reveal" at bounding box center [196, 119] width 29 height 7
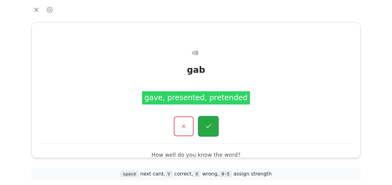
click at [206, 122] on button "button" at bounding box center [208, 126] width 21 height 21
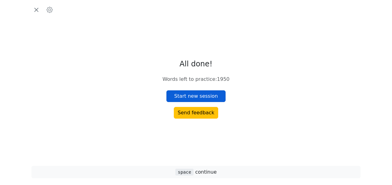
click at [199, 97] on button "Start new session" at bounding box center [195, 97] width 59 height 12
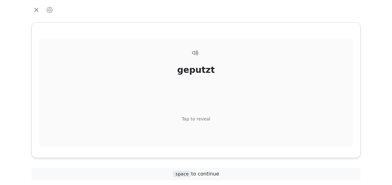
click at [186, 120] on div "Tap to reveal" at bounding box center [196, 119] width 29 height 7
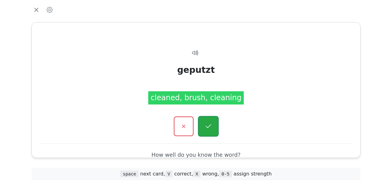
click at [206, 124] on icon "button" at bounding box center [208, 127] width 8 height 8
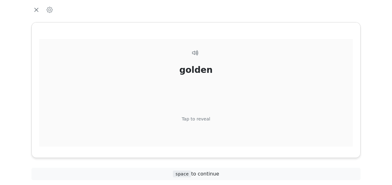
click at [203, 116] on div "Tap to reveal" at bounding box center [196, 119] width 29 height 7
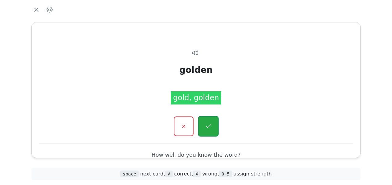
click at [210, 121] on button "button" at bounding box center [208, 126] width 21 height 21
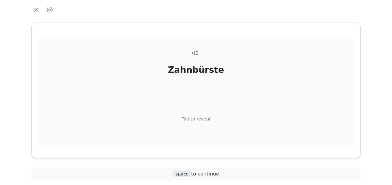
click at [203, 118] on div "Tap to reveal" at bounding box center [196, 119] width 29 height 7
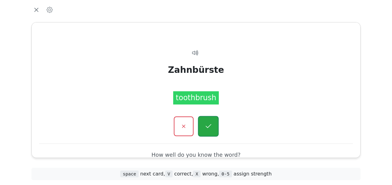
click at [206, 119] on button "button" at bounding box center [208, 126] width 21 height 21
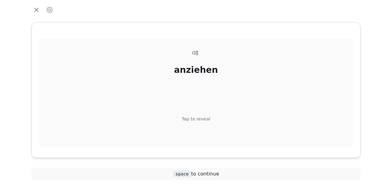
click at [204, 118] on div "Tap to reveal" at bounding box center [196, 119] width 29 height 7
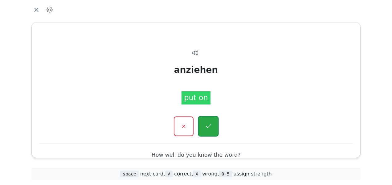
click at [206, 123] on icon "button" at bounding box center [208, 127] width 8 height 8
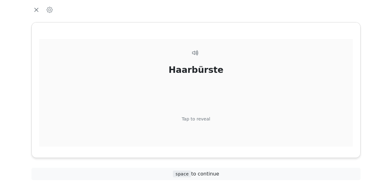
click at [203, 119] on div "Tap to reveal" at bounding box center [196, 119] width 29 height 7
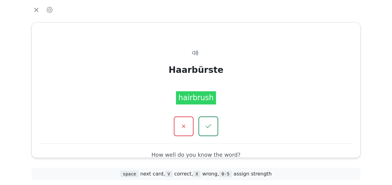
click at [203, 119] on button "button" at bounding box center [208, 127] width 20 height 20
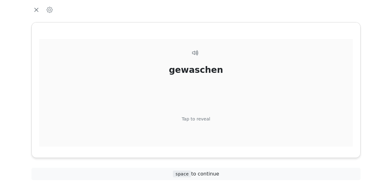
click at [200, 119] on div "Tap to reveal" at bounding box center [196, 119] width 29 height 7
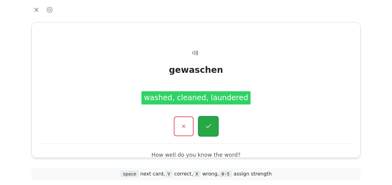
click at [207, 122] on button "button" at bounding box center [208, 126] width 21 height 21
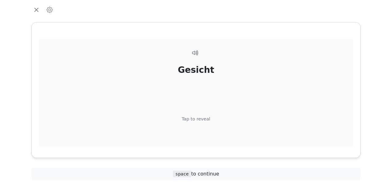
click at [206, 119] on div "Tap to reveal" at bounding box center [196, 119] width 29 height 7
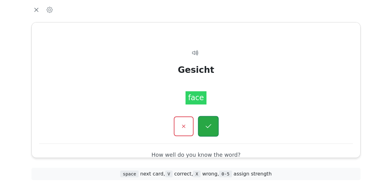
click at [206, 123] on icon "button" at bounding box center [208, 127] width 8 height 8
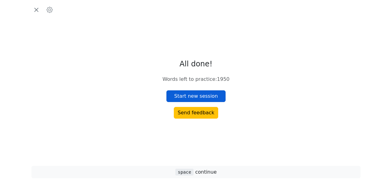
click at [208, 98] on button "Start new session" at bounding box center [195, 97] width 59 height 12
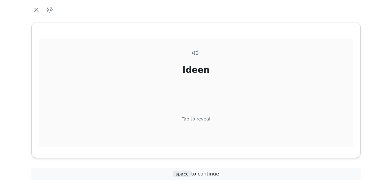
click at [199, 118] on div "Tap to reveal" at bounding box center [196, 119] width 29 height 7
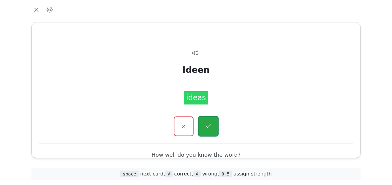
click at [205, 120] on button "button" at bounding box center [208, 126] width 21 height 21
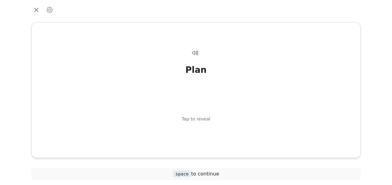
click at [204, 116] on div "Plan Tap to reveal" at bounding box center [195, 104] width 313 height 130
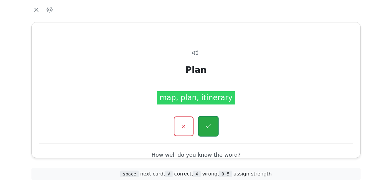
click at [209, 123] on icon "button" at bounding box center [208, 127] width 8 height 8
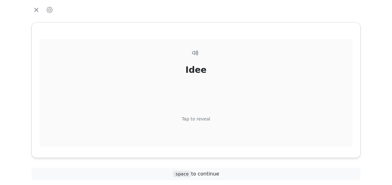
click at [203, 117] on div "Tap to reveal" at bounding box center [196, 119] width 29 height 7
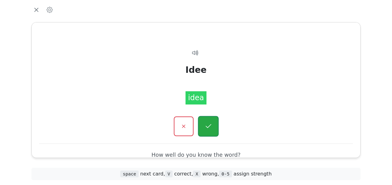
click at [209, 123] on icon "button" at bounding box center [208, 127] width 8 height 8
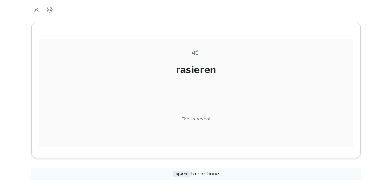
click at [202, 119] on div "Tap to reveal" at bounding box center [196, 119] width 29 height 7
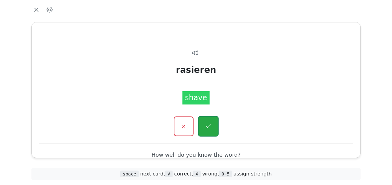
click at [208, 124] on icon "button" at bounding box center [208, 127] width 8 height 8
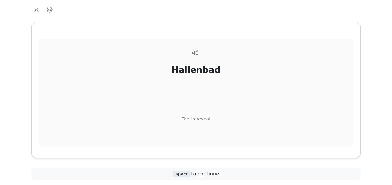
click at [198, 122] on div "Tap to reveal" at bounding box center [196, 119] width 29 height 7
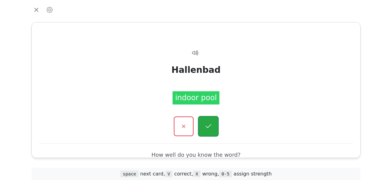
click at [205, 125] on icon "button" at bounding box center [208, 127] width 8 height 8
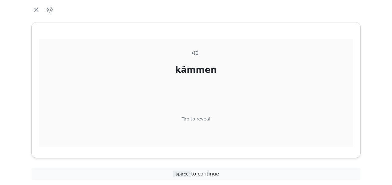
click at [205, 118] on div "Tap to reveal" at bounding box center [196, 119] width 29 height 7
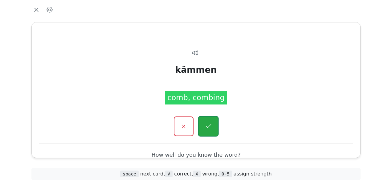
click at [205, 126] on icon "button" at bounding box center [208, 127] width 8 height 8
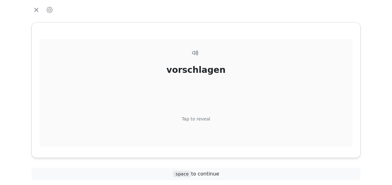
click at [201, 119] on div "Tap to reveal" at bounding box center [196, 119] width 29 height 7
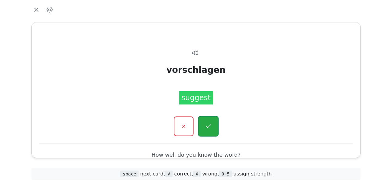
click at [207, 127] on icon "button" at bounding box center [208, 126] width 6 height 4
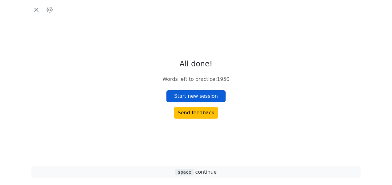
click at [203, 96] on button "Start new session" at bounding box center [195, 97] width 59 height 12
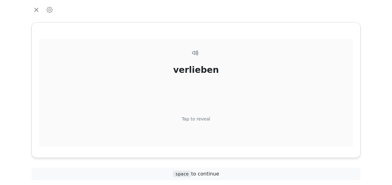
click at [200, 120] on div "Tap to reveal" at bounding box center [196, 119] width 29 height 7
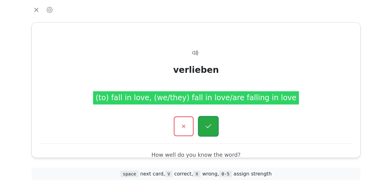
click at [206, 124] on icon "button" at bounding box center [208, 127] width 8 height 8
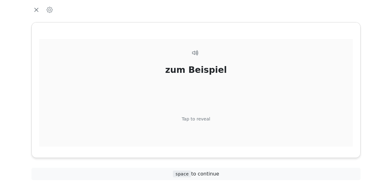
click at [203, 119] on div "Tap to reveal" at bounding box center [196, 119] width 29 height 7
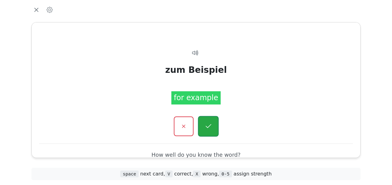
click at [205, 122] on button "button" at bounding box center [208, 126] width 21 height 21
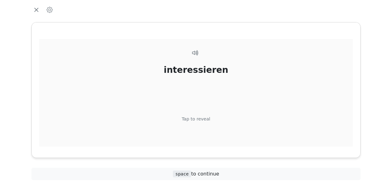
click at [199, 120] on div "Tap to reveal" at bounding box center [196, 119] width 29 height 7
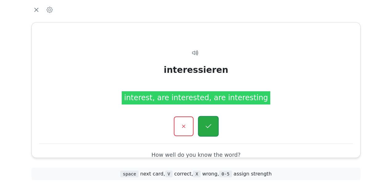
click at [204, 124] on icon "button" at bounding box center [208, 127] width 8 height 8
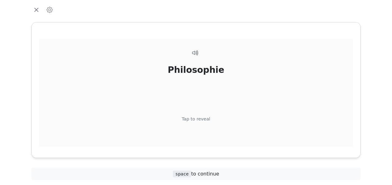
click at [205, 120] on div "Tap to reveal" at bounding box center [196, 119] width 29 height 7
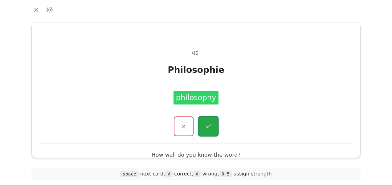
click at [208, 127] on icon "button" at bounding box center [208, 127] width 8 height 8
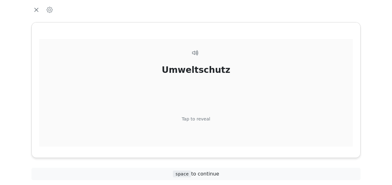
click at [309, 129] on div "Umweltschutz Tap to reveal" at bounding box center [195, 104] width 313 height 130
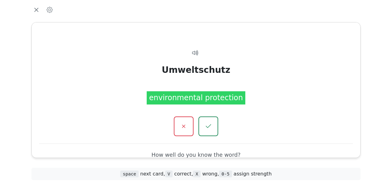
click at [241, 132] on div at bounding box center [195, 127] width 313 height 20
click at [212, 127] on button "button" at bounding box center [208, 126] width 21 height 21
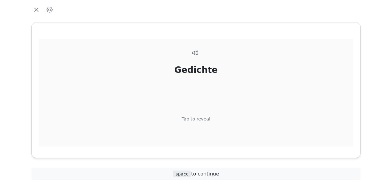
click at [206, 119] on div "Tap to reveal" at bounding box center [196, 119] width 29 height 7
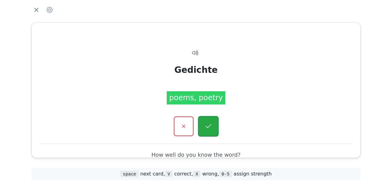
click at [207, 120] on button "button" at bounding box center [208, 126] width 21 height 21
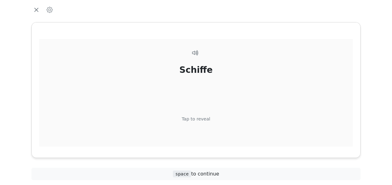
click at [203, 120] on div "Tap to reveal" at bounding box center [196, 119] width 29 height 7
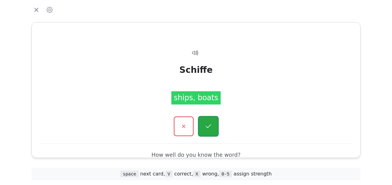
click at [208, 128] on icon "button" at bounding box center [208, 127] width 8 height 8
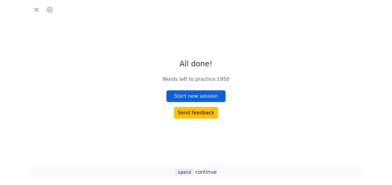
click at [199, 95] on button "Start new session" at bounding box center [195, 97] width 59 height 12
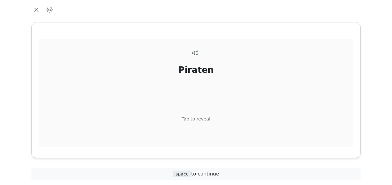
click at [197, 119] on div "Tap to reveal" at bounding box center [196, 119] width 29 height 7
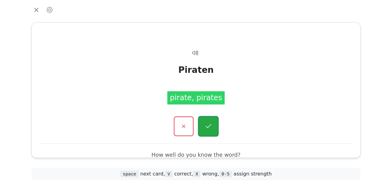
click at [204, 126] on icon "button" at bounding box center [208, 127] width 8 height 8
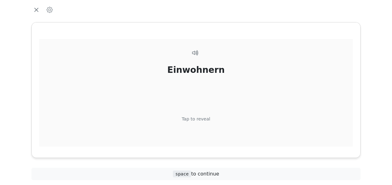
click at [220, 108] on div "Einwohnern Tap to reveal" at bounding box center [195, 104] width 313 height 130
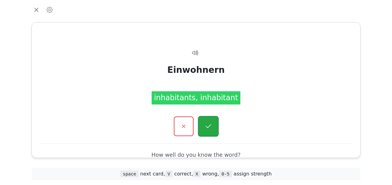
click at [208, 125] on icon "button" at bounding box center [208, 127] width 8 height 8
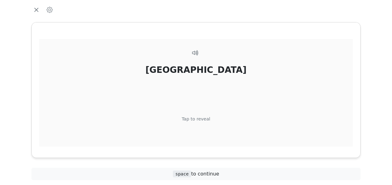
click at [198, 116] on div "Tap to reveal" at bounding box center [196, 119] width 29 height 7
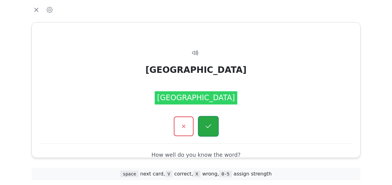
click at [208, 121] on button "button" at bounding box center [208, 126] width 21 height 21
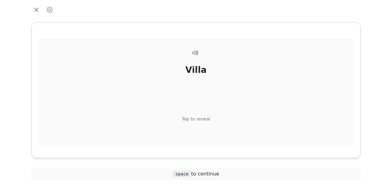
click at [202, 118] on div "Tap to reveal" at bounding box center [196, 119] width 29 height 7
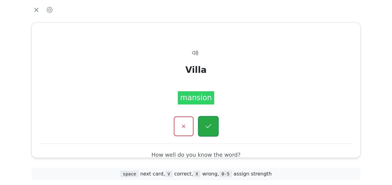
click at [207, 124] on icon "button" at bounding box center [208, 127] width 8 height 8
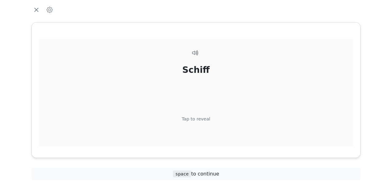
click at [204, 121] on div "Tap to reveal" at bounding box center [196, 119] width 29 height 7
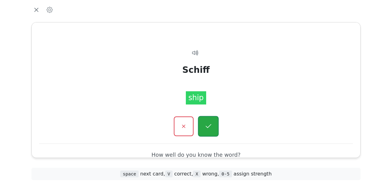
click at [207, 126] on icon "button" at bounding box center [208, 127] width 8 height 8
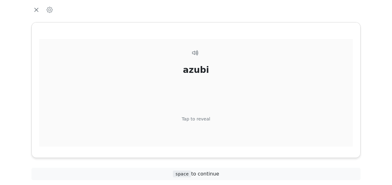
click at [207, 118] on div "Tap to reveal" at bounding box center [196, 119] width 29 height 7
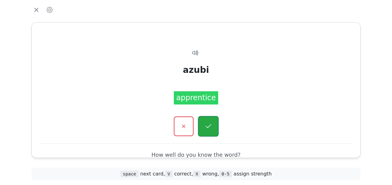
click at [207, 123] on icon "button" at bounding box center [208, 127] width 8 height 8
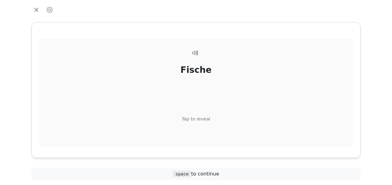
click at [202, 119] on div "Tap to reveal" at bounding box center [196, 119] width 29 height 7
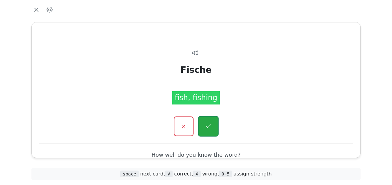
click at [207, 126] on icon "button" at bounding box center [208, 127] width 8 height 8
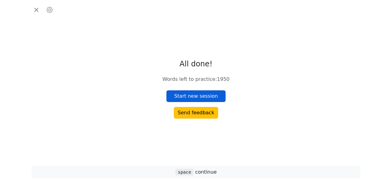
click at [196, 97] on button "Start new session" at bounding box center [195, 97] width 59 height 12
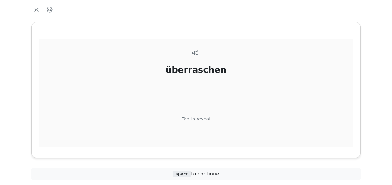
click at [200, 119] on div "Tap to reveal" at bounding box center [196, 119] width 29 height 7
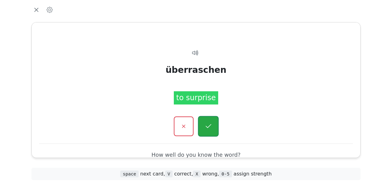
click at [204, 121] on button "button" at bounding box center [208, 126] width 21 height 21
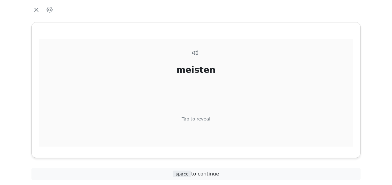
click at [201, 121] on div "Tap to reveal" at bounding box center [196, 119] width 29 height 7
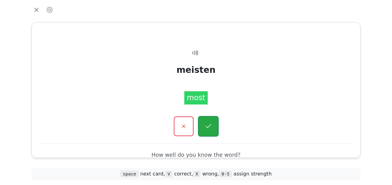
click at [208, 127] on icon "button" at bounding box center [208, 127] width 8 height 8
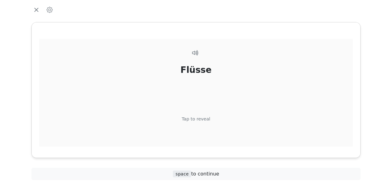
click at [201, 118] on div "Tap to reveal" at bounding box center [196, 119] width 29 height 7
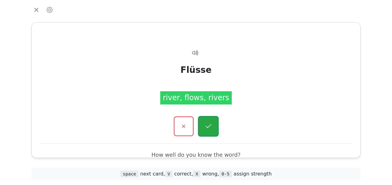
click at [211, 128] on icon "button" at bounding box center [208, 127] width 8 height 8
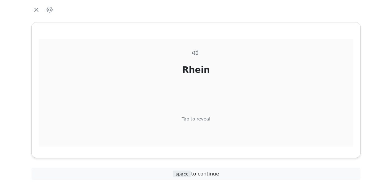
click at [202, 118] on div "Tap to reveal" at bounding box center [196, 119] width 29 height 7
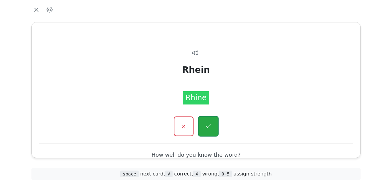
click at [206, 124] on icon "button" at bounding box center [208, 127] width 8 height 8
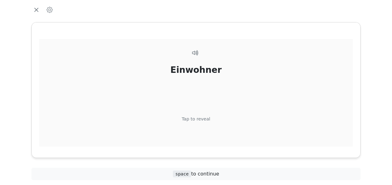
click at [204, 116] on div "Tap to reveal" at bounding box center [196, 119] width 29 height 7
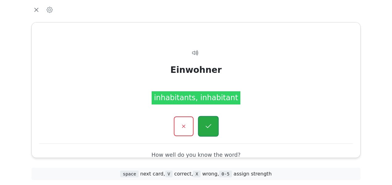
click at [206, 125] on icon "button" at bounding box center [208, 127] width 8 height 8
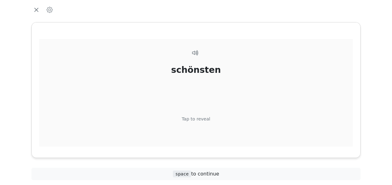
click at [200, 119] on div "Tap to reveal" at bounding box center [196, 119] width 29 height 7
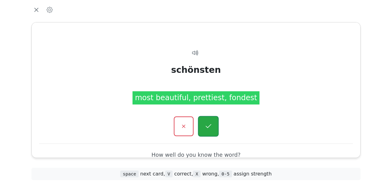
click at [206, 125] on icon "button" at bounding box center [208, 127] width 8 height 8
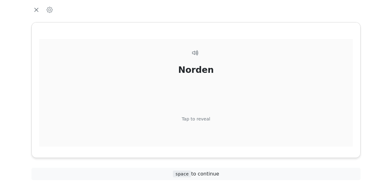
click at [201, 119] on div "Tap to reveal" at bounding box center [196, 119] width 29 height 7
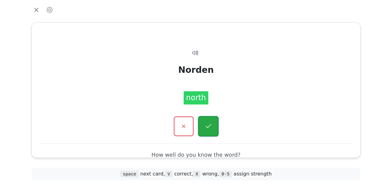
click at [205, 126] on icon "button" at bounding box center [208, 127] width 8 height 8
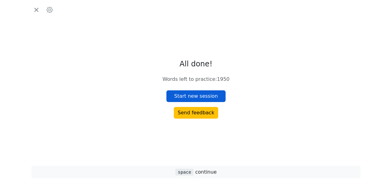
click at [204, 94] on button "Start new session" at bounding box center [195, 97] width 59 height 12
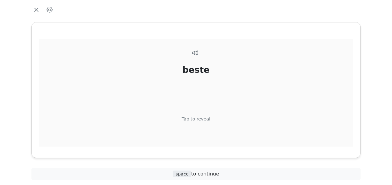
click at [201, 118] on div "Tap to reveal" at bounding box center [196, 119] width 29 height 7
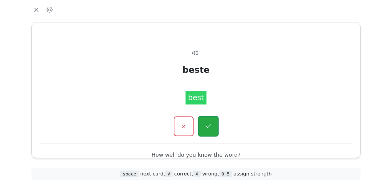
click at [203, 125] on button "button" at bounding box center [208, 126] width 21 height 21
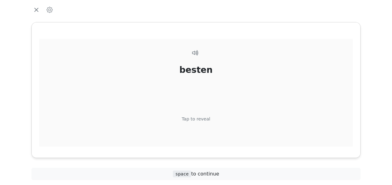
click at [203, 113] on div "besten Tap to reveal" at bounding box center [195, 104] width 313 height 130
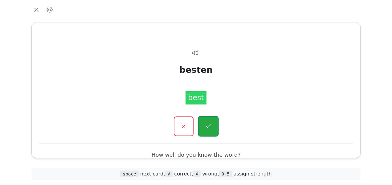
click at [203, 123] on button "button" at bounding box center [208, 126] width 21 height 21
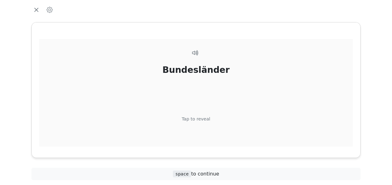
click at [203, 118] on div "Tap to reveal" at bounding box center [196, 119] width 29 height 7
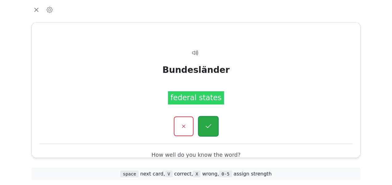
click at [209, 130] on icon "button" at bounding box center [208, 127] width 8 height 8
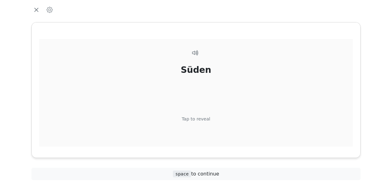
click at [204, 118] on div "Tap to reveal" at bounding box center [196, 119] width 29 height 7
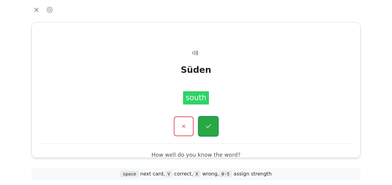
click at [206, 127] on icon "button" at bounding box center [208, 127] width 8 height 8
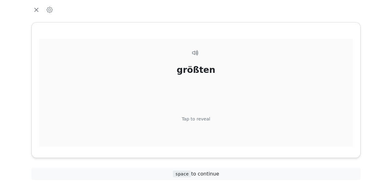
click at [202, 118] on div "Tap to reveal" at bounding box center [196, 119] width 29 height 7
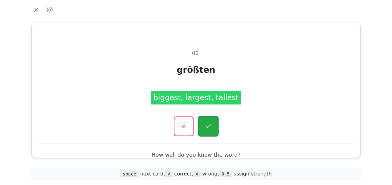
click at [210, 131] on button "button" at bounding box center [208, 126] width 21 height 21
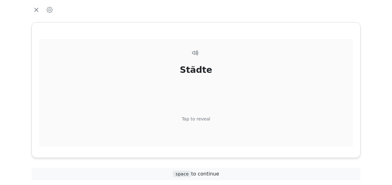
click at [203, 118] on div "Tap to reveal" at bounding box center [196, 119] width 29 height 7
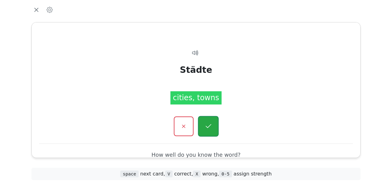
click at [206, 126] on icon "button" at bounding box center [208, 127] width 8 height 8
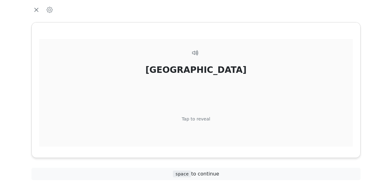
click at [202, 115] on div "Bayern Tap to reveal" at bounding box center [195, 104] width 313 height 130
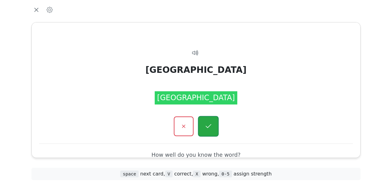
click at [205, 125] on icon "button" at bounding box center [208, 127] width 8 height 8
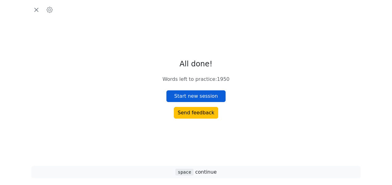
click at [196, 95] on button "Start new session" at bounding box center [195, 97] width 59 height 12
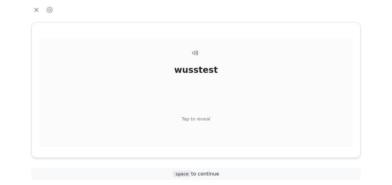
click at [202, 120] on div "Tap to reveal" at bounding box center [196, 119] width 29 height 7
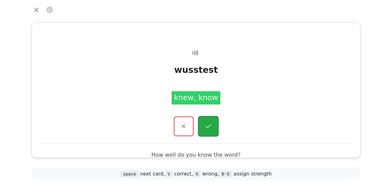
click at [205, 124] on icon "button" at bounding box center [208, 127] width 8 height 8
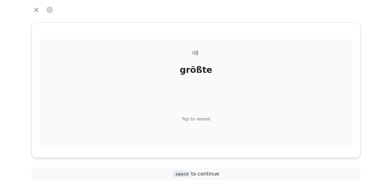
click at [203, 118] on div "Tap to reveal" at bounding box center [196, 119] width 29 height 7
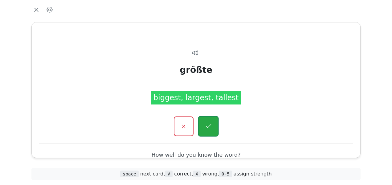
click at [208, 127] on icon "button" at bounding box center [208, 126] width 6 height 4
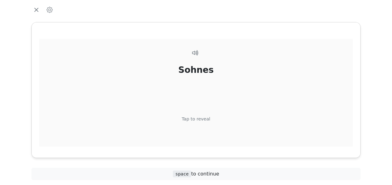
click at [202, 119] on div "Tap to reveal" at bounding box center [196, 119] width 29 height 7
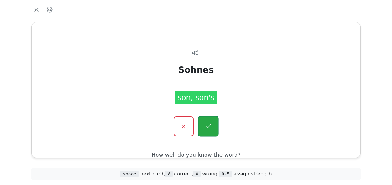
click at [207, 124] on icon "button" at bounding box center [208, 127] width 8 height 8
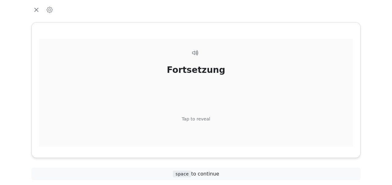
click at [206, 117] on div "Tap to reveal" at bounding box center [196, 119] width 29 height 7
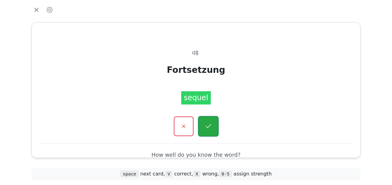
click at [205, 124] on icon "button" at bounding box center [208, 127] width 8 height 8
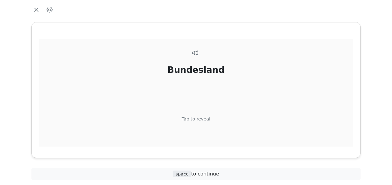
click at [205, 119] on div "Tap to reveal" at bounding box center [196, 119] width 29 height 7
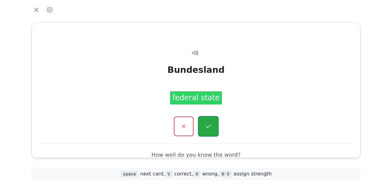
click at [205, 124] on icon "button" at bounding box center [208, 127] width 8 height 8
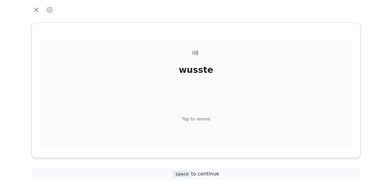
click at [203, 118] on div "Tap to reveal" at bounding box center [196, 119] width 29 height 7
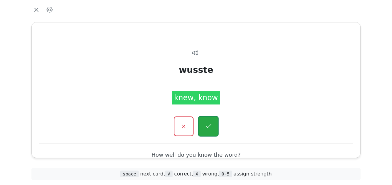
click at [206, 120] on button "button" at bounding box center [208, 126] width 21 height 21
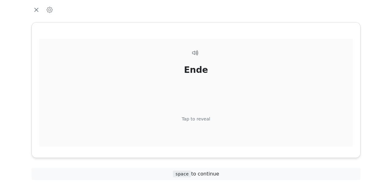
click at [204, 118] on div "Tap to reveal" at bounding box center [196, 119] width 29 height 7
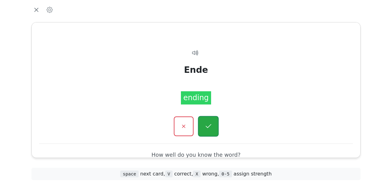
click at [204, 123] on icon "button" at bounding box center [208, 127] width 8 height 8
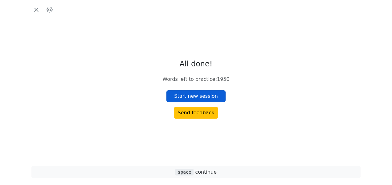
click at [198, 100] on button "Start new session" at bounding box center [195, 97] width 59 height 12
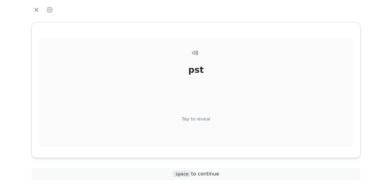
click at [200, 120] on div "Tap to reveal" at bounding box center [196, 119] width 29 height 7
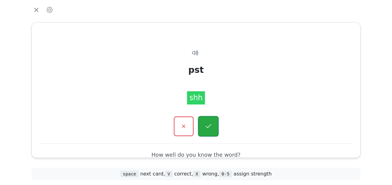
click at [203, 125] on button "button" at bounding box center [208, 126] width 21 height 21
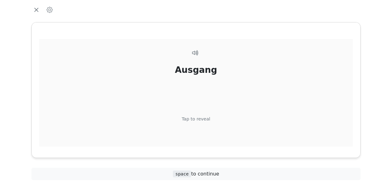
click at [200, 117] on div "Tap to reveal" at bounding box center [196, 119] width 29 height 7
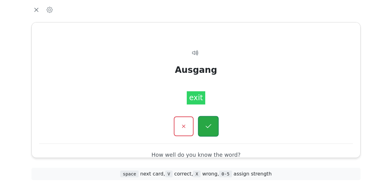
click at [203, 121] on button "button" at bounding box center [208, 126] width 21 height 21
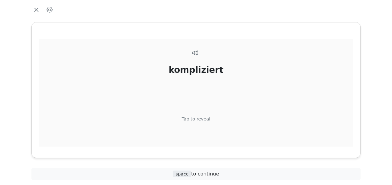
click at [200, 118] on div "Tap to reveal" at bounding box center [196, 119] width 29 height 7
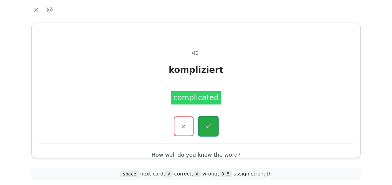
click at [206, 125] on icon "button" at bounding box center [208, 127] width 8 height 8
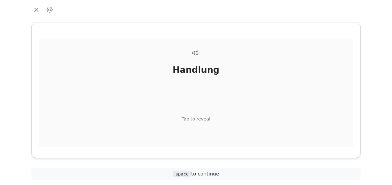
click at [201, 118] on div "Tap to reveal" at bounding box center [196, 119] width 29 height 7
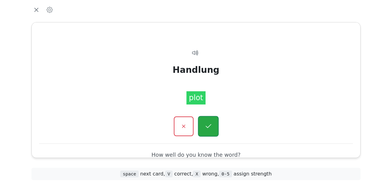
click at [202, 125] on button "button" at bounding box center [208, 126] width 21 height 21
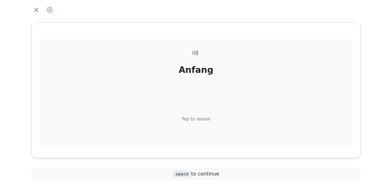
click at [202, 119] on div "Tap to reveal" at bounding box center [196, 119] width 29 height 7
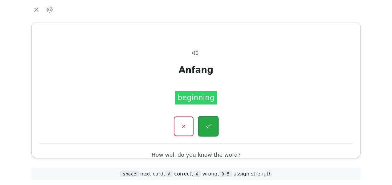
click at [203, 124] on button "button" at bounding box center [208, 126] width 21 height 21
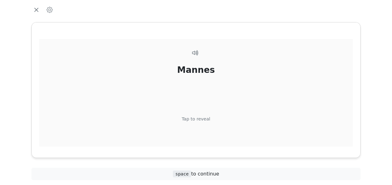
click at [203, 118] on div "Tap to reveal" at bounding box center [196, 119] width 29 height 7
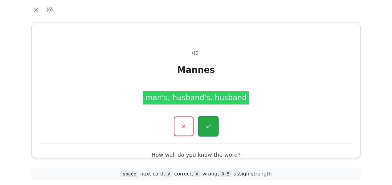
click at [206, 125] on icon "button" at bounding box center [208, 127] width 8 height 8
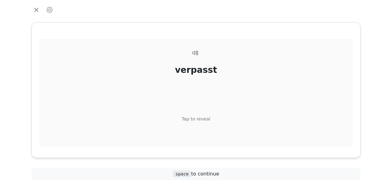
click at [203, 119] on div "Tap to reveal" at bounding box center [196, 119] width 29 height 7
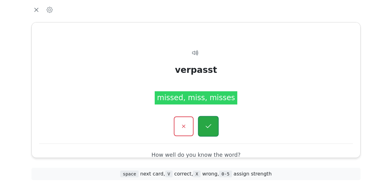
click at [205, 125] on icon "button" at bounding box center [208, 127] width 8 height 8
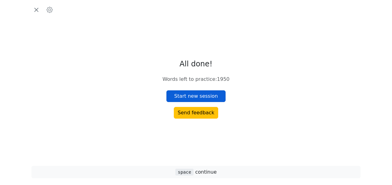
click at [197, 100] on button "Start new session" at bounding box center [195, 97] width 59 height 12
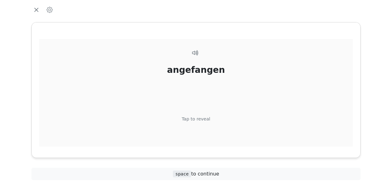
click at [202, 117] on div "Tap to reveal" at bounding box center [196, 119] width 29 height 7
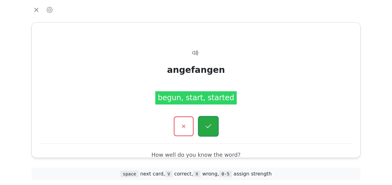
click at [211, 125] on icon "button" at bounding box center [208, 127] width 8 height 8
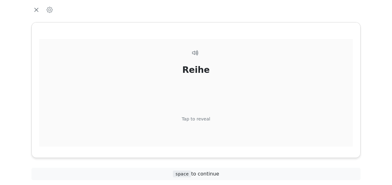
click at [206, 119] on div "Tap to reveal" at bounding box center [196, 119] width 29 height 7
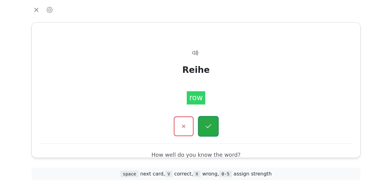
click at [207, 123] on icon "button" at bounding box center [208, 127] width 8 height 8
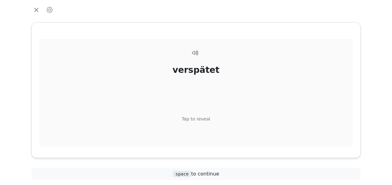
click at [202, 99] on div "verspätet Tap to reveal" at bounding box center [195, 104] width 313 height 130
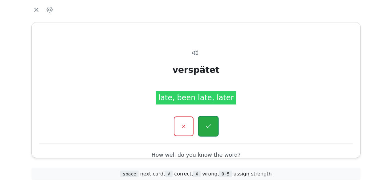
click at [208, 128] on icon "button" at bounding box center [208, 127] width 8 height 8
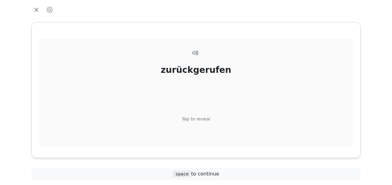
click at [199, 119] on div "Tap to reveal" at bounding box center [196, 119] width 29 height 7
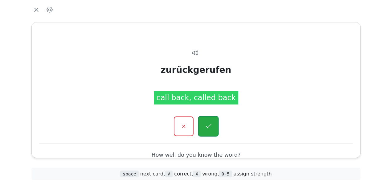
click at [205, 126] on icon "button" at bounding box center [208, 127] width 8 height 8
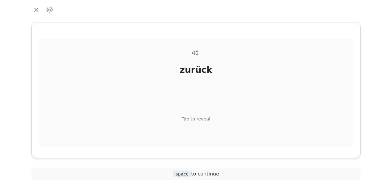
click at [202, 121] on div "Tap to reveal" at bounding box center [196, 119] width 29 height 7
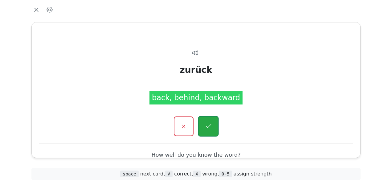
click at [207, 127] on icon "button" at bounding box center [208, 127] width 8 height 8
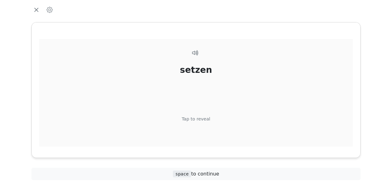
click at [202, 119] on div "Tap to reveal" at bounding box center [196, 119] width 29 height 7
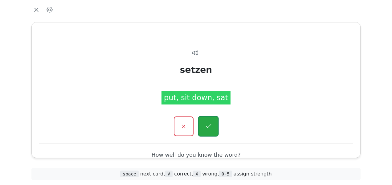
click at [210, 127] on icon "button" at bounding box center [208, 127] width 8 height 8
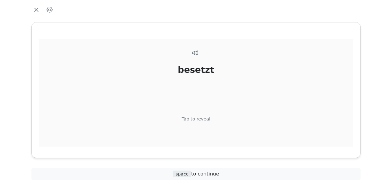
click at [204, 121] on div "Tap to reveal" at bounding box center [196, 119] width 29 height 7
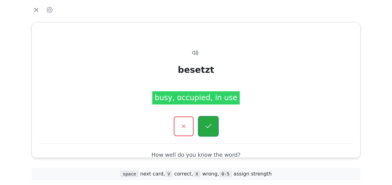
click at [204, 122] on button "button" at bounding box center [208, 126] width 21 height 21
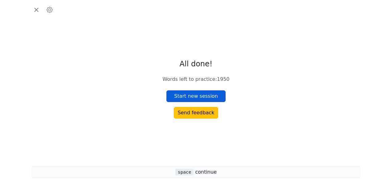
click at [198, 98] on button "Start new session" at bounding box center [195, 97] width 59 height 12
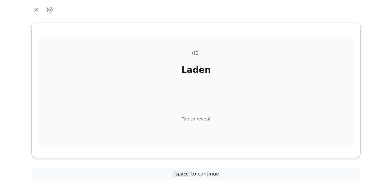
click at [200, 119] on div "Tap to reveal" at bounding box center [196, 119] width 29 height 7
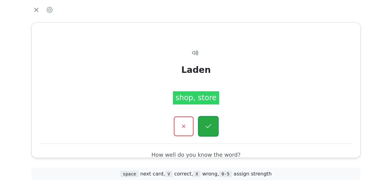
click at [204, 124] on icon "button" at bounding box center [208, 127] width 8 height 8
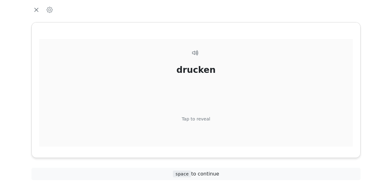
click at [201, 119] on div "Tap to reveal" at bounding box center [196, 119] width 29 height 7
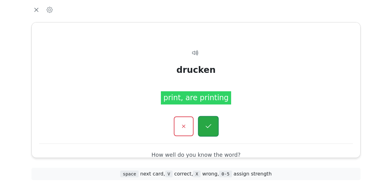
click at [205, 122] on button "button" at bounding box center [208, 126] width 21 height 21
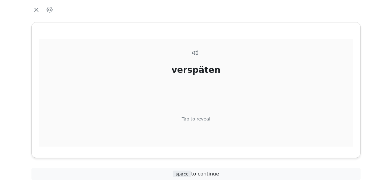
click at [206, 118] on div "Tap to reveal" at bounding box center [196, 119] width 29 height 7
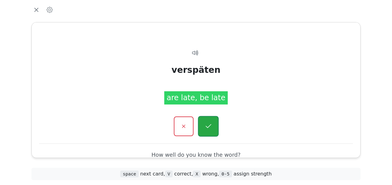
click at [207, 122] on button "button" at bounding box center [208, 126] width 21 height 21
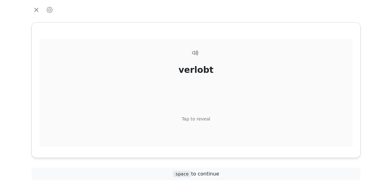
click at [202, 120] on div "Tap to reveal" at bounding box center [196, 119] width 29 height 7
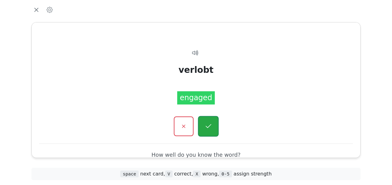
click at [203, 124] on button "button" at bounding box center [208, 126] width 21 height 21
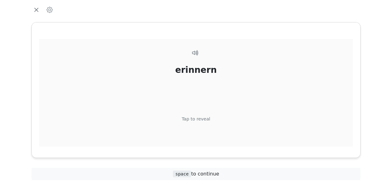
click at [201, 116] on div "Tap to reveal" at bounding box center [196, 119] width 29 height 7
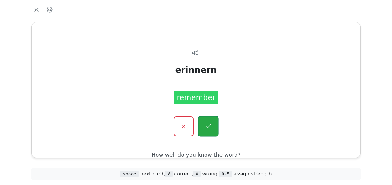
click at [205, 123] on icon "button" at bounding box center [208, 127] width 8 height 8
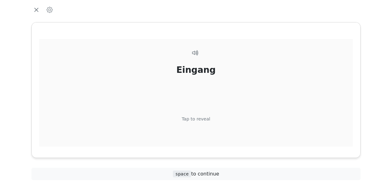
click at [204, 118] on div "Tap to reveal" at bounding box center [196, 119] width 29 height 7
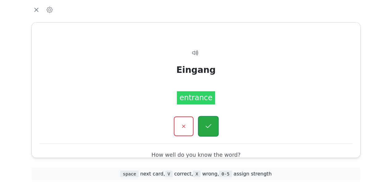
click at [207, 123] on icon "button" at bounding box center [208, 127] width 8 height 8
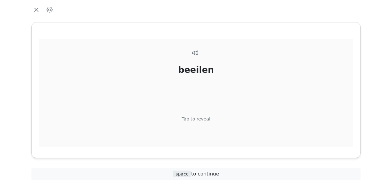
click at [207, 121] on div "Tap to reveal" at bounding box center [196, 119] width 29 height 7
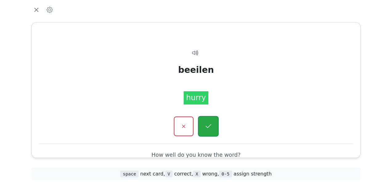
click at [207, 124] on icon "button" at bounding box center [208, 127] width 8 height 8
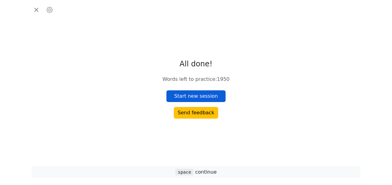
click at [202, 96] on button "Start new session" at bounding box center [195, 97] width 59 height 12
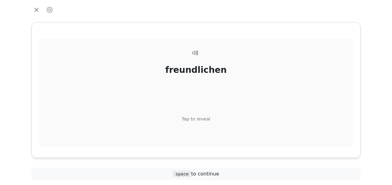
click at [198, 120] on div "Tap to reveal" at bounding box center [196, 119] width 29 height 7
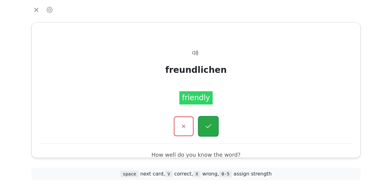
click at [200, 121] on button "button" at bounding box center [208, 126] width 21 height 21
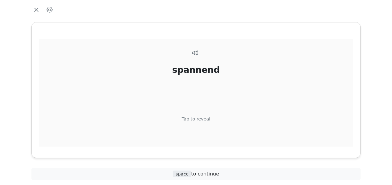
click at [201, 121] on div "Tap to reveal" at bounding box center [196, 119] width 29 height 7
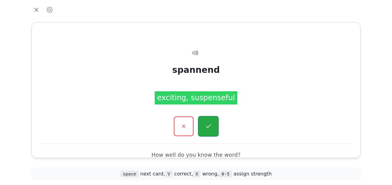
click at [209, 126] on icon "button" at bounding box center [208, 126] width 6 height 4
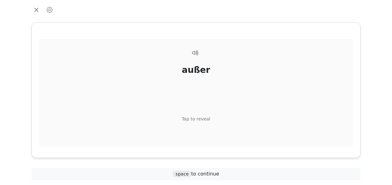
click at [202, 116] on div "Tap to reveal" at bounding box center [196, 119] width 29 height 7
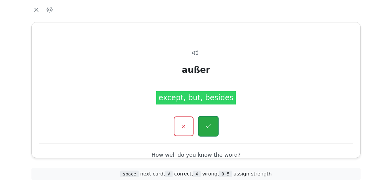
click at [207, 125] on icon "button" at bounding box center [208, 127] width 8 height 8
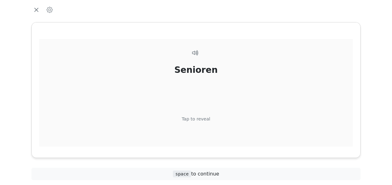
click at [202, 117] on div "Tap to reveal" at bounding box center [196, 119] width 29 height 7
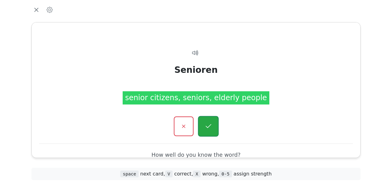
click at [206, 126] on icon "button" at bounding box center [208, 127] width 8 height 8
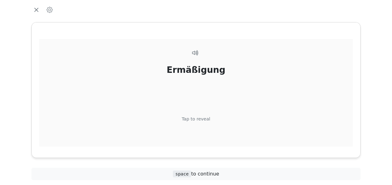
click at [203, 118] on div "Tap to reveal" at bounding box center [196, 119] width 29 height 7
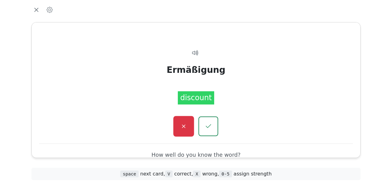
click at [183, 127] on icon "button" at bounding box center [184, 127] width 8 height 8
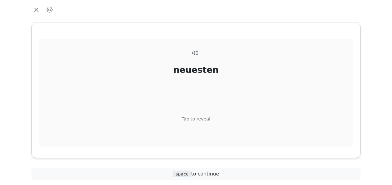
click at [200, 119] on div "Tap to reveal" at bounding box center [196, 119] width 29 height 7
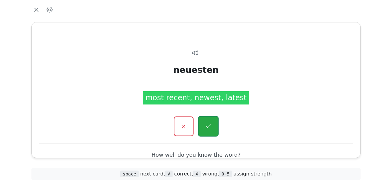
click at [206, 126] on icon "button" at bounding box center [208, 126] width 6 height 4
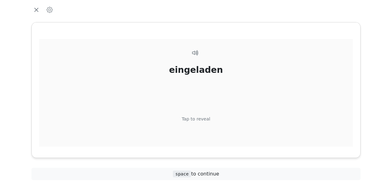
click at [199, 118] on div "Tap to reveal" at bounding box center [196, 119] width 29 height 7
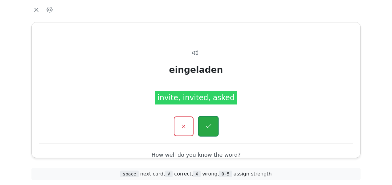
click at [206, 123] on icon "button" at bounding box center [208, 127] width 8 height 8
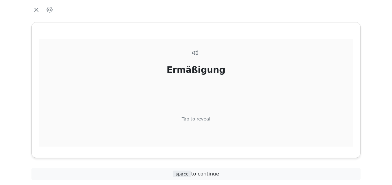
click at [197, 118] on div "Tap to reveal" at bounding box center [196, 119] width 29 height 7
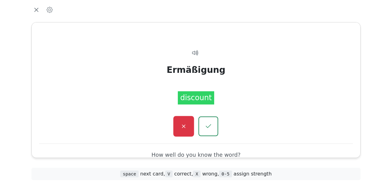
click at [184, 123] on icon "button" at bounding box center [184, 127] width 8 height 8
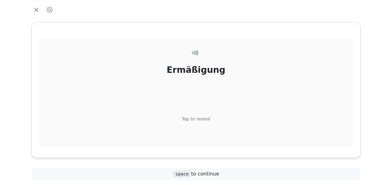
click at [200, 120] on div "Tap to reveal" at bounding box center [196, 119] width 29 height 7
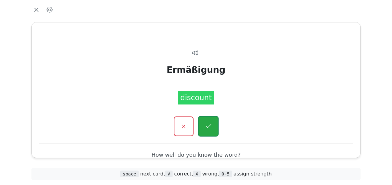
click at [203, 123] on button "button" at bounding box center [208, 126] width 21 height 21
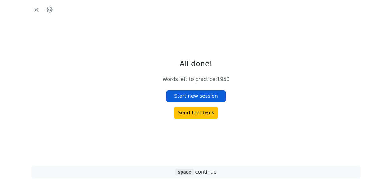
click at [198, 96] on button "Start new session" at bounding box center [195, 97] width 59 height 12
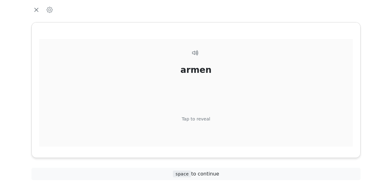
click at [197, 116] on div "Tap to reveal" at bounding box center [196, 119] width 29 height 7
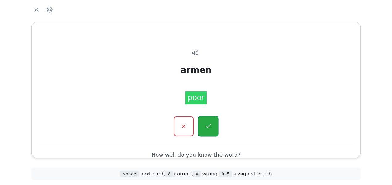
click at [205, 123] on icon "button" at bounding box center [208, 127] width 8 height 8
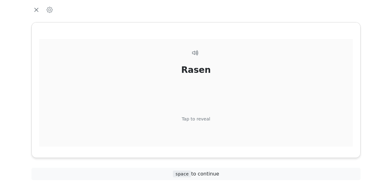
click at [201, 119] on div "Tap to reveal" at bounding box center [196, 119] width 29 height 7
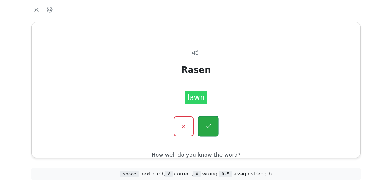
click at [203, 126] on button "button" at bounding box center [208, 126] width 21 height 21
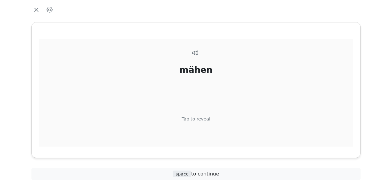
click at [202, 119] on div "Tap to reveal" at bounding box center [196, 119] width 29 height 7
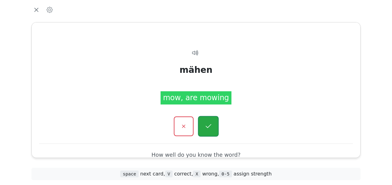
click at [206, 127] on icon "button" at bounding box center [208, 127] width 8 height 8
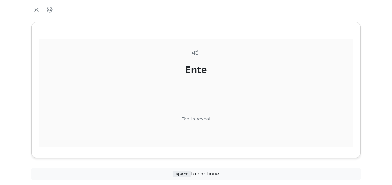
click at [202, 117] on div "Tap to reveal" at bounding box center [196, 119] width 29 height 7
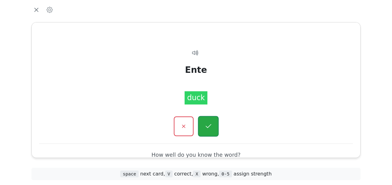
click at [206, 126] on icon "button" at bounding box center [208, 127] width 8 height 8
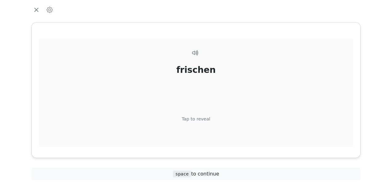
click at [204, 116] on div "Tap to reveal" at bounding box center [196, 119] width 29 height 7
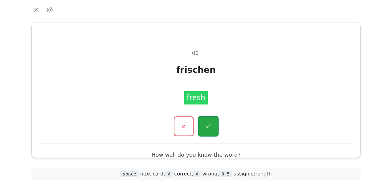
click at [210, 125] on icon "button" at bounding box center [208, 126] width 6 height 4
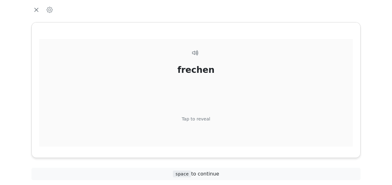
click at [206, 119] on div "Tap to reveal" at bounding box center [196, 119] width 29 height 7
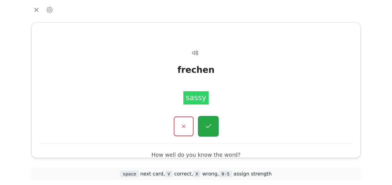
click at [209, 126] on icon "button" at bounding box center [208, 126] width 6 height 4
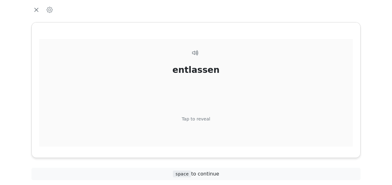
click at [203, 119] on div "Tap to reveal" at bounding box center [196, 119] width 29 height 7
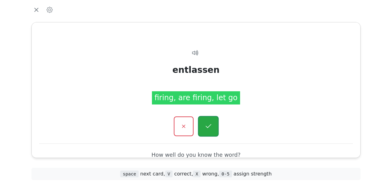
click at [205, 124] on icon "button" at bounding box center [208, 127] width 8 height 8
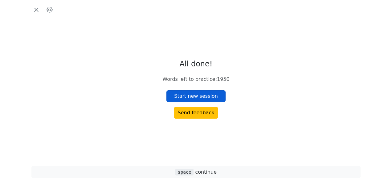
click at [201, 95] on button "Start new session" at bounding box center [195, 97] width 59 height 12
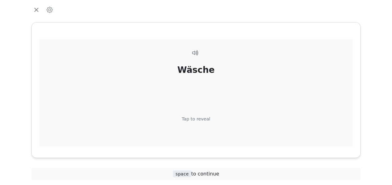
click at [206, 119] on div "Tap to reveal" at bounding box center [196, 119] width 29 height 7
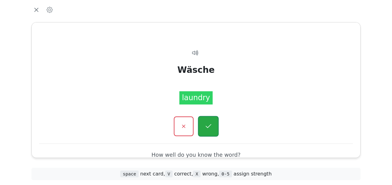
click at [204, 126] on icon "button" at bounding box center [208, 127] width 8 height 8
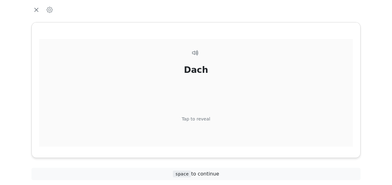
click at [204, 119] on div "Tap to reveal" at bounding box center [196, 119] width 29 height 7
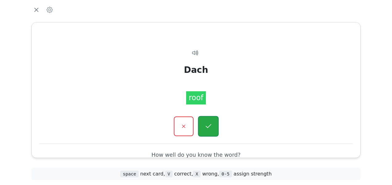
click at [208, 123] on icon "button" at bounding box center [208, 127] width 8 height 8
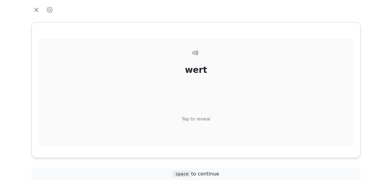
click at [205, 118] on div "Tap to reveal" at bounding box center [196, 119] width 29 height 7
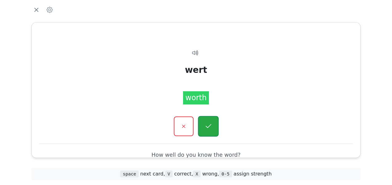
click at [205, 120] on button "button" at bounding box center [208, 126] width 21 height 21
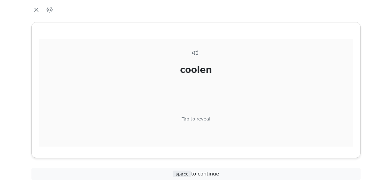
click at [203, 120] on div "Tap to reveal" at bounding box center [196, 119] width 29 height 7
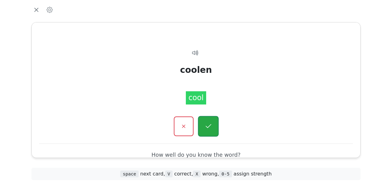
click at [204, 123] on button "button" at bounding box center [208, 126] width 21 height 21
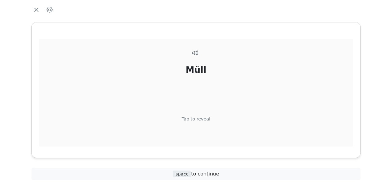
click at [204, 118] on div "Tap to reveal" at bounding box center [196, 119] width 29 height 7
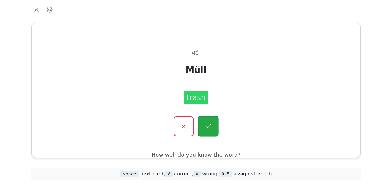
click at [206, 123] on icon "button" at bounding box center [208, 127] width 8 height 8
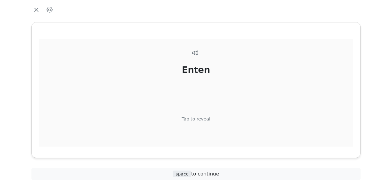
click at [204, 118] on div "Tap to reveal" at bounding box center [196, 119] width 29 height 7
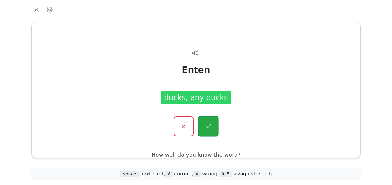
click at [204, 123] on icon "button" at bounding box center [208, 127] width 8 height 8
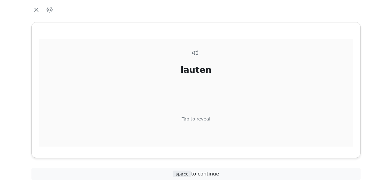
click at [204, 120] on div "Tap to reveal" at bounding box center [196, 119] width 29 height 7
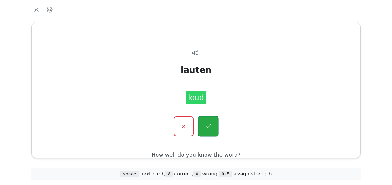
click at [204, 125] on button "button" at bounding box center [208, 126] width 21 height 21
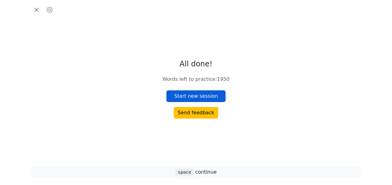
click at [201, 96] on button "Start new session" at bounding box center [195, 97] width 59 height 12
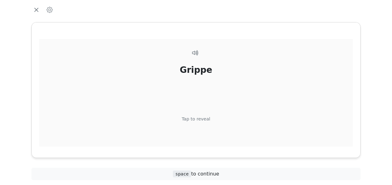
click at [205, 120] on div "Tap to reveal" at bounding box center [196, 119] width 29 height 7
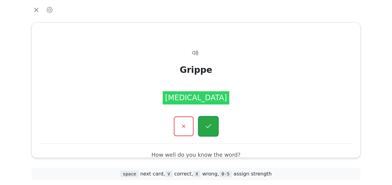
click at [206, 125] on icon "button" at bounding box center [208, 127] width 8 height 8
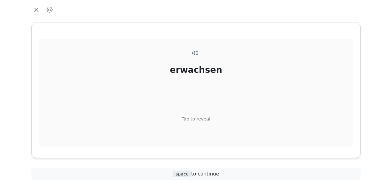
click at [199, 118] on div "Tap to reveal" at bounding box center [196, 119] width 29 height 7
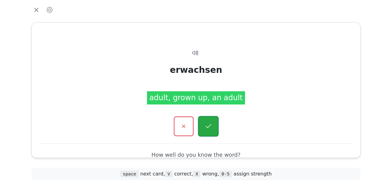
click at [211, 131] on button "button" at bounding box center [208, 126] width 21 height 21
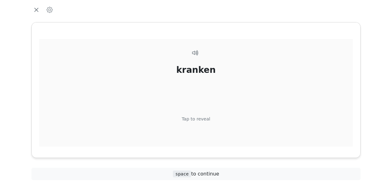
click at [203, 119] on div "Tap to reveal" at bounding box center [196, 119] width 29 height 7
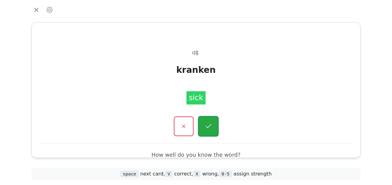
click at [201, 126] on button "button" at bounding box center [208, 126] width 21 height 21
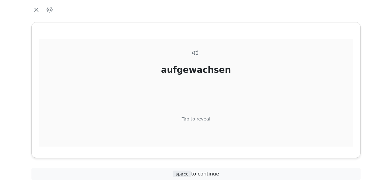
click at [196, 120] on div "Tap to reveal" at bounding box center [196, 119] width 29 height 7
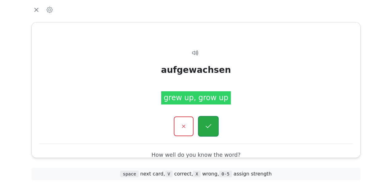
click at [208, 125] on icon "button" at bounding box center [208, 127] width 8 height 8
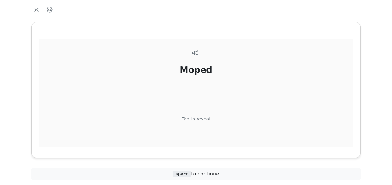
click at [201, 117] on div "Tap to reveal" at bounding box center [196, 119] width 29 height 7
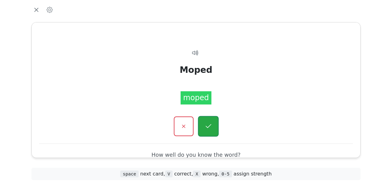
click at [205, 123] on icon "button" at bounding box center [208, 127] width 8 height 8
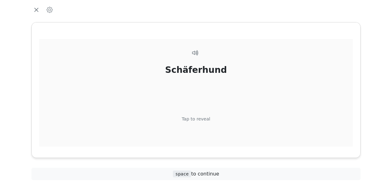
click at [202, 117] on div "Tap to reveal" at bounding box center [196, 119] width 29 height 7
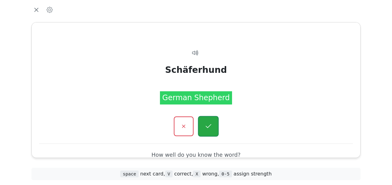
click at [204, 123] on icon "button" at bounding box center [208, 127] width 8 height 8
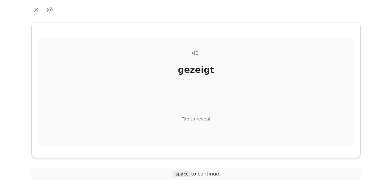
click at [203, 117] on div "Tap to reveal" at bounding box center [196, 119] width 29 height 7
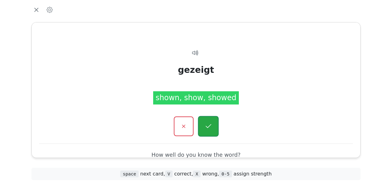
click at [209, 128] on icon "button" at bounding box center [208, 127] width 8 height 8
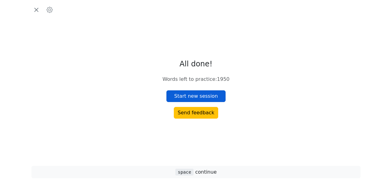
click at [201, 95] on button "Start new session" at bounding box center [195, 97] width 59 height 12
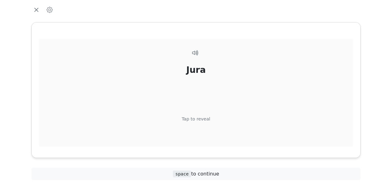
click at [201, 120] on div "Tap to reveal" at bounding box center [196, 119] width 29 height 7
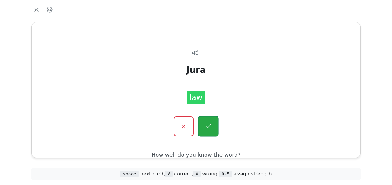
click at [203, 123] on button "button" at bounding box center [208, 126] width 21 height 21
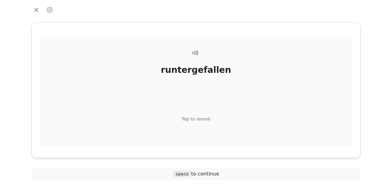
click at [202, 118] on div "Tap to reveal" at bounding box center [196, 119] width 29 height 7
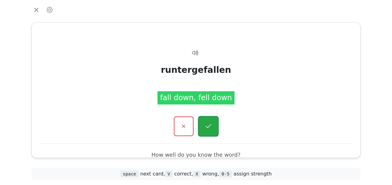
click at [208, 124] on icon "button" at bounding box center [208, 127] width 8 height 8
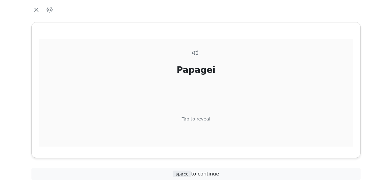
click at [204, 117] on div "Tap to reveal" at bounding box center [196, 119] width 29 height 7
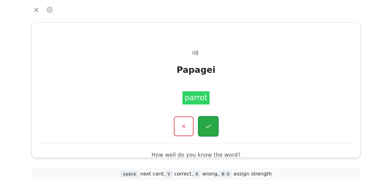
click at [205, 125] on icon "button" at bounding box center [208, 127] width 8 height 8
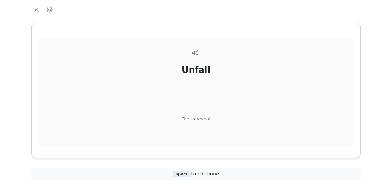
click at [204, 119] on div "Tap to reveal" at bounding box center [196, 119] width 29 height 7
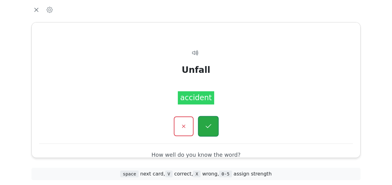
click at [208, 127] on icon "button" at bounding box center [208, 127] width 8 height 8
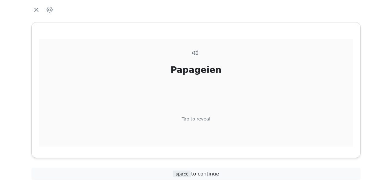
click at [203, 117] on div "Tap to reveal" at bounding box center [196, 119] width 29 height 7
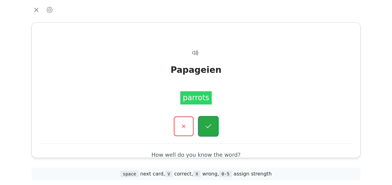
click at [207, 126] on icon "button" at bounding box center [208, 127] width 8 height 8
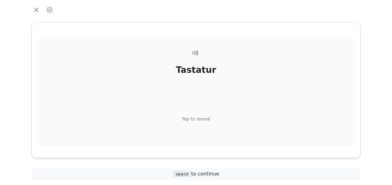
click at [200, 119] on div "Tap to reveal" at bounding box center [196, 119] width 29 height 7
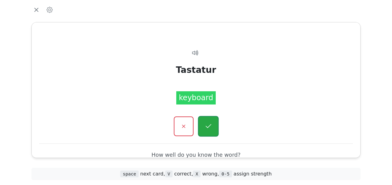
click at [205, 128] on icon "button" at bounding box center [208, 127] width 8 height 8
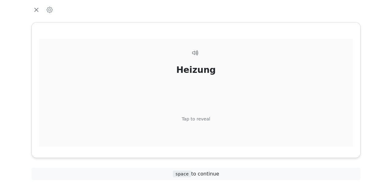
click at [201, 118] on div "Tap to reveal" at bounding box center [196, 119] width 29 height 7
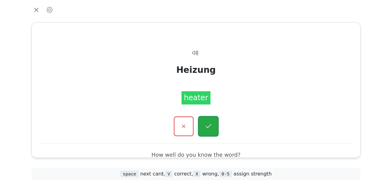
click at [204, 126] on icon "button" at bounding box center [208, 127] width 8 height 8
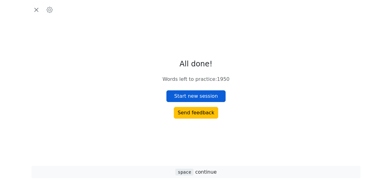
click at [196, 96] on button "Start new session" at bounding box center [195, 97] width 59 height 12
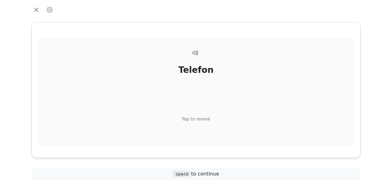
click at [197, 119] on div "Tap to reveal" at bounding box center [196, 119] width 29 height 7
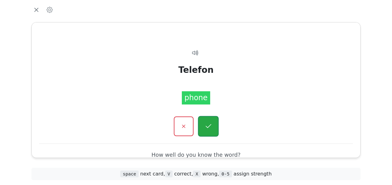
click at [204, 124] on button "button" at bounding box center [208, 126] width 21 height 21
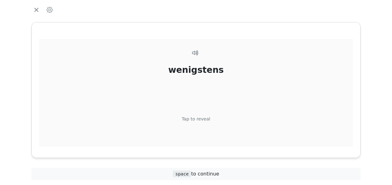
click at [203, 122] on div "Tap to reveal" at bounding box center [196, 119] width 29 height 7
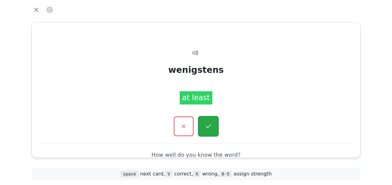
click at [205, 125] on icon "button" at bounding box center [208, 127] width 8 height 8
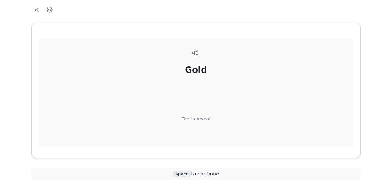
click at [202, 116] on div "Tap to reveal" at bounding box center [196, 119] width 29 height 7
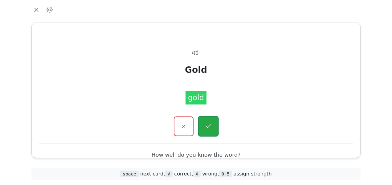
click at [205, 126] on icon "button" at bounding box center [208, 127] width 8 height 8
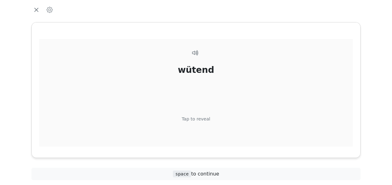
click at [204, 116] on div "Tap to reveal" at bounding box center [196, 119] width 29 height 7
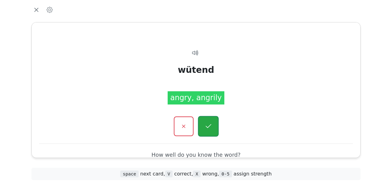
click at [206, 121] on button "button" at bounding box center [208, 126] width 21 height 21
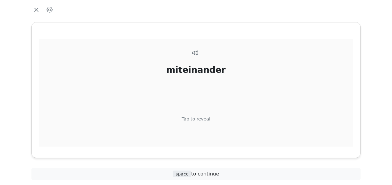
click at [204, 119] on div "Tap to reveal" at bounding box center [196, 119] width 29 height 7
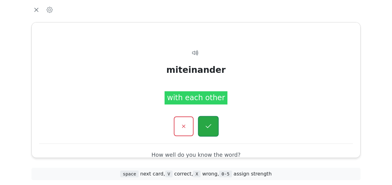
click at [205, 123] on icon "button" at bounding box center [208, 127] width 8 height 8
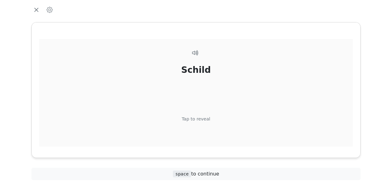
click at [203, 119] on div "Tap to reveal" at bounding box center [196, 119] width 29 height 7
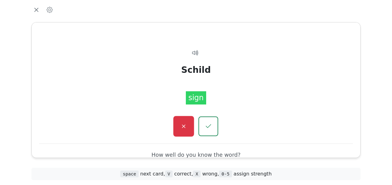
click at [187, 124] on icon "button" at bounding box center [184, 127] width 8 height 8
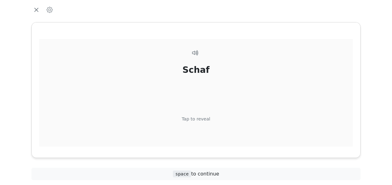
click at [202, 118] on div "Tap to reveal" at bounding box center [196, 119] width 29 height 7
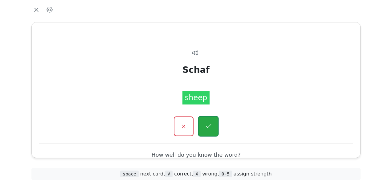
click at [206, 123] on icon "button" at bounding box center [208, 127] width 8 height 8
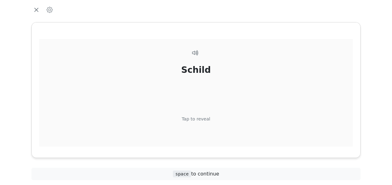
click at [203, 119] on div "Tap to reveal" at bounding box center [196, 119] width 29 height 7
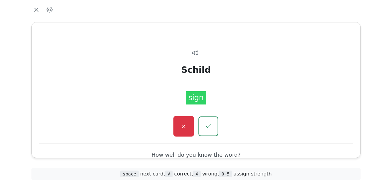
click at [185, 125] on icon "button" at bounding box center [184, 127] width 8 height 8
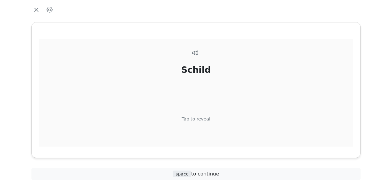
click at [200, 119] on div "Tap to reveal" at bounding box center [196, 119] width 29 height 7
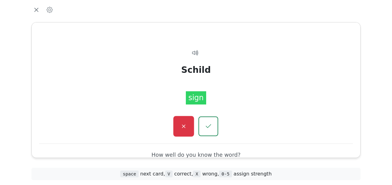
click at [184, 126] on icon "button" at bounding box center [184, 127] width 8 height 8
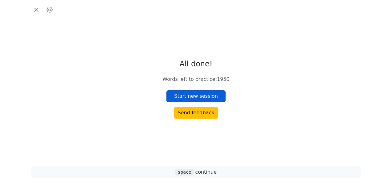
click at [197, 98] on button "Start new session" at bounding box center [195, 97] width 59 height 12
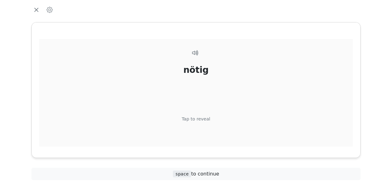
click at [193, 74] on div "nötig" at bounding box center [195, 70] width 25 height 13
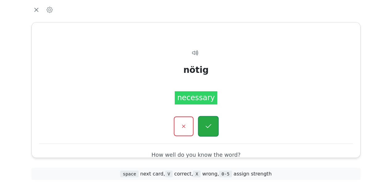
click at [209, 125] on icon "button" at bounding box center [208, 127] width 8 height 8
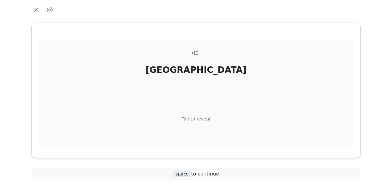
click at [200, 117] on div "Tap to reveal" at bounding box center [196, 119] width 29 height 7
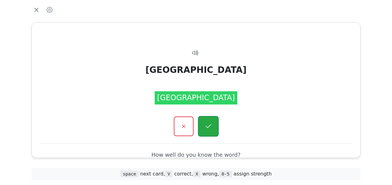
click at [207, 125] on icon "button" at bounding box center [208, 127] width 8 height 8
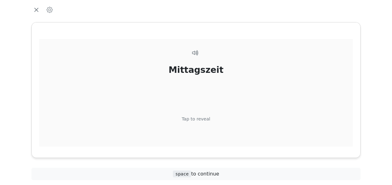
click at [201, 121] on div "Tap to reveal" at bounding box center [196, 119] width 29 height 7
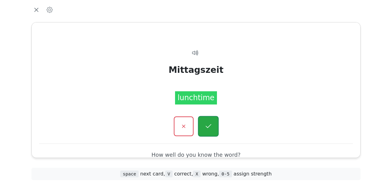
click at [206, 127] on icon "button" at bounding box center [208, 126] width 6 height 4
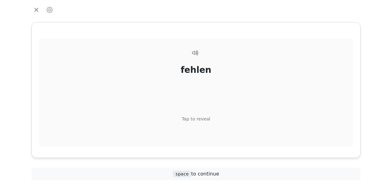
click at [200, 119] on div "Tap to reveal" at bounding box center [196, 119] width 29 height 7
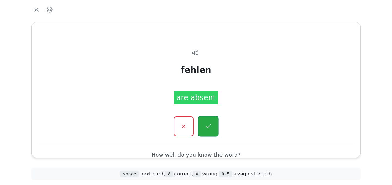
click at [203, 127] on button "button" at bounding box center [208, 126] width 21 height 21
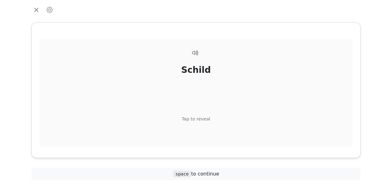
click at [201, 115] on div "Schild Tap to reveal" at bounding box center [195, 104] width 313 height 130
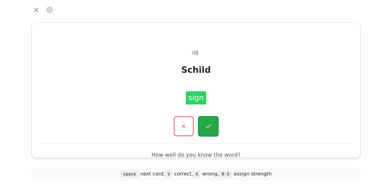
click at [210, 126] on icon "button" at bounding box center [208, 126] width 6 height 4
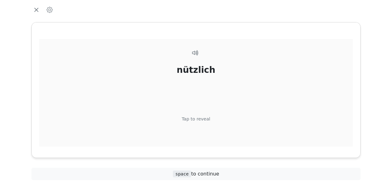
click at [203, 118] on div "Tap to reveal" at bounding box center [196, 119] width 29 height 7
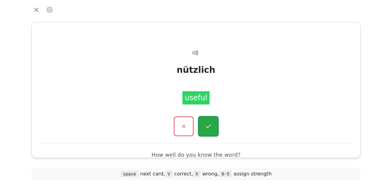
click at [203, 127] on button "button" at bounding box center [208, 126] width 21 height 21
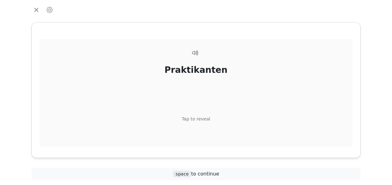
click at [201, 117] on div "Tap to reveal" at bounding box center [196, 119] width 29 height 7
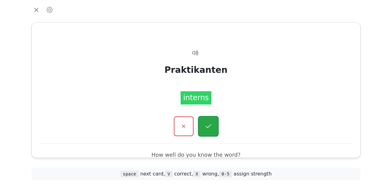
click at [208, 126] on icon "button" at bounding box center [208, 127] width 8 height 8
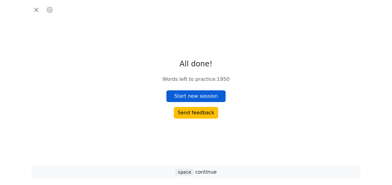
click at [198, 95] on button "Start new session" at bounding box center [195, 97] width 59 height 12
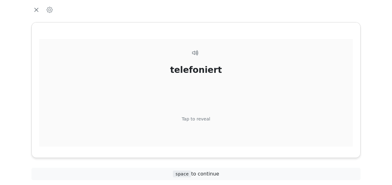
click at [200, 119] on div "Tap to reveal" at bounding box center [196, 119] width 29 height 7
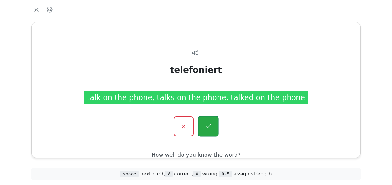
click at [207, 121] on button "button" at bounding box center [208, 126] width 21 height 21
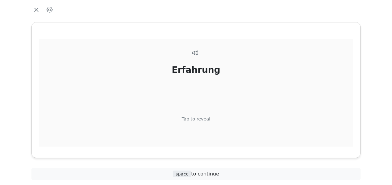
click at [203, 120] on div "Tap to reveal" at bounding box center [196, 119] width 29 height 7
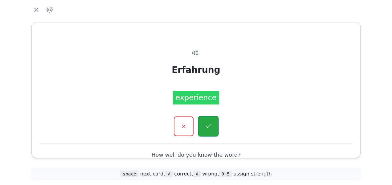
click at [209, 125] on icon "button" at bounding box center [208, 127] width 8 height 8
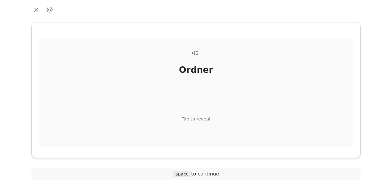
click at [204, 118] on div "Tap to reveal" at bounding box center [196, 119] width 29 height 7
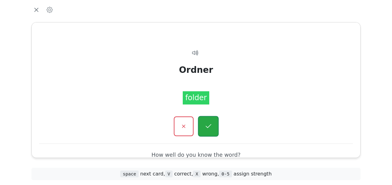
click at [206, 122] on button "button" at bounding box center [208, 126] width 21 height 21
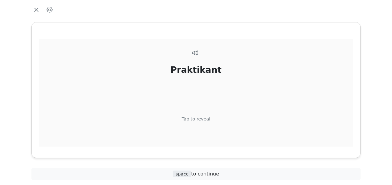
click at [200, 119] on div "Tap to reveal" at bounding box center [196, 119] width 29 height 7
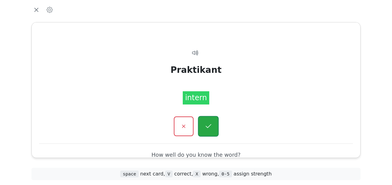
click at [206, 126] on icon "button" at bounding box center [208, 127] width 8 height 8
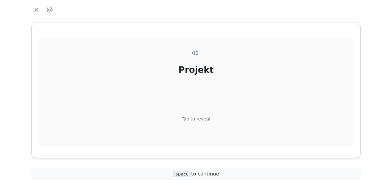
click at [200, 119] on div "Tap to reveal" at bounding box center [196, 119] width 29 height 7
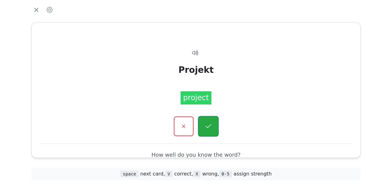
click at [202, 126] on button "button" at bounding box center [208, 126] width 21 height 21
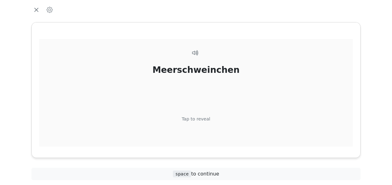
click at [201, 118] on div "Tap to reveal" at bounding box center [196, 119] width 29 height 7
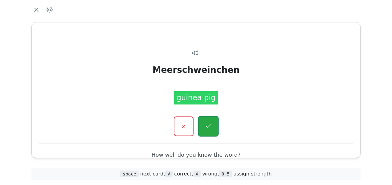
click at [208, 128] on icon "button" at bounding box center [208, 126] width 6 height 4
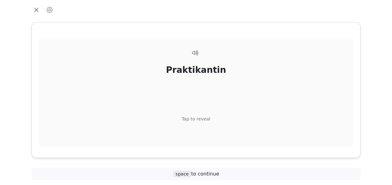
click at [203, 118] on div "Tap to reveal" at bounding box center [196, 119] width 29 height 7
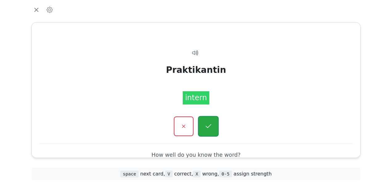
click at [204, 123] on icon "button" at bounding box center [208, 127] width 8 height 8
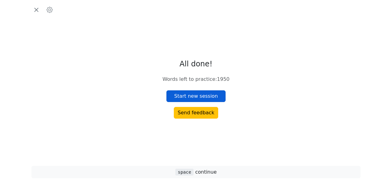
click at [199, 95] on button "Start new session" at bounding box center [195, 97] width 59 height 12
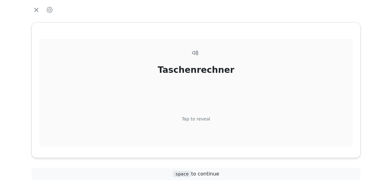
click at [203, 118] on div "Tap to reveal" at bounding box center [196, 119] width 29 height 7
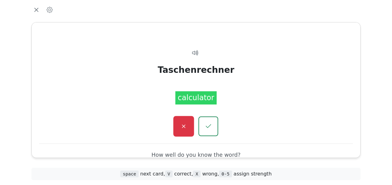
click at [185, 126] on icon "button" at bounding box center [184, 127] width 8 height 8
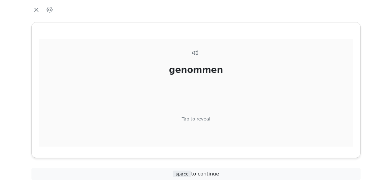
click at [195, 120] on div "Tap to reveal" at bounding box center [196, 119] width 29 height 7
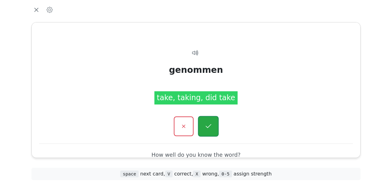
click at [208, 127] on icon "button" at bounding box center [208, 126] width 6 height 4
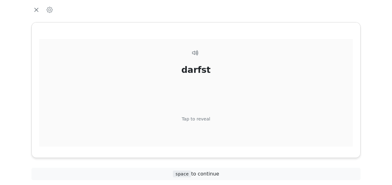
click at [203, 121] on div "Tap to reveal" at bounding box center [196, 119] width 29 height 7
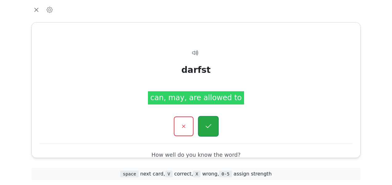
click at [206, 124] on icon "button" at bounding box center [208, 127] width 8 height 8
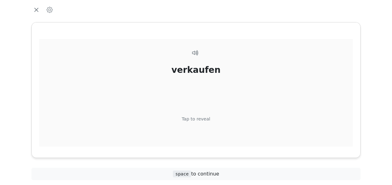
click at [197, 118] on div "Tap to reveal" at bounding box center [196, 119] width 29 height 7
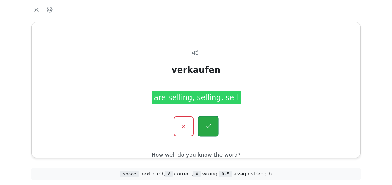
click at [209, 127] on icon "button" at bounding box center [208, 127] width 8 height 8
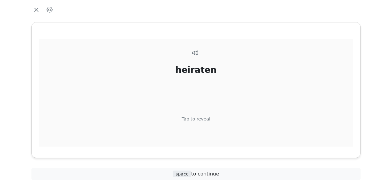
click at [203, 119] on div "Tap to reveal" at bounding box center [196, 119] width 29 height 7
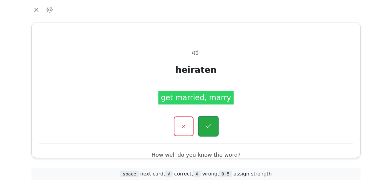
click at [209, 128] on icon "button" at bounding box center [208, 127] width 8 height 8
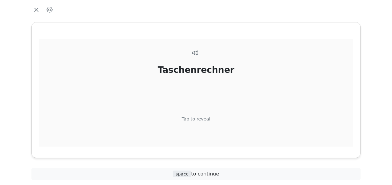
click at [201, 115] on div "Taschenrechner Tap to reveal" at bounding box center [195, 104] width 313 height 130
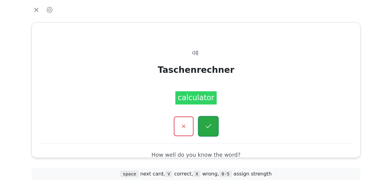
click at [204, 121] on button "button" at bounding box center [208, 126] width 21 height 21
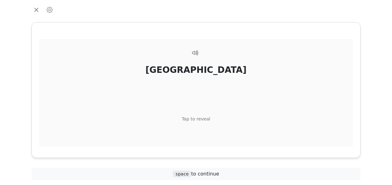
click at [204, 117] on div "Tap to reveal" at bounding box center [196, 119] width 29 height 7
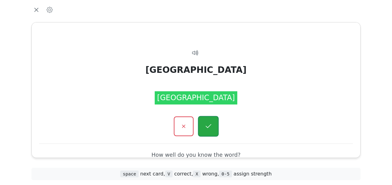
click at [210, 126] on icon "button" at bounding box center [208, 127] width 8 height 8
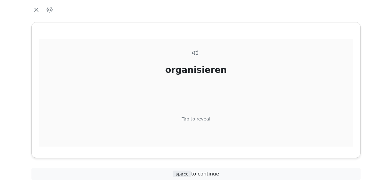
click at [200, 120] on div "Tap to reveal" at bounding box center [196, 119] width 29 height 7
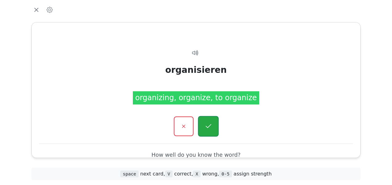
click at [206, 126] on icon "button" at bounding box center [208, 126] width 6 height 4
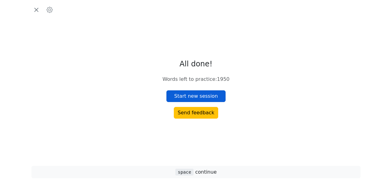
click at [202, 95] on button "Start new session" at bounding box center [195, 97] width 59 height 12
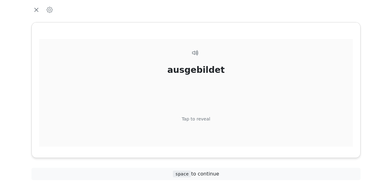
click at [205, 119] on div "Tap to reveal" at bounding box center [196, 119] width 29 height 7
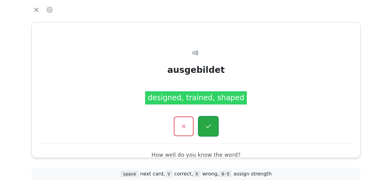
click at [208, 128] on icon "button" at bounding box center [208, 127] width 8 height 8
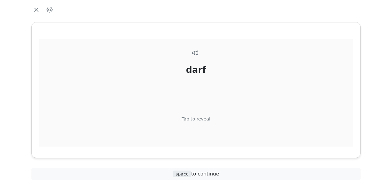
click at [204, 116] on div "Tap to reveal" at bounding box center [196, 119] width 29 height 7
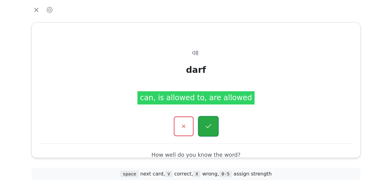
click at [209, 123] on icon "button" at bounding box center [208, 127] width 8 height 8
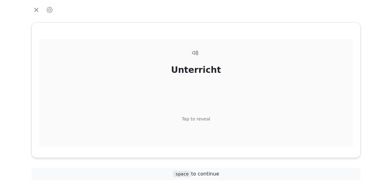
click at [204, 119] on div "Tap to reveal" at bounding box center [196, 119] width 29 height 7
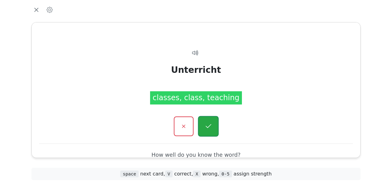
click at [209, 124] on icon "button" at bounding box center [208, 127] width 8 height 8
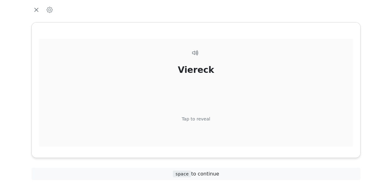
click at [206, 117] on div "Tap to reveal" at bounding box center [196, 119] width 29 height 7
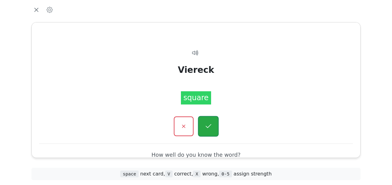
click at [212, 124] on button "button" at bounding box center [208, 126] width 21 height 21
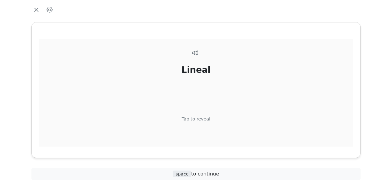
click at [206, 118] on div "Tap to reveal" at bounding box center [196, 119] width 29 height 7
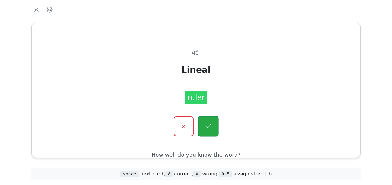
click at [206, 126] on icon "button" at bounding box center [208, 127] width 8 height 8
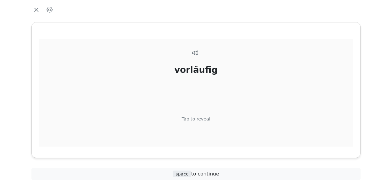
click at [204, 118] on div "Tap to reveal" at bounding box center [196, 119] width 29 height 7
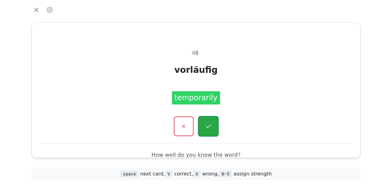
click at [208, 125] on icon "button" at bounding box center [208, 127] width 8 height 8
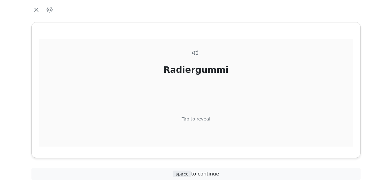
click at [204, 121] on div "Tap to reveal" at bounding box center [196, 119] width 29 height 7
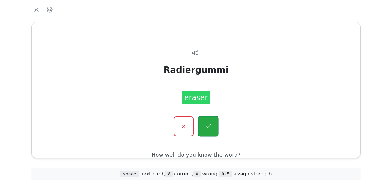
click at [208, 129] on icon "button" at bounding box center [208, 127] width 8 height 8
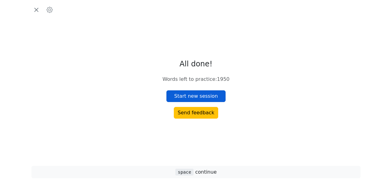
click at [204, 98] on button "Start new session" at bounding box center [195, 97] width 59 height 12
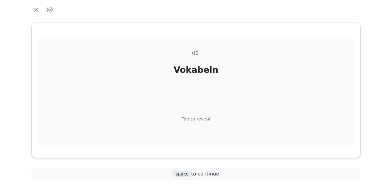
click at [204, 118] on div "Tap to reveal" at bounding box center [196, 119] width 29 height 7
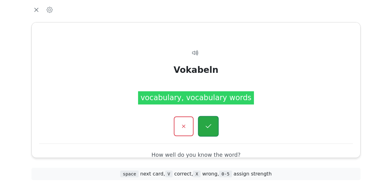
click at [207, 123] on icon "button" at bounding box center [208, 127] width 8 height 8
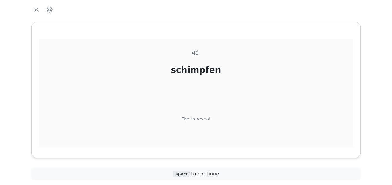
click at [206, 118] on div "Tap to reveal" at bounding box center [196, 119] width 29 height 7
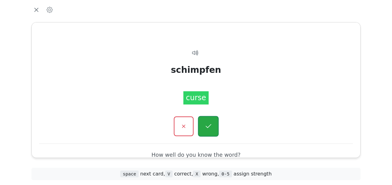
click at [203, 121] on button "button" at bounding box center [208, 126] width 21 height 21
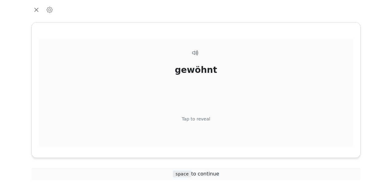
click at [205, 118] on div "Tap to reveal" at bounding box center [196, 119] width 29 height 7
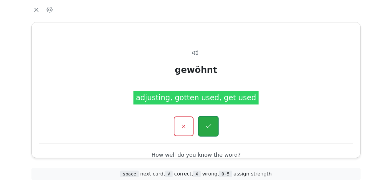
click at [205, 123] on icon "button" at bounding box center [208, 127] width 8 height 8
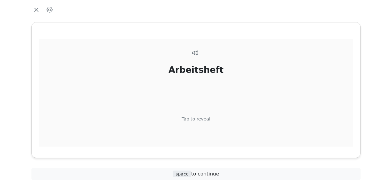
click at [205, 117] on div "Tap to reveal" at bounding box center [196, 119] width 29 height 7
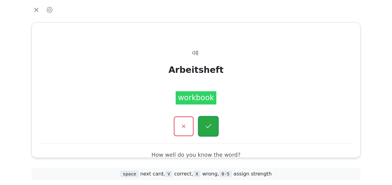
click at [210, 124] on icon "button" at bounding box center [208, 127] width 8 height 8
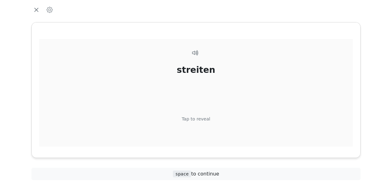
click at [203, 117] on div "Tap to reveal" at bounding box center [196, 119] width 29 height 7
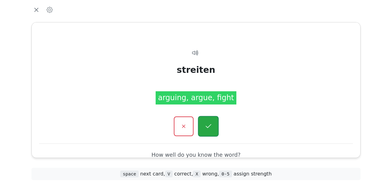
click at [208, 123] on icon "button" at bounding box center [208, 127] width 8 height 8
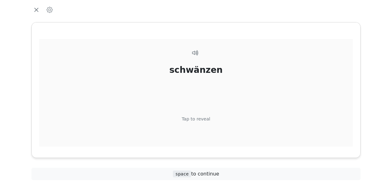
click at [204, 119] on div "Tap to reveal" at bounding box center [196, 119] width 29 height 7
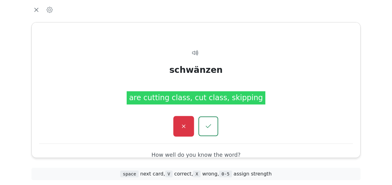
click at [182, 124] on icon "button" at bounding box center [184, 127] width 8 height 8
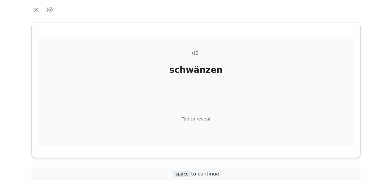
click at [201, 120] on div "Tap to reveal" at bounding box center [196, 119] width 29 height 7
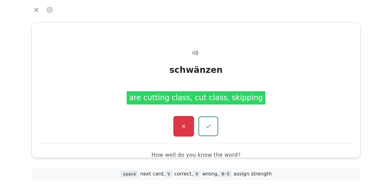
click at [179, 124] on button "button" at bounding box center [183, 126] width 21 height 21
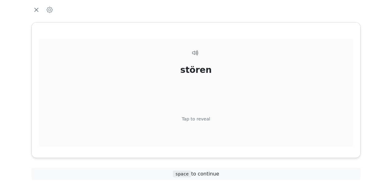
click at [197, 117] on div "Tap to reveal" at bounding box center [196, 119] width 29 height 7
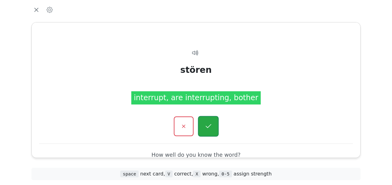
click at [208, 126] on icon "button" at bounding box center [208, 127] width 8 height 8
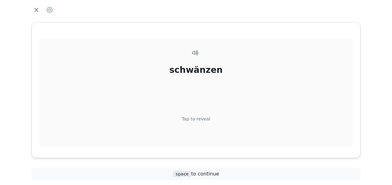
click at [200, 118] on div "Tap to reveal" at bounding box center [196, 119] width 29 height 7
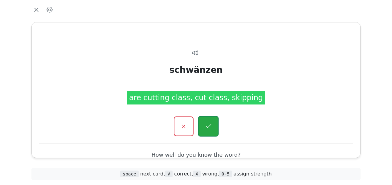
click at [204, 125] on button "button" at bounding box center [208, 126] width 21 height 21
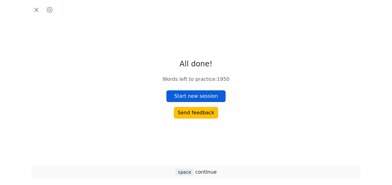
click at [196, 96] on button "Start new session" at bounding box center [195, 97] width 59 height 12
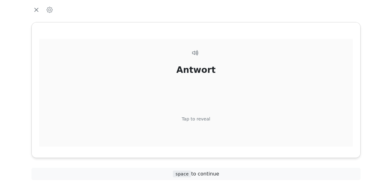
click at [198, 118] on div "Tap to reveal" at bounding box center [196, 119] width 29 height 7
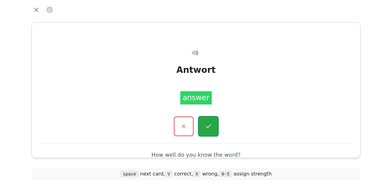
click at [202, 125] on button "button" at bounding box center [208, 126] width 21 height 21
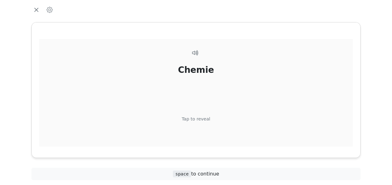
click at [203, 116] on div "Tap to reveal" at bounding box center [196, 119] width 29 height 7
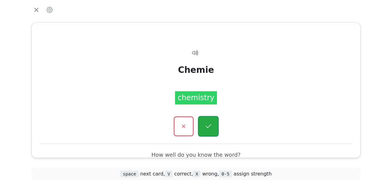
click at [208, 124] on icon "button" at bounding box center [208, 127] width 8 height 8
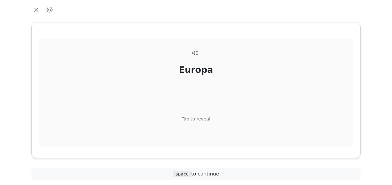
click at [203, 119] on div "Tap to reveal" at bounding box center [196, 119] width 29 height 7
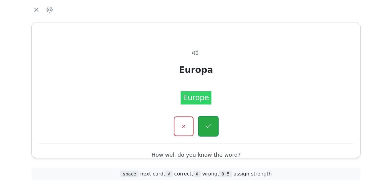
click at [206, 125] on icon "button" at bounding box center [208, 127] width 8 height 8
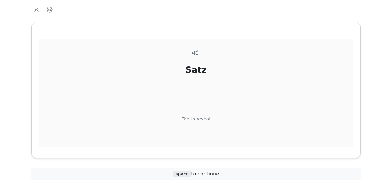
click at [204, 117] on div "Tap to reveal" at bounding box center [196, 119] width 29 height 7
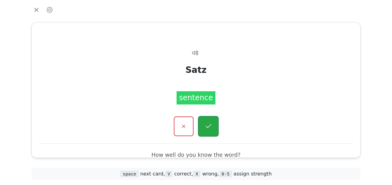
click at [207, 127] on icon "button" at bounding box center [208, 127] width 8 height 8
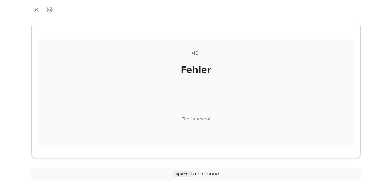
click at [201, 120] on div "Tap to reveal" at bounding box center [196, 119] width 29 height 7
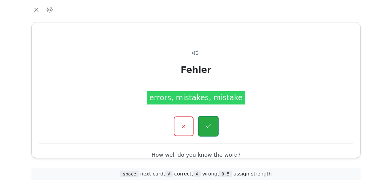
click at [204, 123] on icon "button" at bounding box center [208, 127] width 8 height 8
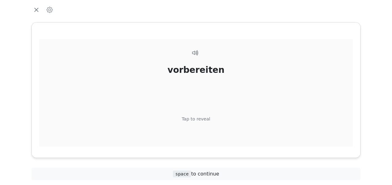
click at [204, 116] on div "Tap to reveal" at bounding box center [196, 119] width 29 height 7
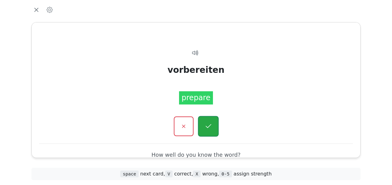
click at [208, 122] on button "button" at bounding box center [208, 126] width 21 height 21
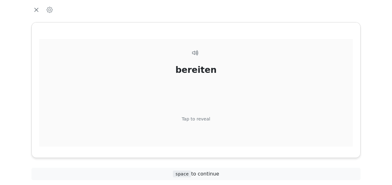
click at [204, 116] on div "Tap to reveal" at bounding box center [196, 119] width 29 height 7
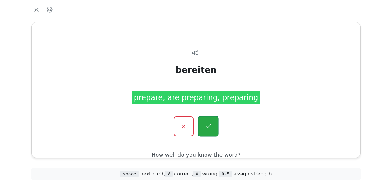
click at [206, 121] on button "button" at bounding box center [208, 126] width 21 height 21
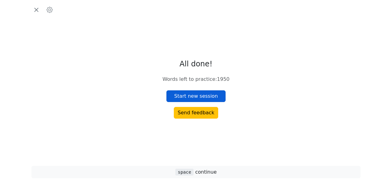
click at [201, 97] on button "Start new session" at bounding box center [195, 97] width 59 height 12
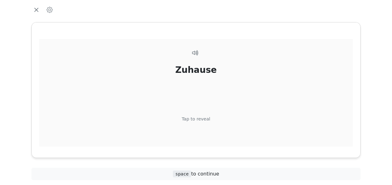
click at [198, 120] on div "Tap to reveal" at bounding box center [196, 119] width 29 height 7
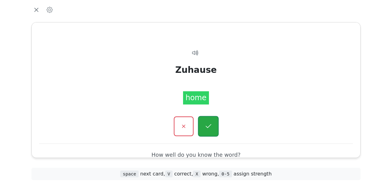
click at [202, 123] on button "button" at bounding box center [208, 126] width 21 height 21
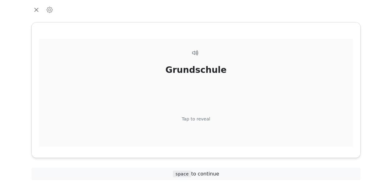
click at [199, 118] on div "Tap to reveal" at bounding box center [196, 119] width 29 height 7
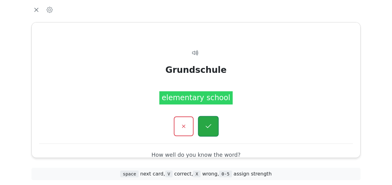
click at [206, 123] on icon "button" at bounding box center [208, 127] width 8 height 8
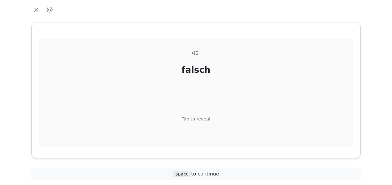
click at [204, 117] on div "Tap to reveal" at bounding box center [196, 119] width 29 height 7
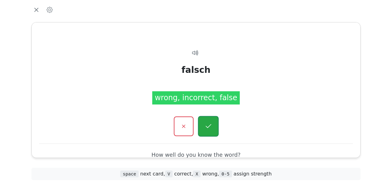
click at [204, 124] on icon "button" at bounding box center [208, 127] width 8 height 8
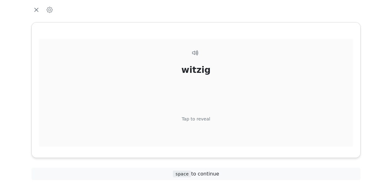
click at [206, 120] on div "Tap to reveal" at bounding box center [196, 119] width 29 height 7
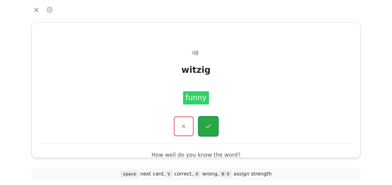
click at [210, 126] on icon "button" at bounding box center [208, 127] width 8 height 8
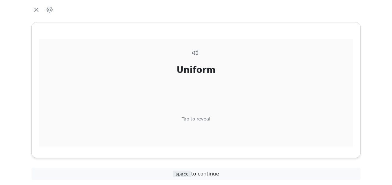
click at [204, 119] on div "Tap to reveal" at bounding box center [196, 119] width 29 height 7
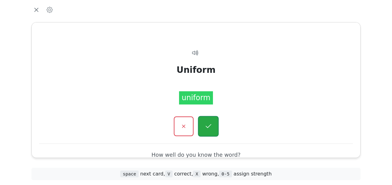
click at [206, 125] on icon "button" at bounding box center [208, 127] width 8 height 8
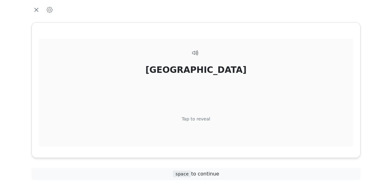
click at [206, 119] on div "Tap to reveal" at bounding box center [196, 119] width 29 height 7
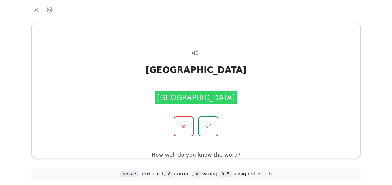
click at [206, 119] on button "button" at bounding box center [208, 127] width 20 height 20
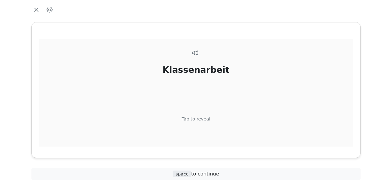
click at [201, 120] on div "Tap to reveal" at bounding box center [196, 119] width 29 height 7
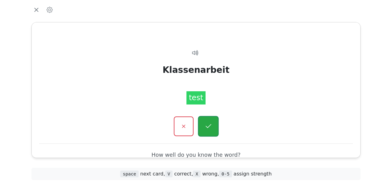
click at [205, 124] on icon "button" at bounding box center [208, 127] width 8 height 8
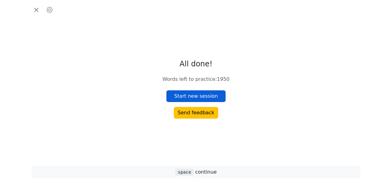
click at [208, 93] on button "Start new session" at bounding box center [195, 97] width 59 height 12
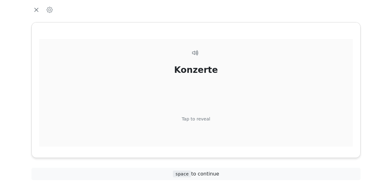
click at [204, 118] on div "Tap to reveal" at bounding box center [196, 119] width 29 height 7
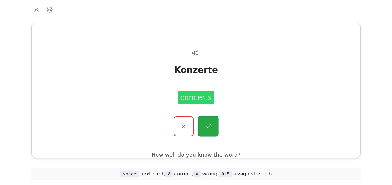
click at [209, 120] on button "button" at bounding box center [208, 126] width 21 height 21
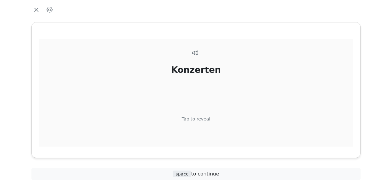
click at [203, 119] on div "Tap to reveal" at bounding box center [196, 119] width 29 height 7
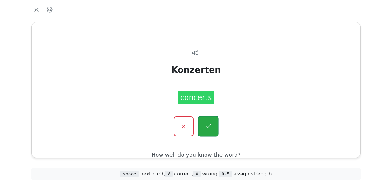
click at [204, 121] on button "button" at bounding box center [208, 126] width 21 height 21
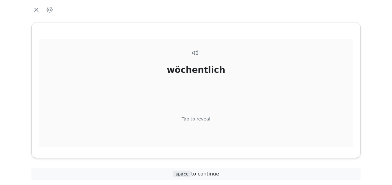
click at [203, 118] on div "Tap to reveal" at bounding box center [196, 119] width 29 height 7
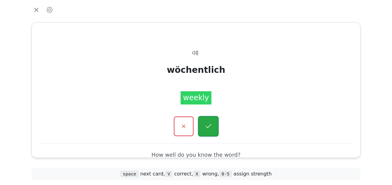
click at [208, 125] on icon "button" at bounding box center [208, 127] width 8 height 8
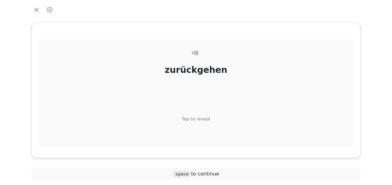
click at [201, 117] on div "Tap to reveal" at bounding box center [196, 119] width 29 height 7
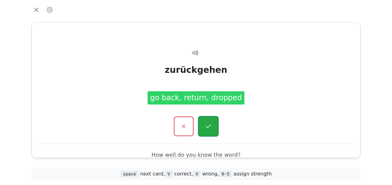
click at [207, 125] on icon "button" at bounding box center [208, 127] width 8 height 8
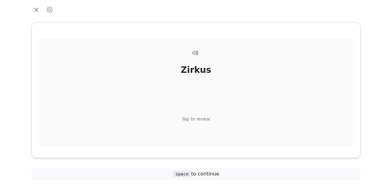
click at [199, 119] on div "Tap to reveal" at bounding box center [196, 119] width 29 height 7
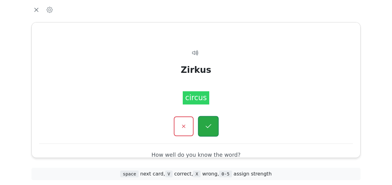
click at [206, 124] on icon "button" at bounding box center [208, 127] width 8 height 8
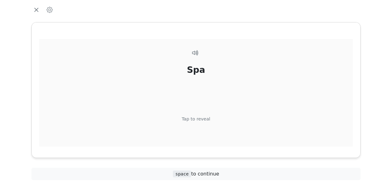
click at [202, 119] on div "Tap to reveal" at bounding box center [196, 119] width 29 height 7
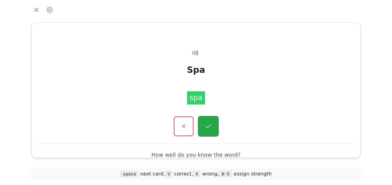
click at [205, 126] on icon "button" at bounding box center [208, 127] width 8 height 8
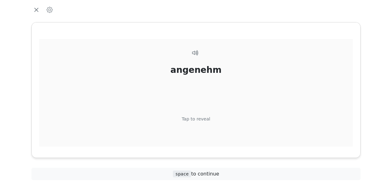
click at [202, 119] on div "Tap to reveal" at bounding box center [196, 119] width 29 height 7
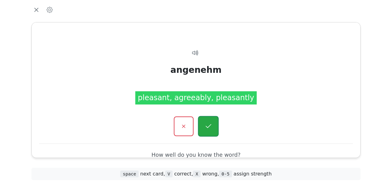
click at [209, 124] on icon "button" at bounding box center [208, 127] width 8 height 8
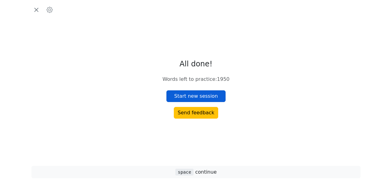
click at [204, 94] on button "Start new session" at bounding box center [195, 97] width 59 height 12
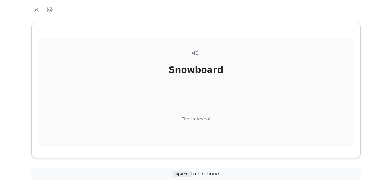
click at [202, 114] on div "Snowboard Tap to reveal" at bounding box center [195, 104] width 313 height 130
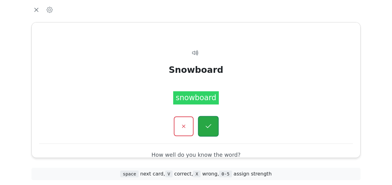
click at [207, 125] on icon "button" at bounding box center [208, 127] width 8 height 8
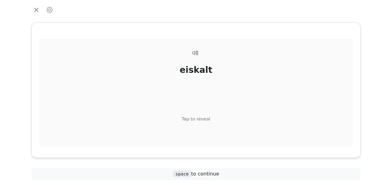
click at [204, 118] on div "Tap to reveal" at bounding box center [196, 119] width 29 height 7
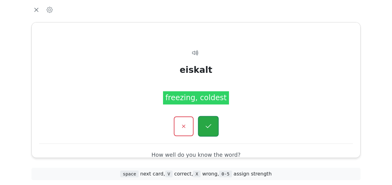
click at [204, 118] on button "button" at bounding box center [208, 126] width 21 height 21
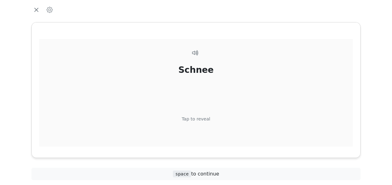
click at [204, 117] on div "Tap to reveal" at bounding box center [196, 119] width 29 height 7
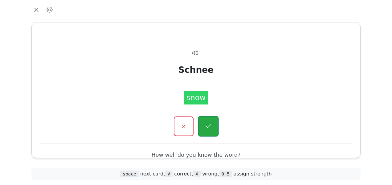
click at [206, 126] on icon "button" at bounding box center [208, 127] width 8 height 8
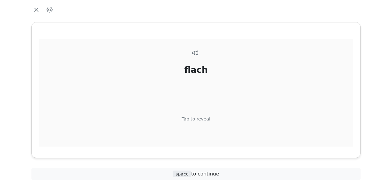
click at [202, 119] on div "Tap to reveal" at bounding box center [196, 119] width 29 height 7
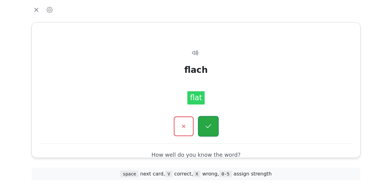
click at [207, 124] on icon "button" at bounding box center [208, 127] width 8 height 8
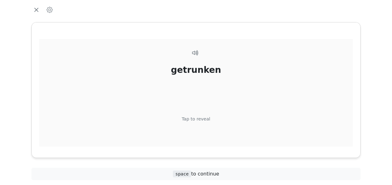
click at [204, 120] on div "Tap to reveal" at bounding box center [196, 119] width 29 height 7
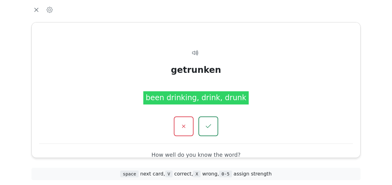
drag, startPoint x: 217, startPoint y: 182, endPoint x: 219, endPoint y: 185, distance: 3.9
click at [219, 185] on div at bounding box center [195, 181] width 379 height 10
click at [262, 69] on div "getrunken been drinking, drink, drunk" at bounding box center [195, 104] width 313 height 130
click at [211, 130] on icon "button" at bounding box center [208, 127] width 8 height 8
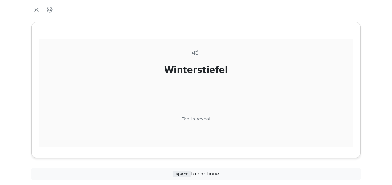
click at [199, 119] on div "Tap to reveal" at bounding box center [196, 119] width 29 height 7
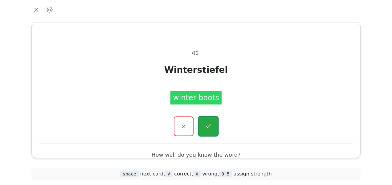
click at [207, 127] on icon "button" at bounding box center [208, 127] width 8 height 8
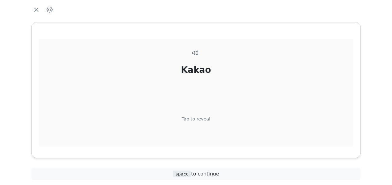
click at [204, 119] on div "Tap to reveal" at bounding box center [196, 119] width 29 height 7
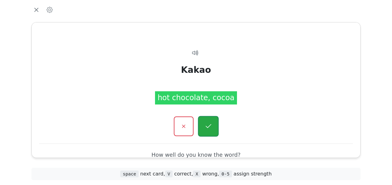
click at [206, 125] on icon "button" at bounding box center [208, 127] width 8 height 8
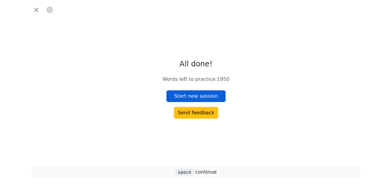
click at [198, 95] on button "Start new session" at bounding box center [195, 97] width 59 height 12
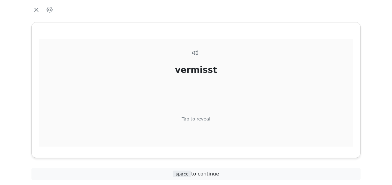
click at [204, 119] on div "Tap to reveal" at bounding box center [196, 119] width 29 height 7
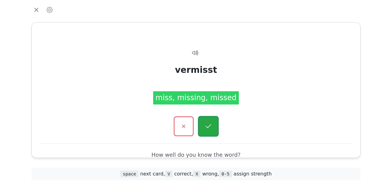
click at [211, 124] on icon "button" at bounding box center [208, 126] width 6 height 4
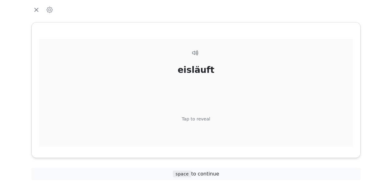
click at [198, 119] on div "Tap to reveal" at bounding box center [196, 119] width 29 height 7
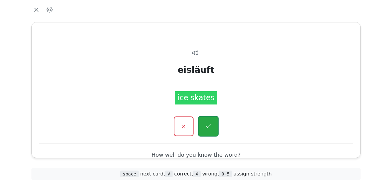
click at [207, 126] on icon "button" at bounding box center [208, 127] width 8 height 8
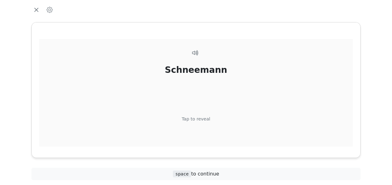
click at [198, 115] on div "Schneemann Tap to reveal" at bounding box center [195, 104] width 313 height 130
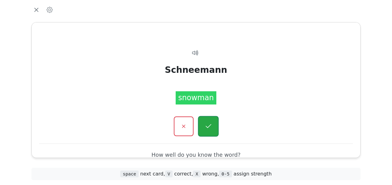
click at [209, 125] on icon "button" at bounding box center [208, 127] width 8 height 8
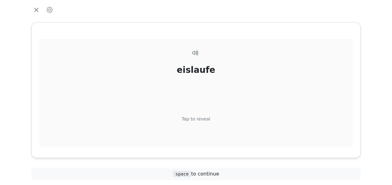
click at [202, 117] on div "Tap to reveal" at bounding box center [196, 119] width 29 height 7
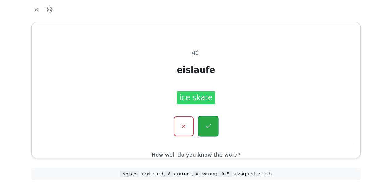
click at [204, 122] on button "button" at bounding box center [208, 126] width 21 height 21
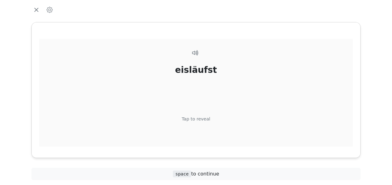
click at [204, 120] on div "Tap to reveal" at bounding box center [196, 119] width 29 height 7
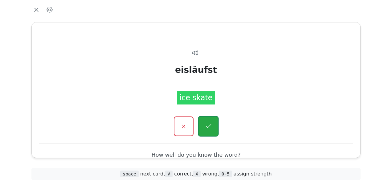
click at [208, 124] on icon "button" at bounding box center [208, 127] width 8 height 8
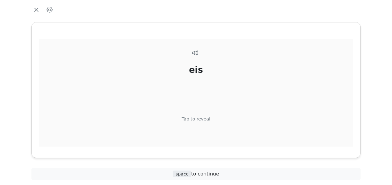
click at [205, 119] on div "Tap to reveal" at bounding box center [196, 119] width 29 height 7
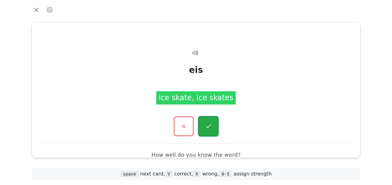
click at [208, 124] on icon "button" at bounding box center [208, 127] width 8 height 8
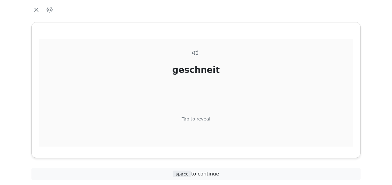
click at [201, 119] on div "Tap to reveal" at bounding box center [196, 119] width 29 height 7
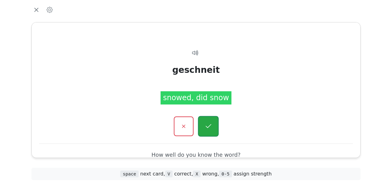
click at [202, 120] on button "button" at bounding box center [208, 126] width 21 height 21
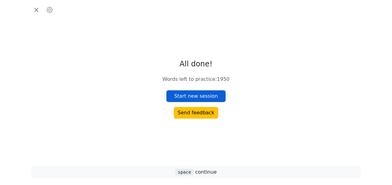
click at [204, 93] on button "Start new session" at bounding box center [195, 97] width 59 height 12
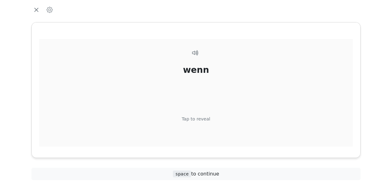
click at [202, 120] on div "Tap to reveal" at bounding box center [196, 119] width 29 height 7
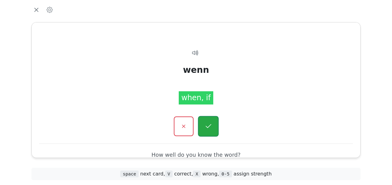
click at [203, 120] on button "button" at bounding box center [208, 126] width 21 height 21
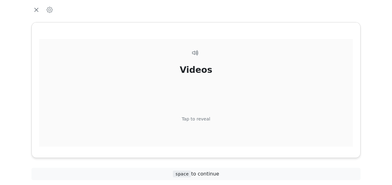
click at [204, 120] on div "Tap to reveal" at bounding box center [196, 119] width 29 height 7
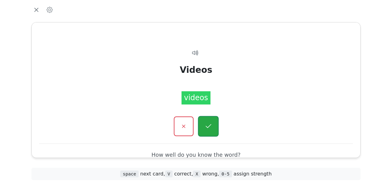
click at [208, 128] on icon "button" at bounding box center [208, 127] width 8 height 8
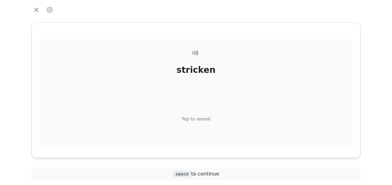
click at [207, 122] on div "Tap to reveal" at bounding box center [196, 119] width 29 height 7
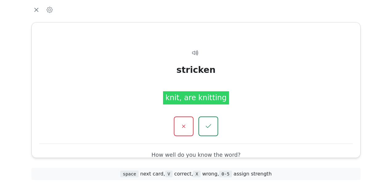
click at [207, 122] on button "button" at bounding box center [208, 127] width 20 height 20
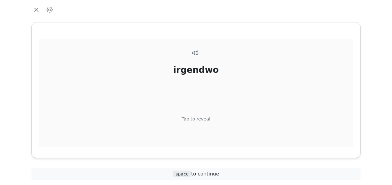
click at [204, 117] on div "Tap to reveal" at bounding box center [196, 119] width 29 height 7
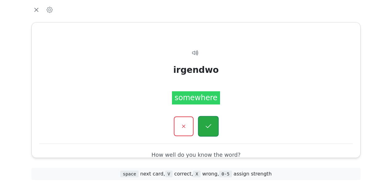
click at [204, 121] on button "button" at bounding box center [208, 126] width 21 height 21
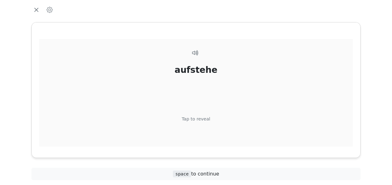
click at [205, 119] on div "Tap to reveal" at bounding box center [196, 119] width 29 height 7
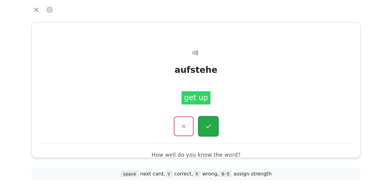
click at [206, 127] on icon "button" at bounding box center [208, 127] width 8 height 8
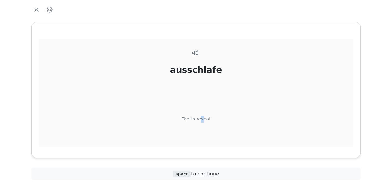
click at [201, 117] on div "Tap to reveal" at bounding box center [196, 119] width 29 height 7
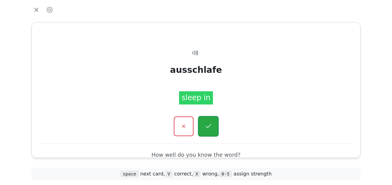
drag, startPoint x: 201, startPoint y: 117, endPoint x: 206, endPoint y: 124, distance: 8.7
click at [206, 124] on icon "button" at bounding box center [208, 127] width 8 height 8
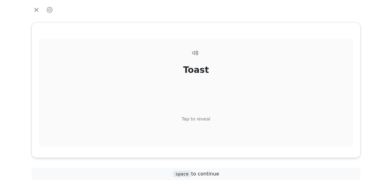
click at [201, 120] on div "Tap to reveal" at bounding box center [196, 119] width 29 height 7
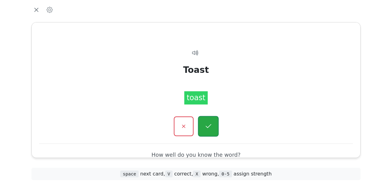
click at [203, 122] on button "button" at bounding box center [208, 126] width 21 height 21
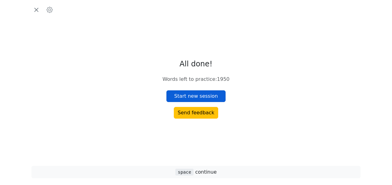
click at [204, 94] on button "Start new session" at bounding box center [195, 97] width 59 height 12
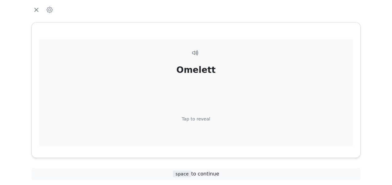
click at [201, 118] on div "Tap to reveal" at bounding box center [196, 119] width 29 height 7
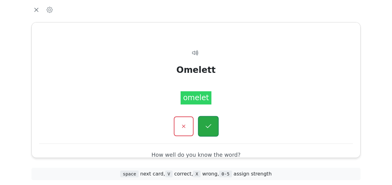
click at [206, 123] on icon "button" at bounding box center [208, 127] width 8 height 8
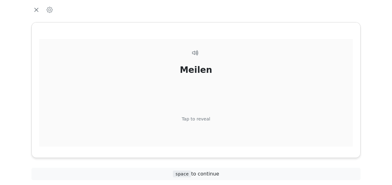
click at [203, 118] on div "Tap to reveal" at bounding box center [196, 119] width 29 height 7
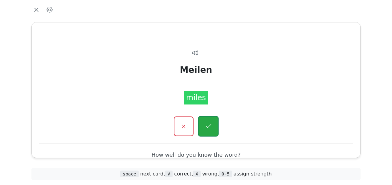
click at [206, 124] on icon "button" at bounding box center [208, 127] width 8 height 8
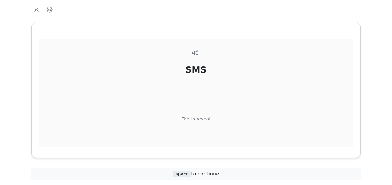
click at [207, 119] on div "Tap to reveal" at bounding box center [196, 119] width 29 height 7
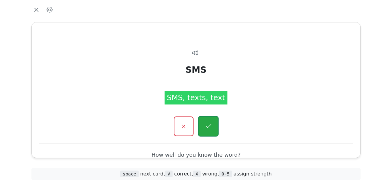
click at [208, 123] on icon "button" at bounding box center [208, 127] width 8 height 8
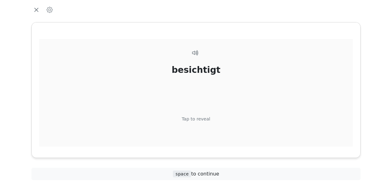
click at [207, 121] on div "Tap to reveal" at bounding box center [196, 119] width 29 height 7
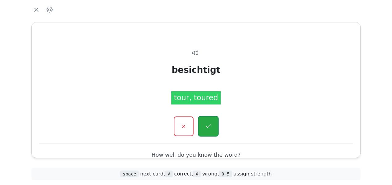
click at [209, 124] on icon "button" at bounding box center [208, 127] width 8 height 8
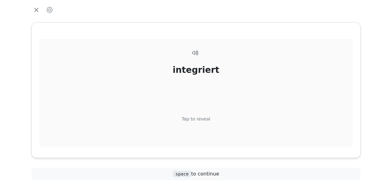
click at [202, 120] on div "Tap to reveal" at bounding box center [196, 119] width 29 height 7
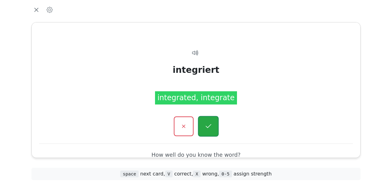
click at [214, 128] on button "button" at bounding box center [208, 126] width 21 height 21
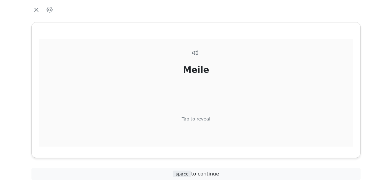
click at [201, 120] on div "Tap to reveal" at bounding box center [196, 119] width 29 height 7
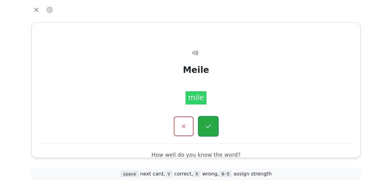
click at [207, 123] on icon "button" at bounding box center [208, 127] width 8 height 8
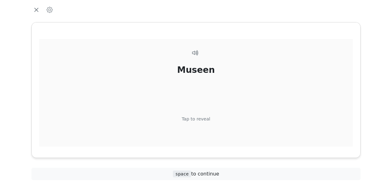
click at [201, 119] on div "Tap to reveal" at bounding box center [196, 119] width 29 height 7
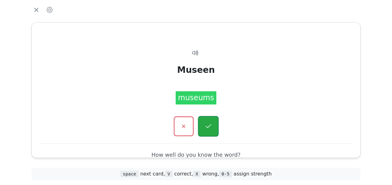
click at [208, 125] on icon "button" at bounding box center [208, 127] width 8 height 8
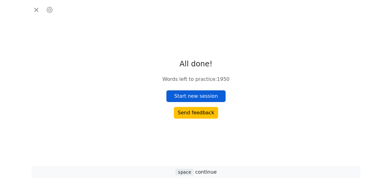
click at [196, 95] on button "Start new session" at bounding box center [195, 97] width 59 height 12
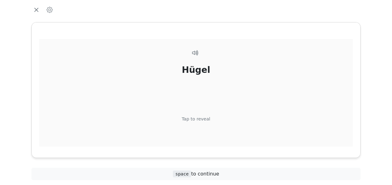
click at [200, 118] on div "Tap to reveal" at bounding box center [196, 119] width 29 height 7
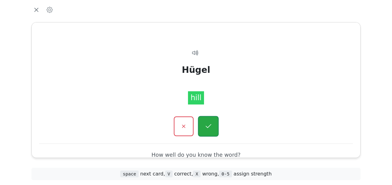
click at [204, 119] on button "button" at bounding box center [208, 126] width 21 height 21
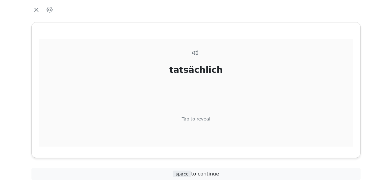
click at [202, 119] on div "Tap to reveal" at bounding box center [196, 119] width 29 height 7
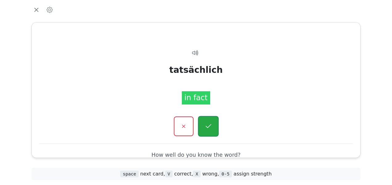
click at [204, 125] on button "button" at bounding box center [208, 126] width 21 height 21
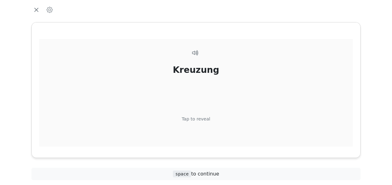
click at [201, 118] on div "Tap to reveal" at bounding box center [196, 119] width 29 height 7
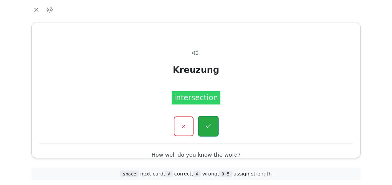
click at [204, 123] on icon "button" at bounding box center [208, 127] width 8 height 8
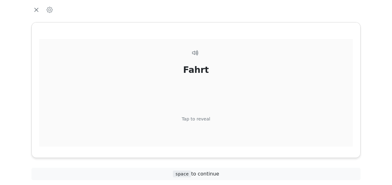
click at [204, 117] on div "Tap to reveal" at bounding box center [196, 119] width 29 height 7
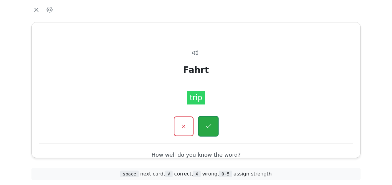
click at [206, 124] on icon "button" at bounding box center [208, 127] width 8 height 8
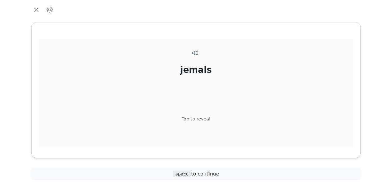
click at [203, 116] on div "Tap to reveal" at bounding box center [196, 119] width 29 height 7
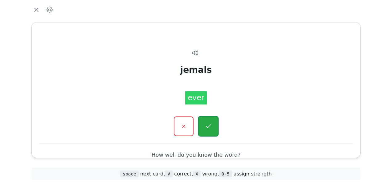
click at [203, 123] on button "button" at bounding box center [208, 126] width 21 height 21
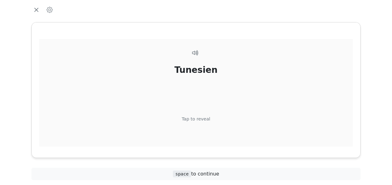
click at [200, 119] on div "Tap to reveal" at bounding box center [196, 119] width 29 height 7
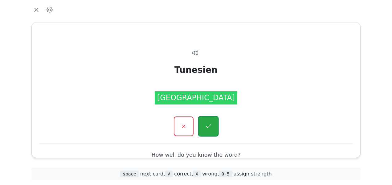
click at [204, 123] on button "button" at bounding box center [208, 126] width 21 height 21
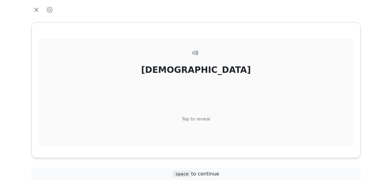
click at [203, 119] on div "Tap to reveal" at bounding box center [196, 119] width 29 height 7
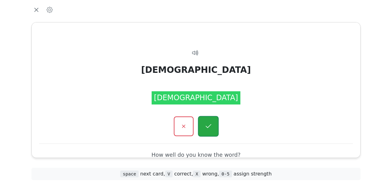
click at [208, 129] on icon "button" at bounding box center [208, 127] width 8 height 8
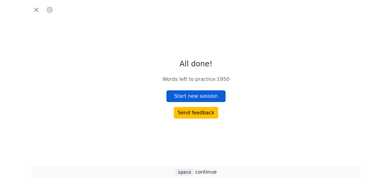
click at [200, 95] on button "Start new session" at bounding box center [195, 97] width 59 height 12
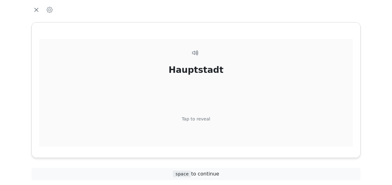
click at [194, 119] on div "Tap to reveal" at bounding box center [196, 119] width 29 height 7
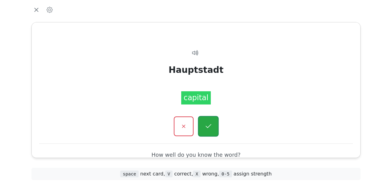
click at [207, 126] on icon "button" at bounding box center [208, 127] width 8 height 8
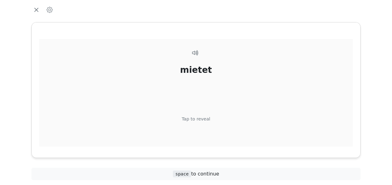
click at [201, 119] on div "Tap to reveal" at bounding box center [196, 119] width 29 height 7
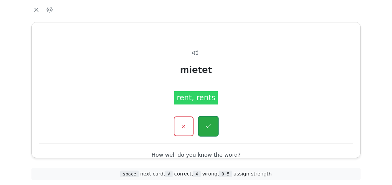
click at [205, 123] on icon "button" at bounding box center [208, 127] width 8 height 8
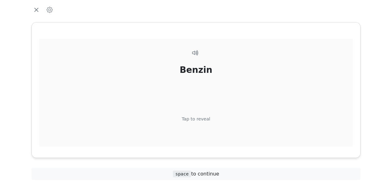
click at [202, 117] on div "Tap to reveal" at bounding box center [196, 119] width 29 height 7
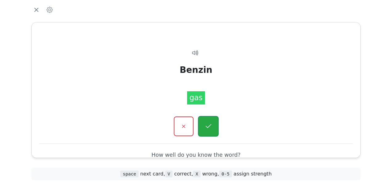
click at [204, 127] on button "button" at bounding box center [208, 126] width 21 height 21
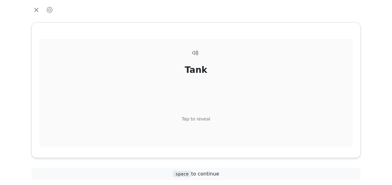
click at [198, 116] on div "Tap to reveal" at bounding box center [196, 119] width 29 height 7
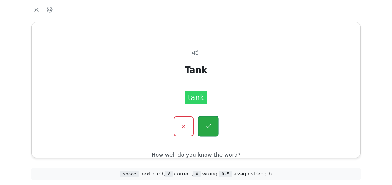
click at [201, 125] on button "button" at bounding box center [208, 126] width 21 height 21
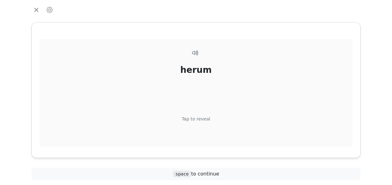
click at [201, 119] on div "Tap to reveal" at bounding box center [196, 119] width 29 height 7
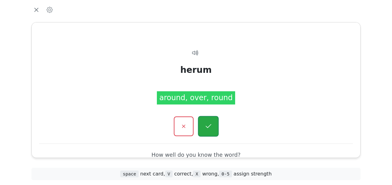
click at [208, 129] on icon "button" at bounding box center [208, 127] width 8 height 8
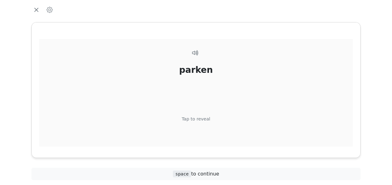
click at [201, 117] on div "Tap to reveal" at bounding box center [196, 119] width 29 height 7
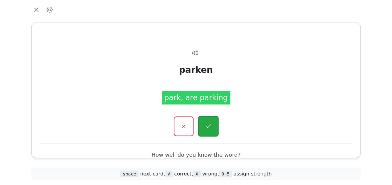
click at [211, 126] on icon "button" at bounding box center [208, 127] width 8 height 8
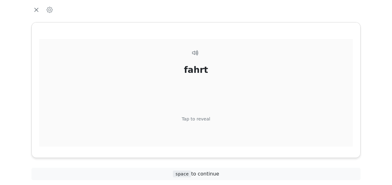
click at [205, 119] on div "Tap to reveal" at bounding box center [196, 119] width 29 height 7
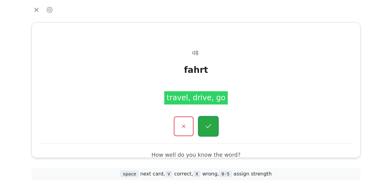
click at [206, 125] on icon "button" at bounding box center [208, 127] width 8 height 8
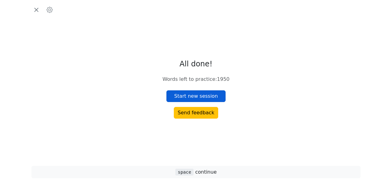
click at [200, 95] on button "Start new session" at bounding box center [195, 97] width 59 height 12
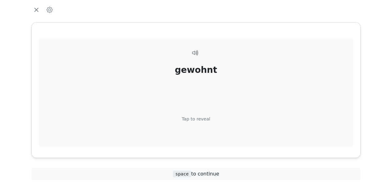
click at [203, 117] on div "Tap to reveal" at bounding box center [196, 119] width 29 height 7
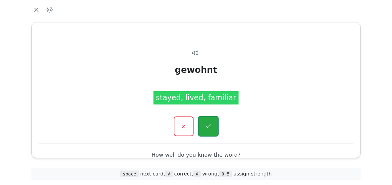
click at [210, 128] on icon "button" at bounding box center [208, 127] width 8 height 8
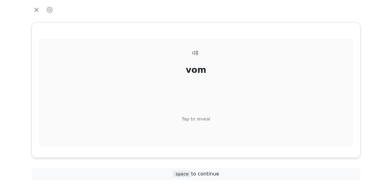
click at [203, 117] on div "Tap to reveal" at bounding box center [196, 119] width 29 height 7
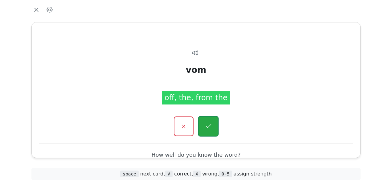
click at [210, 129] on icon "button" at bounding box center [208, 127] width 8 height 8
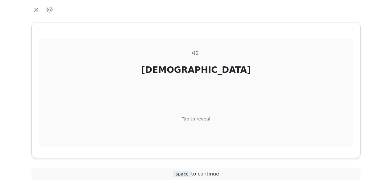
click at [200, 113] on div "Moschee Tap to reveal" at bounding box center [195, 104] width 313 height 130
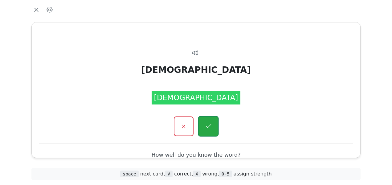
click at [206, 125] on icon "button" at bounding box center [208, 127] width 8 height 8
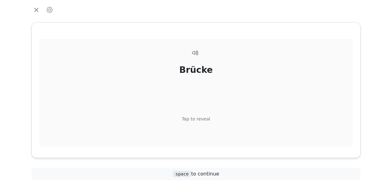
click at [204, 118] on div "Tap to reveal" at bounding box center [196, 119] width 29 height 7
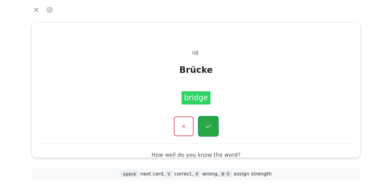
click at [209, 125] on icon "button" at bounding box center [208, 127] width 8 height 8
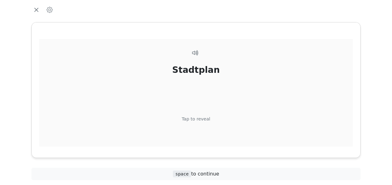
click at [206, 121] on div "Tap to reveal" at bounding box center [196, 119] width 29 height 7
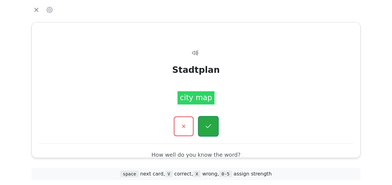
click at [207, 124] on icon "button" at bounding box center [208, 127] width 8 height 8
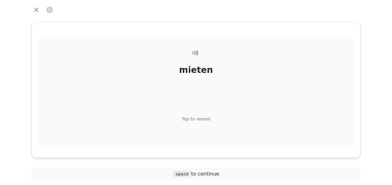
click at [206, 119] on div "Tap to reveal" at bounding box center [196, 119] width 29 height 7
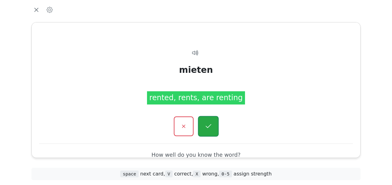
click at [207, 126] on icon "button" at bounding box center [208, 127] width 8 height 8
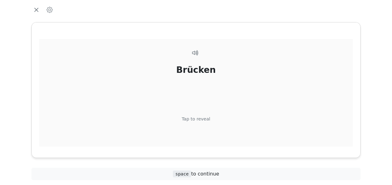
click at [201, 115] on div "Brücken Tap to reveal" at bounding box center [195, 104] width 313 height 130
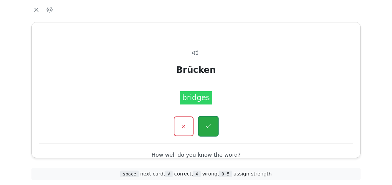
click at [210, 125] on icon "button" at bounding box center [208, 127] width 8 height 8
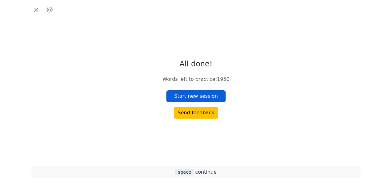
click at [198, 94] on button "Start new session" at bounding box center [195, 97] width 59 height 12
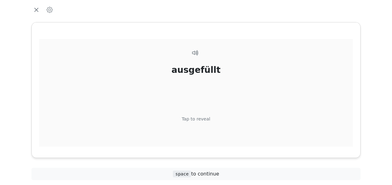
click at [199, 119] on div "Tap to reveal" at bounding box center [196, 119] width 29 height 7
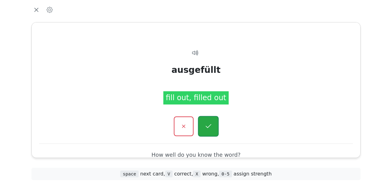
click at [208, 126] on icon "button" at bounding box center [208, 127] width 8 height 8
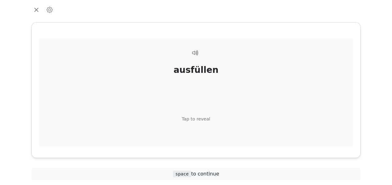
click at [203, 116] on div "Tap to reveal" at bounding box center [196, 119] width 29 height 7
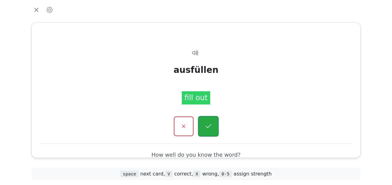
click at [209, 124] on icon "button" at bounding box center [208, 127] width 8 height 8
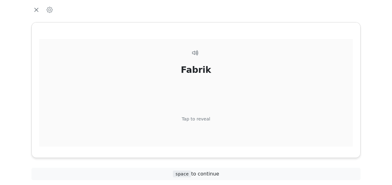
click at [201, 117] on div "Tap to reveal" at bounding box center [196, 119] width 29 height 7
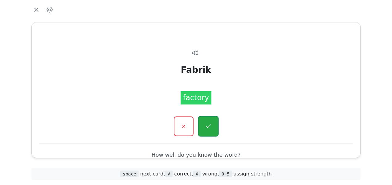
click at [206, 127] on icon "button" at bounding box center [208, 126] width 6 height 4
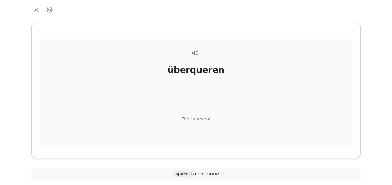
click at [200, 116] on div "Tap to reveal" at bounding box center [196, 119] width 29 height 7
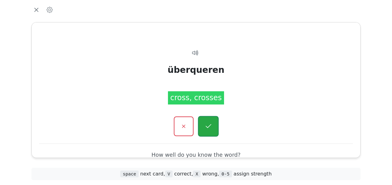
click at [206, 126] on icon "button" at bounding box center [208, 126] width 6 height 4
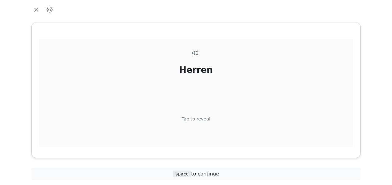
click at [201, 119] on div "Tap to reveal" at bounding box center [196, 119] width 29 height 7
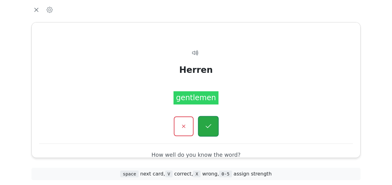
click at [203, 124] on button "button" at bounding box center [208, 126] width 21 height 21
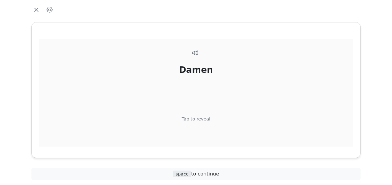
click at [201, 117] on div "Tap to reveal" at bounding box center [196, 119] width 29 height 7
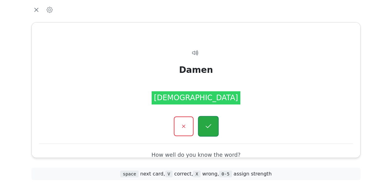
click at [210, 127] on icon "button" at bounding box center [208, 127] width 8 height 8
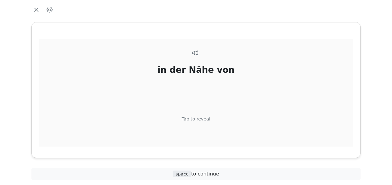
click at [203, 119] on div "Tap to reveal" at bounding box center [196, 119] width 29 height 7
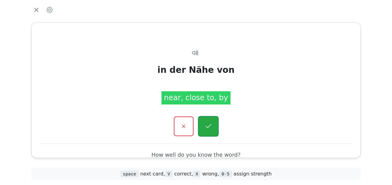
click at [210, 127] on icon "button" at bounding box center [208, 127] width 8 height 8
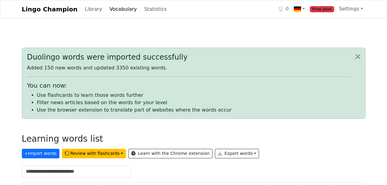
click at [150, 79] on div "Duolingo words were imported successfully Added 150 new words and updated 3350 …" at bounding box center [194, 83] width 344 height 71
